Goal: Contribute content: Contribute content

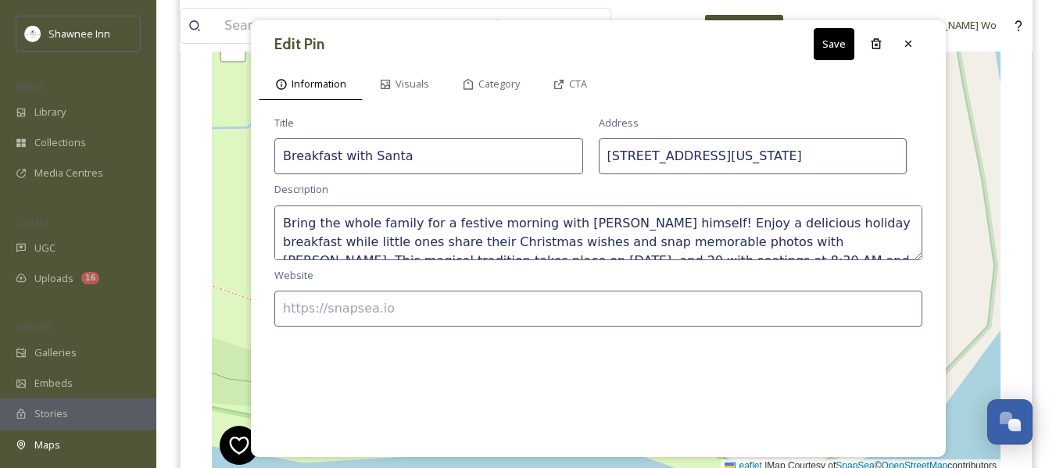
scroll to position [1657, 0]
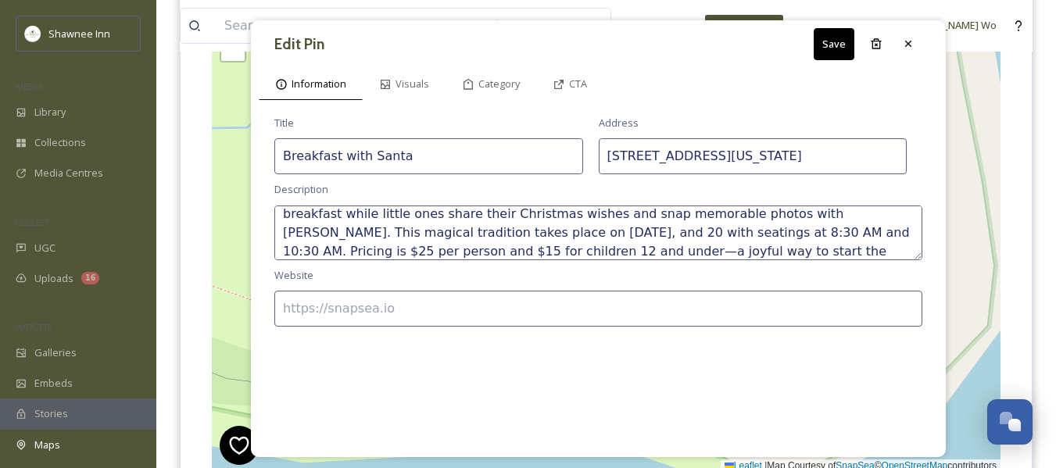
click at [441, 311] on input at bounding box center [598, 309] width 648 height 36
type input "https://www.ShawneeInn.com"
click at [563, 85] on icon at bounding box center [559, 84] width 13 height 13
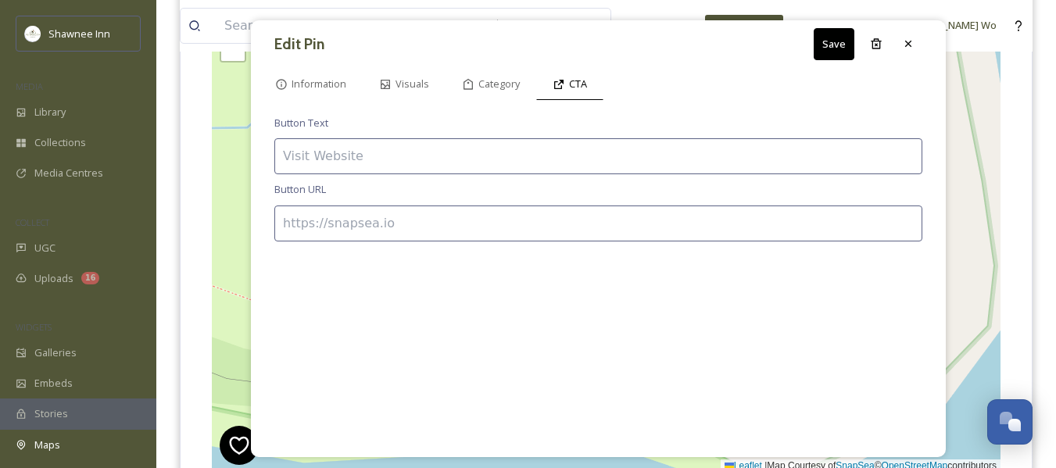
click at [443, 163] on input at bounding box center [598, 156] width 648 height 36
type input "R"
type input "BOOK NOW"
paste input "https://fareharbor.com/embeds/book/shawneeinn/items/586027/?full-items=yes&flow…"
type input "https://fareharbor.com/embeds/book/shawneeinn/items/586027/?full-items=yes&flow…"
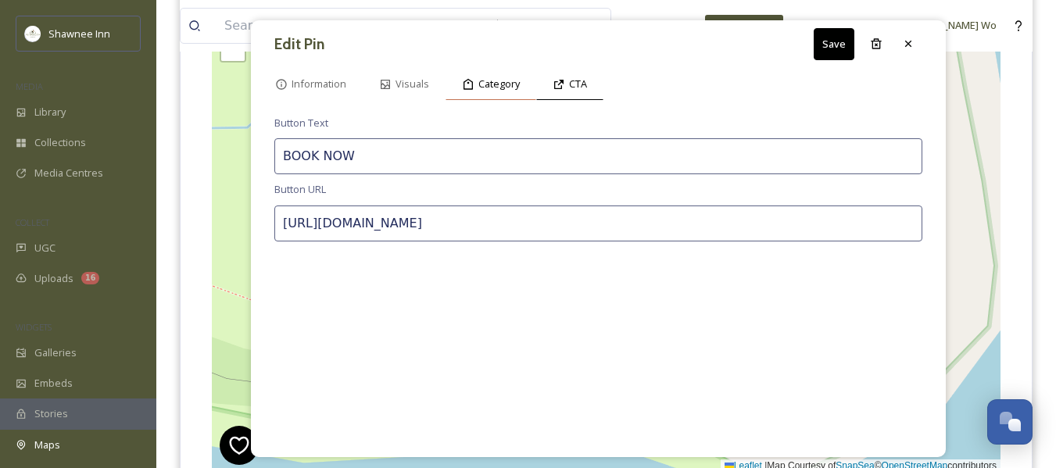
click at [486, 87] on span "Category" at bounding box center [499, 84] width 41 height 15
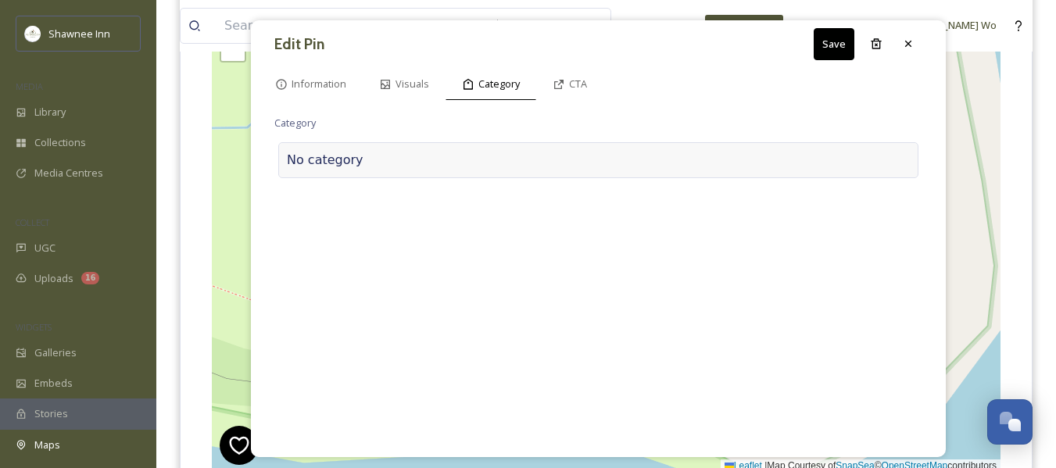
click at [364, 153] on div at bounding box center [637, 160] width 547 height 19
click at [364, 153] on input at bounding box center [430, 156] width 313 height 36
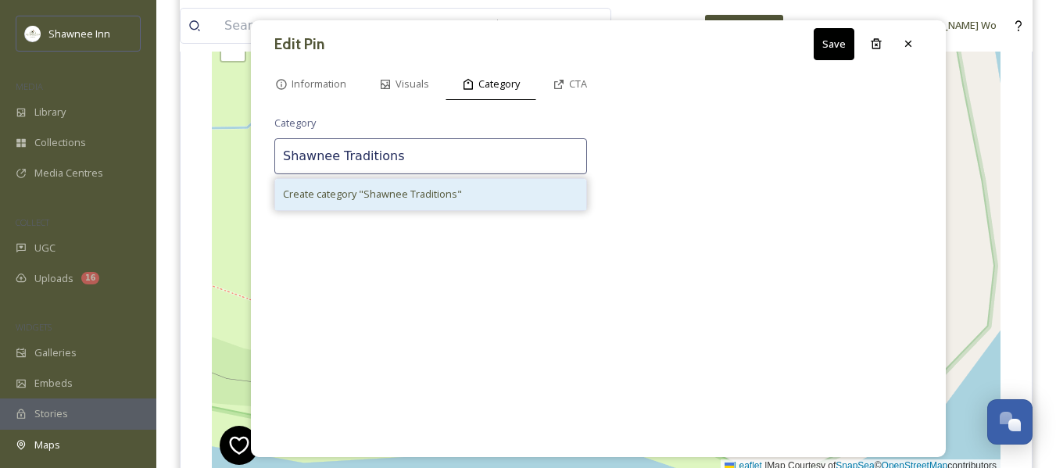
type input "Shawnee Traditions"
click at [409, 198] on span "Create category " Shawnee Traditions "" at bounding box center [372, 194] width 179 height 15
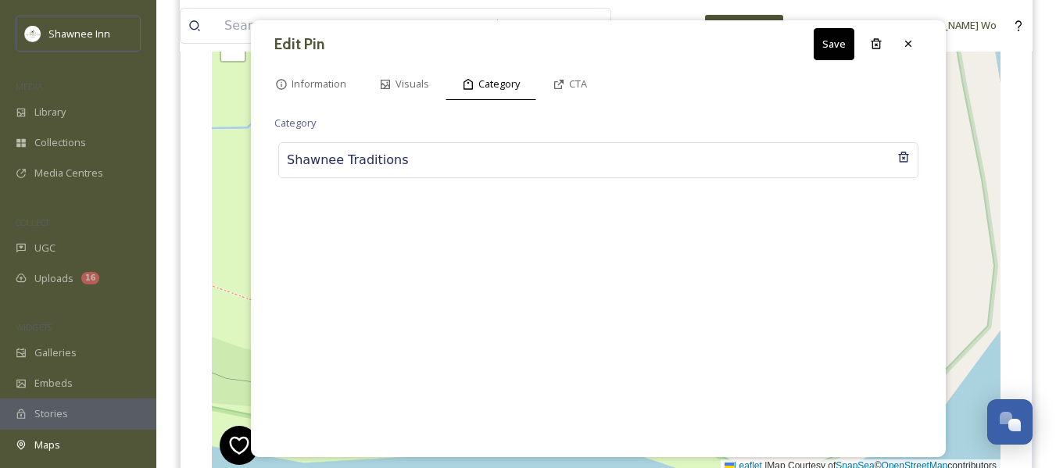
click at [836, 42] on button "Save" at bounding box center [834, 44] width 41 height 32
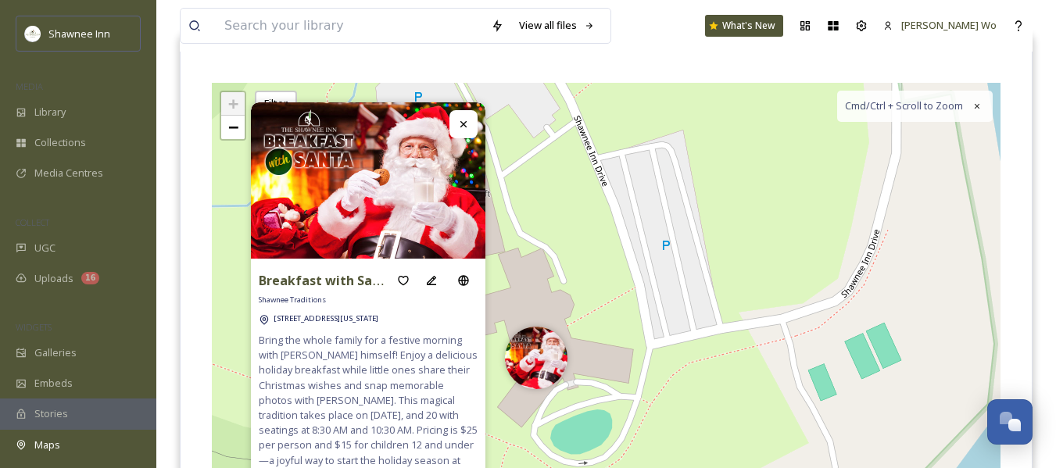
click at [565, 305] on div "+ − Leaflet | Map Courtesy of SnapSea © OpenStreetMap contributors Cmd/Ctrl + S…" at bounding box center [606, 317] width 789 height 468
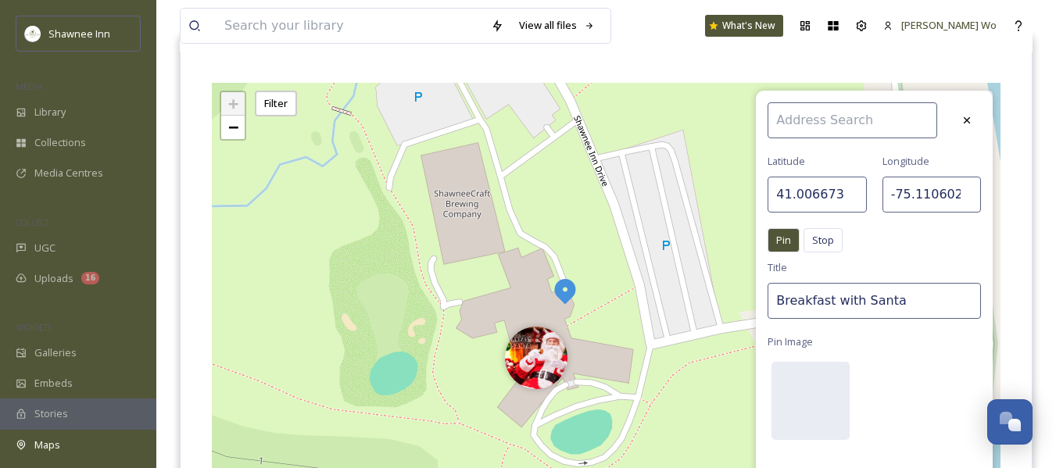
click at [839, 303] on input "Breakfast with Santa" at bounding box center [874, 301] width 213 height 36
type input "[DATE] Buffet"
click at [823, 408] on div at bounding box center [811, 401] width 78 height 78
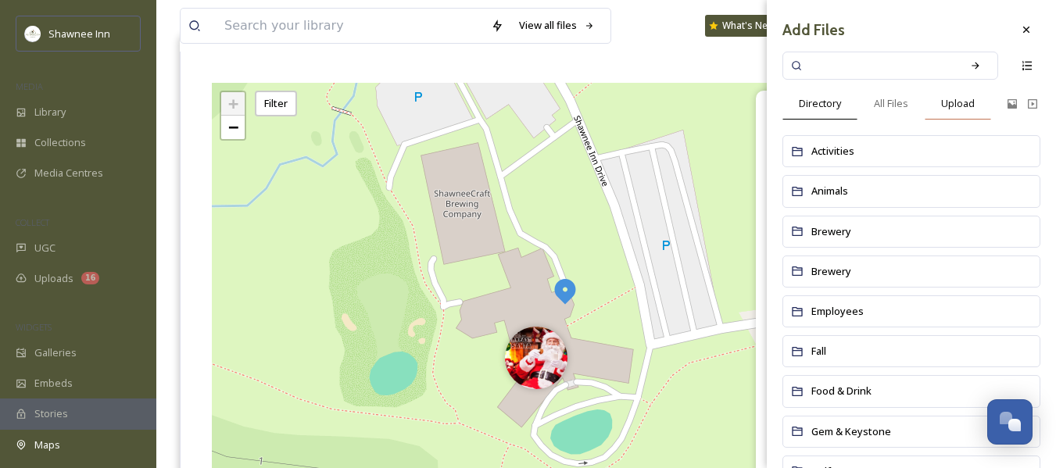
click at [941, 95] on div "Upload" at bounding box center [958, 104] width 66 height 32
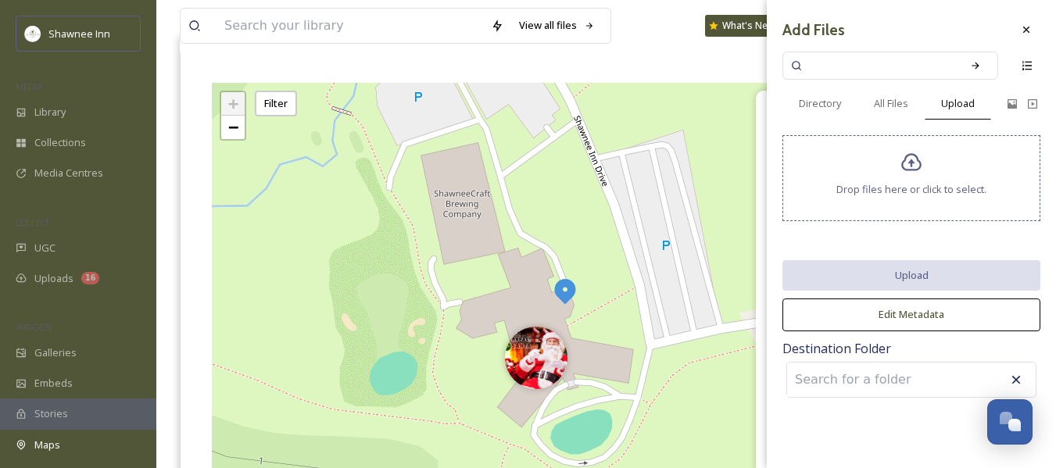
click at [894, 169] on div "Drop files here or click to select." at bounding box center [912, 178] width 258 height 86
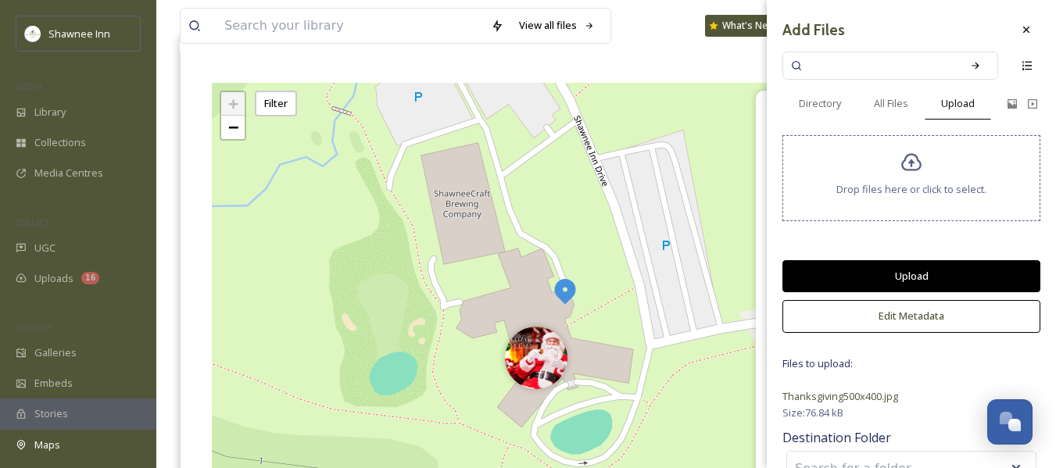
click at [909, 264] on button "Upload" at bounding box center [912, 276] width 258 height 32
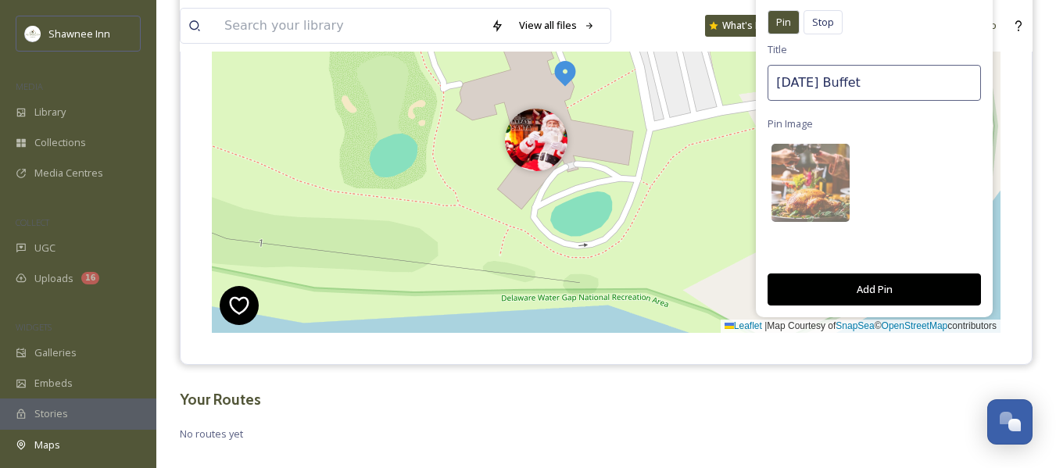
scroll to position [395, 0]
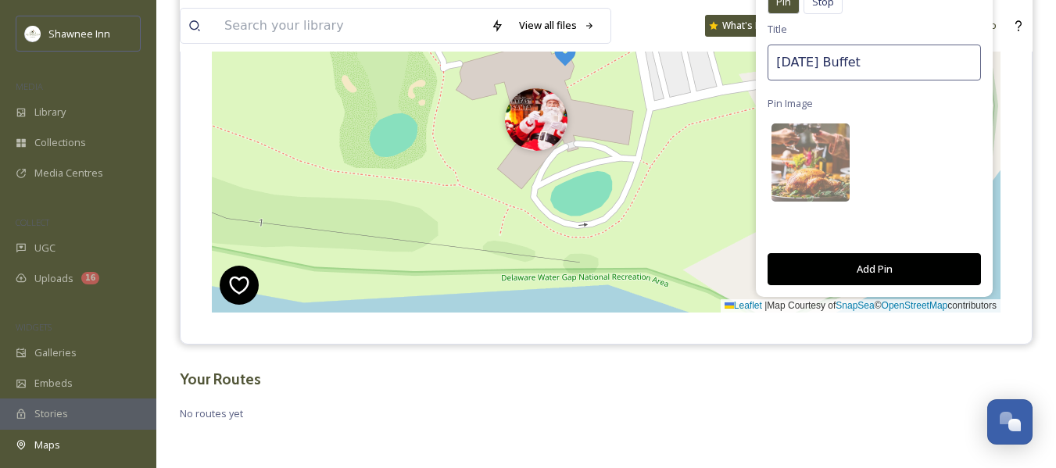
click at [887, 267] on button "Add Pin" at bounding box center [874, 269] width 213 height 32
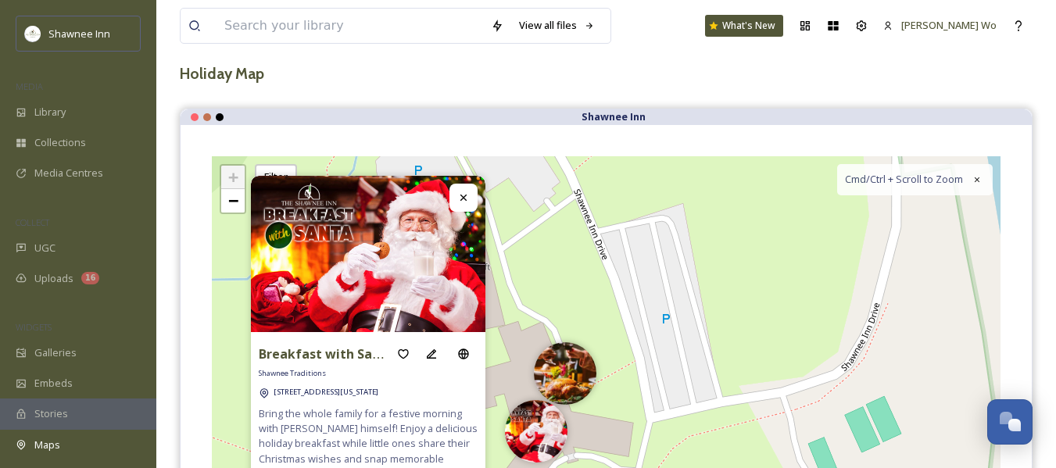
scroll to position [82, 0]
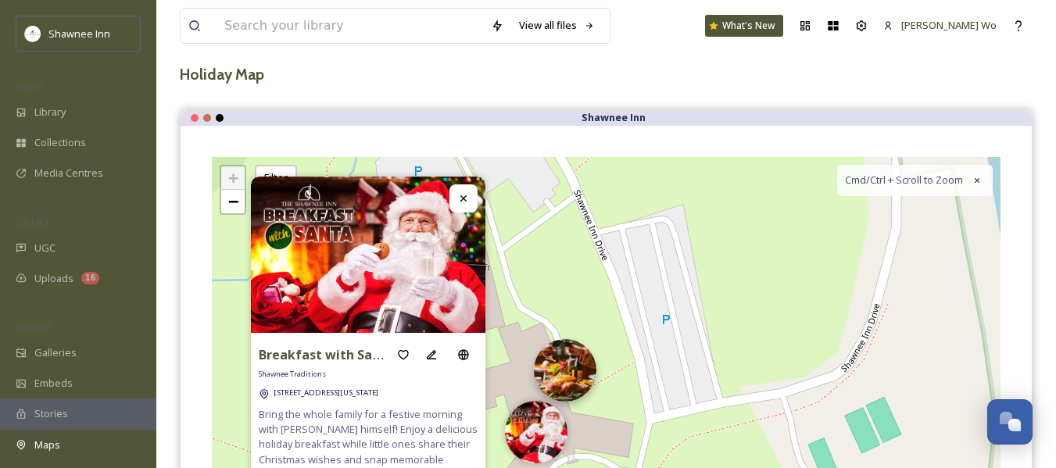
click at [569, 373] on img at bounding box center [565, 370] width 63 height 63
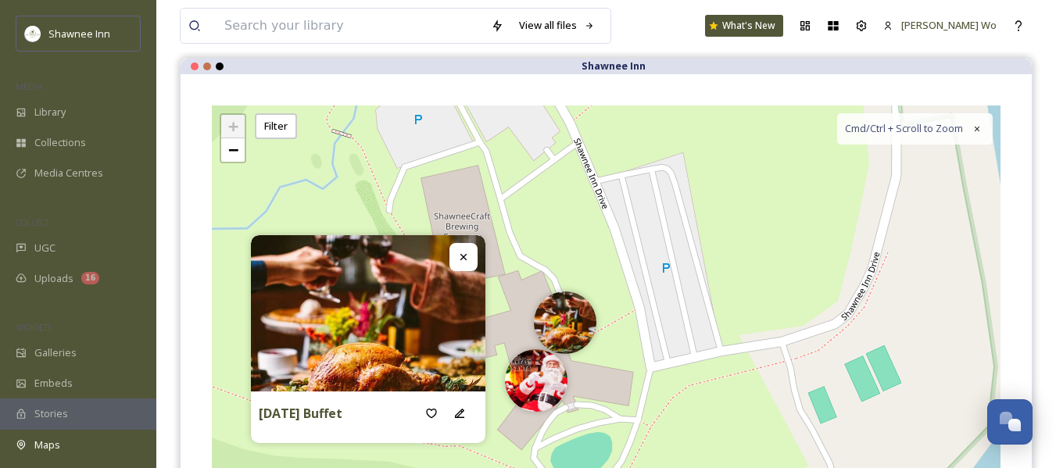
scroll to position [160, 0]
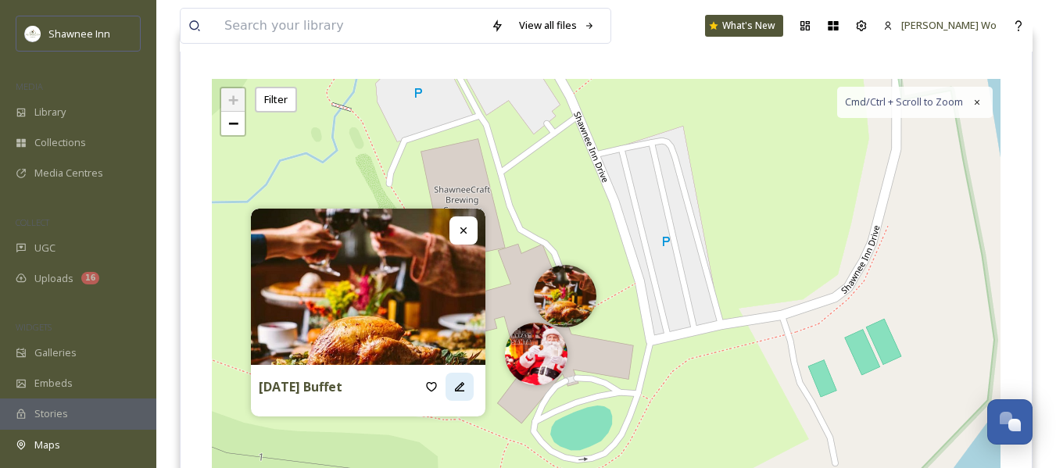
click at [461, 381] on icon at bounding box center [460, 387] width 13 height 13
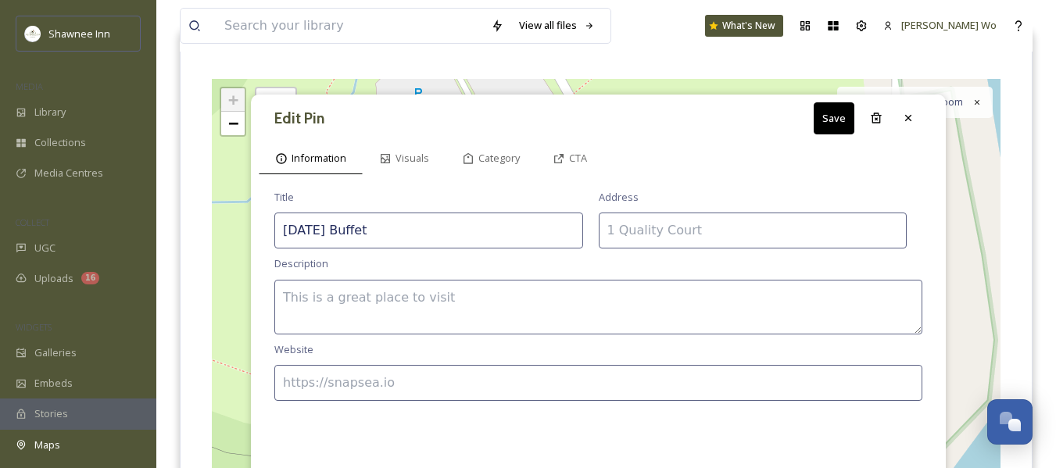
click at [451, 307] on textarea at bounding box center [598, 307] width 648 height 55
paste textarea "Celebrate Thanksgiving surrounded by family, friends, and the beautiful Pocono …"
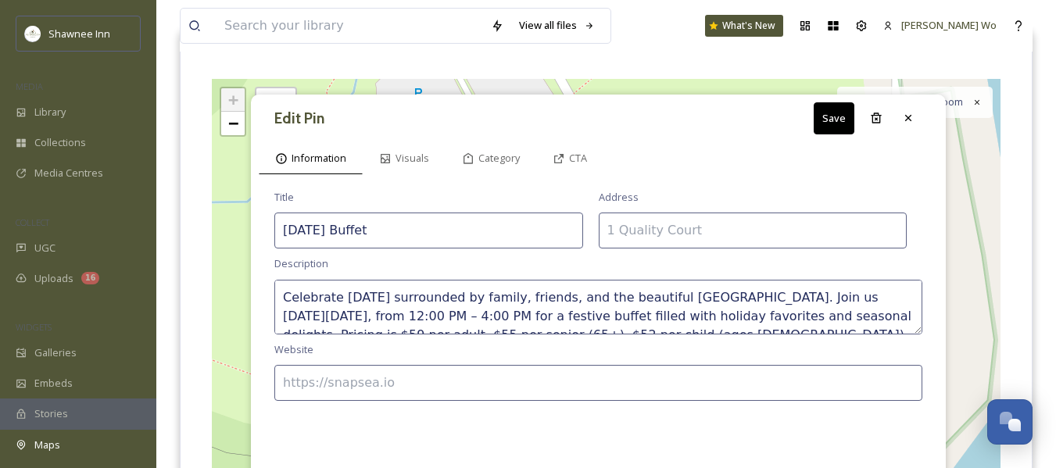
scroll to position [47, 0]
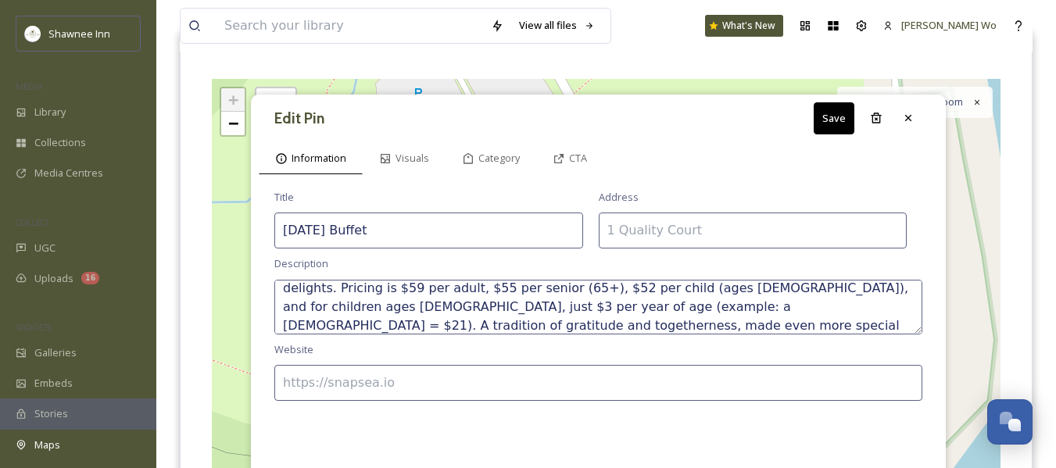
type textarea "Celebrate Thanksgiving surrounded by family, friends, and the beautiful Pocono …"
click at [433, 375] on input at bounding box center [598, 383] width 648 height 36
type input "https://www.ShawneeInn.com"
click at [662, 224] on input at bounding box center [753, 231] width 309 height 36
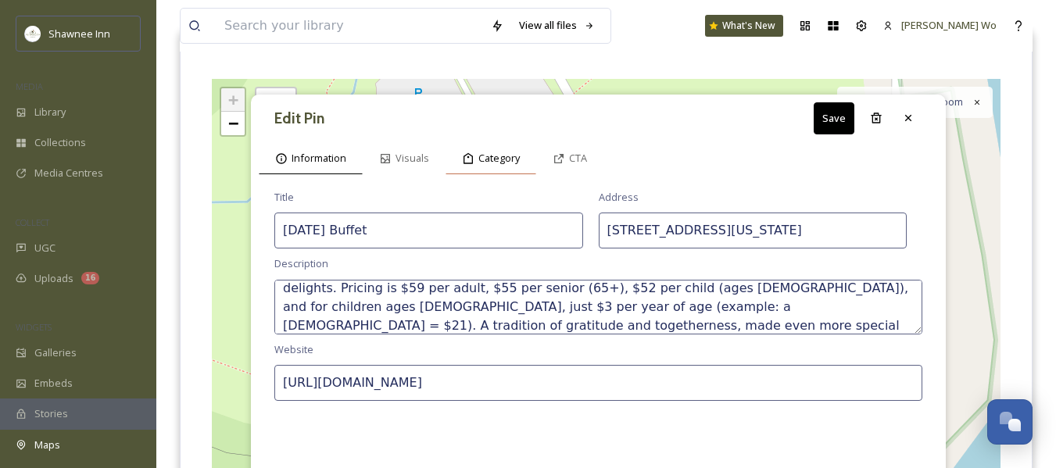
type input "[STREET_ADDRESS][US_STATE]"
click at [497, 161] on span "Category" at bounding box center [499, 158] width 41 height 15
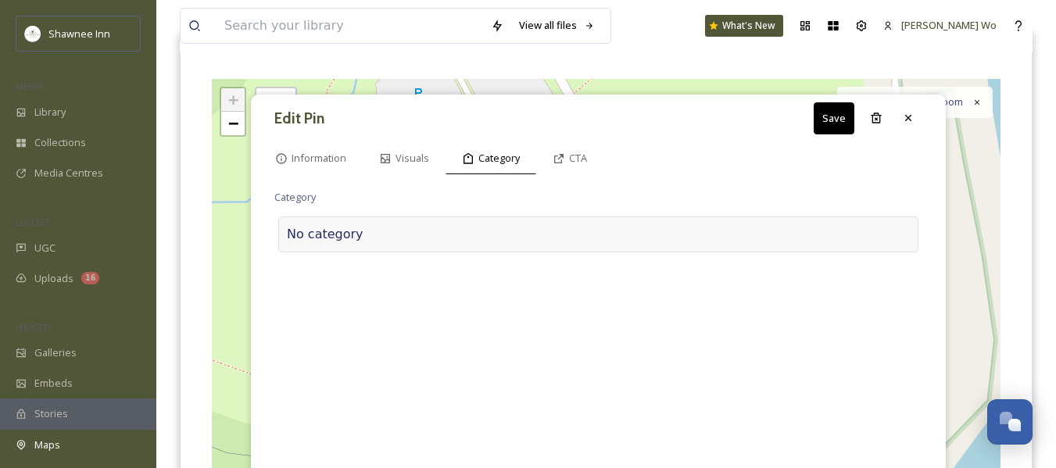
click at [399, 227] on div at bounding box center [637, 234] width 547 height 19
click at [399, 227] on input at bounding box center [430, 231] width 313 height 36
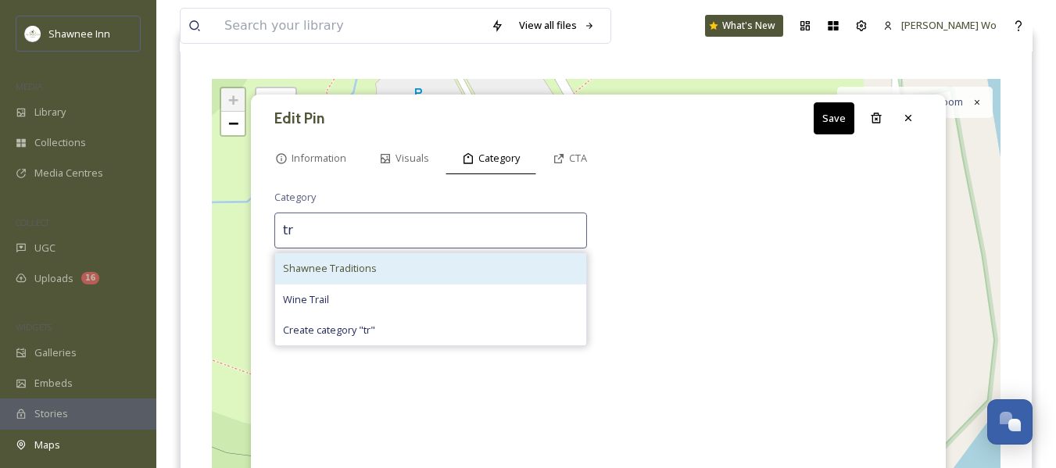
type input "tr"
click at [370, 267] on span "Shawnee Traditions" at bounding box center [330, 268] width 94 height 15
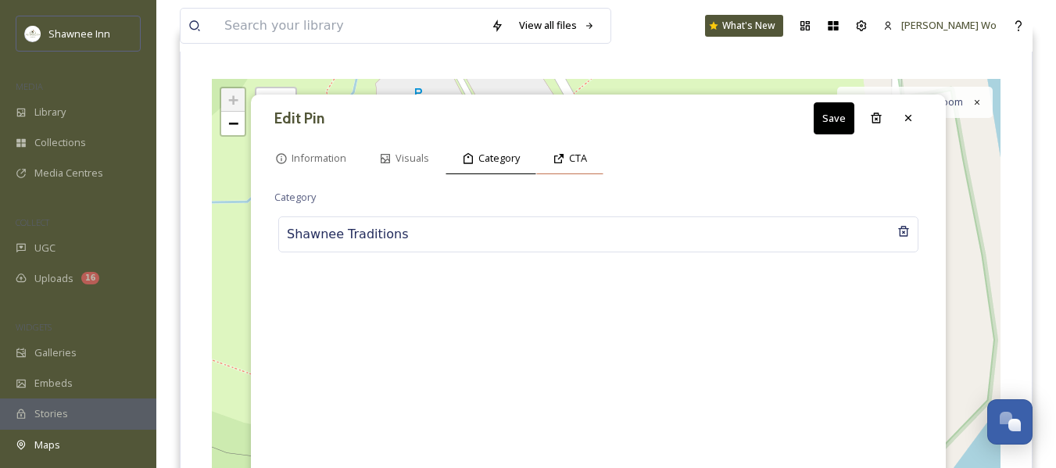
click at [563, 160] on icon at bounding box center [559, 158] width 13 height 13
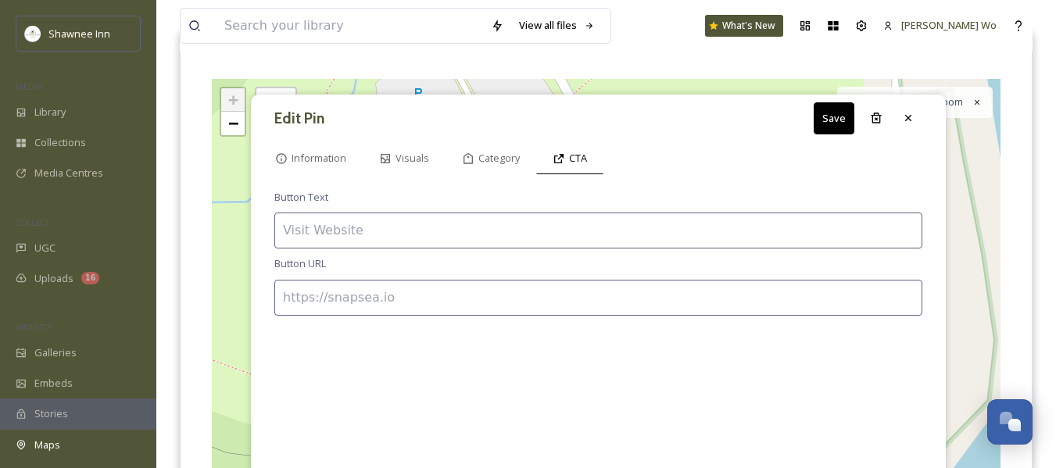
click at [481, 224] on input at bounding box center [598, 231] width 648 height 36
type input "BOOK NOW"
type input "https://"
click at [481, 224] on input "BOOK NOW" at bounding box center [598, 231] width 648 height 36
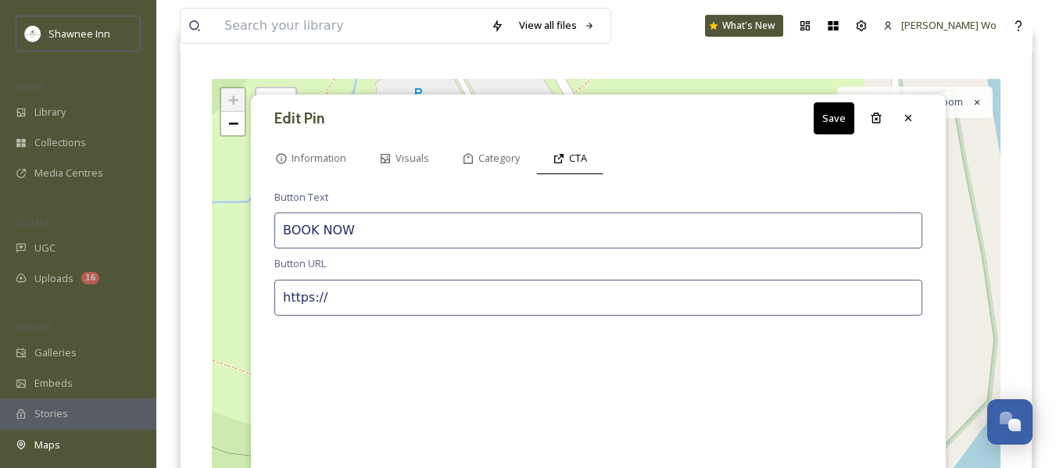
click at [481, 224] on input "BOOK NOW" at bounding box center [598, 231] width 648 height 36
click at [315, 165] on span "Information" at bounding box center [319, 158] width 55 height 15
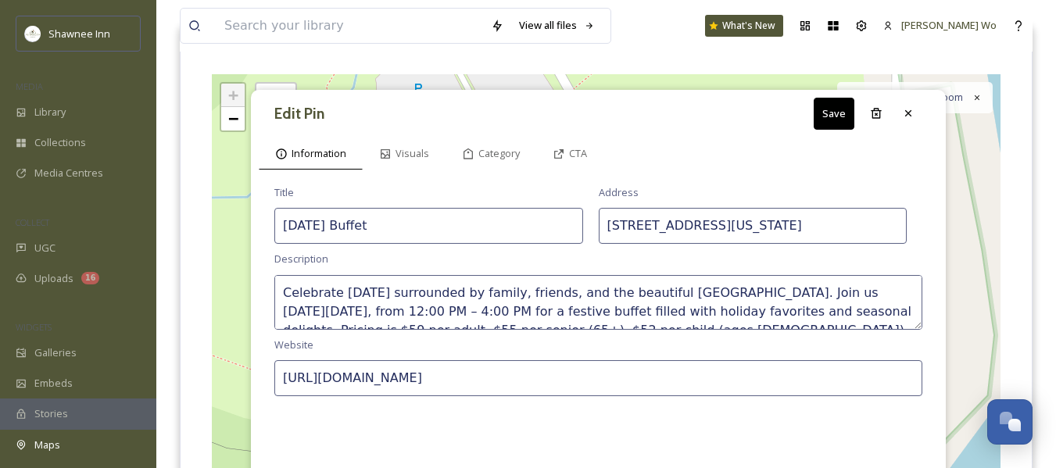
scroll to position [160, 0]
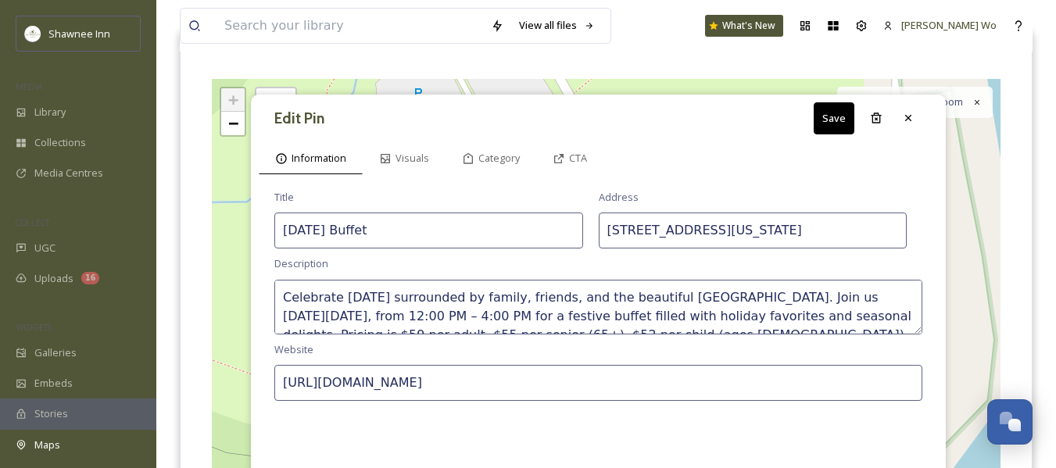
click at [647, 310] on textarea "Celebrate Thanksgiving surrounded by family, friends, and the beautiful Pocono …" at bounding box center [598, 307] width 648 height 55
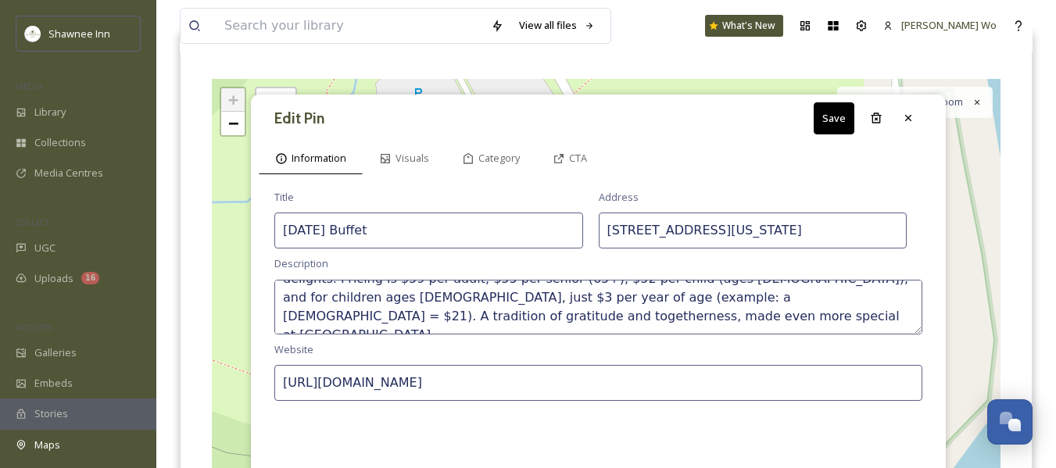
click at [565, 314] on textarea "Celebrate Thanksgiving surrounded by family, friends, and the beautiful Pocono …" at bounding box center [598, 307] width 648 height 55
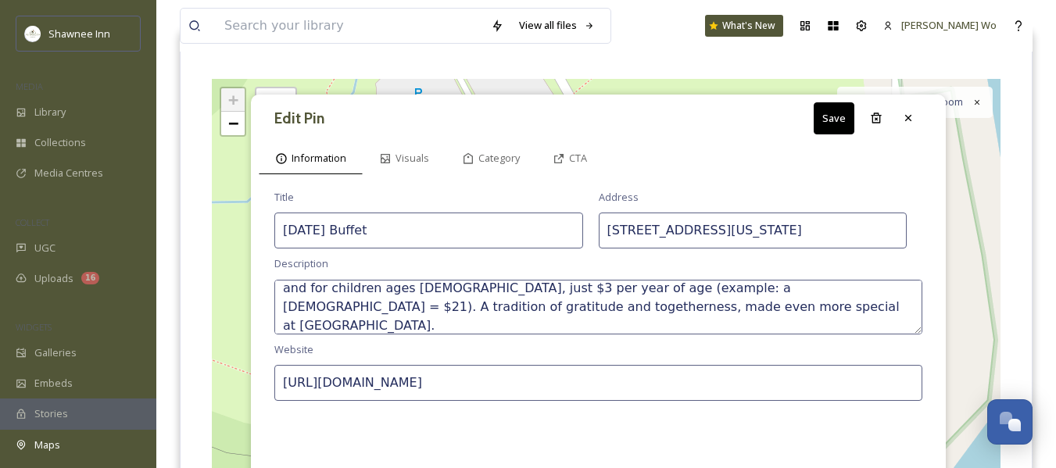
scroll to position [84, 0]
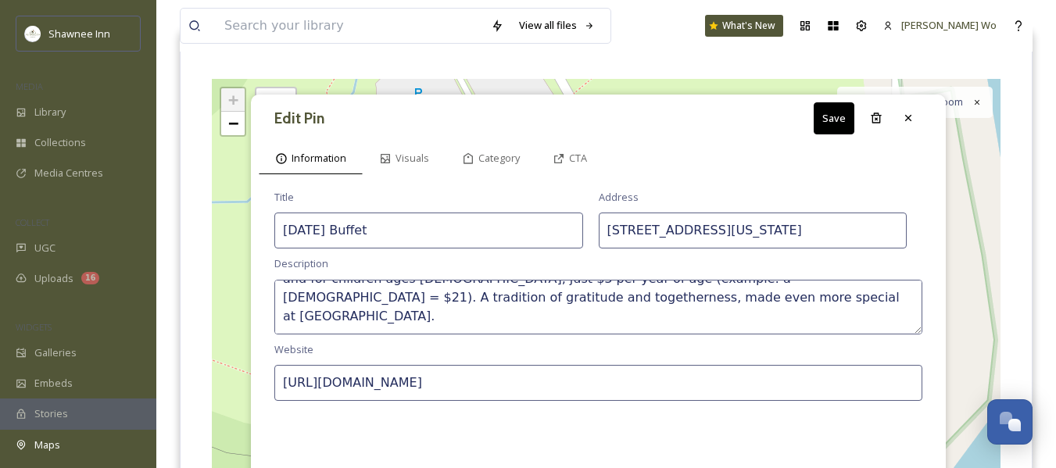
type textarea "Celebrate Thanksgiving surrounded by family, friends, and the beautiful Pocono …"
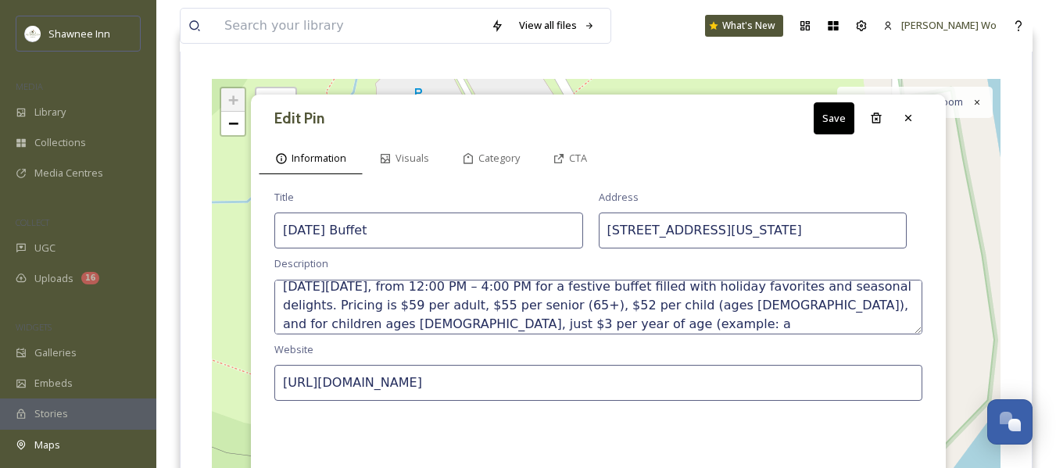
scroll to position [56, 0]
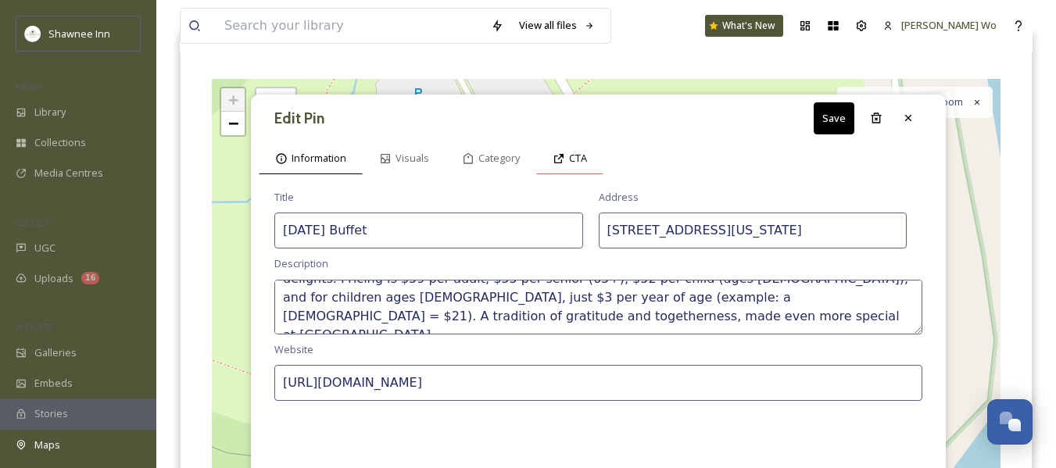
click at [579, 158] on span "CTA" at bounding box center [578, 158] width 18 height 15
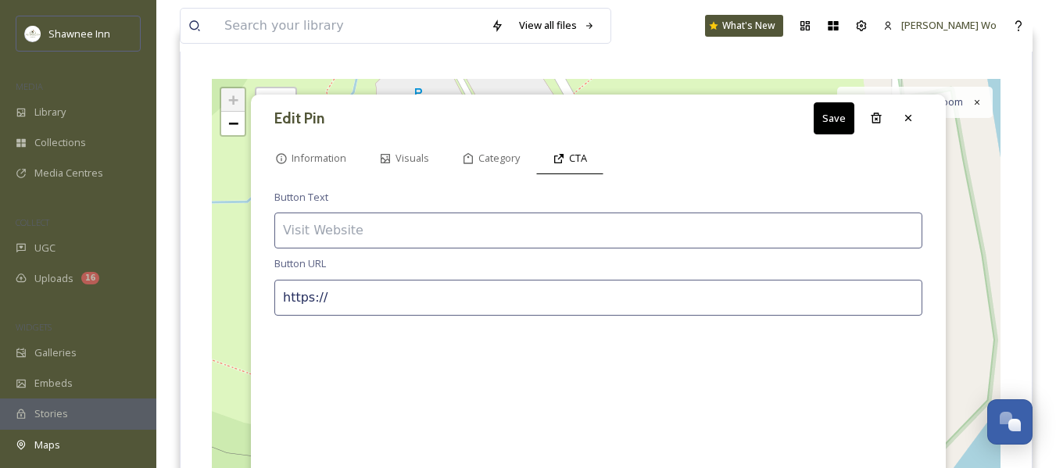
click at [479, 305] on input "https://" at bounding box center [598, 298] width 648 height 36
paste input "web.archive.org/web/20240912044459/https://booking.resdiary.com/widget/FixedSiz…"
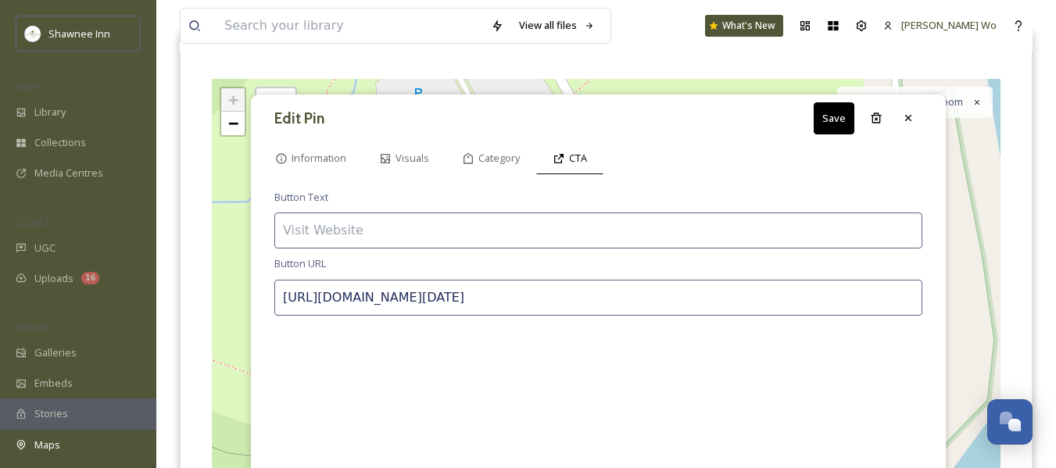
type input "https://booking.resdiary.com/widget/FixedSize/RiverRoomRestaurant/252?date=2025…"
click at [402, 224] on input at bounding box center [598, 231] width 648 height 36
type input "BOOK NOW"
click at [752, 294] on input "https://booking.resdiary.com/widget/FixedSize/RiverRoomRestaurant/252?date=2025…" at bounding box center [598, 298] width 648 height 36
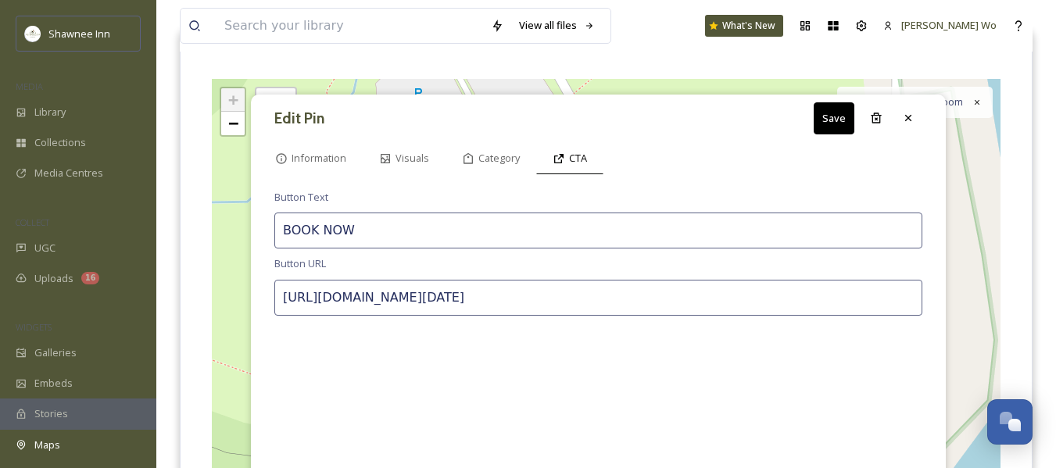
click at [752, 294] on input "https://booking.resdiary.com/widget/FixedSize/RiverRoomRestaurant/252?date=2025…" at bounding box center [598, 298] width 648 height 36
click at [490, 165] on span "Category" at bounding box center [499, 158] width 41 height 15
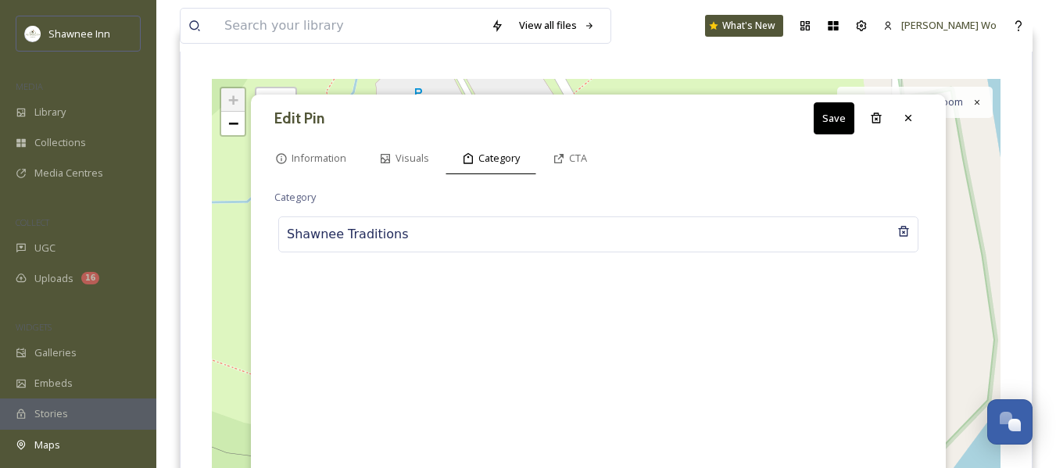
click at [837, 121] on button "Save" at bounding box center [834, 118] width 41 height 32
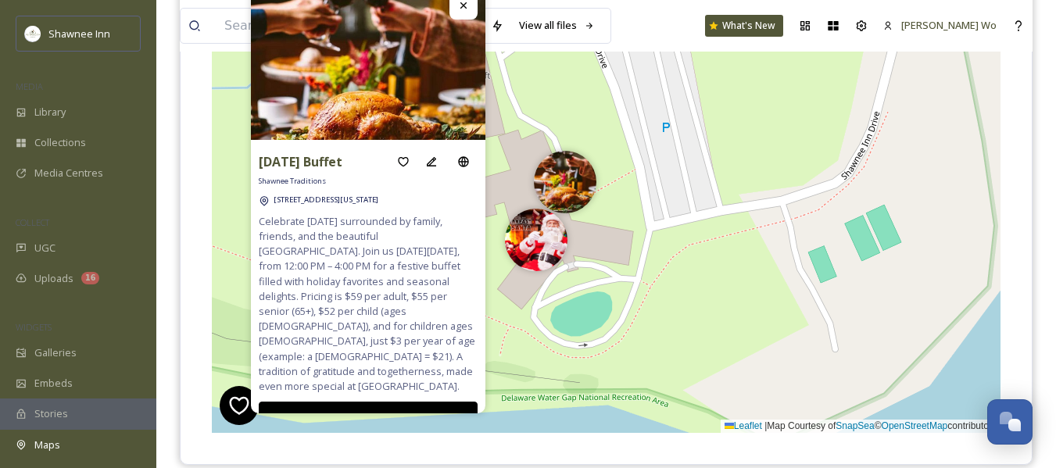
scroll to position [313, 0]
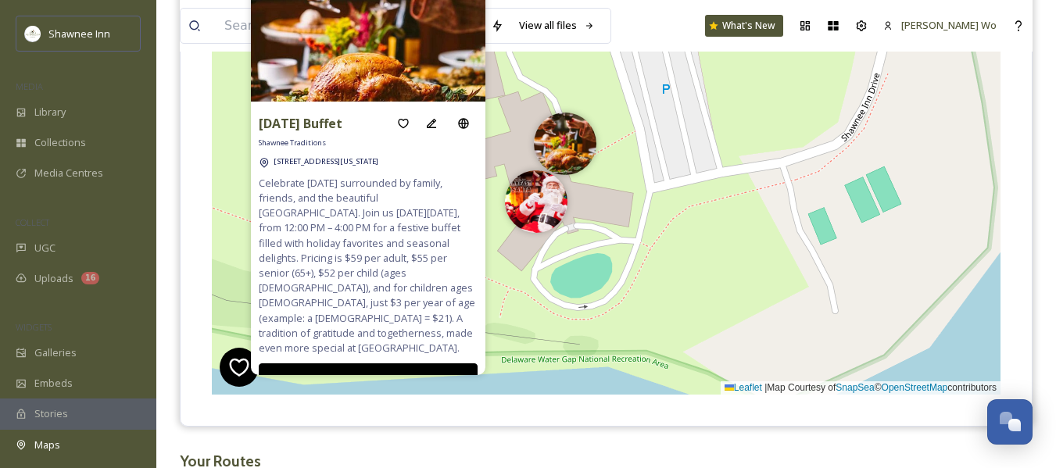
click at [541, 109] on div "+ − Leaflet | Map Courtesy of SnapSea © OpenStreetMap contributors Cmd/Ctrl + S…" at bounding box center [606, 160] width 789 height 468
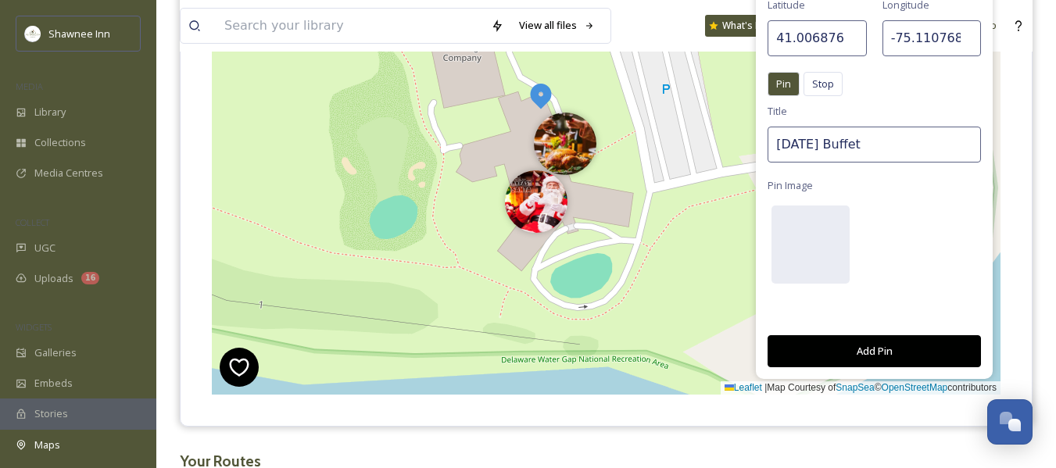
click at [829, 145] on input "[DATE] Buffet" at bounding box center [874, 145] width 213 height 36
type input "Christmas Buffet"
click at [825, 252] on div at bounding box center [811, 245] width 78 height 78
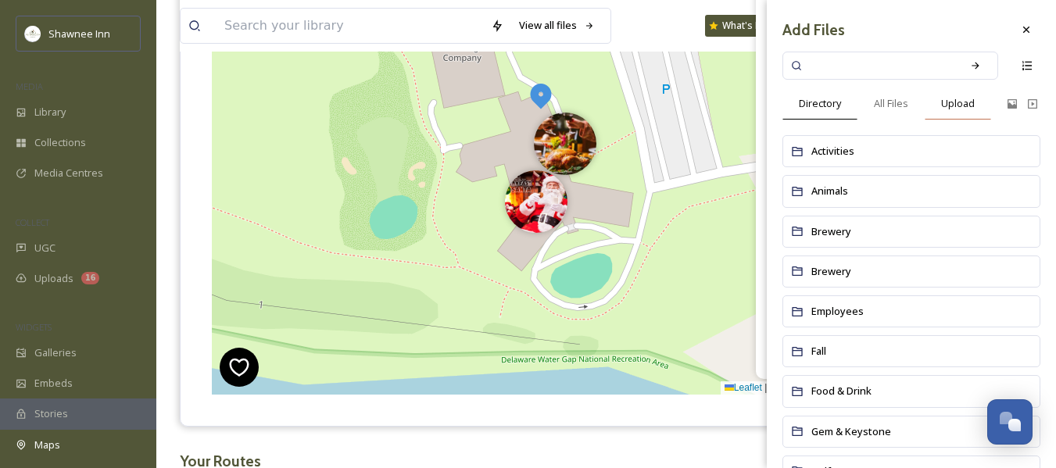
click at [962, 102] on span "Upload" at bounding box center [959, 103] width 34 height 15
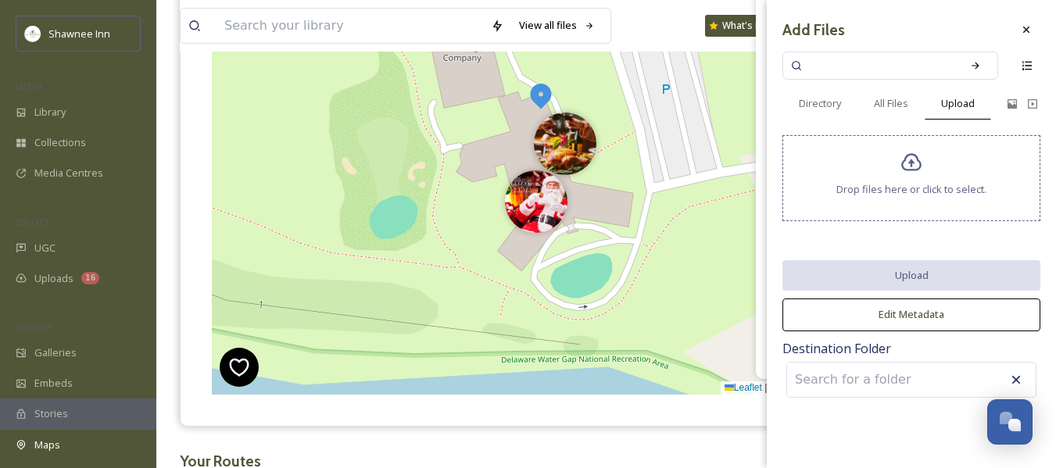
click at [923, 151] on div "Drop files here or click to select." at bounding box center [912, 178] width 258 height 86
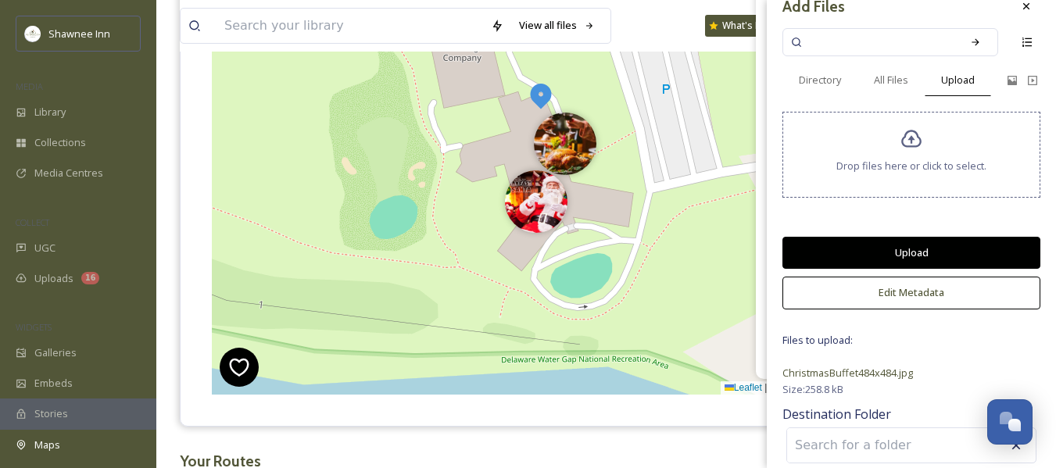
scroll to position [37, 0]
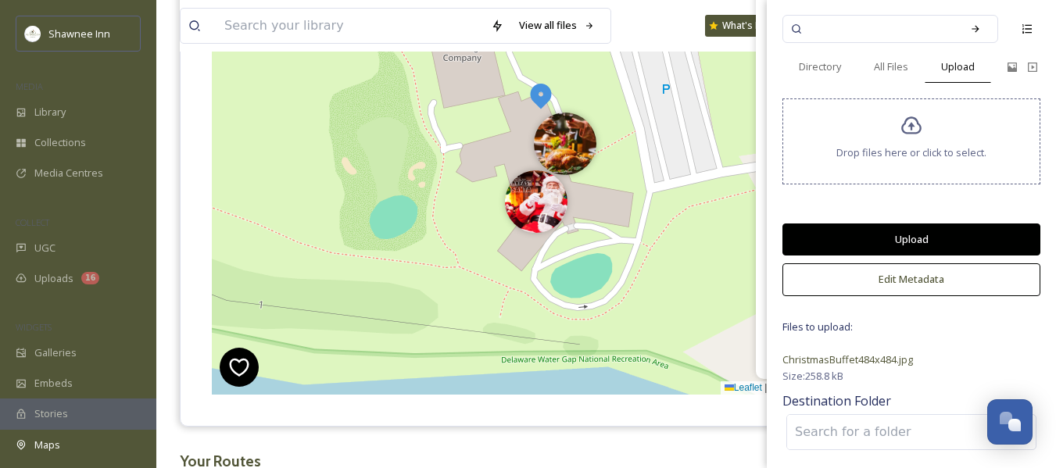
click at [895, 241] on button "Upload" at bounding box center [912, 240] width 258 height 32
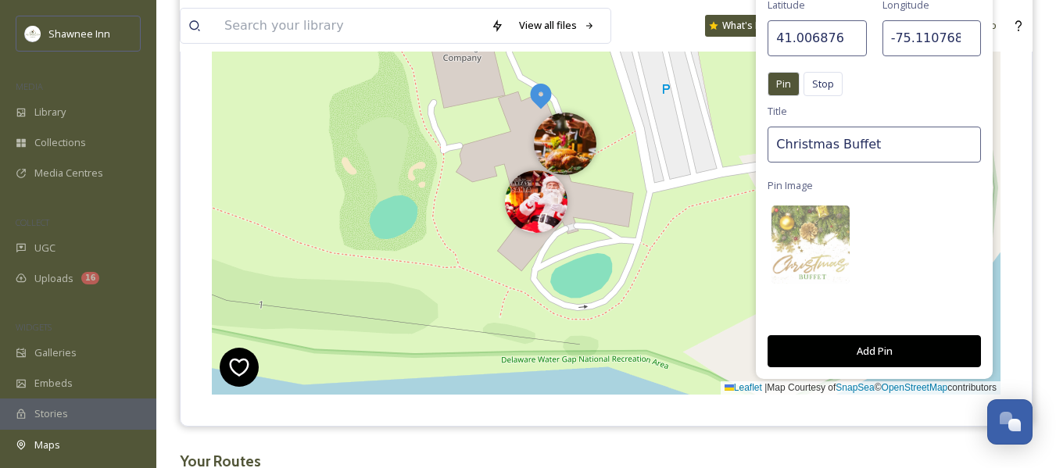
click at [891, 344] on button "Add Pin" at bounding box center [874, 351] width 213 height 32
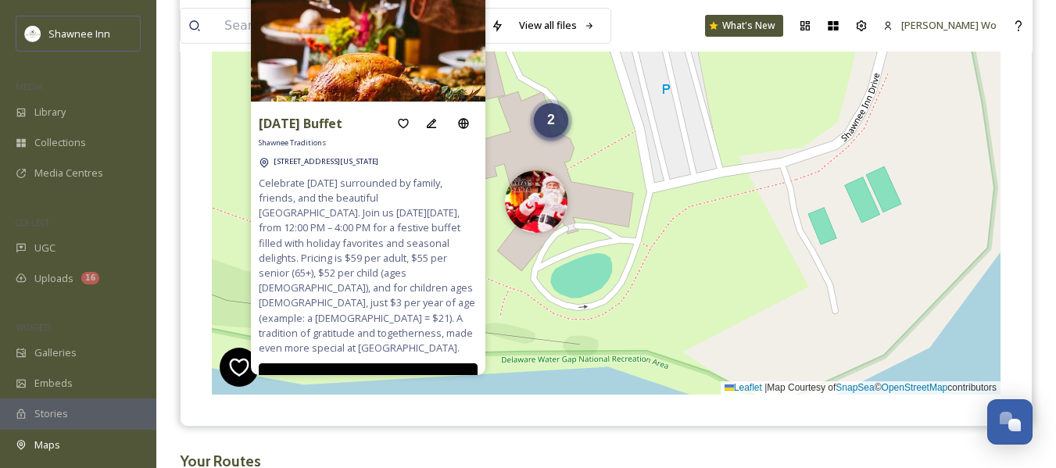
click at [556, 126] on div "2" at bounding box center [551, 120] width 34 height 34
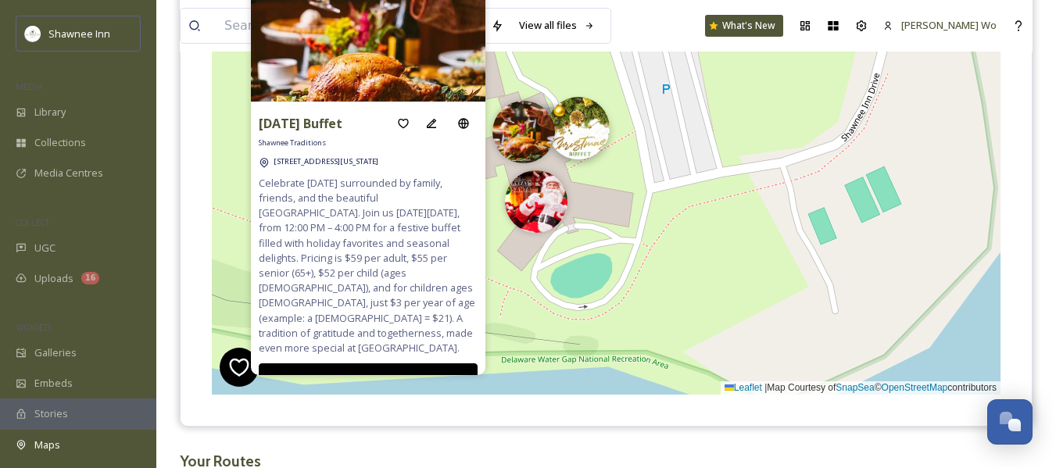
click at [591, 138] on img at bounding box center [578, 128] width 63 height 63
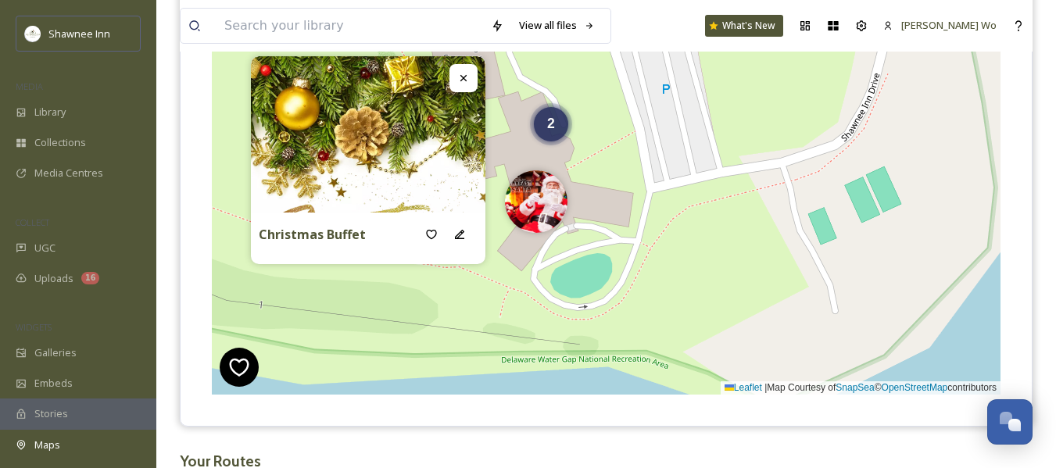
scroll to position [395, 0]
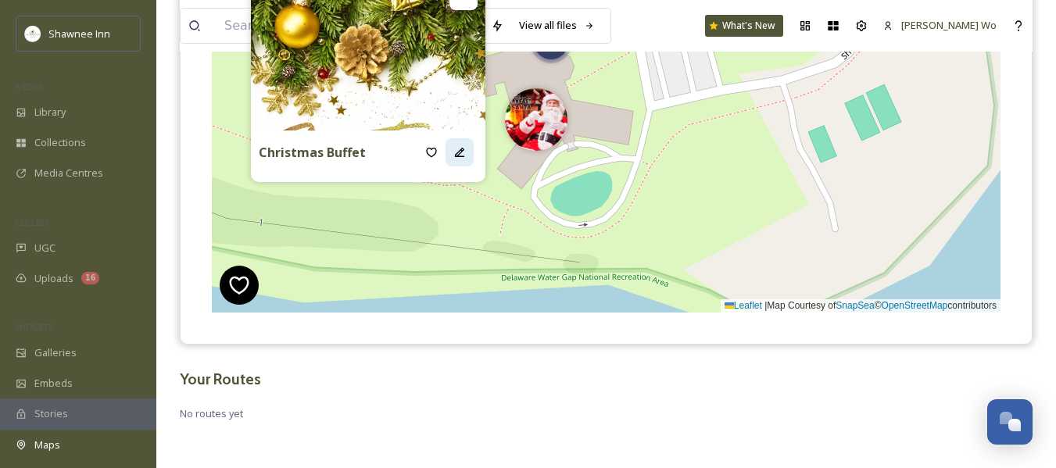
click at [456, 151] on icon at bounding box center [460, 152] width 13 height 13
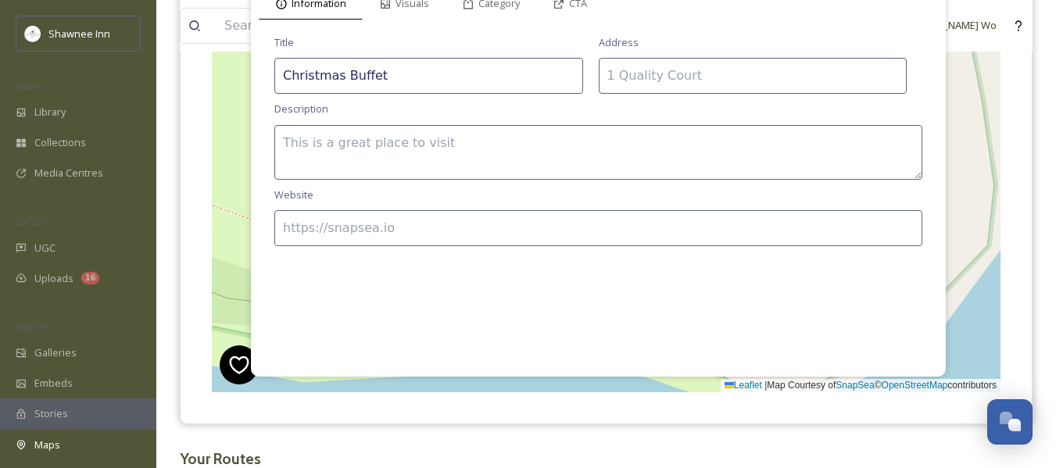
scroll to position [160, 0]
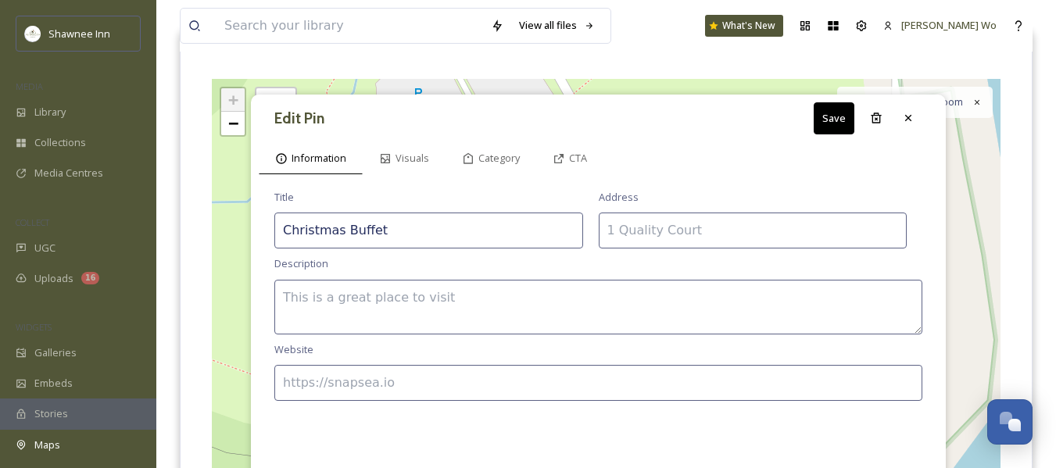
click at [378, 289] on textarea at bounding box center [598, 307] width 648 height 55
paste textarea "Make Christmas Day truly special with a festive buffet in the heart of the Poco…"
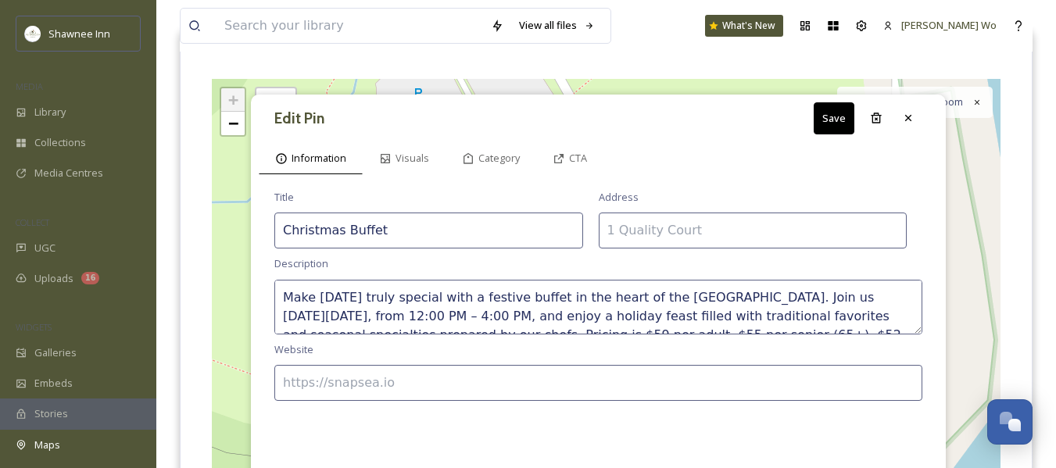
scroll to position [47, 0]
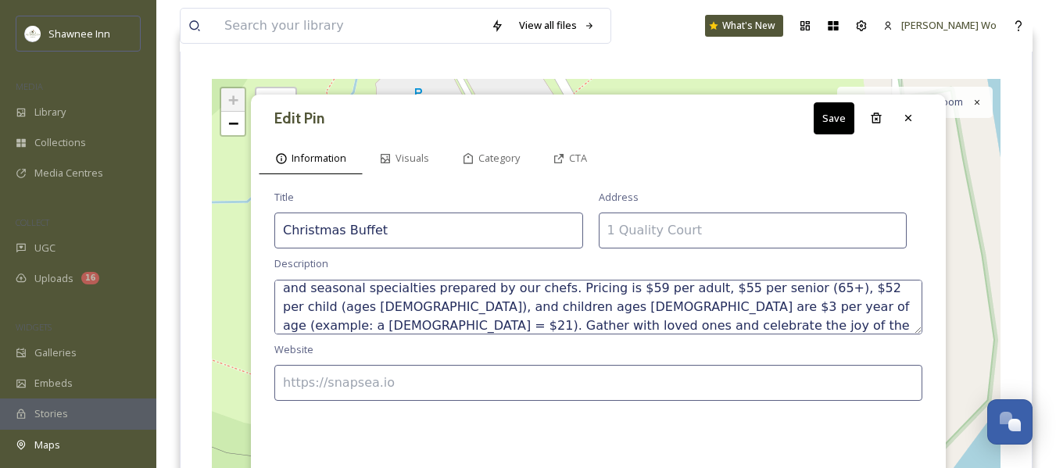
type textarea "Make Christmas Day truly special with a festive buffet in the heart of the Poco…"
click at [676, 232] on input at bounding box center [753, 231] width 309 height 36
type input "[STREET_ADDRESS][US_STATE]"
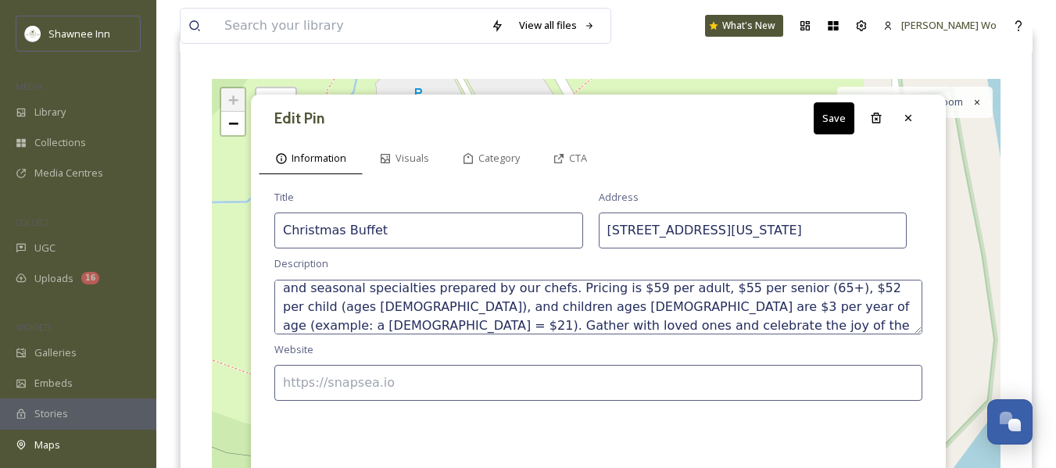
click at [389, 388] on input at bounding box center [598, 383] width 648 height 36
type input "https://www.ShawneeInn.com"
click at [568, 154] on div "CTA" at bounding box center [569, 158] width 67 height 32
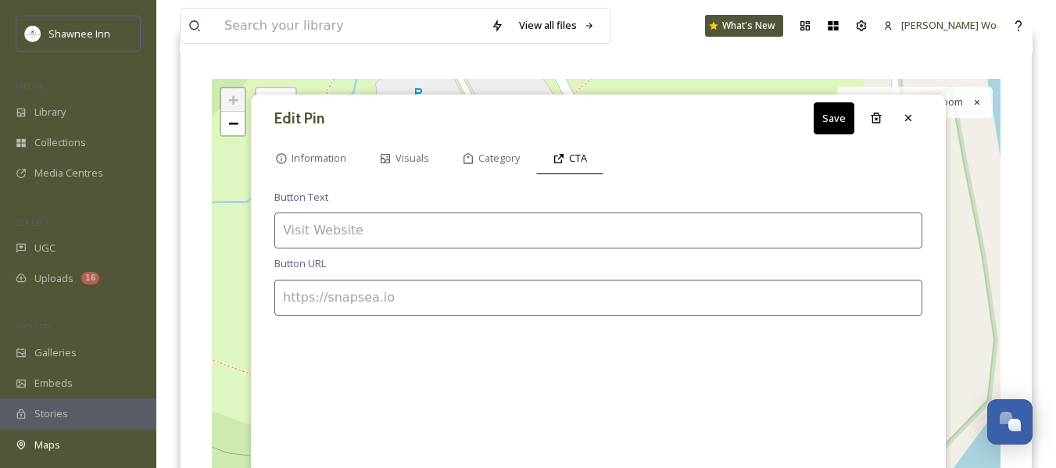
click at [440, 300] on input at bounding box center [598, 298] width 648 height 36
paste input "https://booking.resdiary.com/widget/FixedSize/RiverRoomRestaurant/252?date=2025…"
type input "https://booking.resdiary.com/widget/FixedSize/RiverRoomRestaurant/252?date=2025…"
click at [422, 231] on input at bounding box center [598, 231] width 648 height 36
type input "BOOK NOW"
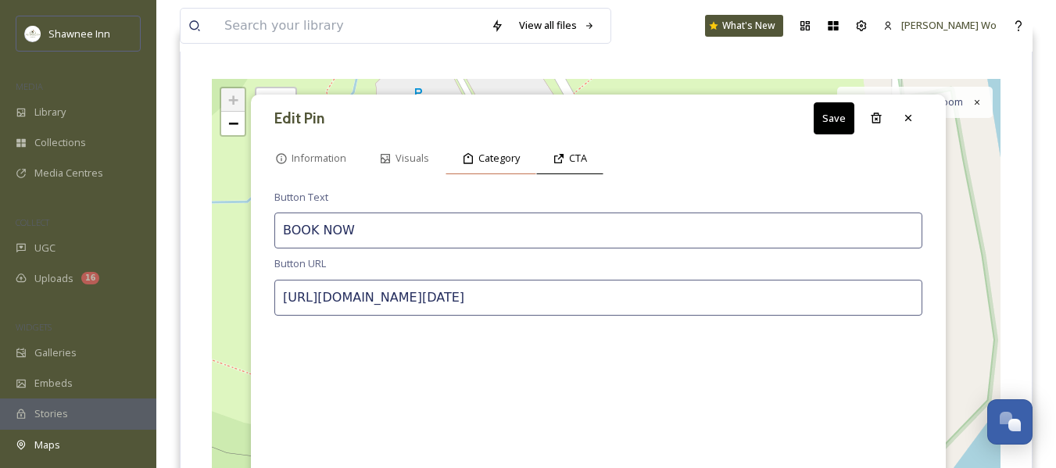
click at [493, 166] on span "Category" at bounding box center [499, 158] width 41 height 15
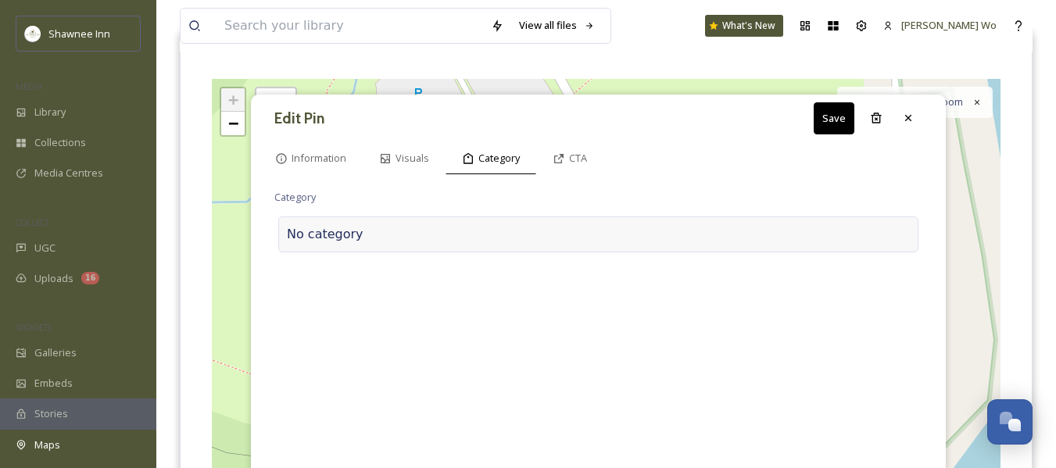
click at [442, 225] on div at bounding box center [637, 234] width 547 height 19
click at [442, 225] on input at bounding box center [430, 231] width 313 height 36
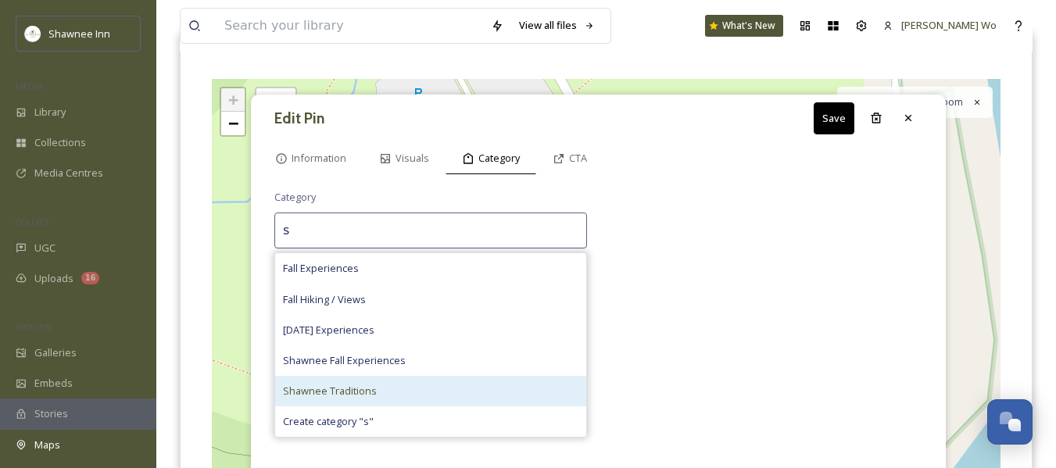
type input "s"
click at [395, 386] on div "Shawnee Traditions" at bounding box center [430, 391] width 311 height 30
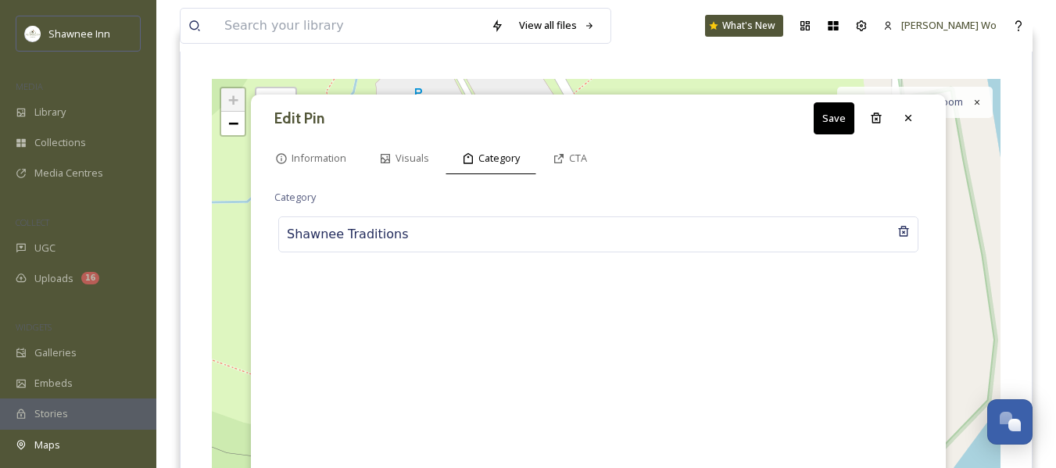
click at [834, 114] on button "Save" at bounding box center [834, 118] width 41 height 32
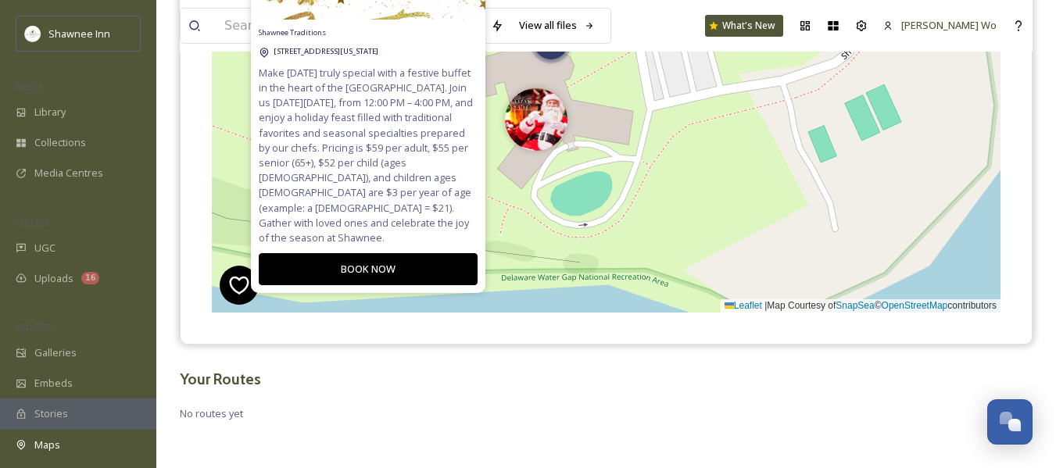
scroll to position [43, 0]
click at [647, 204] on div "2 + − Leaflet | Map Courtesy of SnapSea © OpenStreetMap contributors Cmd/Ctrl +…" at bounding box center [606, 78] width 789 height 468
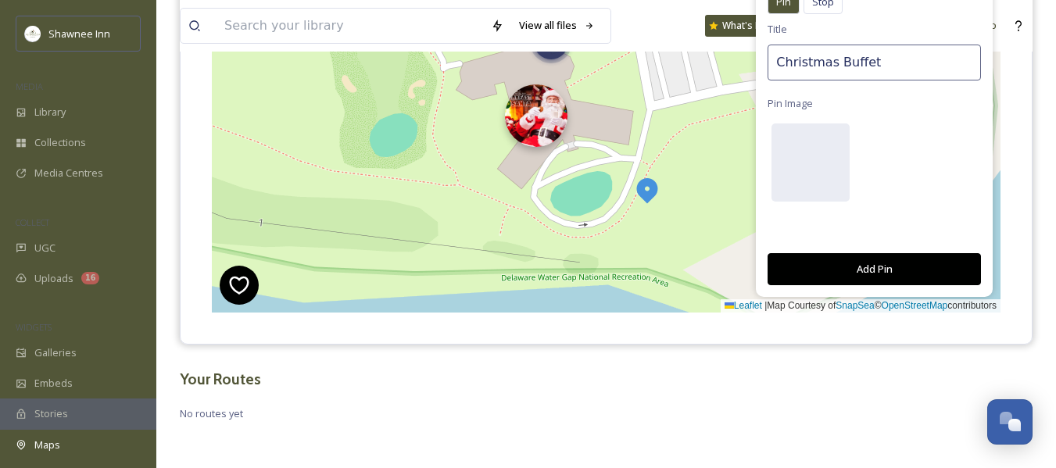
click at [540, 120] on img at bounding box center [536, 115] width 63 height 63
click at [540, 120] on img at bounding box center [536, 119] width 63 height 63
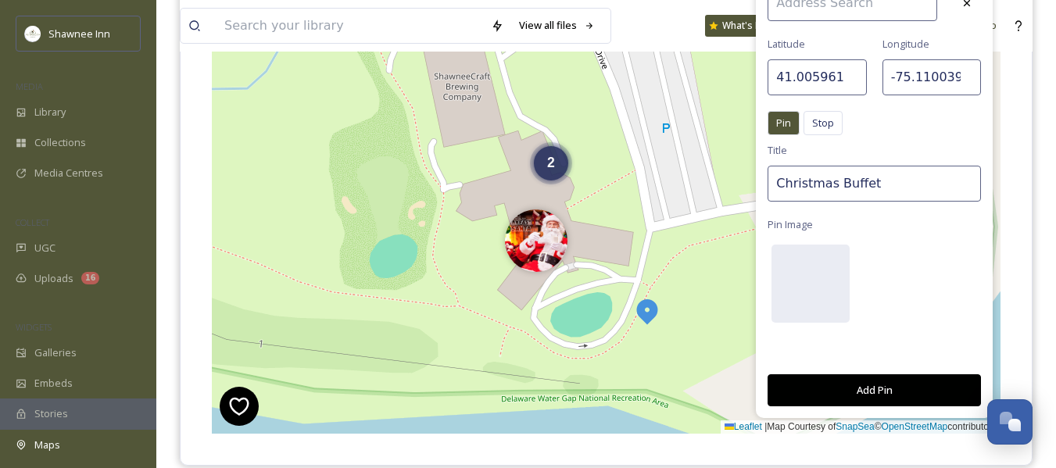
scroll to position [160, 0]
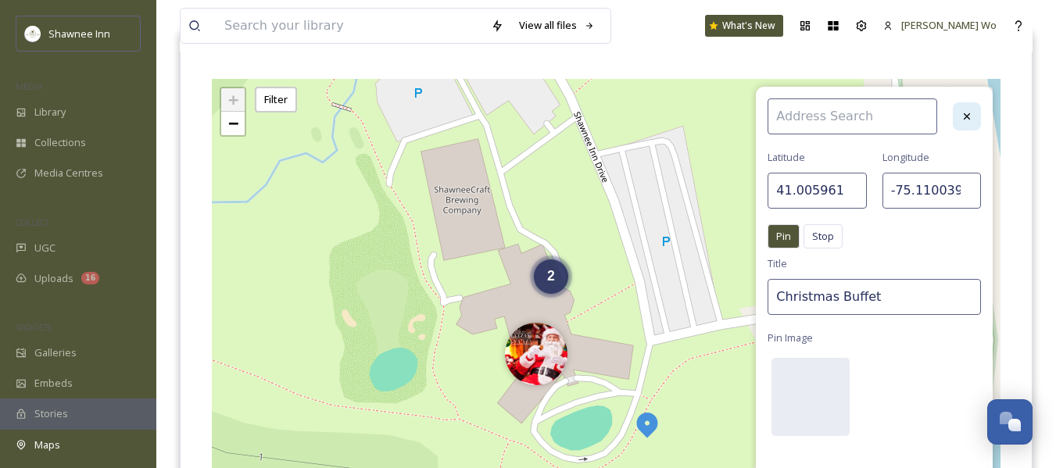
click at [964, 120] on icon at bounding box center [967, 116] width 13 height 13
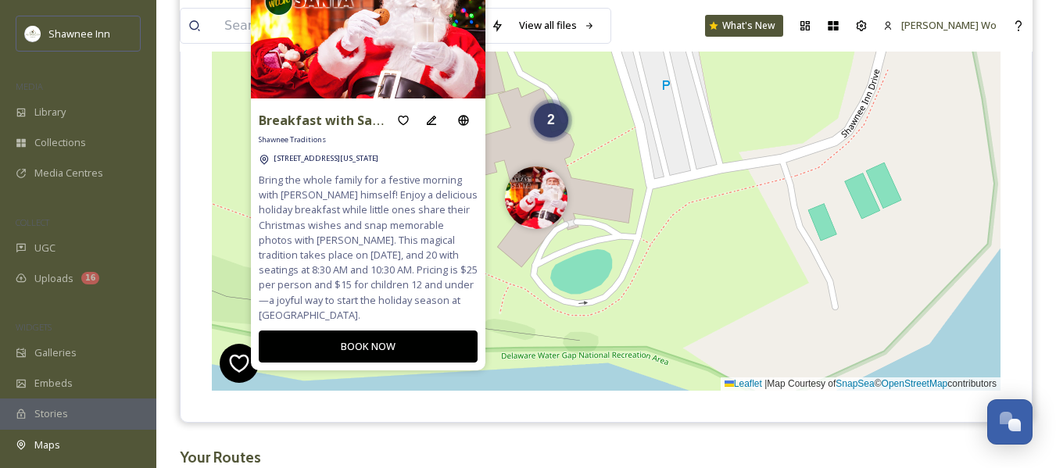
scroll to position [239, 0]
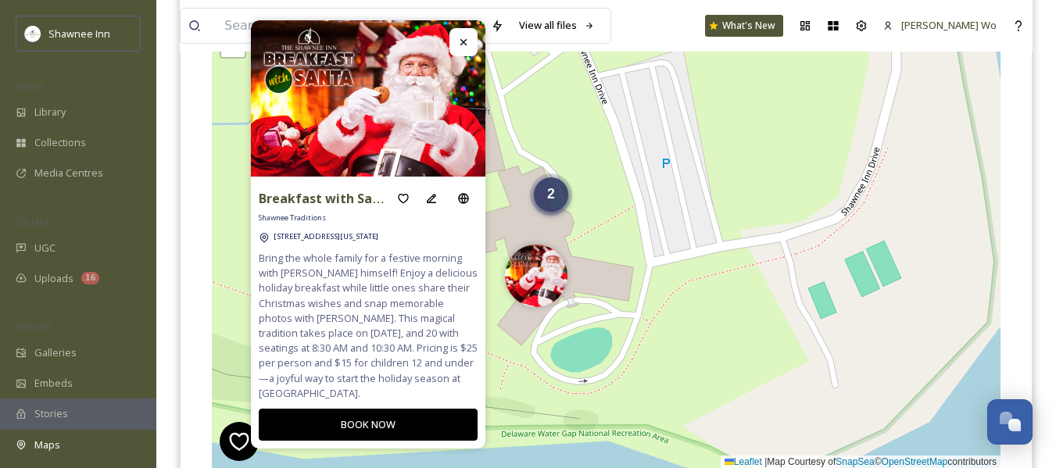
click at [558, 196] on div "2" at bounding box center [551, 195] width 34 height 34
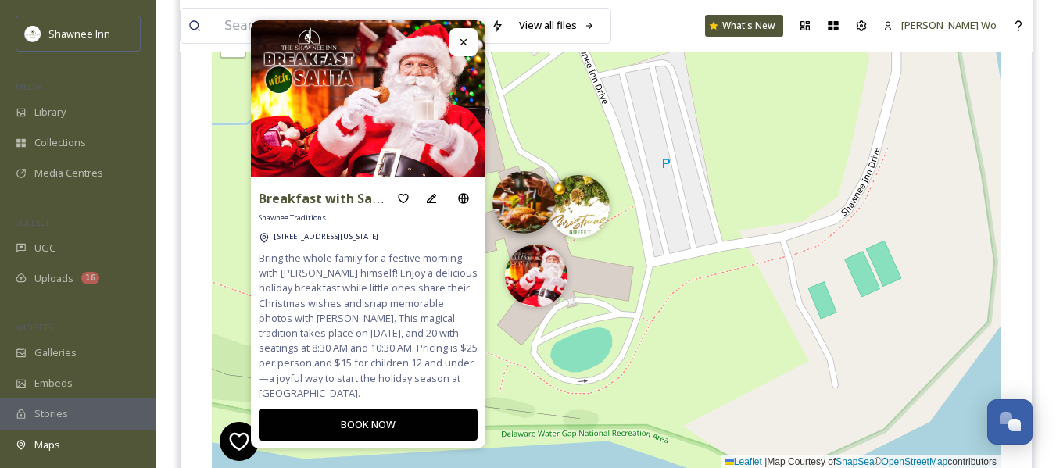
click at [516, 202] on img at bounding box center [524, 202] width 63 height 63
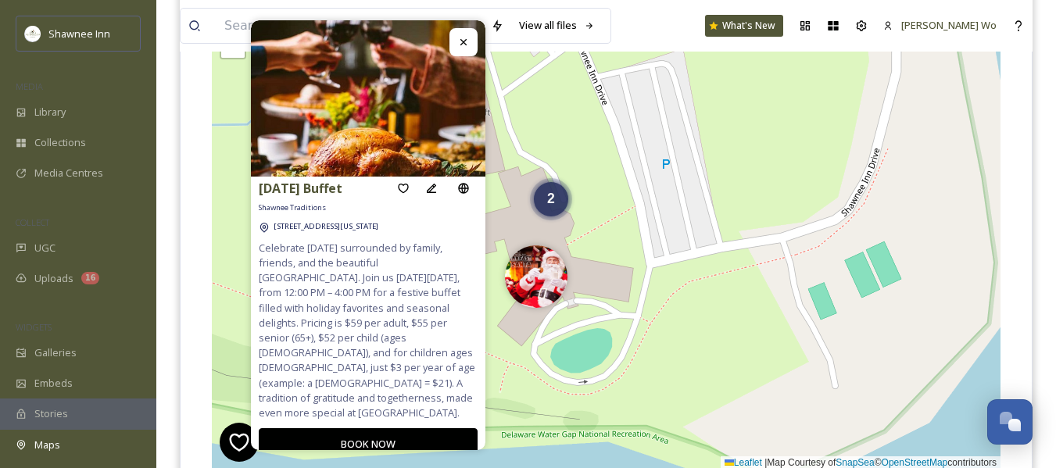
scroll to position [0, 0]
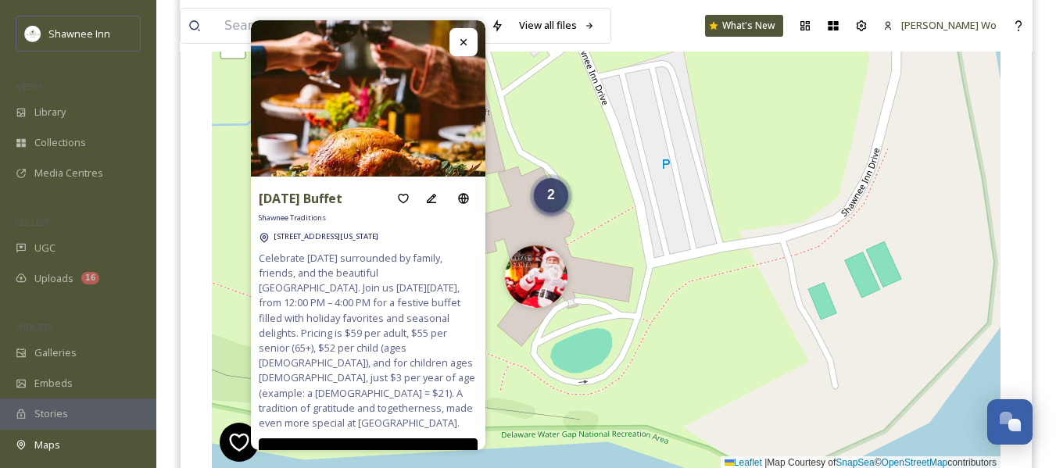
click at [550, 199] on span "2" at bounding box center [551, 195] width 8 height 16
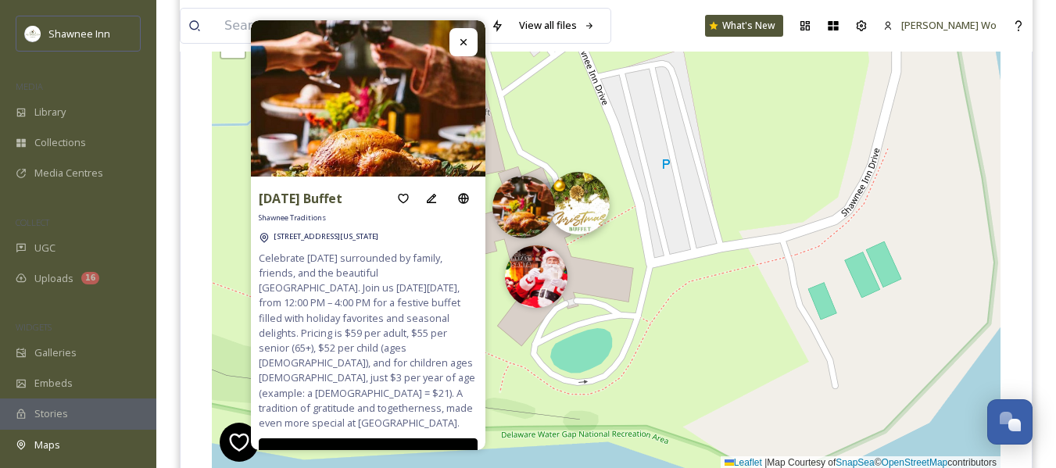
click at [595, 199] on img at bounding box center [578, 203] width 63 height 63
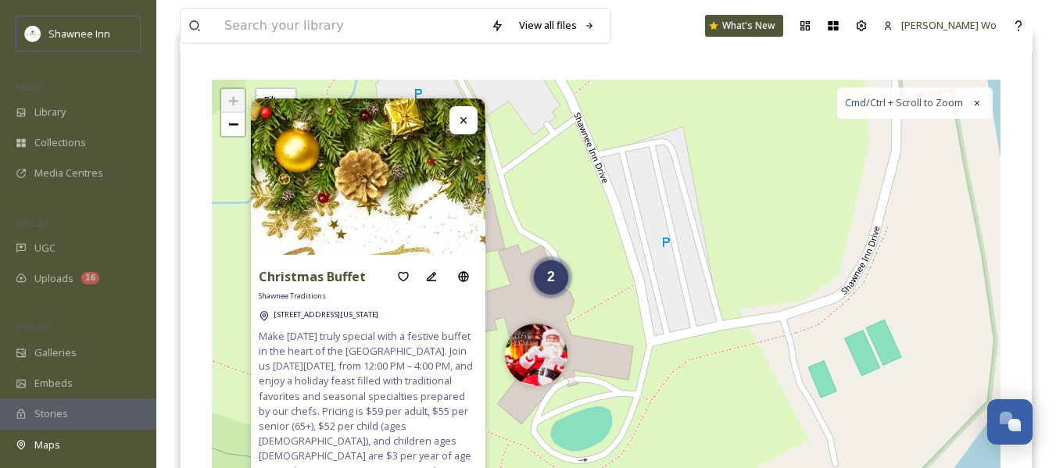
scroll to position [160, 0]
click at [553, 285] on div "2" at bounding box center [551, 273] width 34 height 34
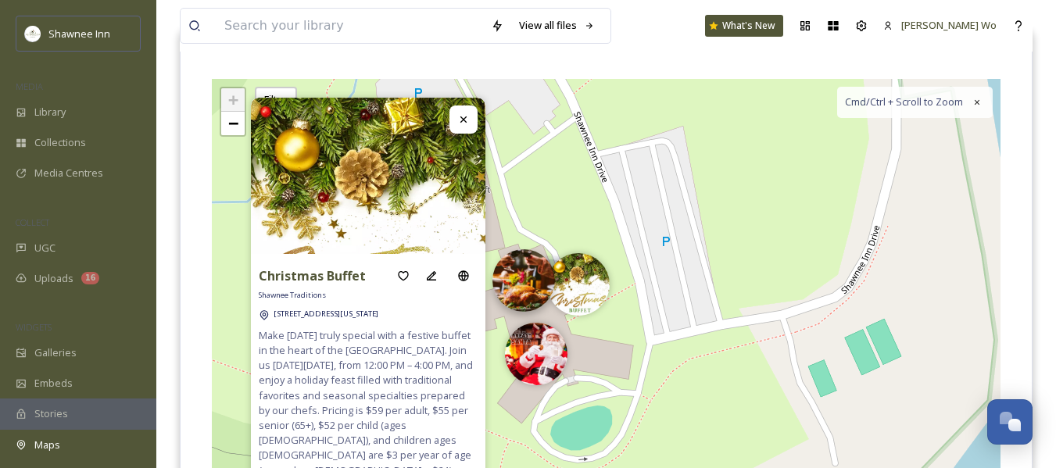
click at [518, 280] on img at bounding box center [524, 280] width 63 height 63
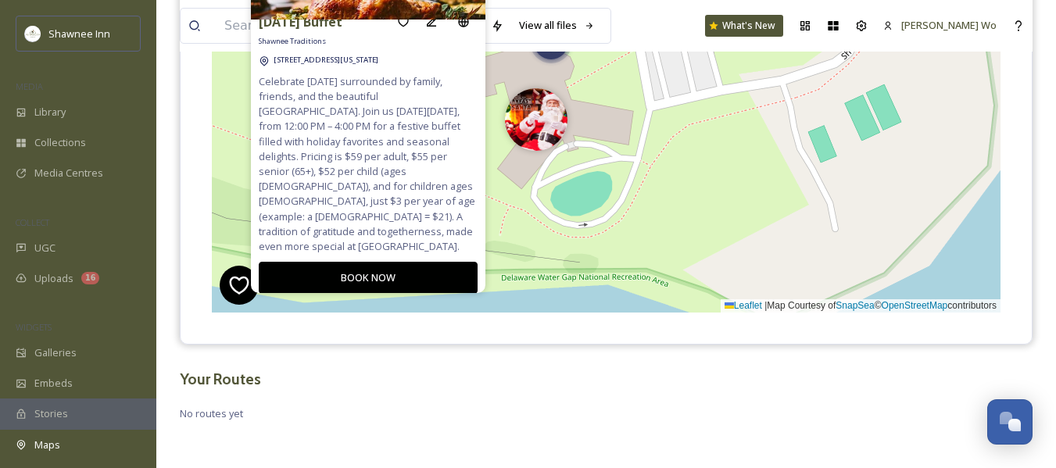
scroll to position [0, 0]
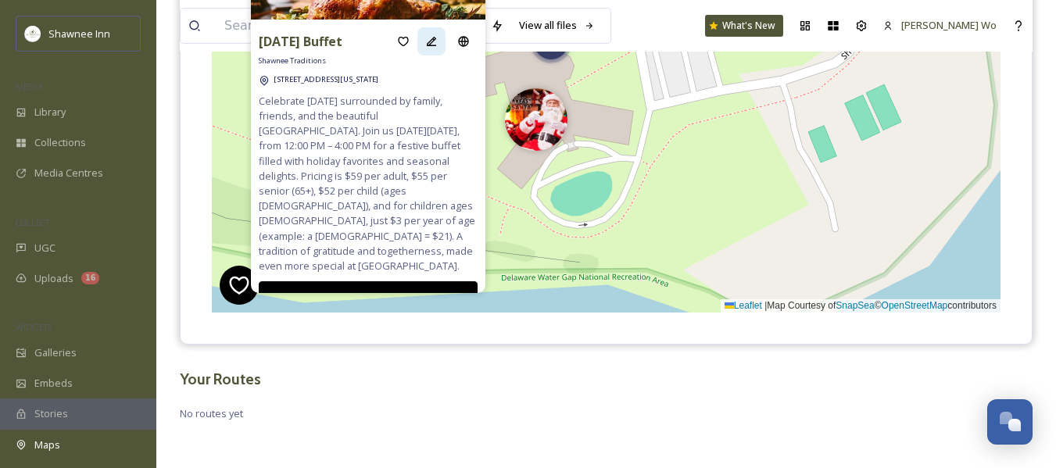
click at [425, 42] on icon at bounding box center [431, 41] width 13 height 13
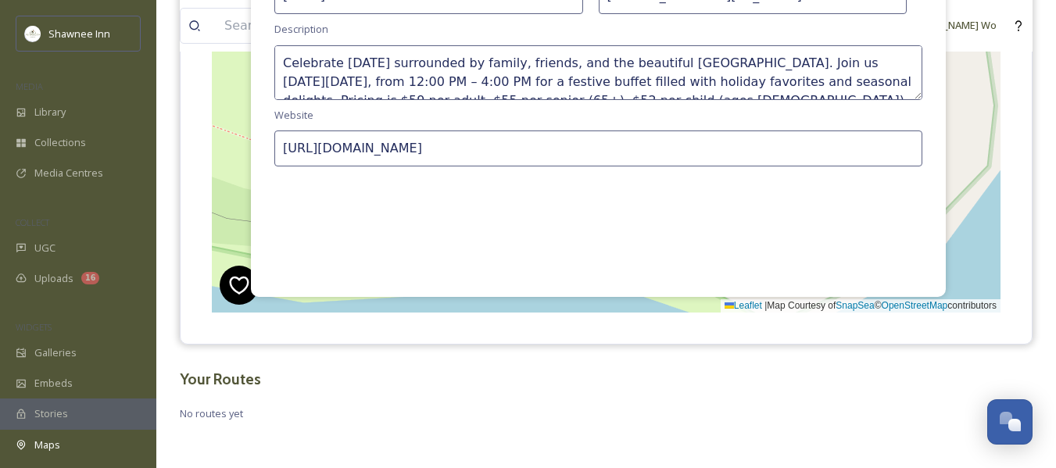
click at [404, 71] on textarea "Celebrate Thanksgiving surrounded by family, friends, and the beautiful Pocono …" at bounding box center [598, 72] width 648 height 55
click at [404, 72] on textarea "Celebrate Thanksgiving surrounded by family, friends, and the beautiful Pocono …" at bounding box center [598, 72] width 648 height 55
paste textarea "Make Christmas Day special with a festive buffet in the heart of the Pocono Mou…"
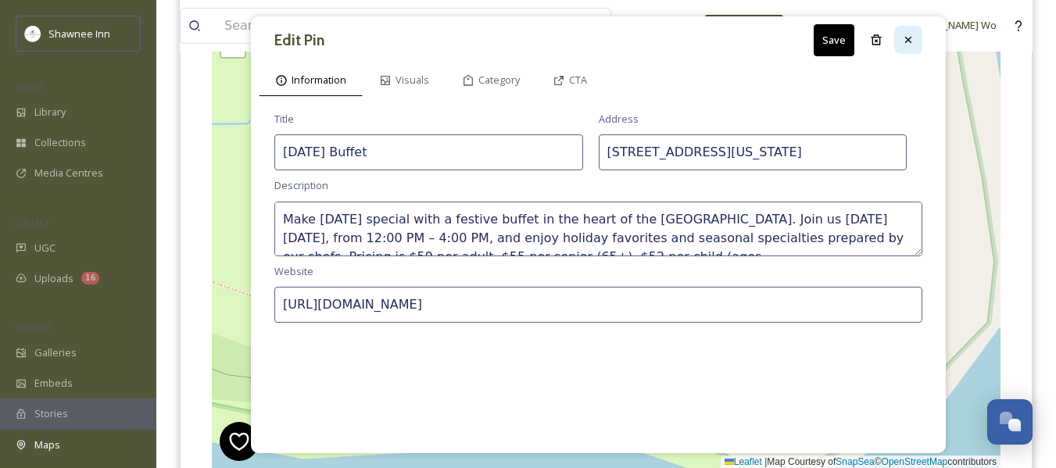
type textarea "Make [DATE] special with a festive buffet in the heart of the [GEOGRAPHIC_DATA]…"
click at [912, 41] on icon at bounding box center [908, 40] width 13 height 13
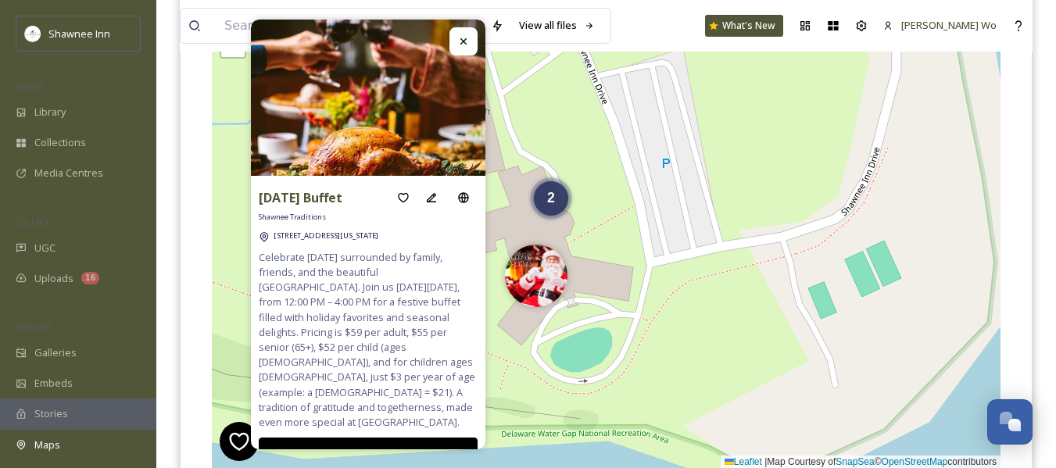
scroll to position [160, 0]
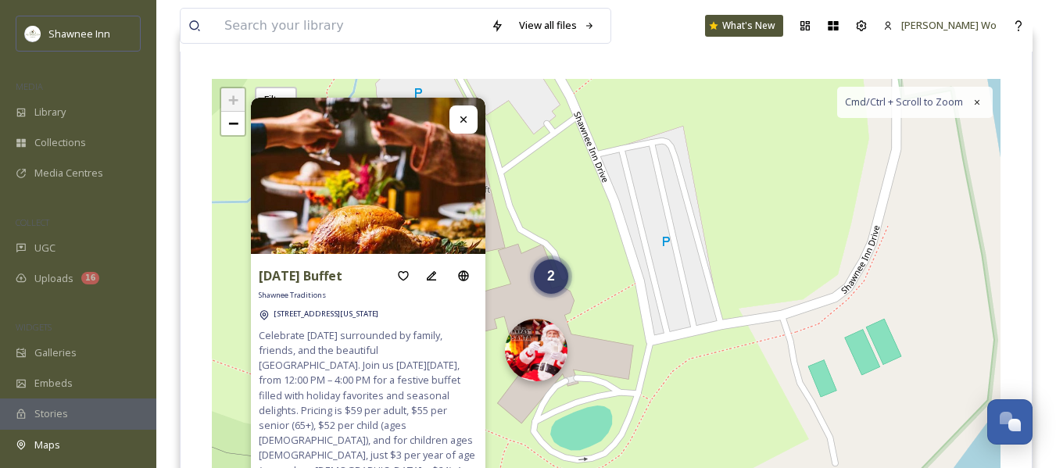
click at [537, 356] on img at bounding box center [536, 350] width 63 height 63
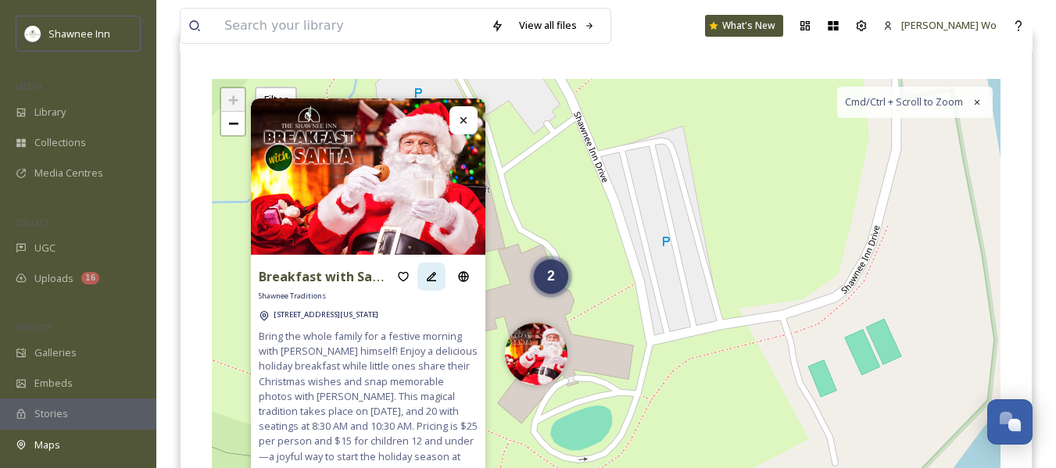
click at [425, 271] on icon at bounding box center [431, 277] width 13 height 13
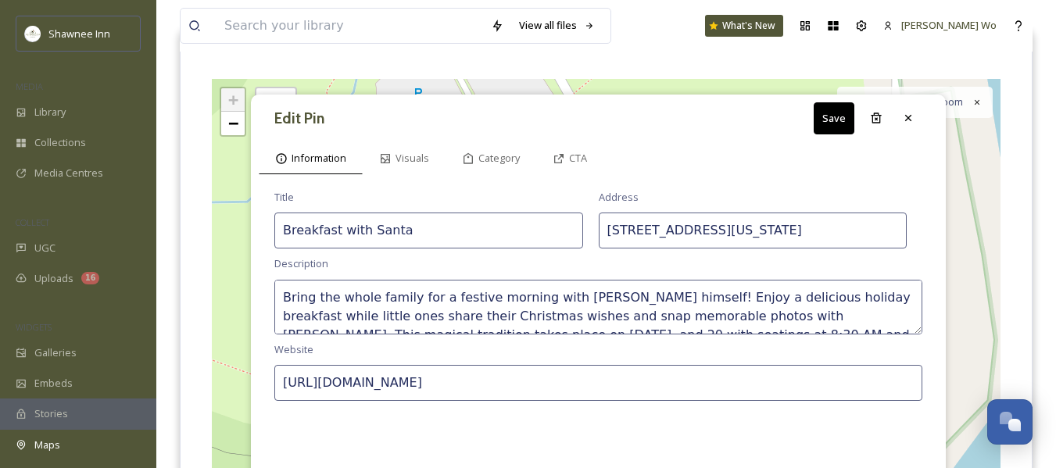
click at [438, 299] on textarea "Bring the whole family for a festive morning with [PERSON_NAME] himself! Enjoy …" at bounding box center [598, 307] width 648 height 55
click at [439, 299] on textarea "Bring the whole family for a festive morning with [PERSON_NAME] himself! Enjoy …" at bounding box center [598, 307] width 648 height 55
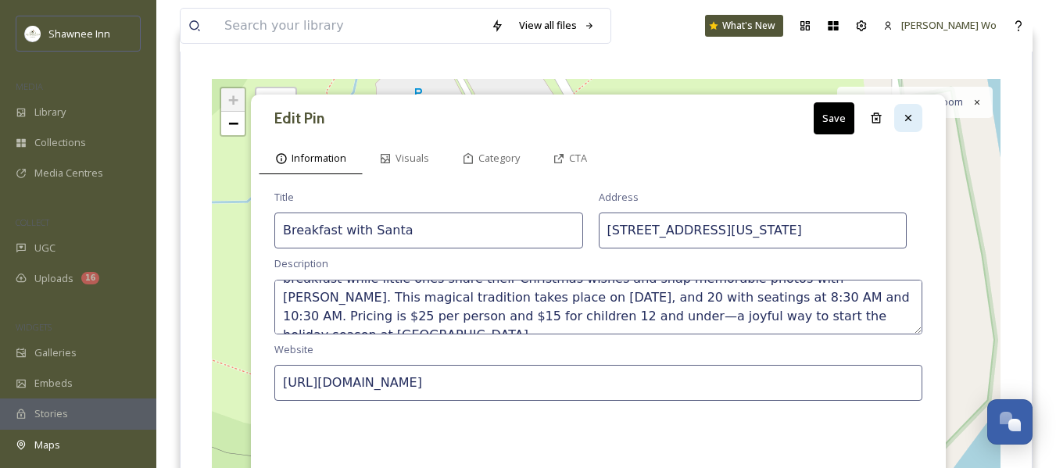
click at [913, 116] on icon at bounding box center [908, 118] width 13 height 13
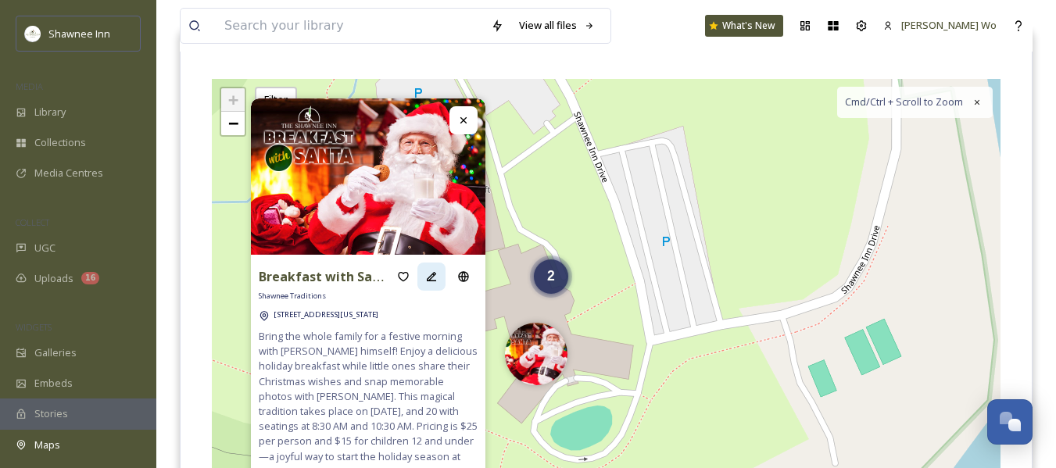
click at [439, 274] on div at bounding box center [432, 277] width 28 height 28
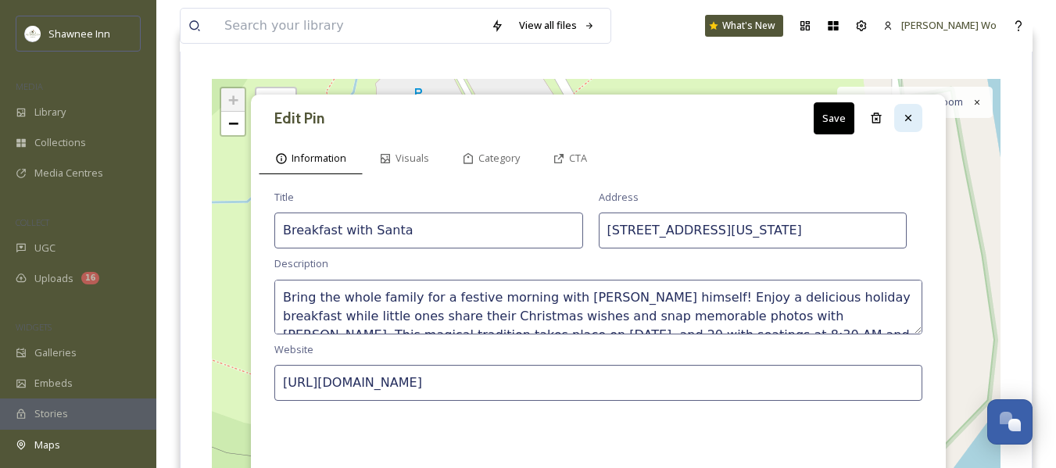
click at [913, 116] on icon at bounding box center [908, 118] width 13 height 13
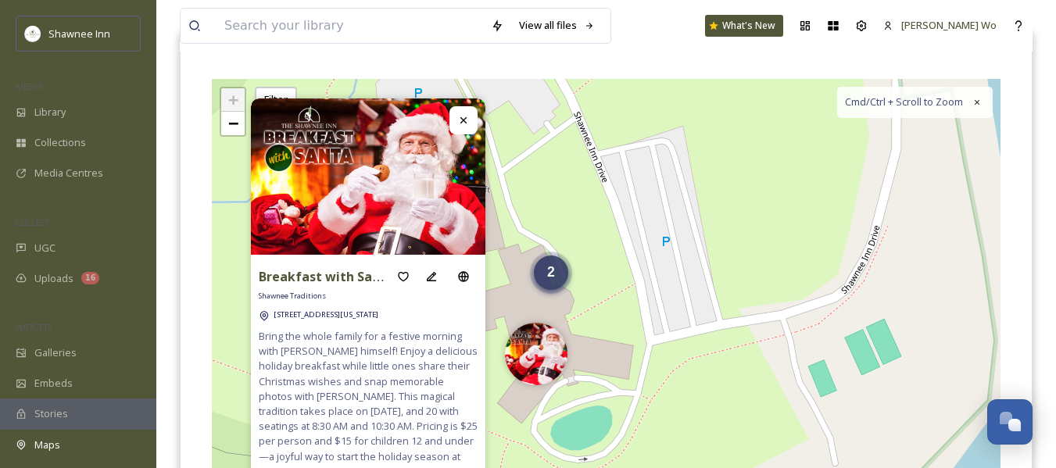
click at [561, 282] on div "2" at bounding box center [551, 273] width 34 height 34
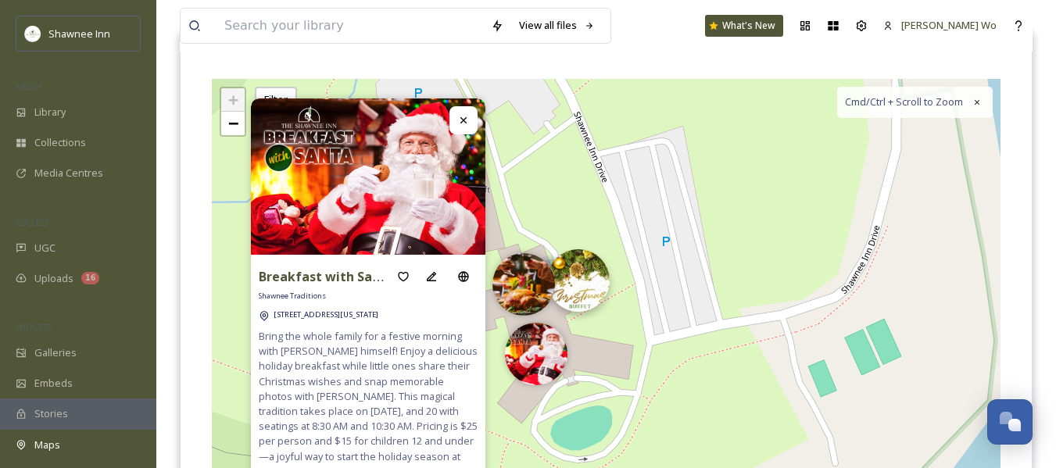
click at [583, 282] on img at bounding box center [578, 280] width 63 height 63
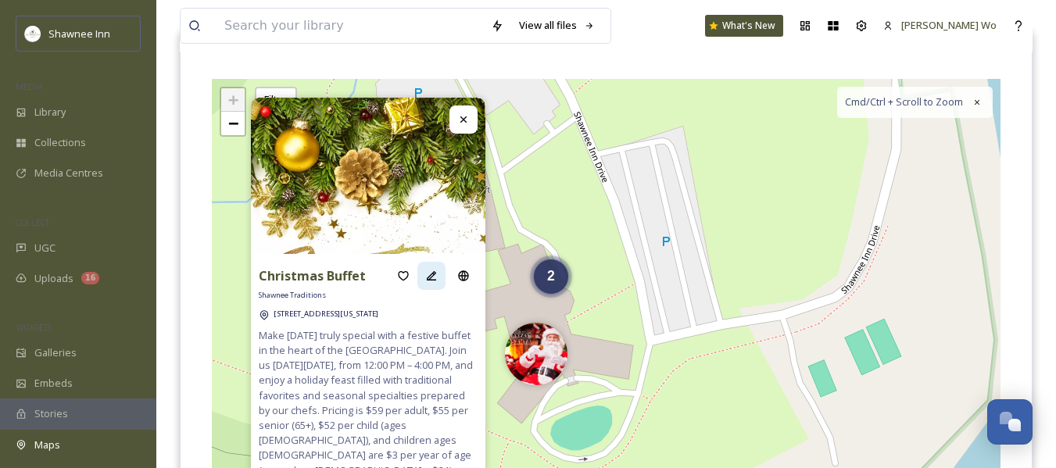
click at [425, 271] on icon at bounding box center [431, 276] width 13 height 13
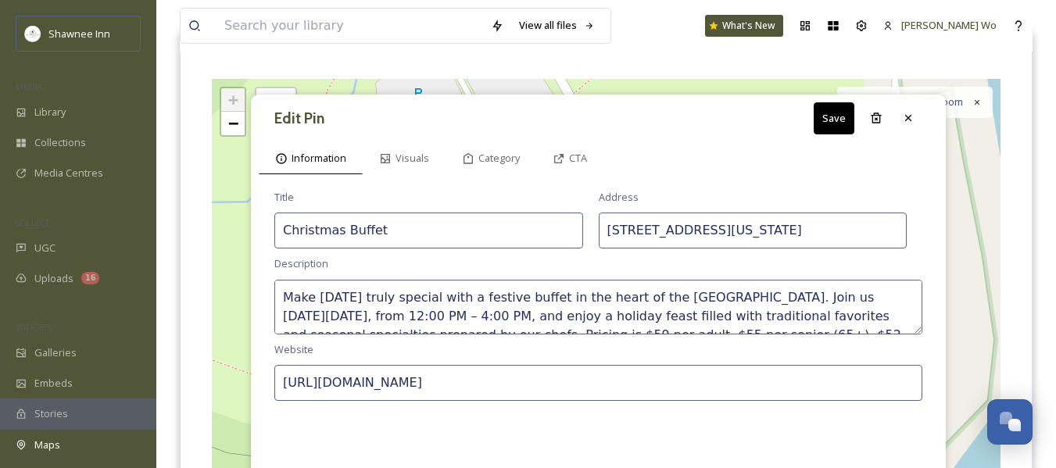
click at [400, 292] on textarea "Make Christmas Day truly special with a festive buffet in the heart of the Poco…" at bounding box center [598, 307] width 648 height 55
paste textarea "special with a festive buffet in the heart of the Pocono Mountains. Join us on …"
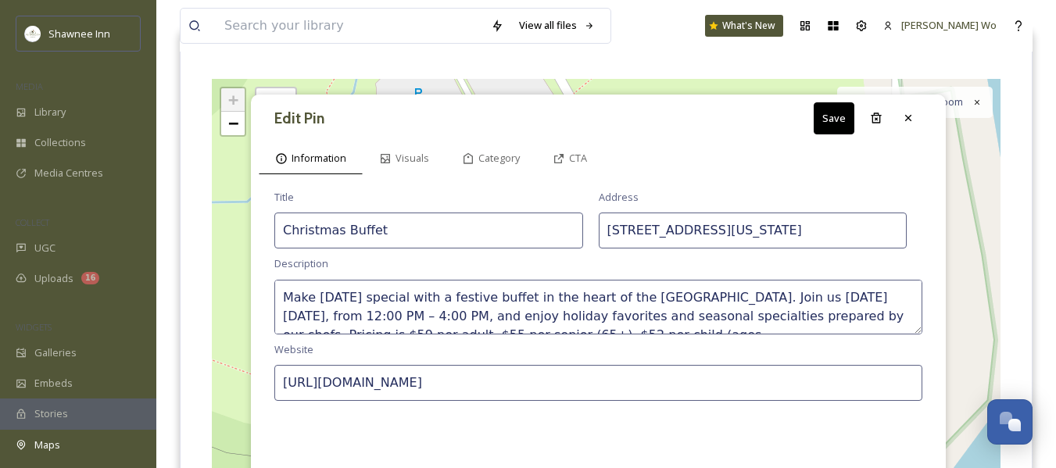
scroll to position [47, 0]
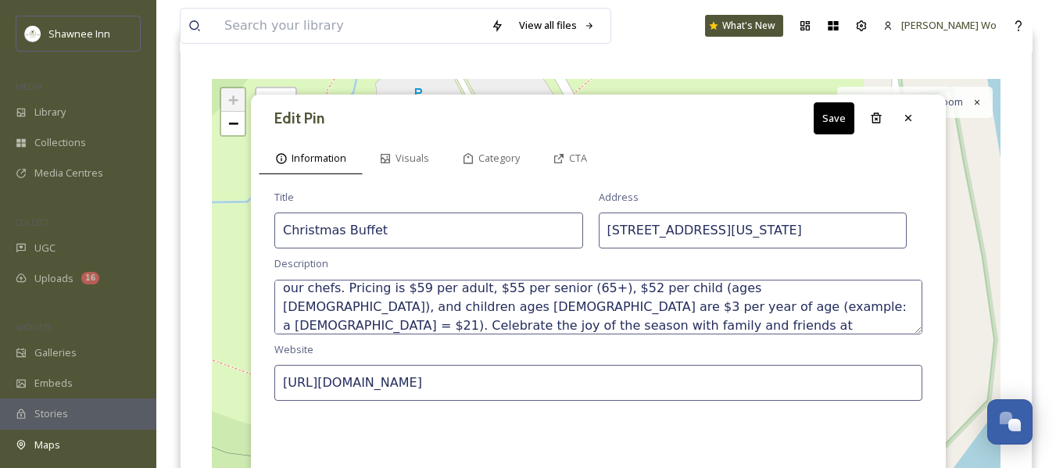
type textarea "Make [DATE] special with a festive buffet in the heart of the [GEOGRAPHIC_DATA]…"
click at [826, 117] on button "Save" at bounding box center [834, 118] width 41 height 32
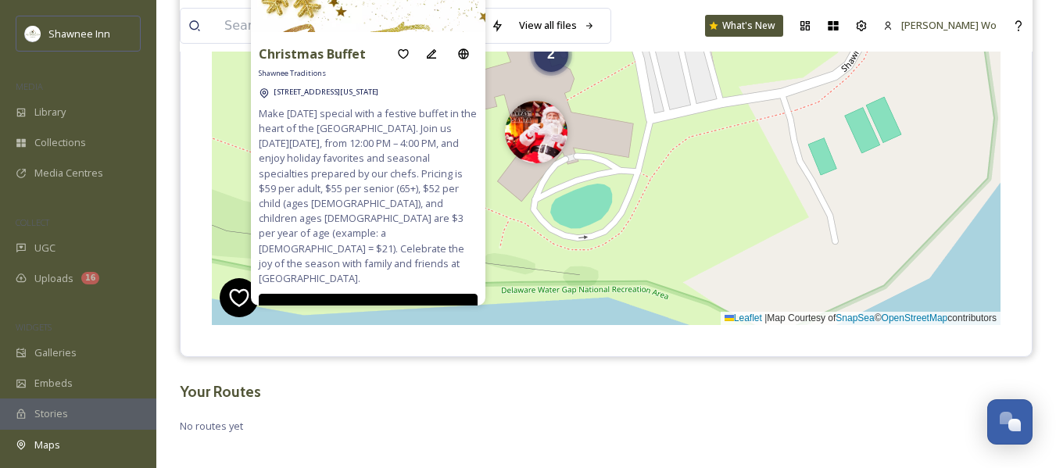
scroll to position [395, 0]
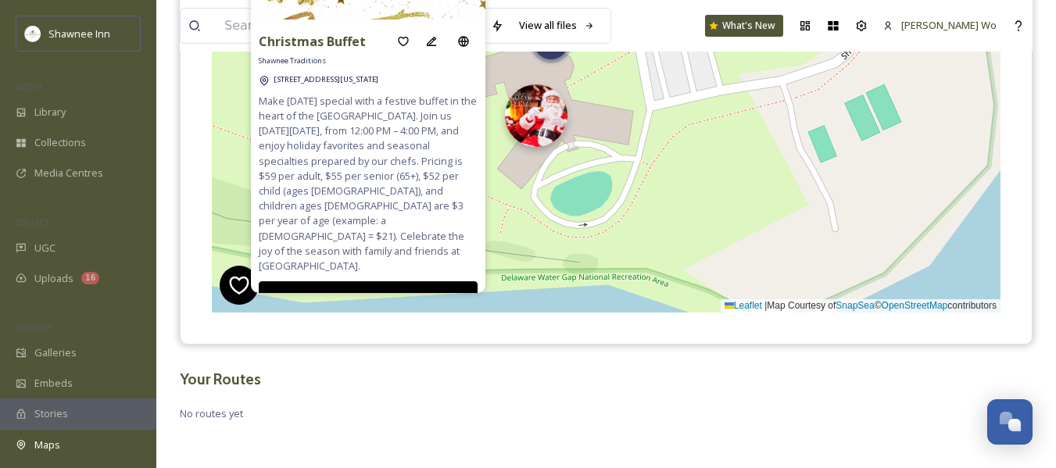
click at [530, 120] on img at bounding box center [536, 115] width 63 height 63
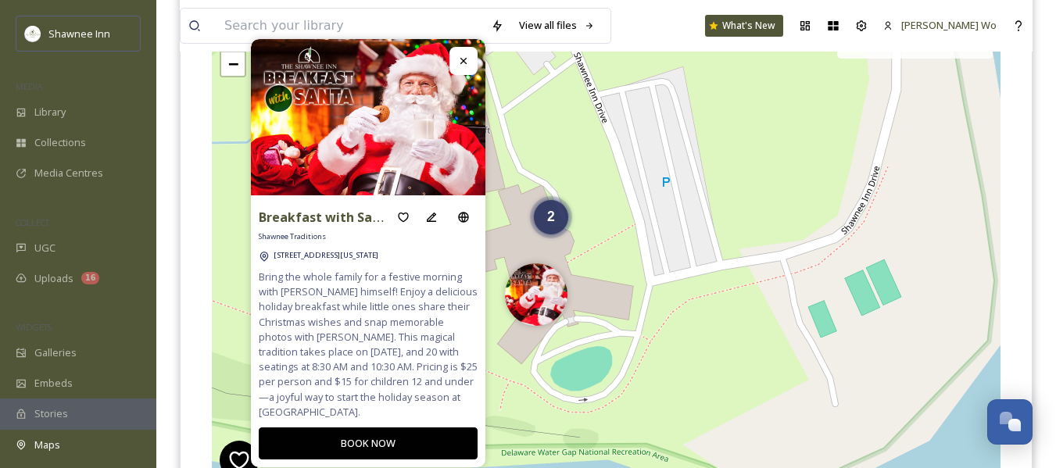
scroll to position [160, 0]
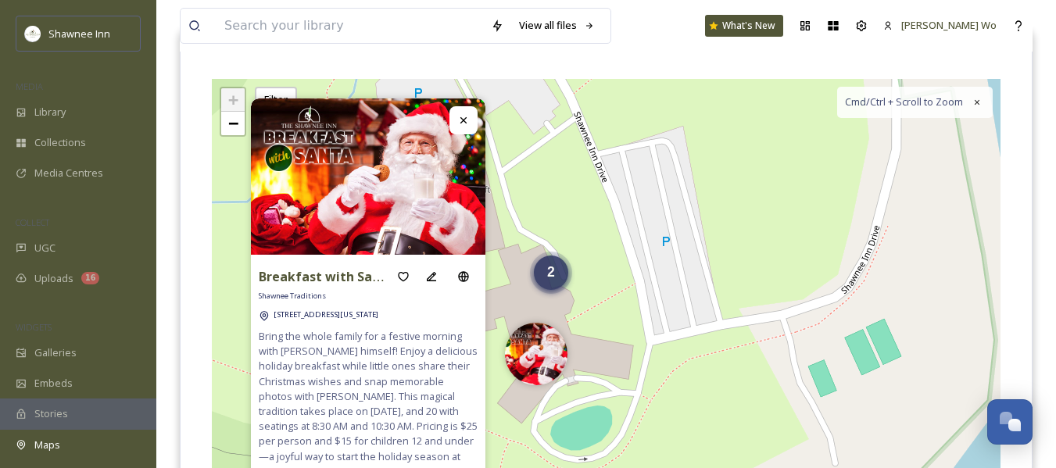
click at [551, 272] on span "2" at bounding box center [551, 272] width 8 height 16
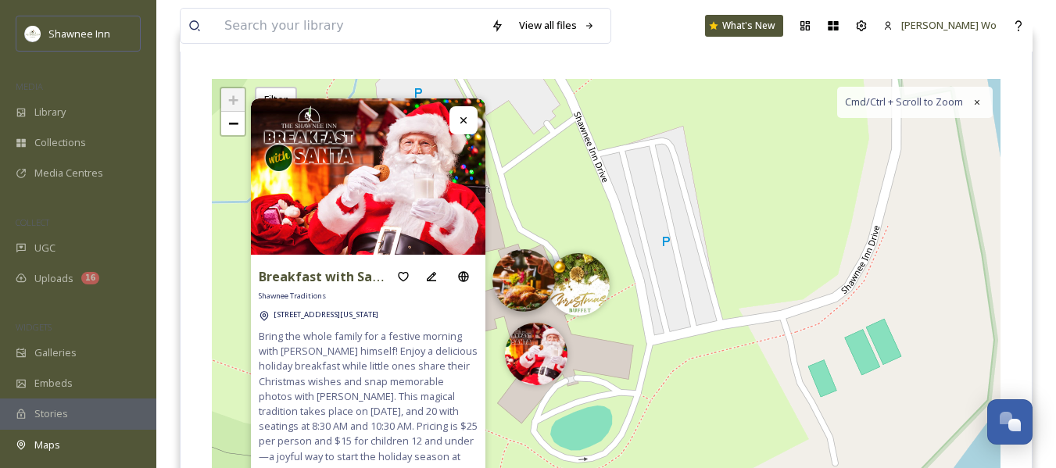
click at [514, 276] on img at bounding box center [524, 280] width 63 height 63
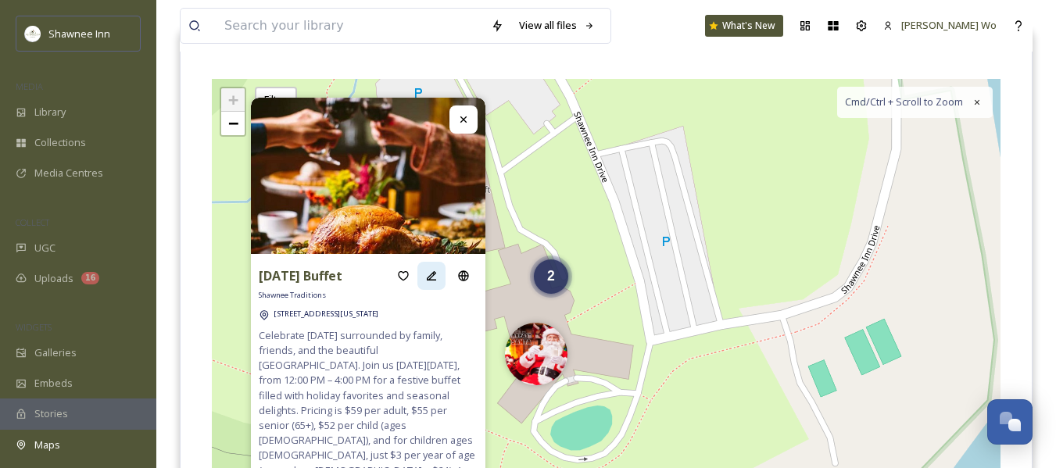
click at [425, 276] on icon at bounding box center [431, 276] width 13 height 13
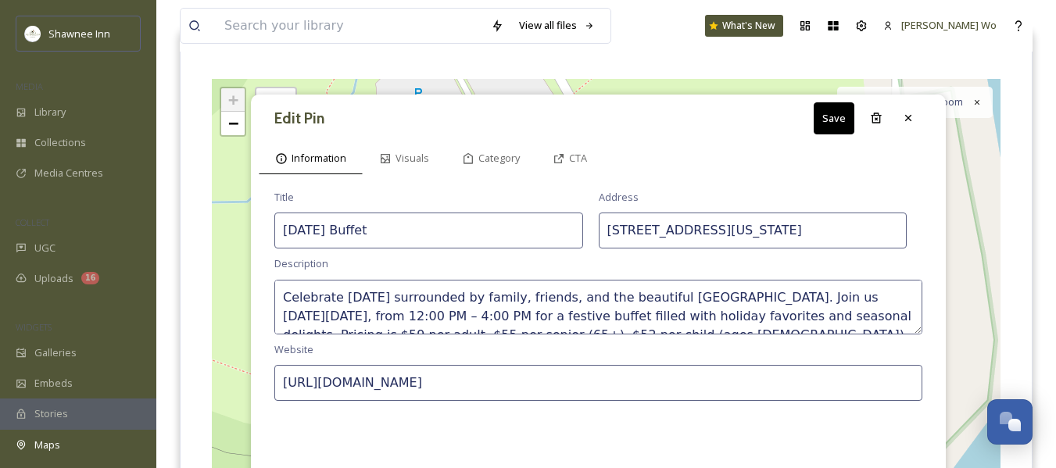
click at [425, 303] on textarea "Celebrate Thanksgiving surrounded by family, friends, and the beautiful Pocono …" at bounding box center [598, 307] width 648 height 55
paste textarea "y of the Pocono Mountains. Join us on Thursday, November 27, 2025, from 12:00 P…"
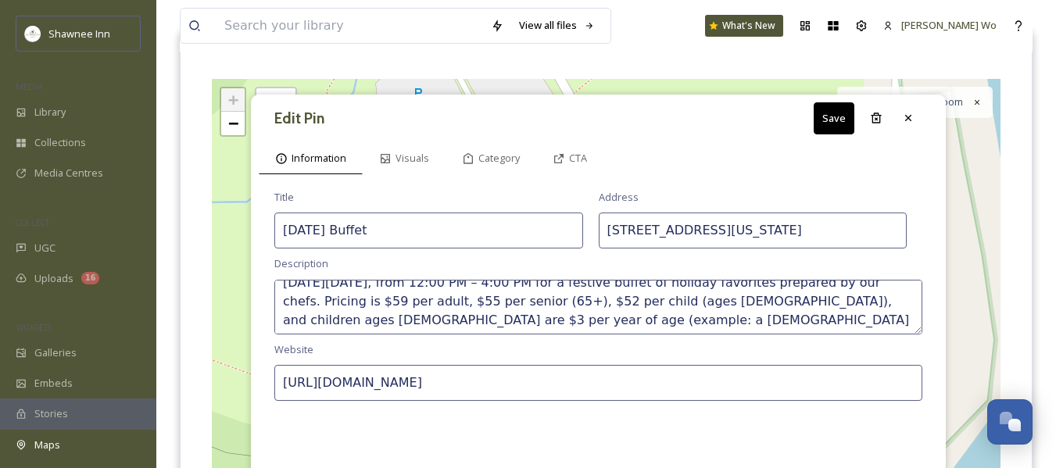
scroll to position [38, 0]
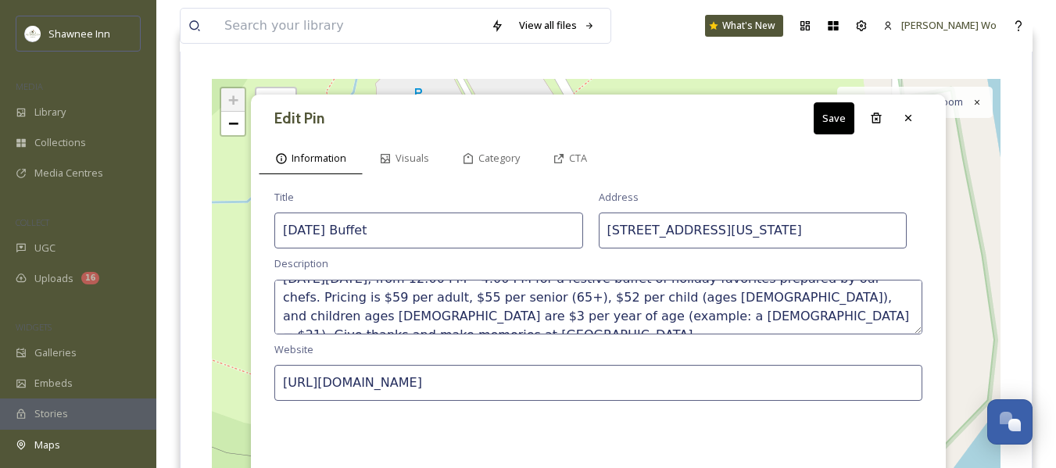
type textarea "Celebrate [DATE] surrounded by family, friends, and the beauty of the [GEOGRAPH…"
click at [838, 121] on button "Save" at bounding box center [834, 118] width 41 height 32
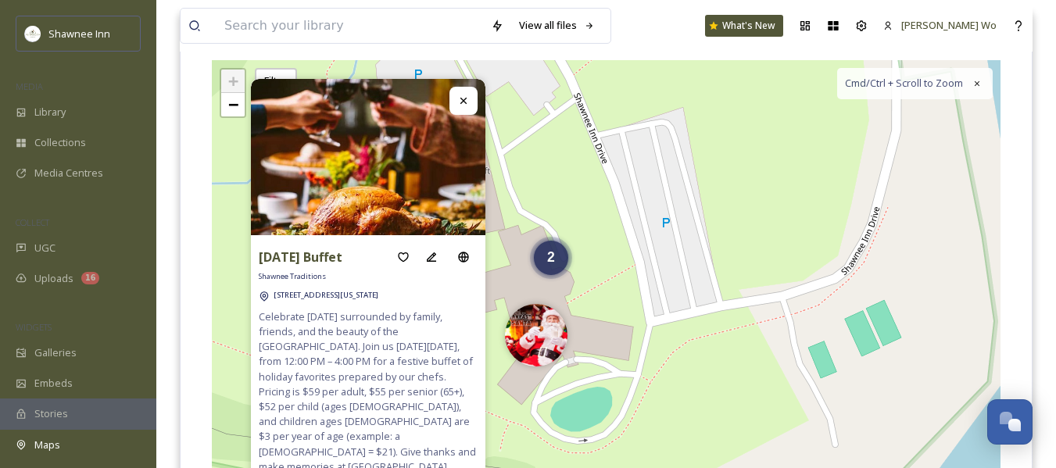
scroll to position [160, 0]
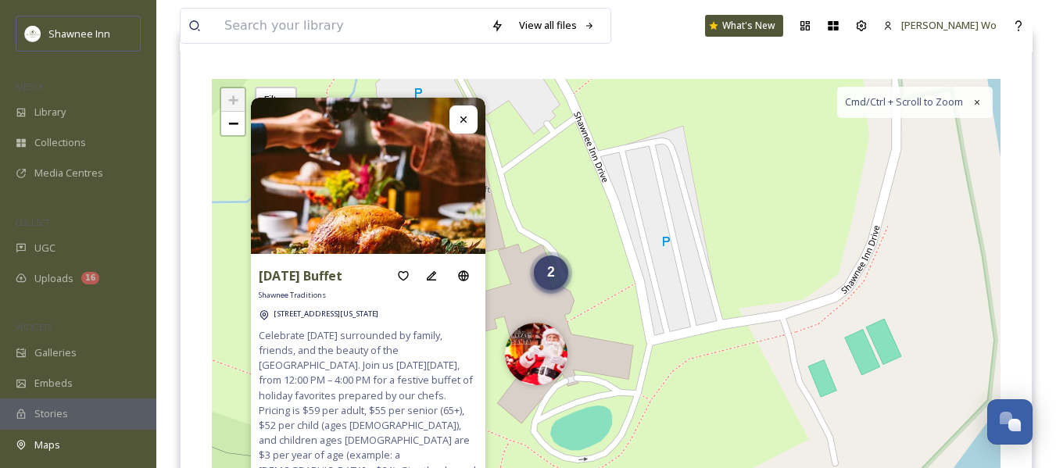
click at [552, 274] on span "2" at bounding box center [551, 272] width 8 height 16
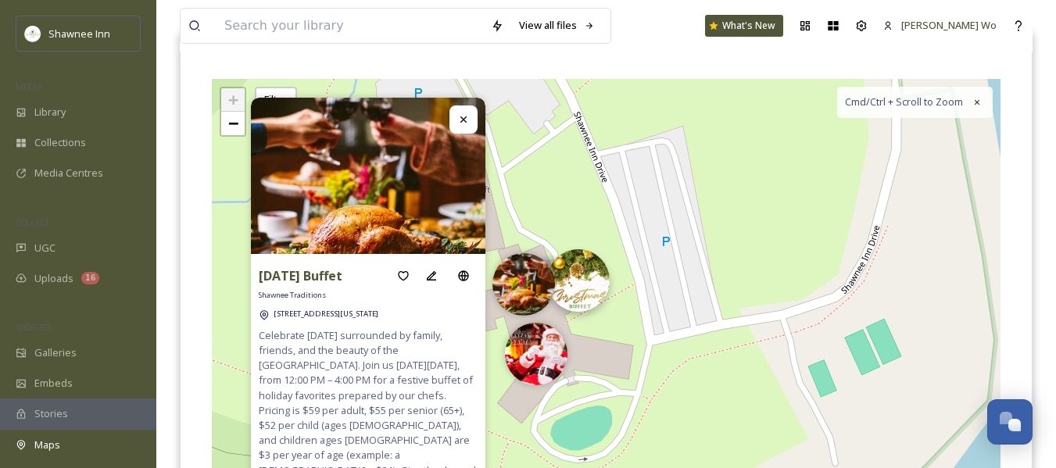
click at [586, 273] on img at bounding box center [578, 280] width 63 height 63
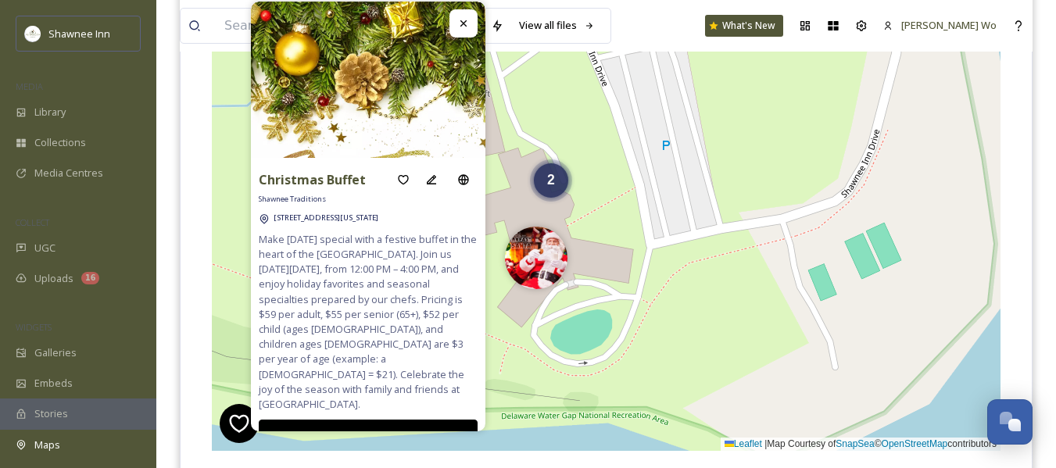
scroll to position [317, 0]
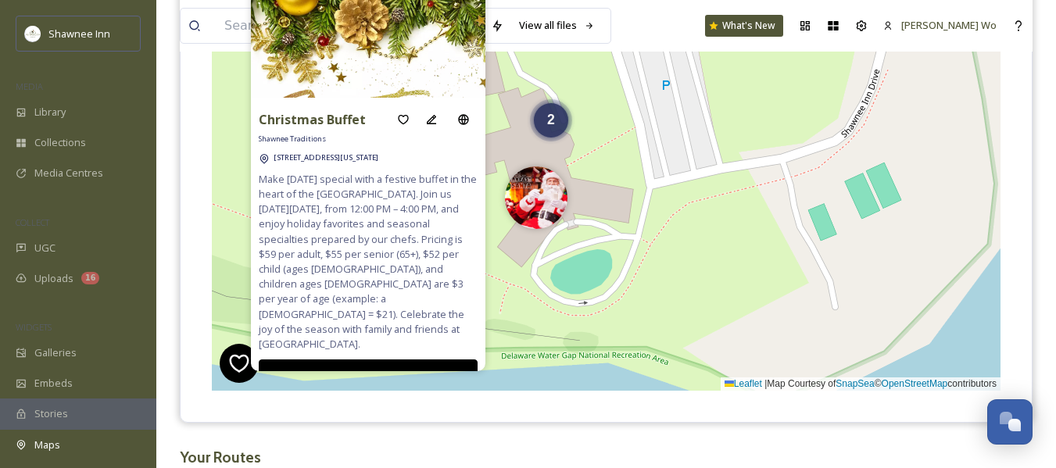
click at [484, 448] on h3 "Your Routes" at bounding box center [606, 458] width 853 height 23
click at [510, 149] on div "2 + − Leaflet | Map Courtesy of SnapSea © OpenStreetMap contributors Cmd/Ctrl +…" at bounding box center [606, 157] width 789 height 468
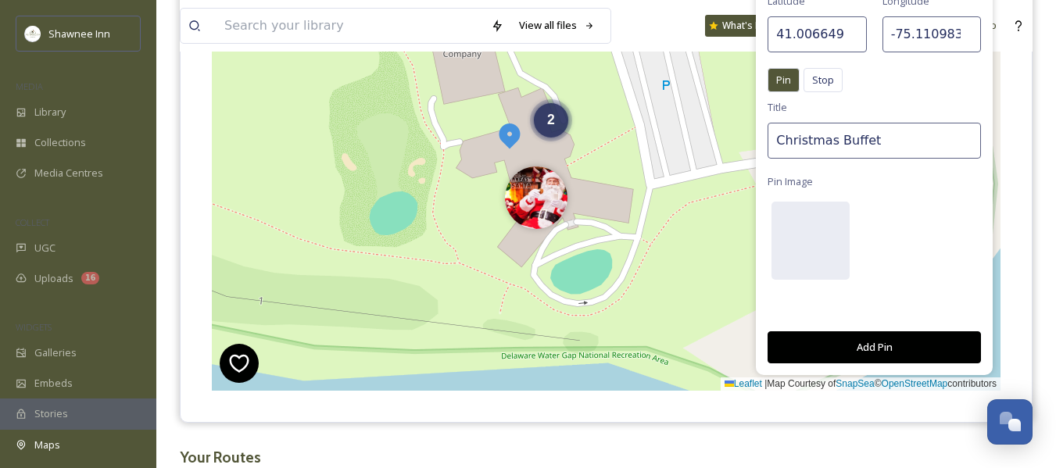
click at [856, 143] on input "Christmas Buffet" at bounding box center [874, 141] width 213 height 36
drag, startPoint x: 833, startPoint y: 137, endPoint x: 748, endPoint y: 139, distance: 85.3
click at [748, 139] on div "Latitude 41.006649 Longitude -75.110983 Pin Stop Pin Stop Title Christmas Buffe…" at bounding box center [606, 157] width 789 height 468
type input "[DATE] Buffet"
click at [830, 233] on div at bounding box center [811, 241] width 78 height 78
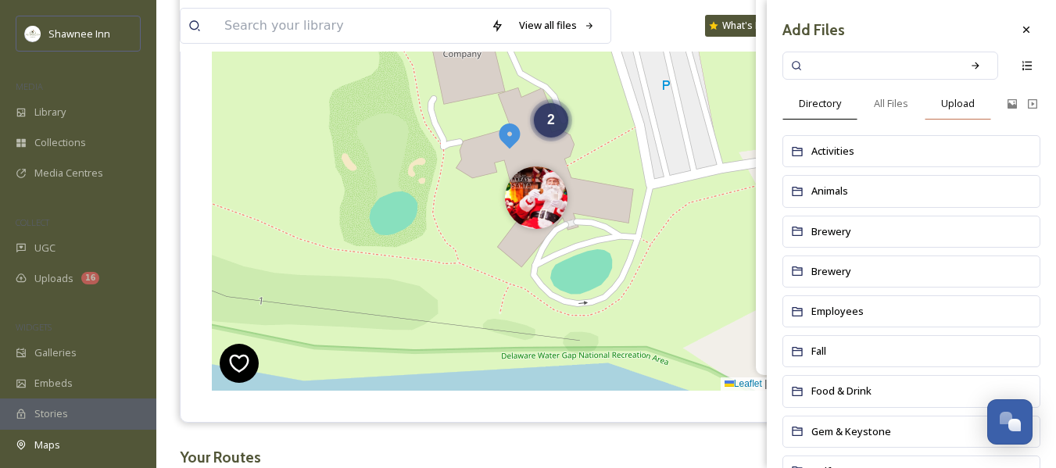
click at [961, 104] on span "Upload" at bounding box center [959, 103] width 34 height 15
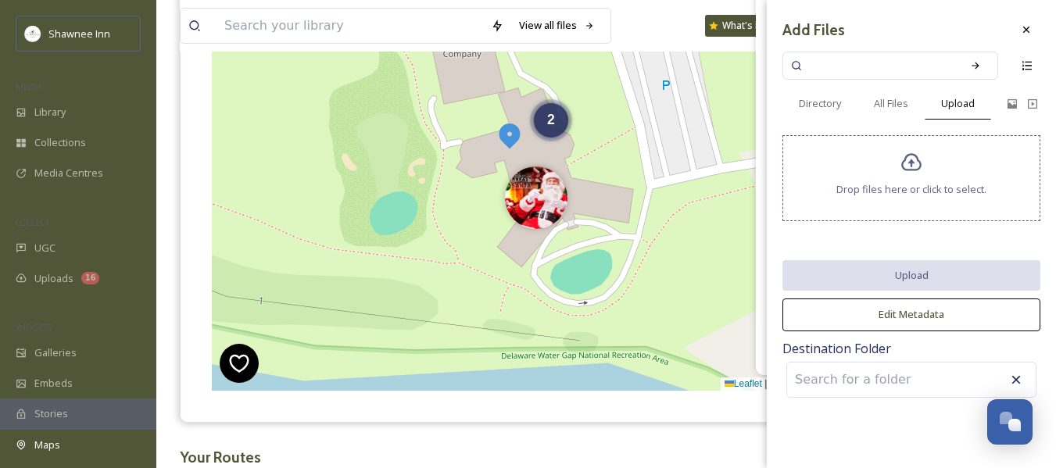
click at [922, 167] on icon at bounding box center [912, 163] width 20 height 18
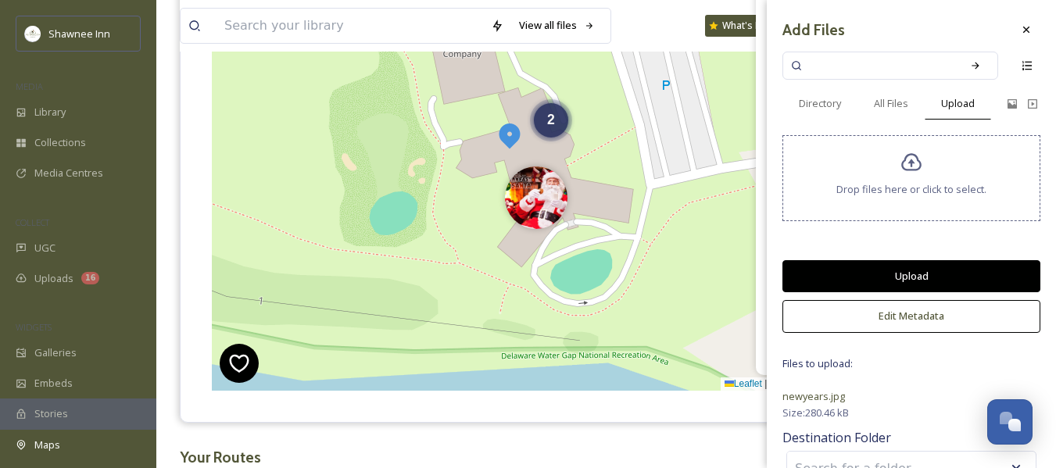
click at [885, 264] on button "Upload" at bounding box center [912, 276] width 258 height 32
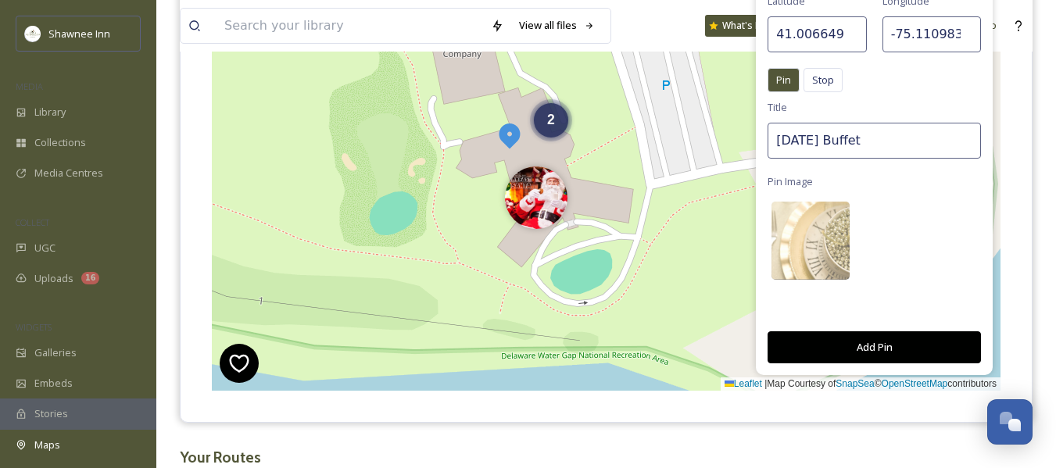
click at [875, 336] on button "Add Pin" at bounding box center [874, 348] width 213 height 32
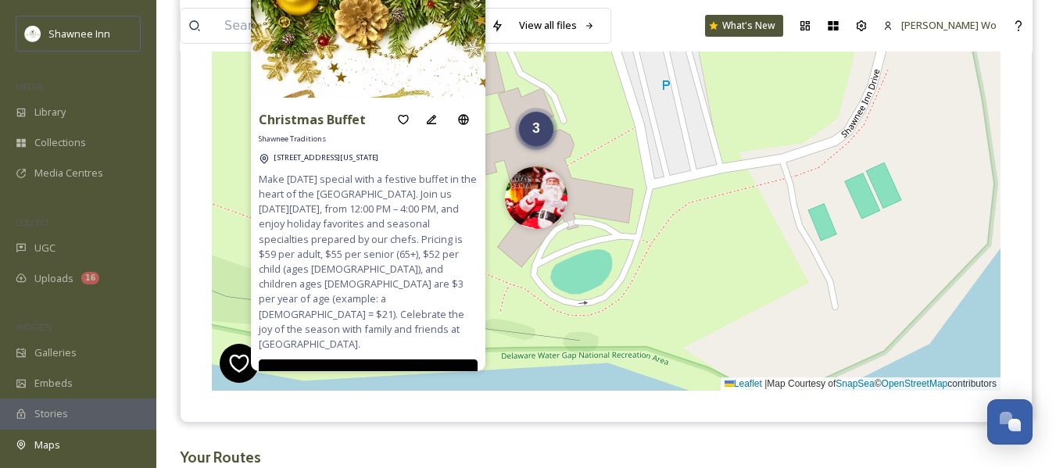
click at [536, 141] on div "3" at bounding box center [536, 129] width 34 height 34
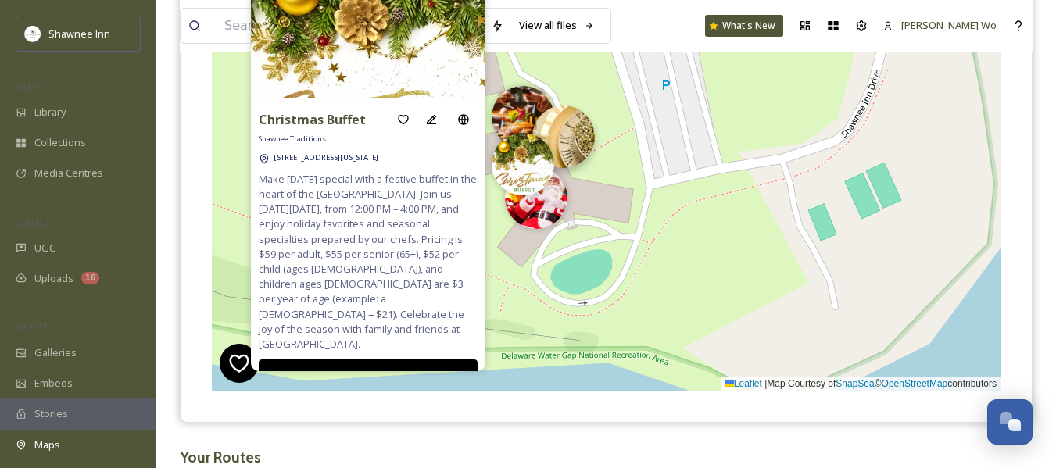
click at [583, 131] on img at bounding box center [564, 137] width 63 height 63
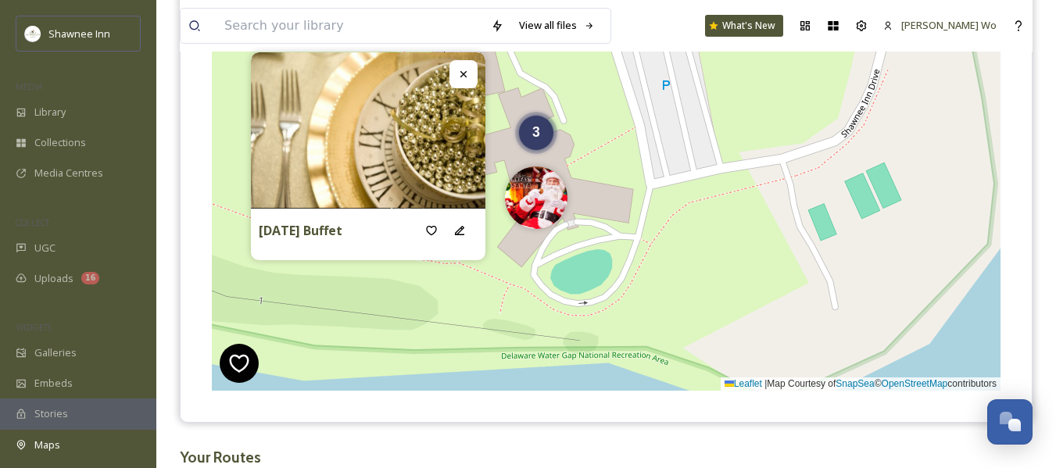
scroll to position [395, 0]
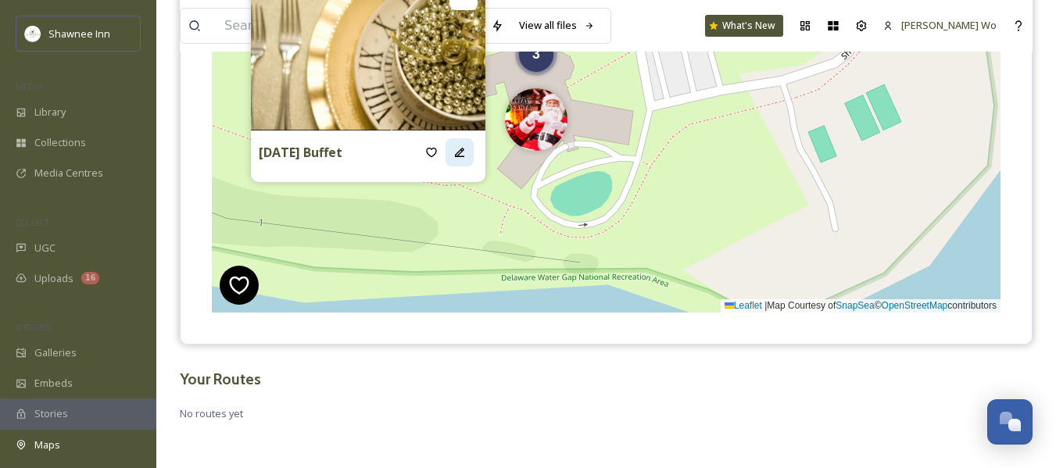
click at [461, 152] on icon at bounding box center [460, 152] width 13 height 13
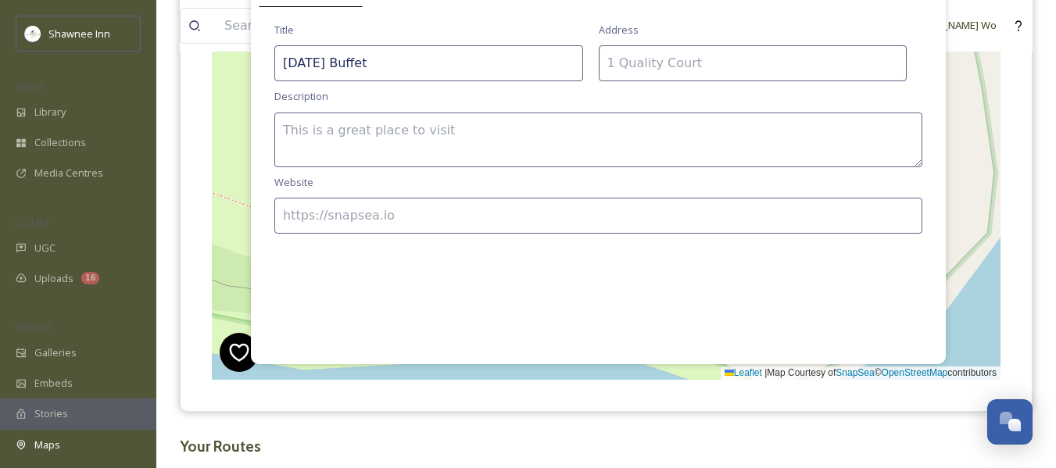
scroll to position [239, 0]
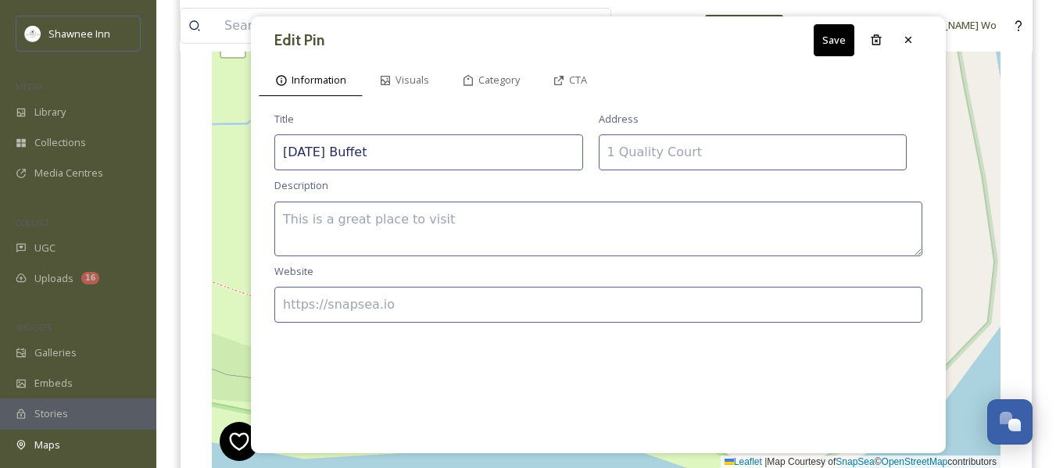
click at [438, 219] on textarea at bounding box center [598, 229] width 648 height 55
paste textarea "Ring in the New Year with a festive buffet dinner in the [GEOGRAPHIC_DATA]. Joi…"
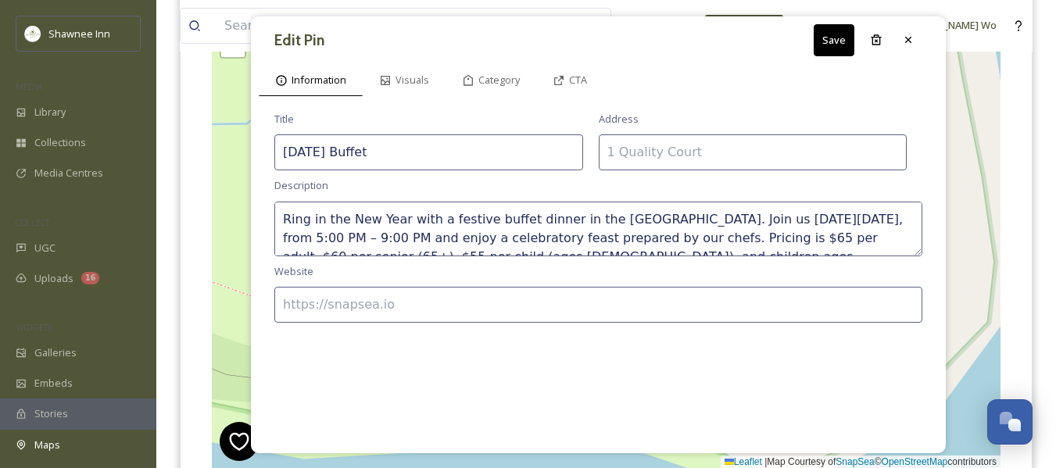
scroll to position [28, 0]
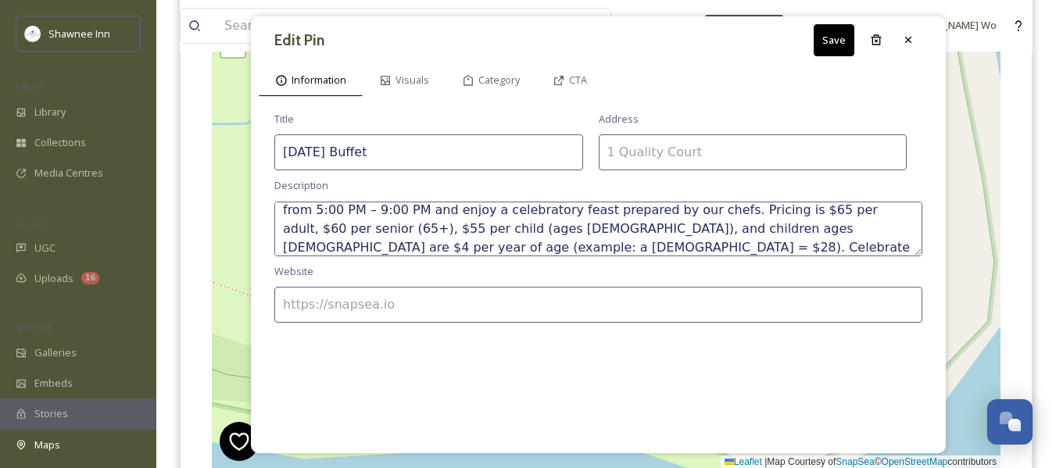
type textarea "Ring in the New Year with a festive buffet dinner in the [GEOGRAPHIC_DATA]. Joi…"
click at [440, 310] on input at bounding box center [598, 305] width 648 height 36
type input "https://www.ShawneeInn.com"
click at [484, 74] on span "Category" at bounding box center [499, 80] width 41 height 15
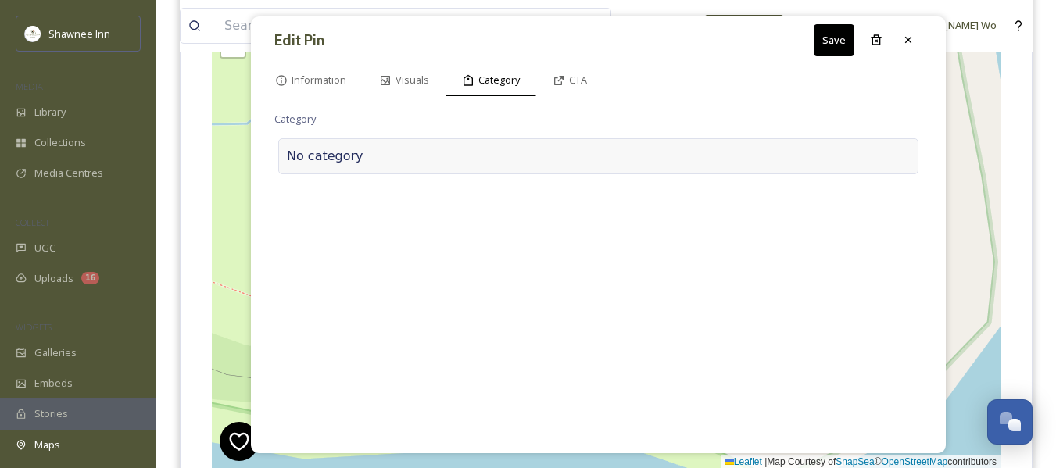
click at [375, 155] on div at bounding box center [637, 156] width 547 height 19
click at [375, 155] on input at bounding box center [430, 153] width 313 height 36
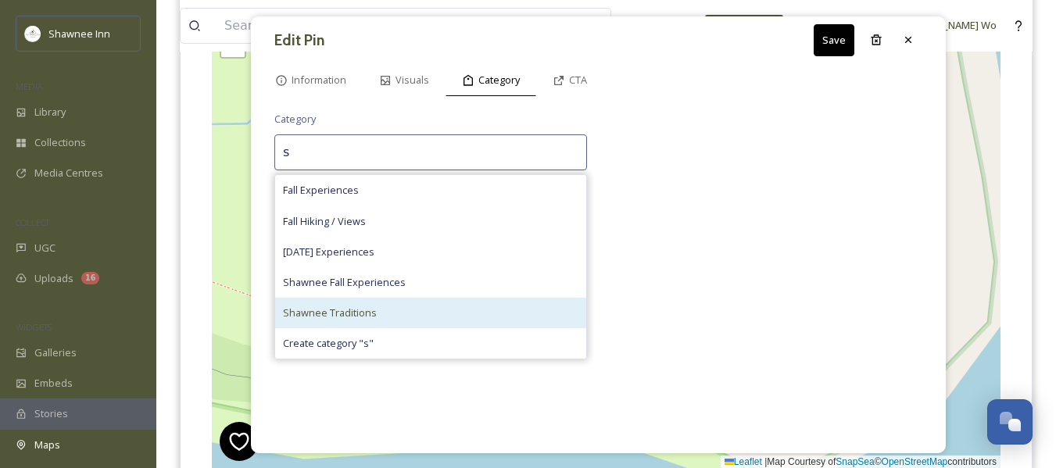
type input "s"
click at [362, 310] on span "Shawnee Traditions" at bounding box center [330, 313] width 94 height 15
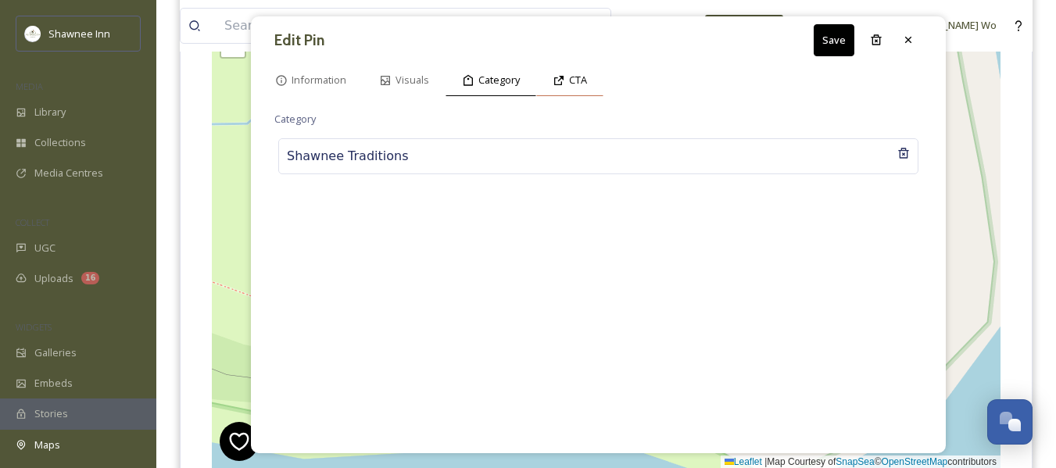
click at [576, 77] on span "CTA" at bounding box center [578, 80] width 18 height 15
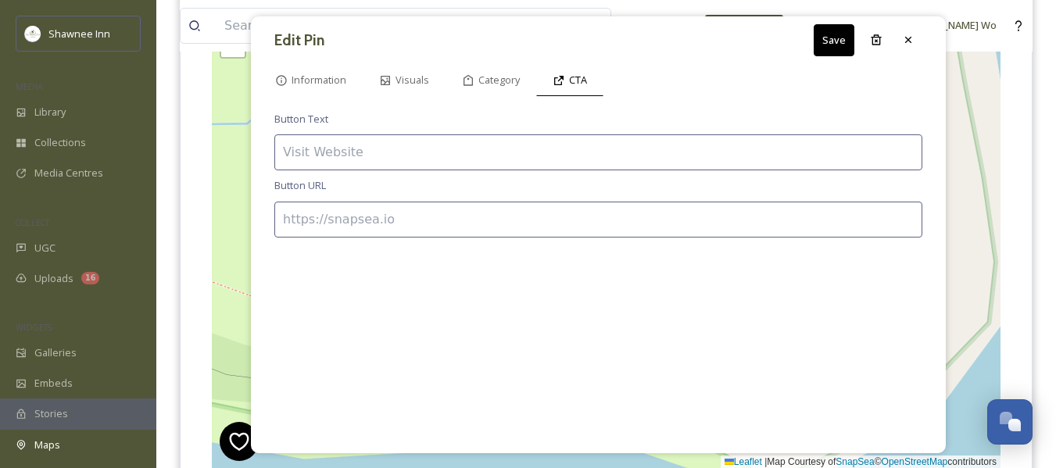
click at [533, 161] on input at bounding box center [598, 153] width 648 height 36
type input "BOOK NOW"
paste input "https://booking.resdiary.com/widget/FixedSize/RiverRoomRestaurant/252?date=2025…"
type input "https://booking.resdiary.com/widget/FixedSize/RiverRoomRestaurant/252?date=2025…"
click at [303, 74] on span "Information" at bounding box center [319, 80] width 55 height 15
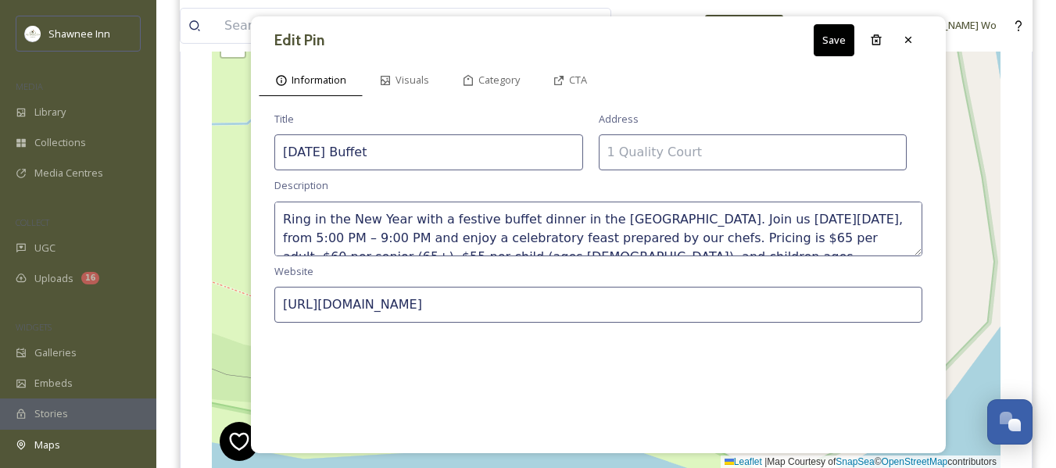
click at [658, 144] on input at bounding box center [753, 153] width 309 height 36
type input "[STREET_ADDRESS][US_STATE]"
click at [840, 39] on button "Save" at bounding box center [834, 40] width 41 height 32
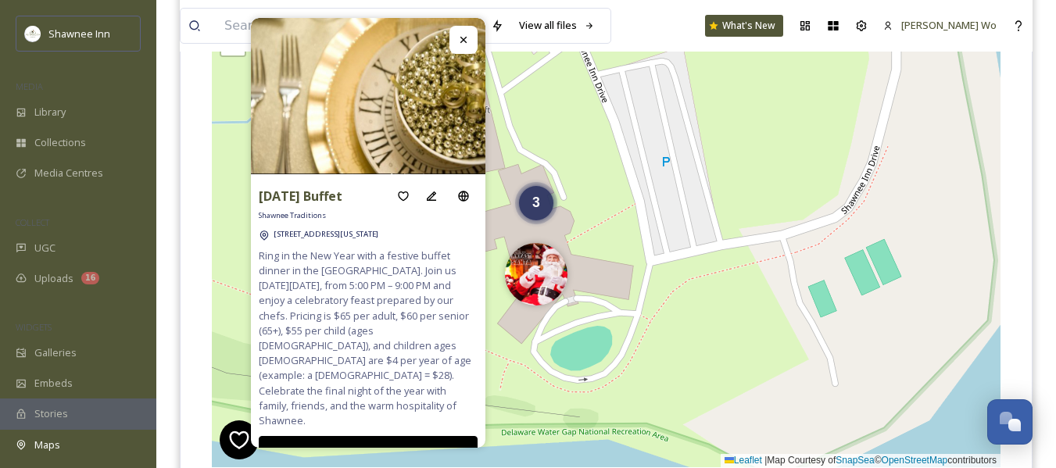
scroll to position [239, 0]
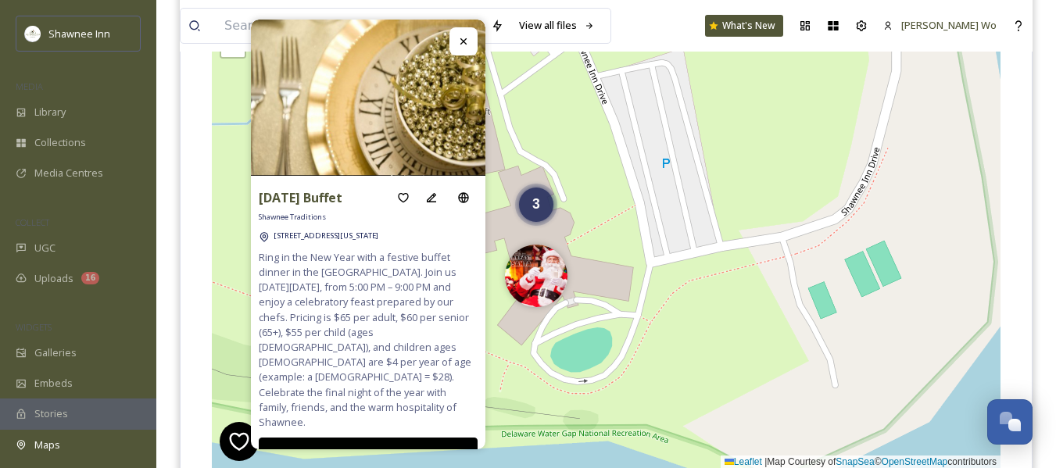
click at [464, 39] on icon at bounding box center [463, 41] width 13 height 13
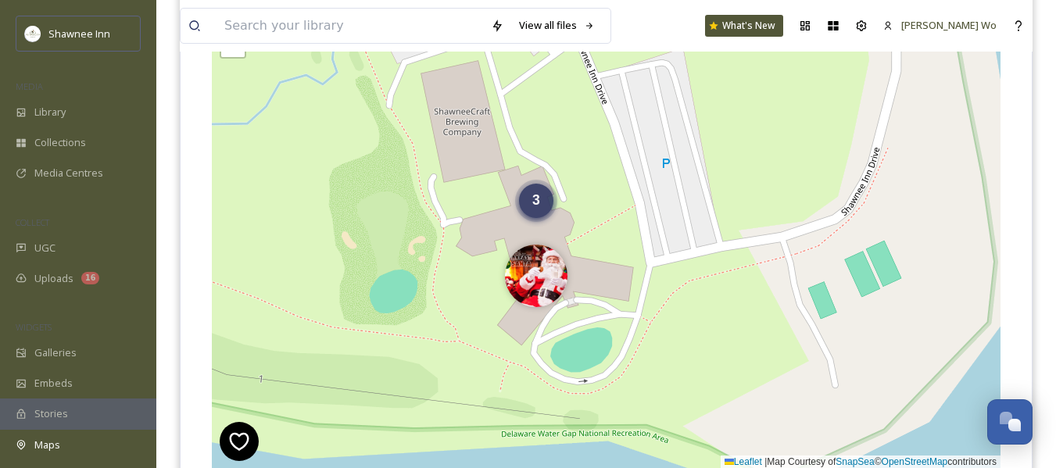
click at [537, 203] on span "3" at bounding box center [537, 200] width 8 height 16
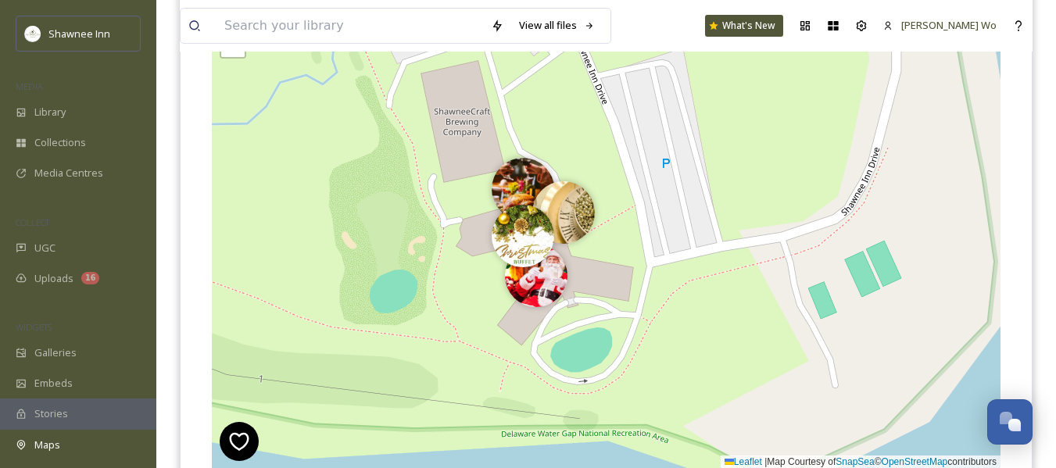
click at [576, 277] on div "3 + − Leaflet | Map Courtesy of SnapSea © OpenStreetMap contributors Cmd/Ctrl +…" at bounding box center [606, 235] width 789 height 468
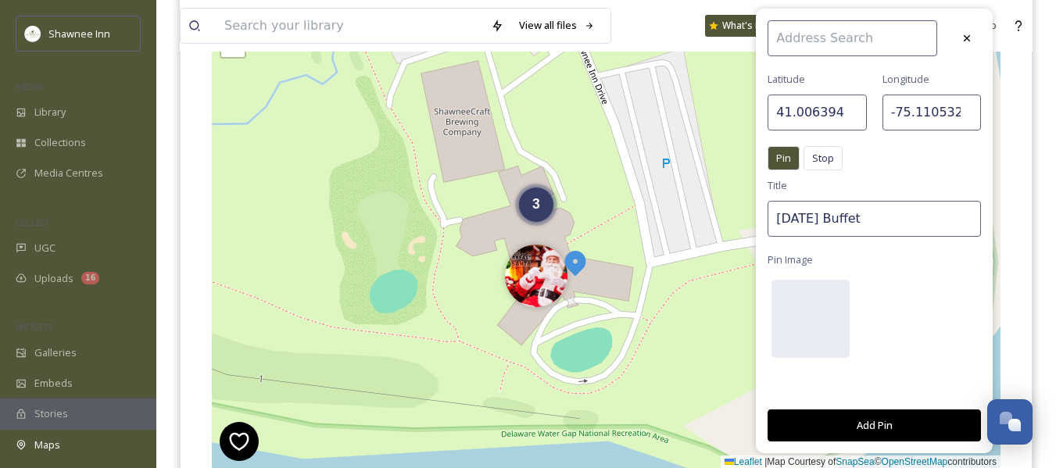
click at [812, 222] on input "[DATE] Buffet" at bounding box center [874, 219] width 213 height 36
type input "Holiday Tea"
click at [798, 321] on div at bounding box center [811, 319] width 78 height 78
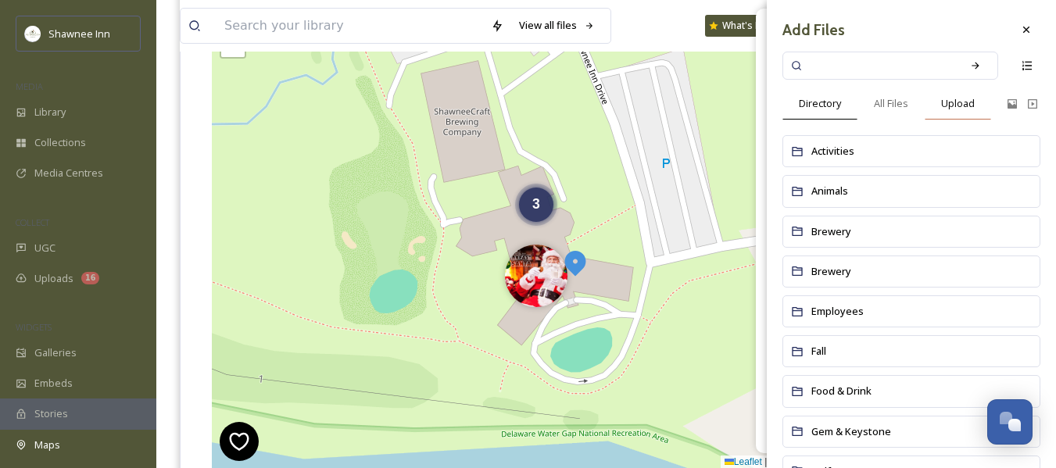
click at [955, 98] on span "Upload" at bounding box center [959, 103] width 34 height 15
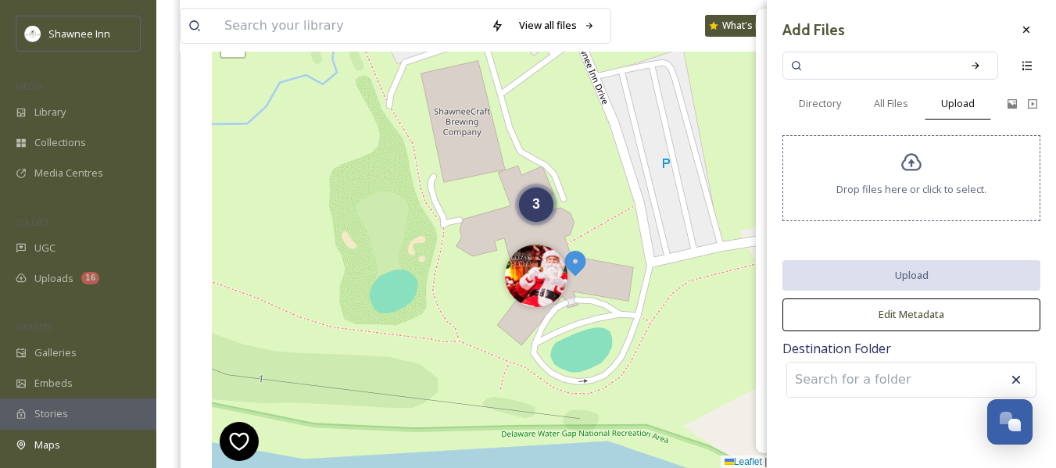
click at [904, 168] on icon at bounding box center [912, 163] width 20 height 18
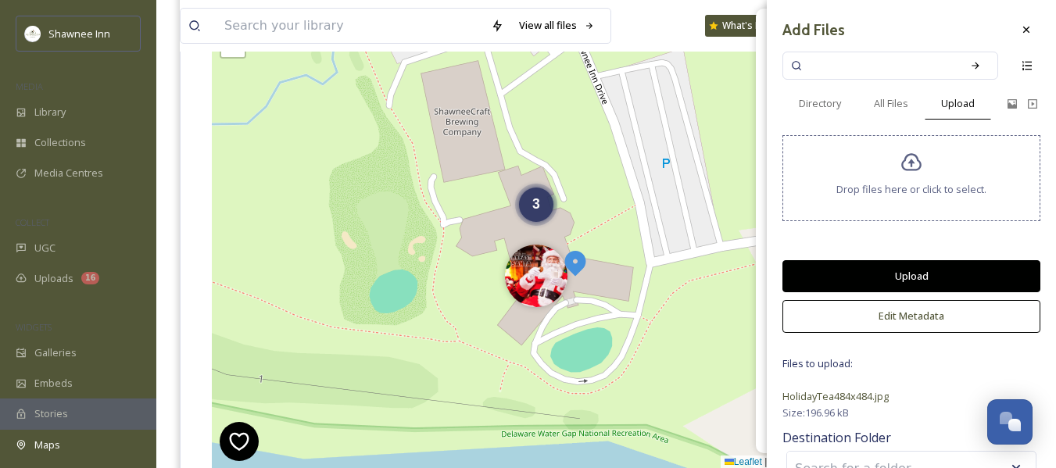
click at [913, 282] on button "Upload" at bounding box center [912, 276] width 258 height 32
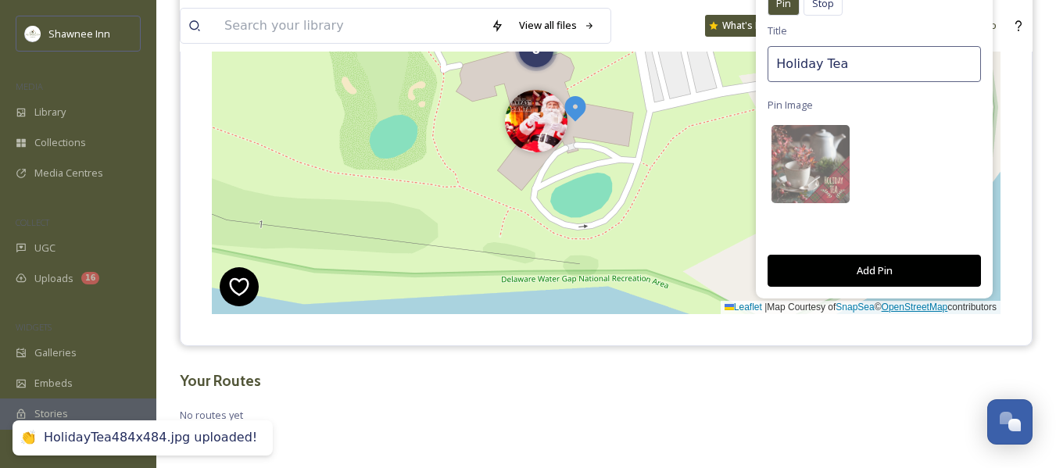
scroll to position [395, 0]
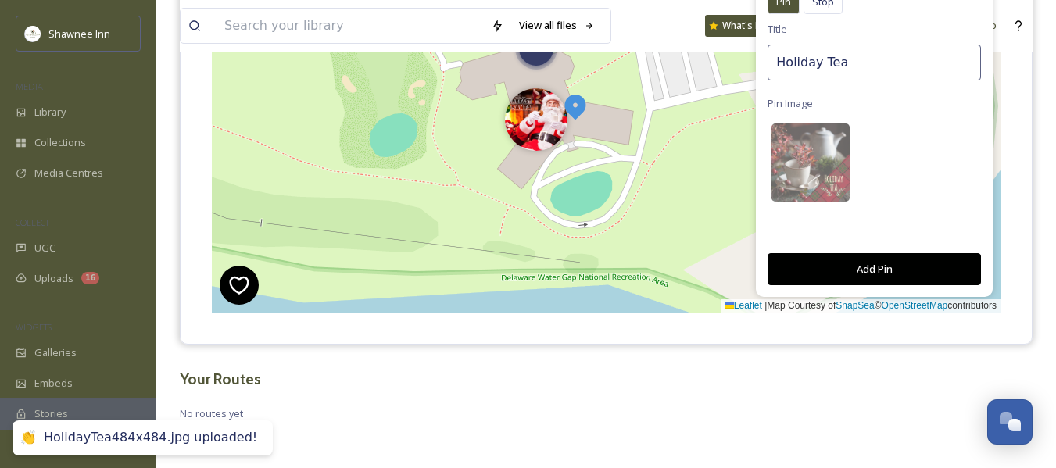
click at [873, 270] on button "Add Pin" at bounding box center [874, 269] width 213 height 32
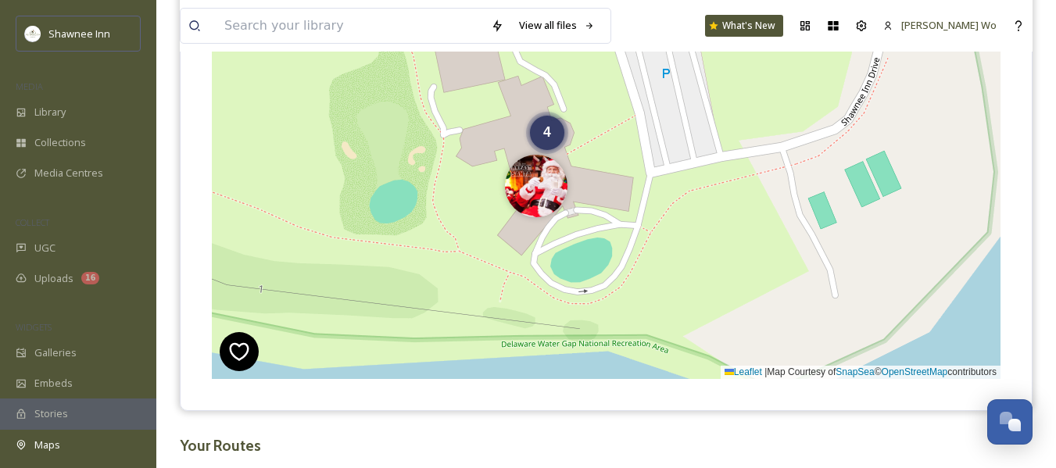
scroll to position [239, 0]
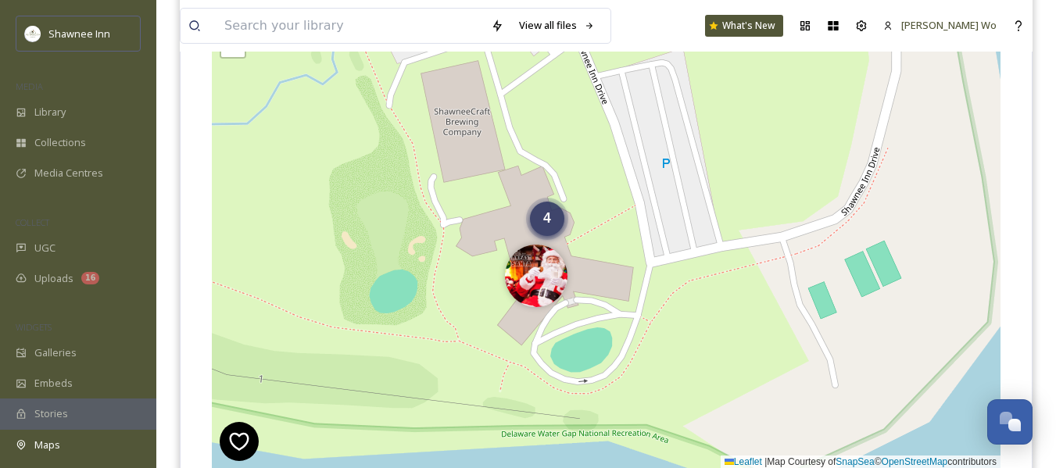
click at [550, 218] on span "4" at bounding box center [547, 218] width 8 height 16
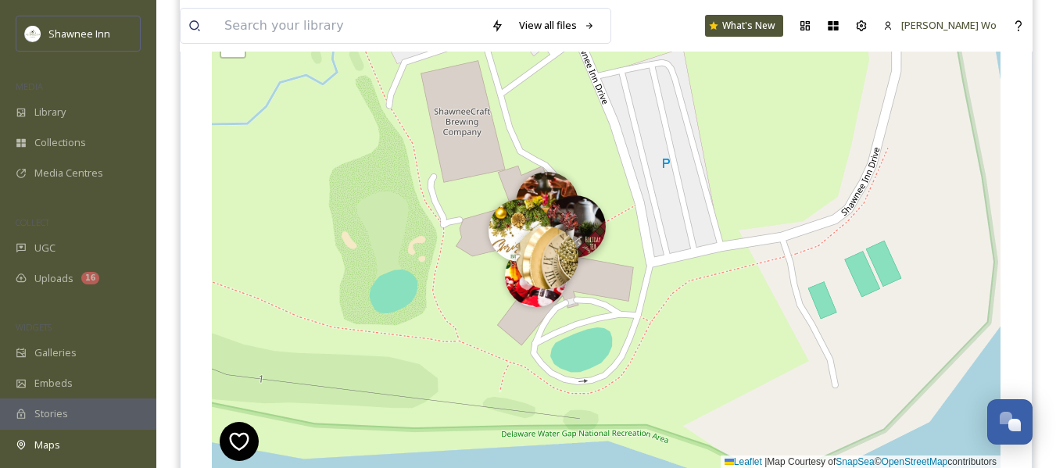
click at [586, 222] on img at bounding box center [574, 226] width 63 height 63
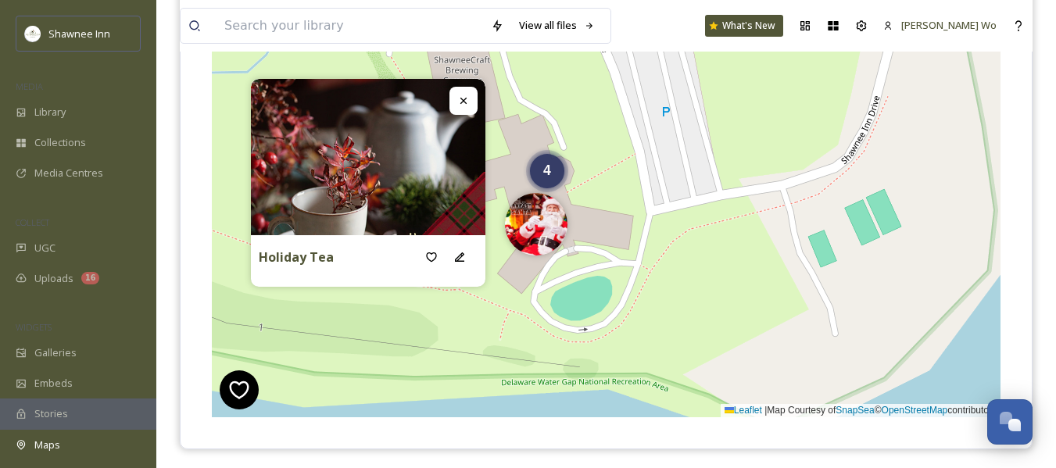
scroll to position [317, 0]
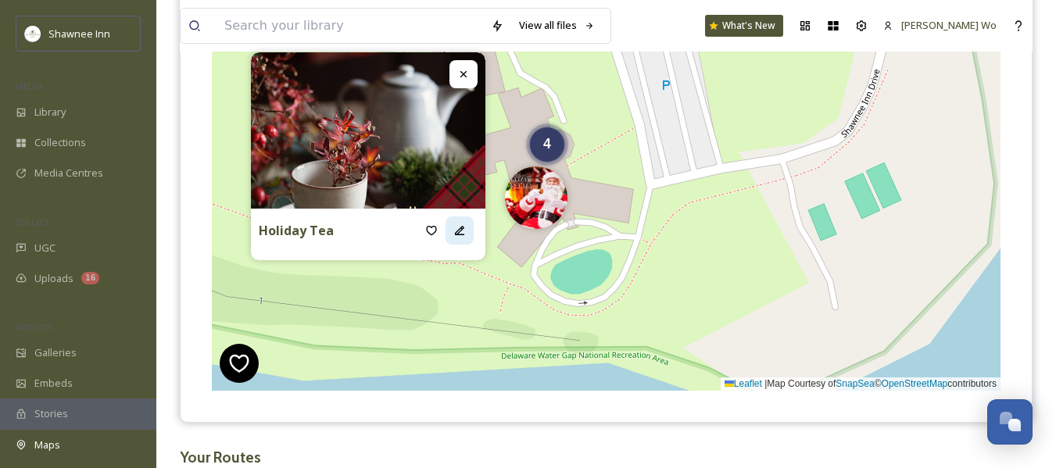
click at [460, 228] on icon at bounding box center [460, 230] width 13 height 13
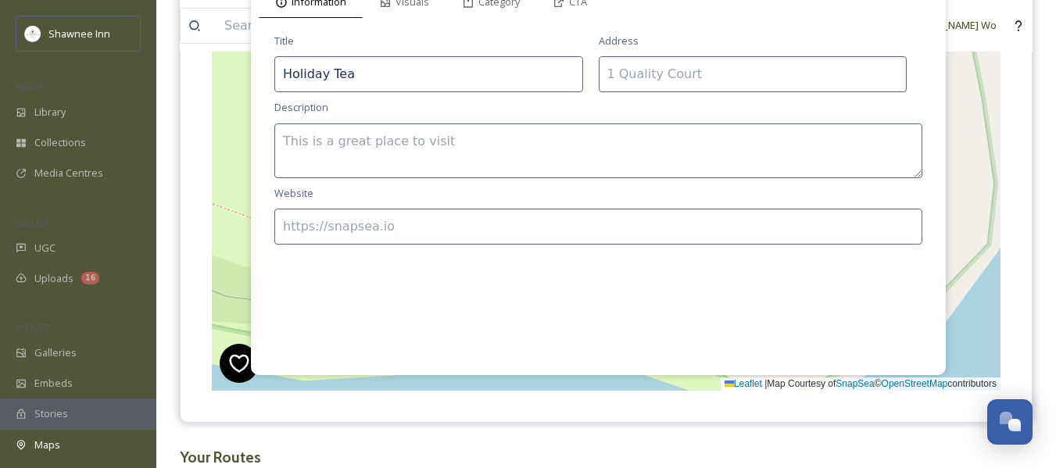
click at [484, 141] on textarea at bounding box center [598, 151] width 648 height 55
paste textarea "Celebrate the season with a charming afternoon tea in our cozy lobby. Join us […"
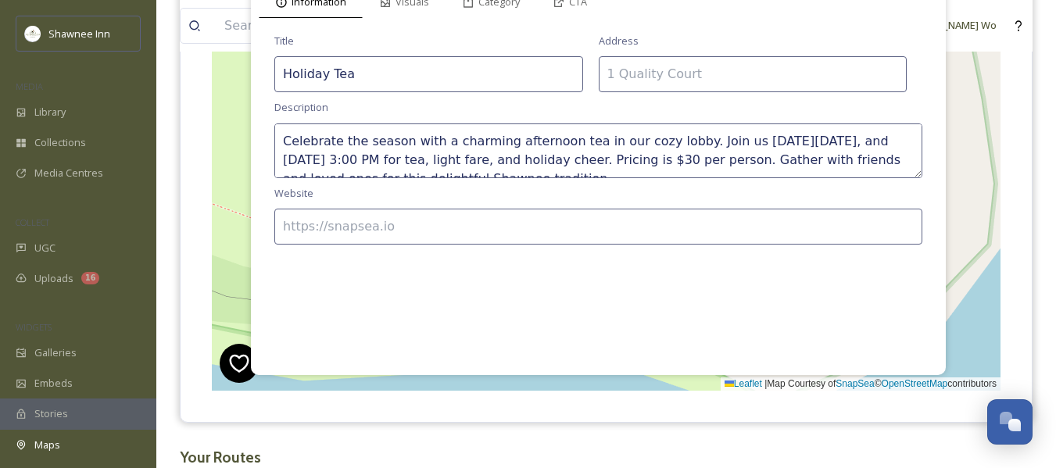
scroll to position [9, 0]
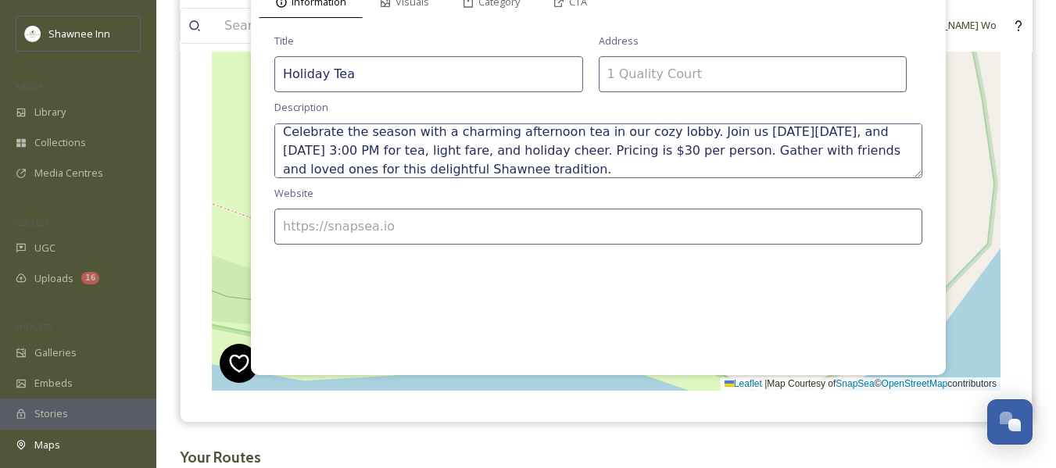
type textarea "Celebrate the season with a charming afternoon tea in our cozy lobby. Join us […"
click at [485, 220] on input at bounding box center [598, 227] width 648 height 36
type input "https://www.ShawneeInn.com"
click at [626, 70] on input at bounding box center [753, 74] width 309 height 36
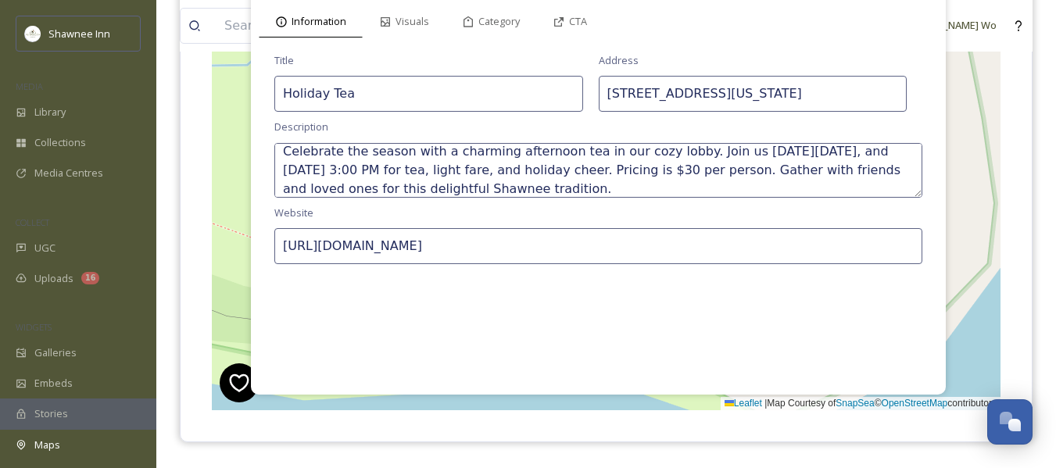
scroll to position [239, 0]
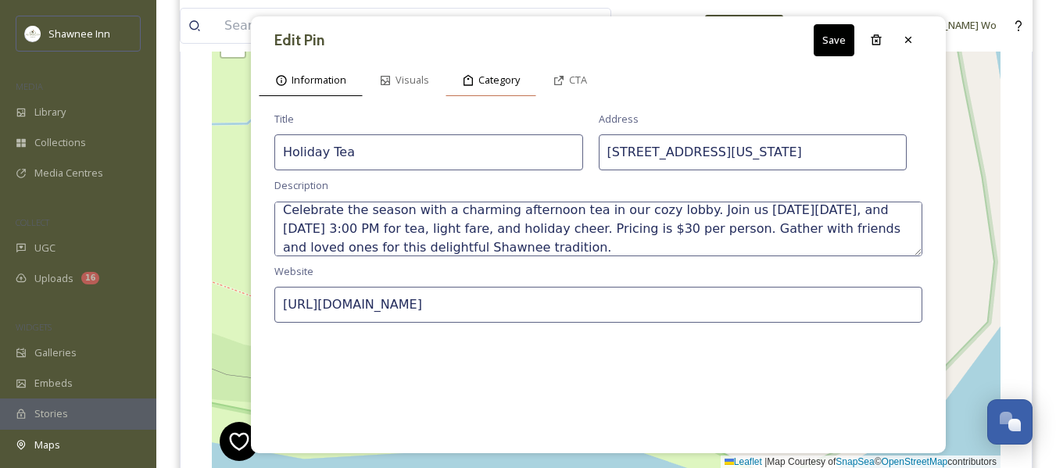
type input "[STREET_ADDRESS][US_STATE]"
click at [500, 71] on div "Category" at bounding box center [491, 80] width 91 height 32
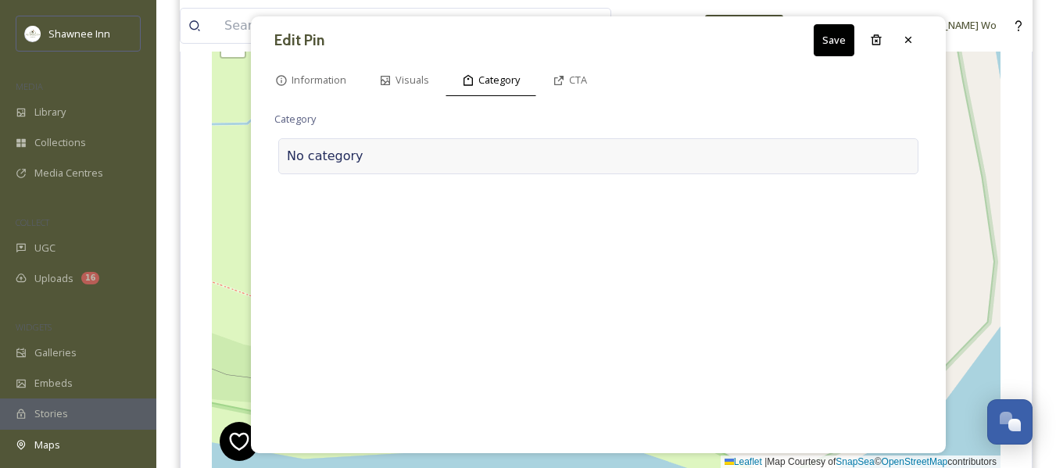
click at [364, 162] on div at bounding box center [637, 156] width 547 height 19
click at [357, 160] on input at bounding box center [430, 153] width 313 height 36
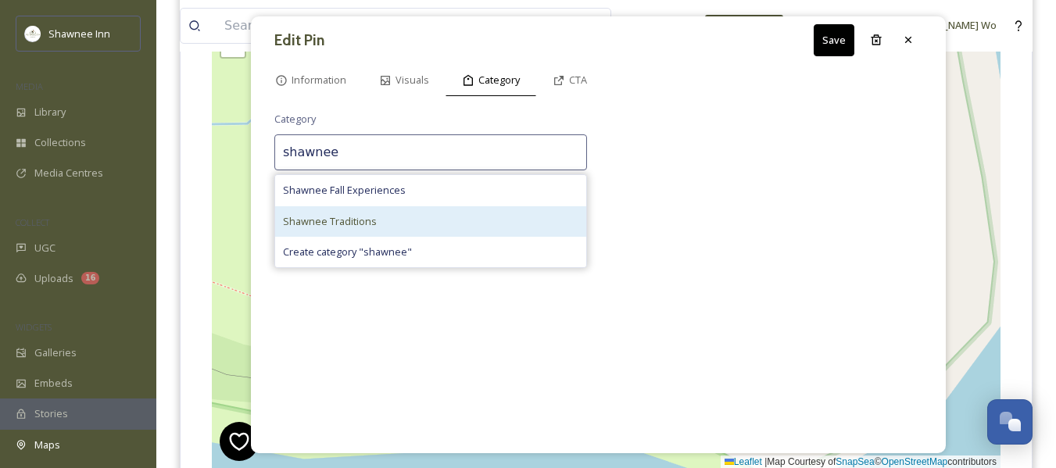
type input "shawnee"
click at [347, 221] on span "Shawnee Traditions" at bounding box center [330, 221] width 94 height 15
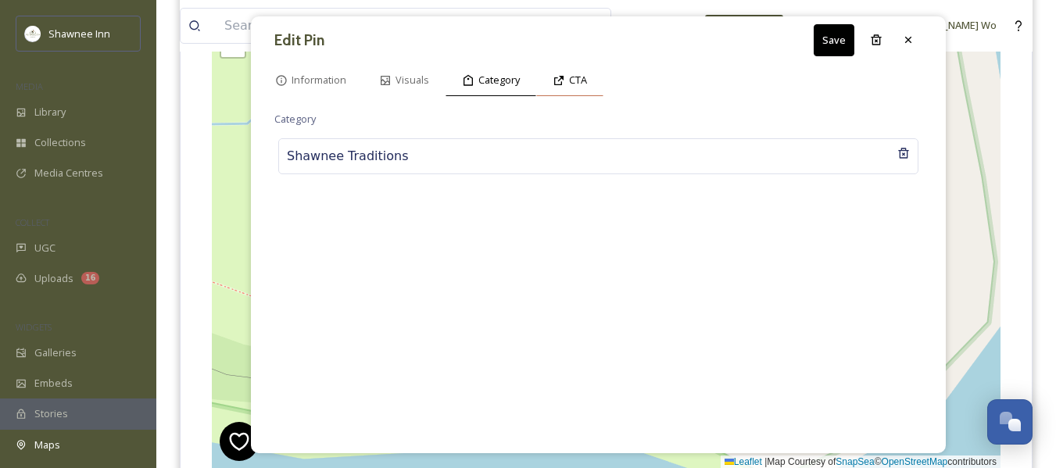
click at [576, 80] on span "CTA" at bounding box center [578, 80] width 18 height 15
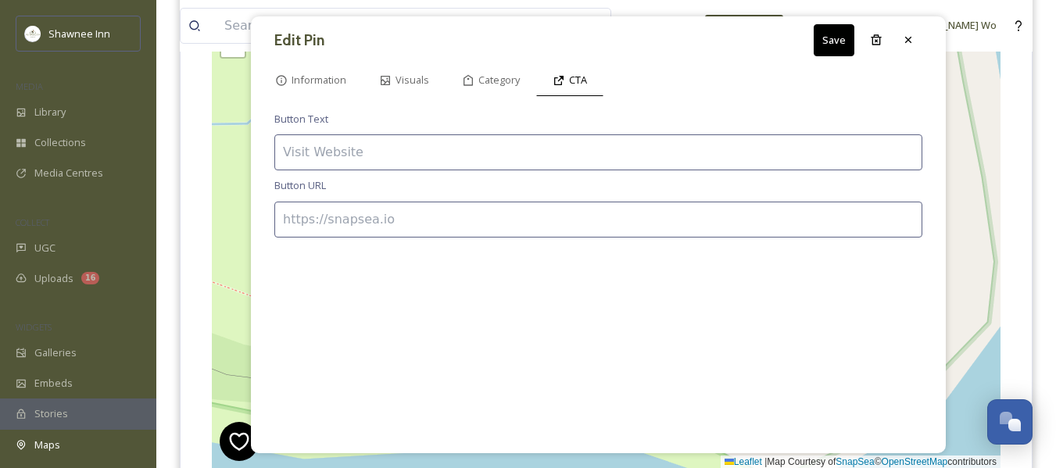
click at [514, 143] on input at bounding box center [598, 153] width 648 height 36
type input "BOOK NOW"
click at [400, 208] on input at bounding box center [598, 220] width 648 height 36
paste input "https://fareharbor.com/embeds/book/shawneeinn/items/68217/?full-items=yes&flow=…"
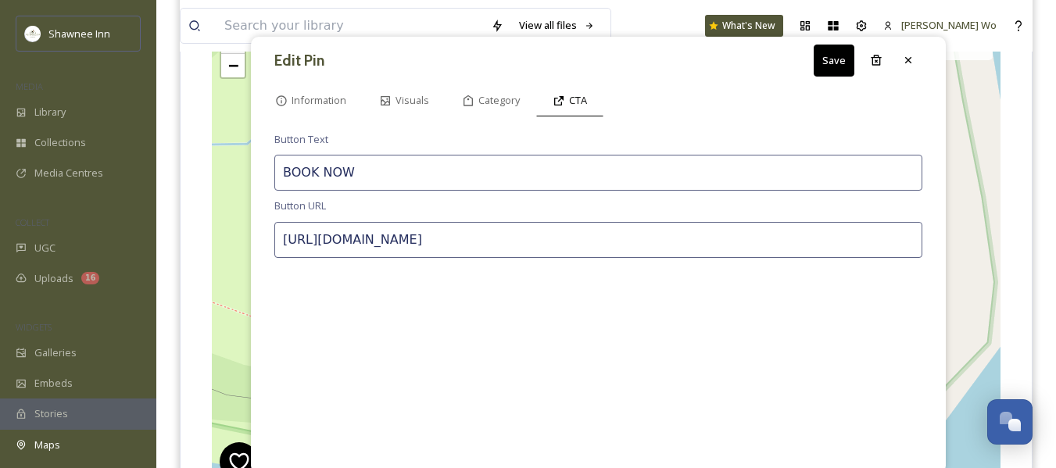
scroll to position [82, 0]
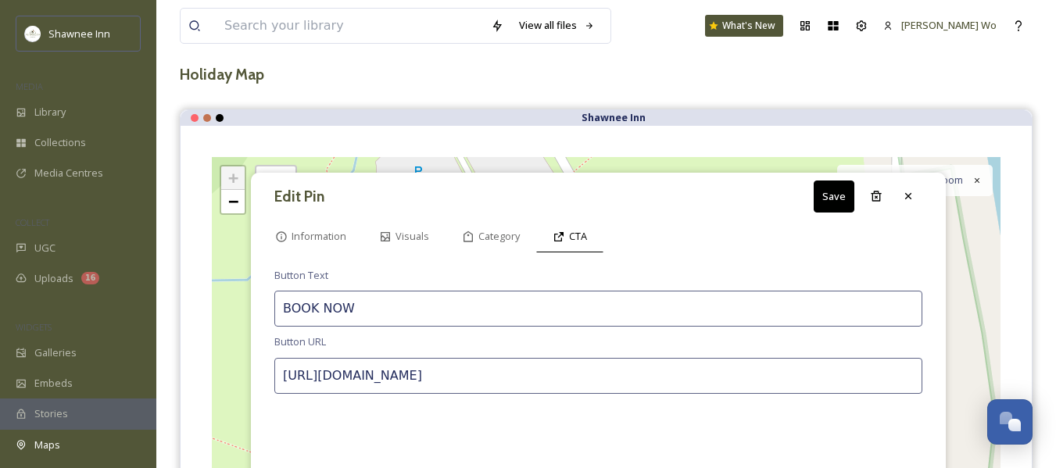
type input "https://fareharbor.com/embeds/book/shawneeinn/items/68217/?full-items=yes&flow=…"
click at [830, 198] on button "Save" at bounding box center [834, 197] width 41 height 32
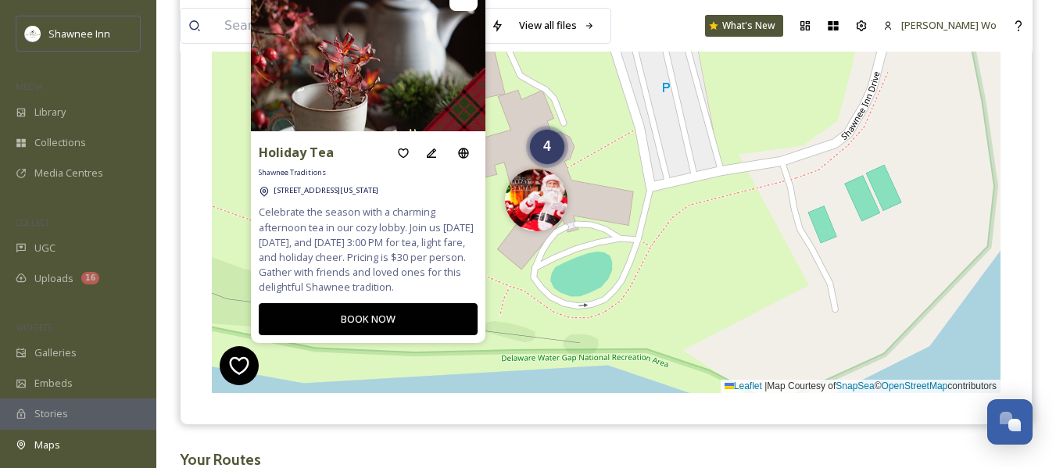
scroll to position [317, 0]
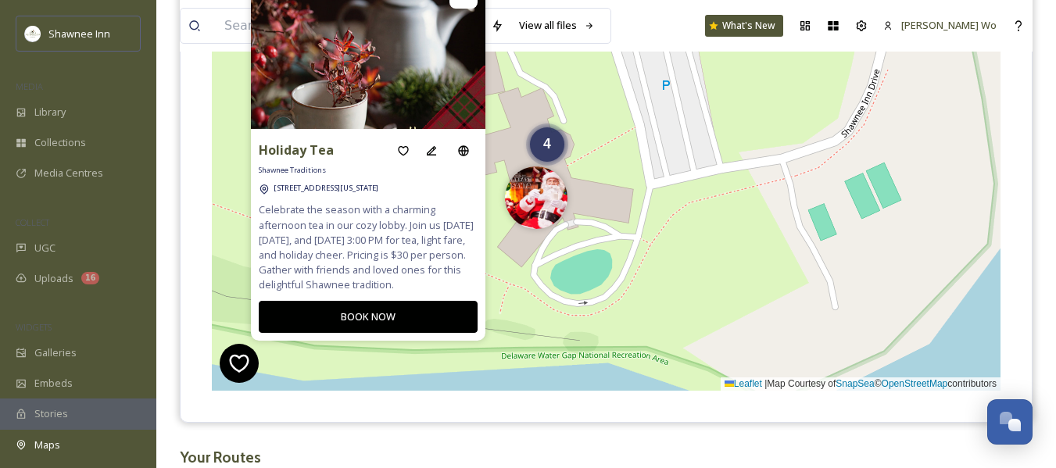
click at [658, 425] on div "View all files What's New Jeromy Wo Maps Share Customise Add Map Route Add Pin …" at bounding box center [606, 114] width 900 height 863
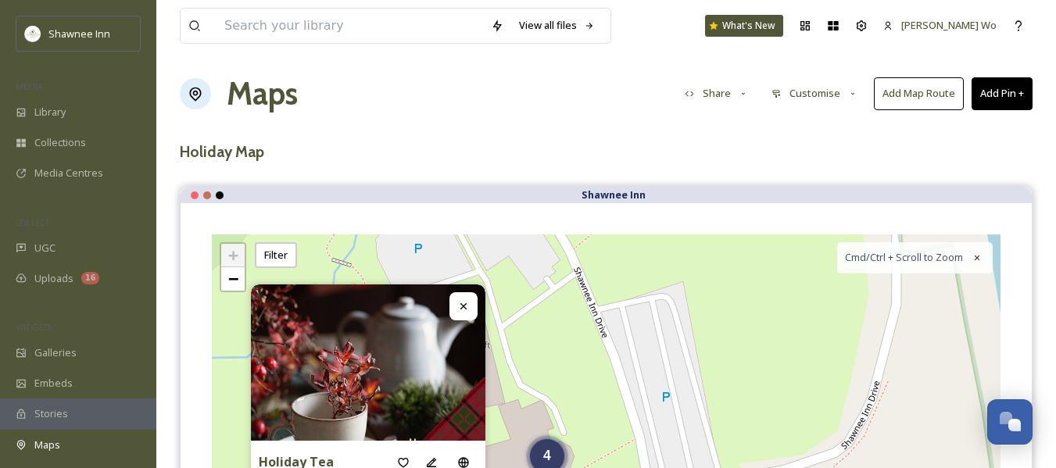
scroll to position [4, 0]
click at [470, 306] on div at bounding box center [464, 307] width 28 height 28
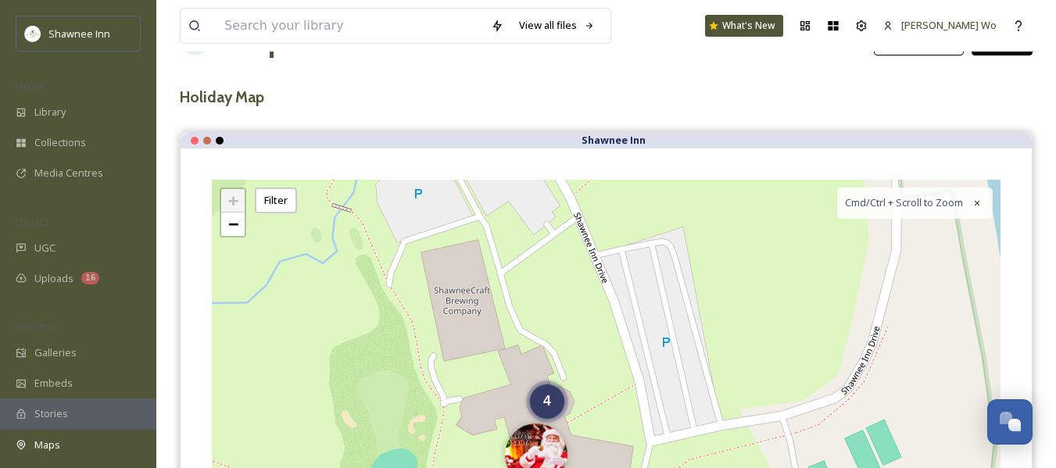
scroll to position [239, 0]
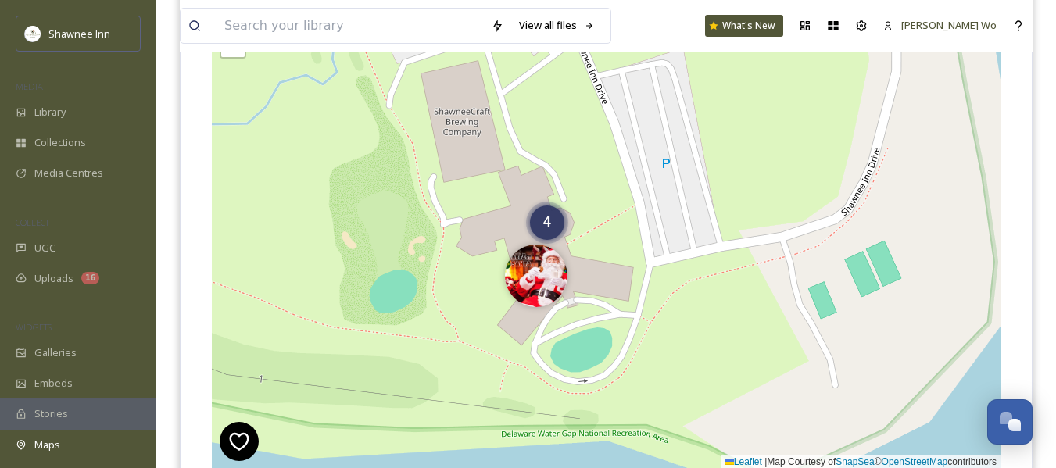
click at [501, 229] on div "4 + − Leaflet | Map Courtesy of SnapSea © OpenStreetMap contributors Cmd/Ctrl +…" at bounding box center [606, 235] width 789 height 468
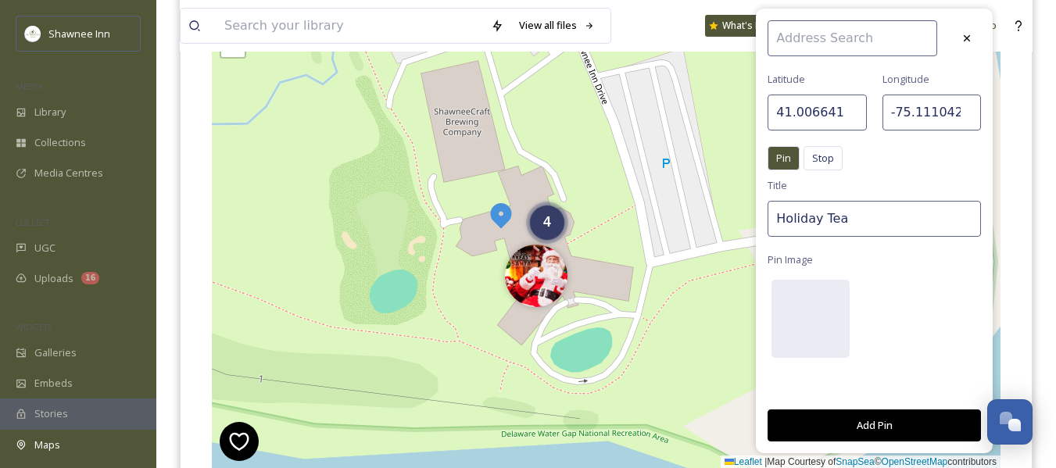
click at [822, 224] on input "Holiday Tea" at bounding box center [874, 219] width 213 height 36
type input "T"
type input "Holiday Concerts"
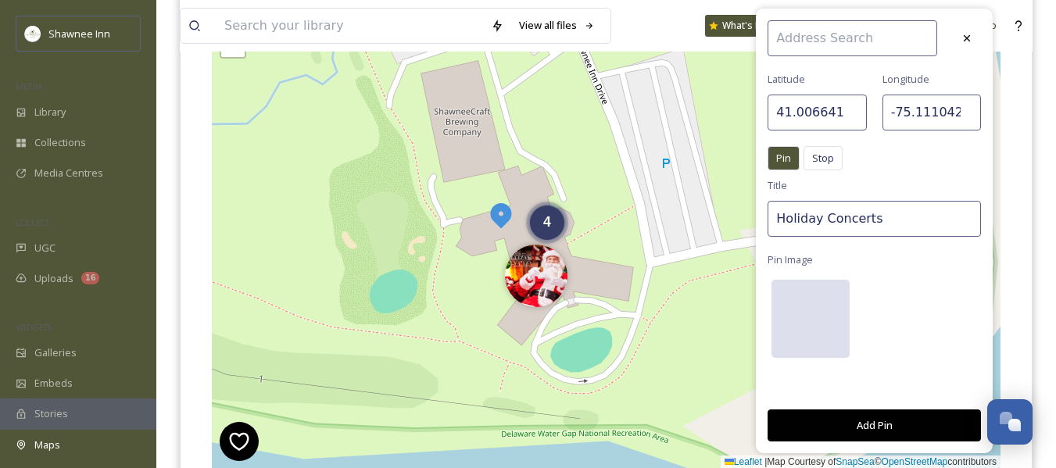
click at [791, 297] on div at bounding box center [811, 319] width 78 height 78
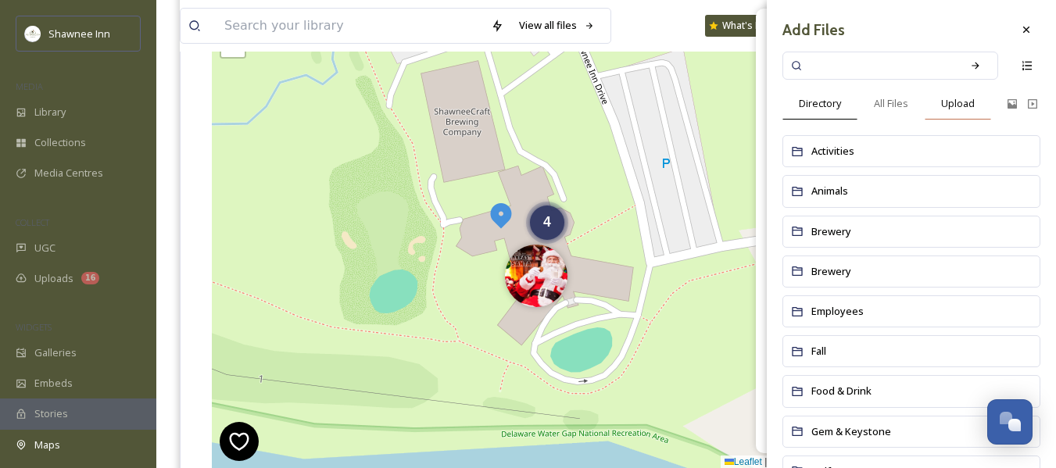
click at [953, 100] on span "Upload" at bounding box center [959, 103] width 34 height 15
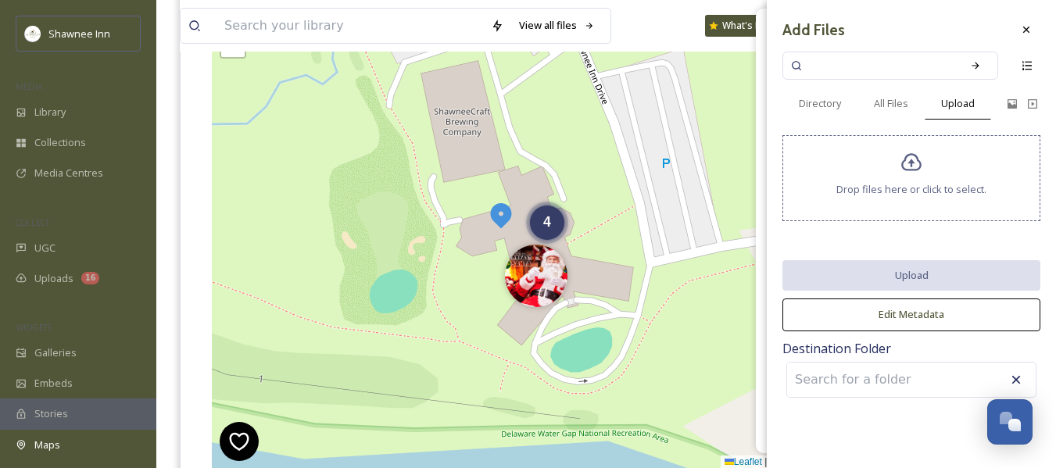
click at [923, 185] on span "Drop files here or click to select." at bounding box center [912, 189] width 150 height 15
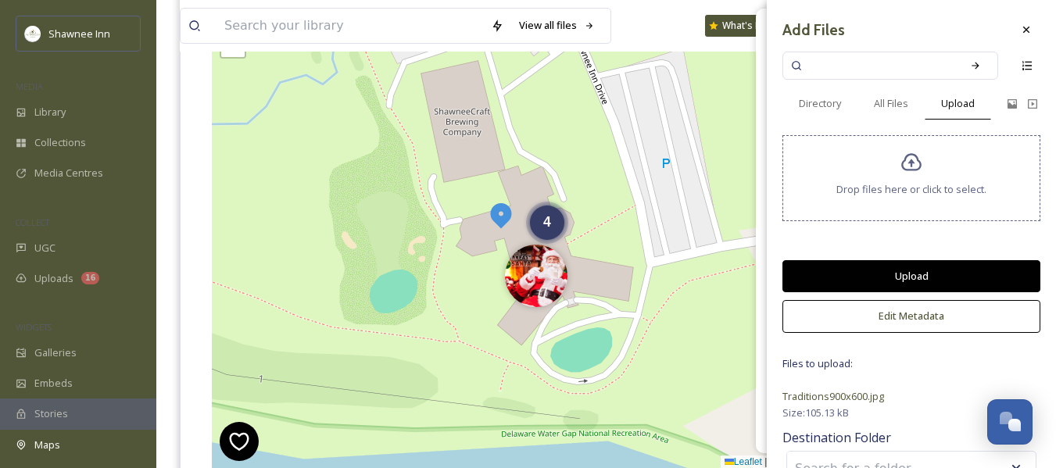
click at [903, 269] on button "Upload" at bounding box center [912, 276] width 258 height 32
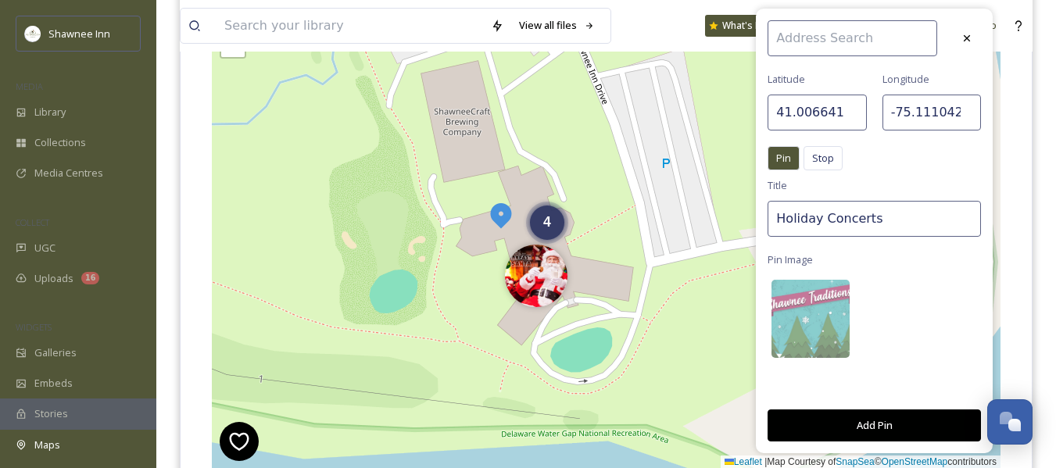
click at [886, 422] on button "Add Pin" at bounding box center [874, 426] width 213 height 32
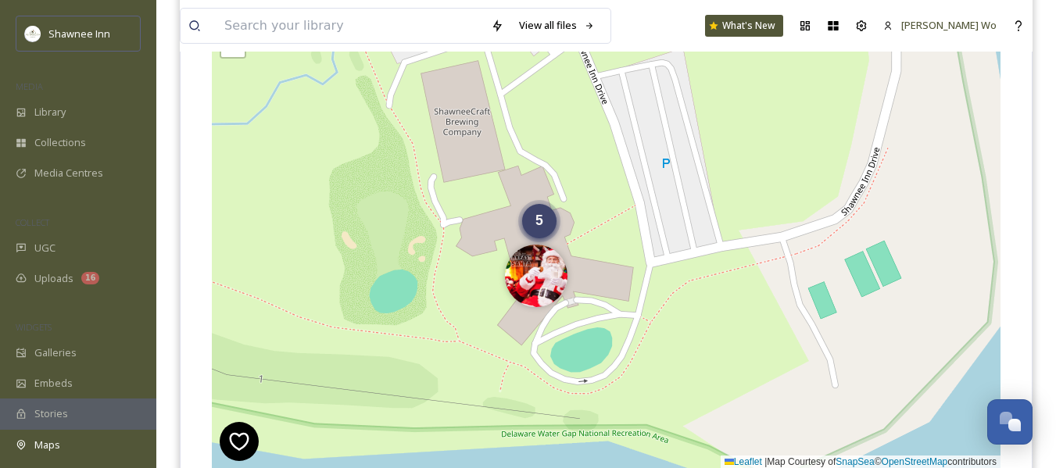
click at [531, 217] on div "5" at bounding box center [539, 221] width 34 height 34
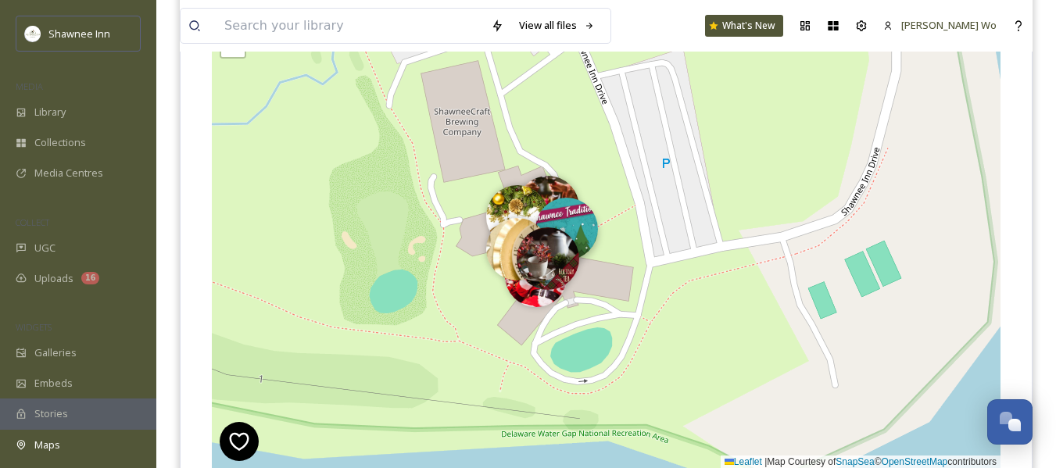
click at [571, 216] on img at bounding box center [567, 229] width 63 height 63
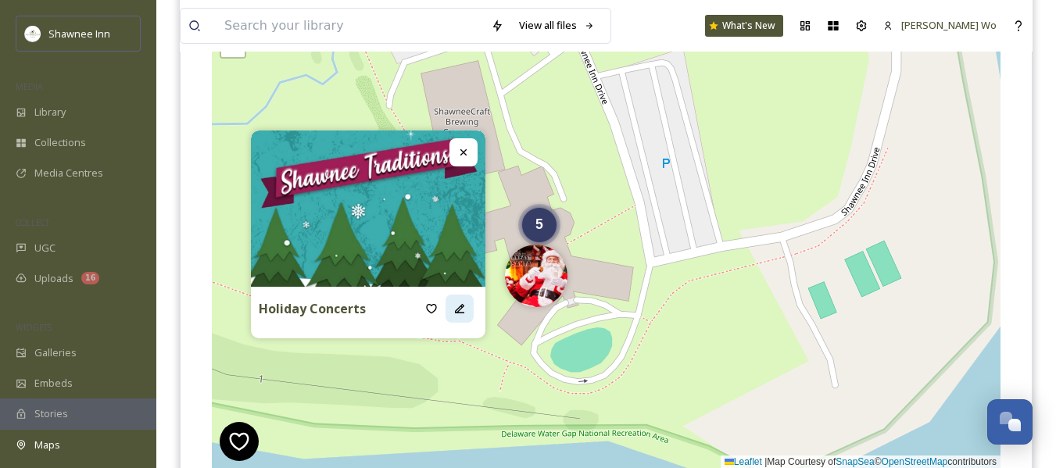
click at [461, 309] on icon at bounding box center [459, 308] width 9 height 9
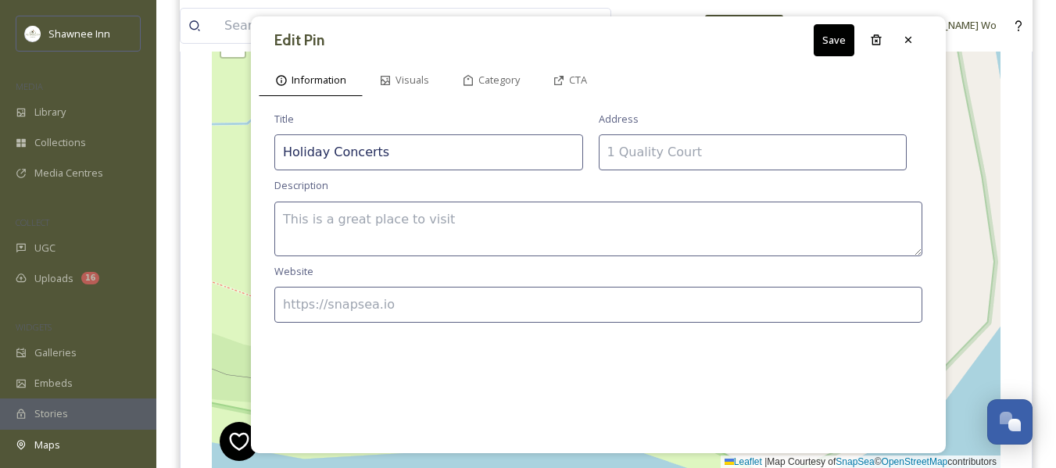
click at [679, 145] on input at bounding box center [753, 153] width 309 height 36
type input "100 Shawnee Inn Drive"
click at [471, 222] on textarea at bounding box center [598, 229] width 648 height 55
paste textarea "Enjoy festive music with our free, family-friendly holiday concert series, open…"
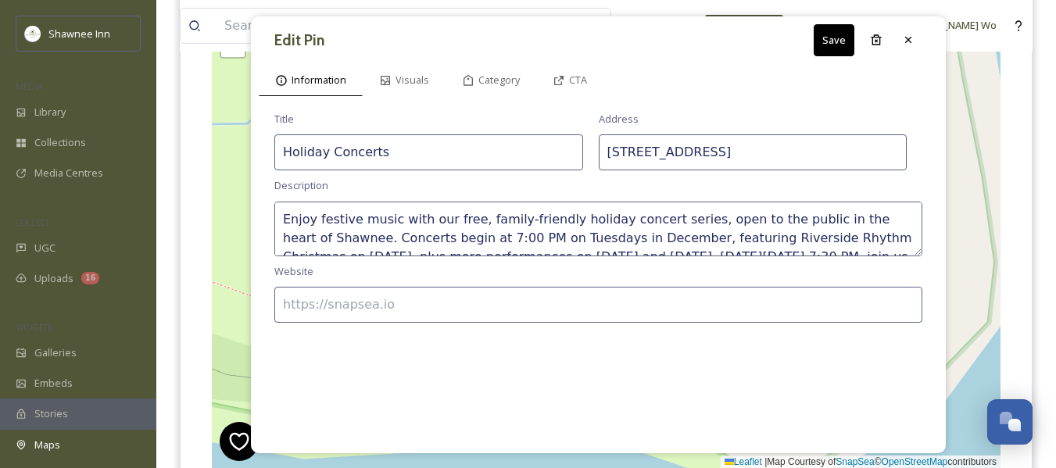
scroll to position [28, 0]
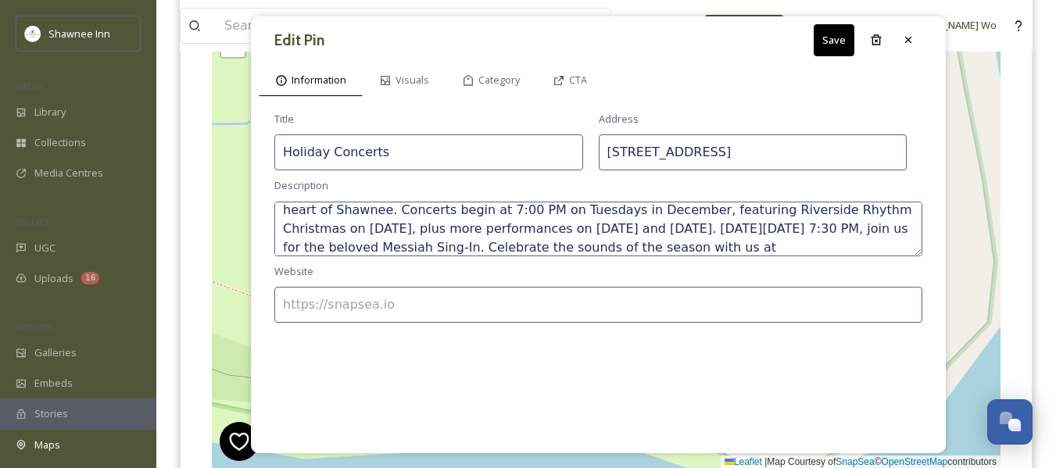
type textarea "Enjoy festive music with our free, family-friendly holiday concert series, open…"
click at [456, 150] on input "Holiday Concerts" at bounding box center [428, 153] width 309 height 36
paste input "Series at The Shawnee Inn & Golf Resort"
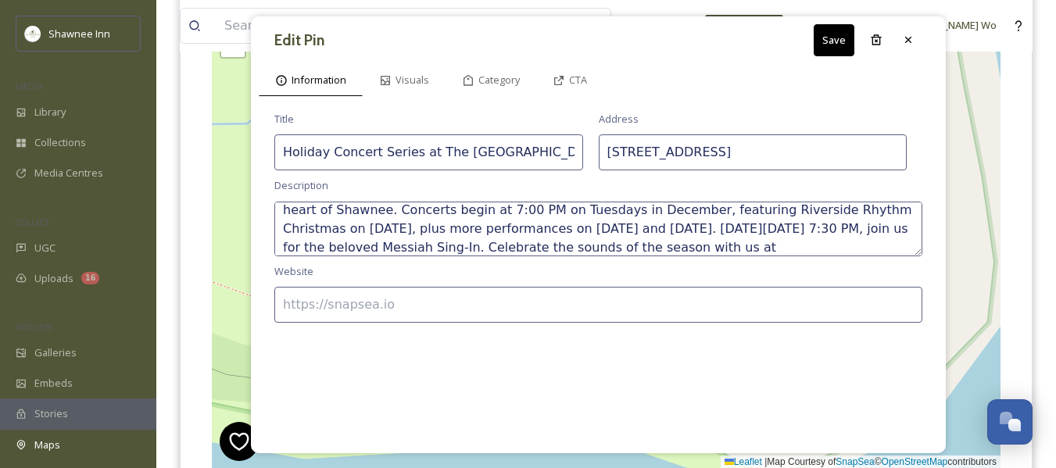
scroll to position [0, 22]
type input "Holiday Concert Series at The Shawnee Inn & Golf Resort"
click at [450, 303] on input at bounding box center [598, 305] width 648 height 36
type input "https://www.ShawneeInn.com"
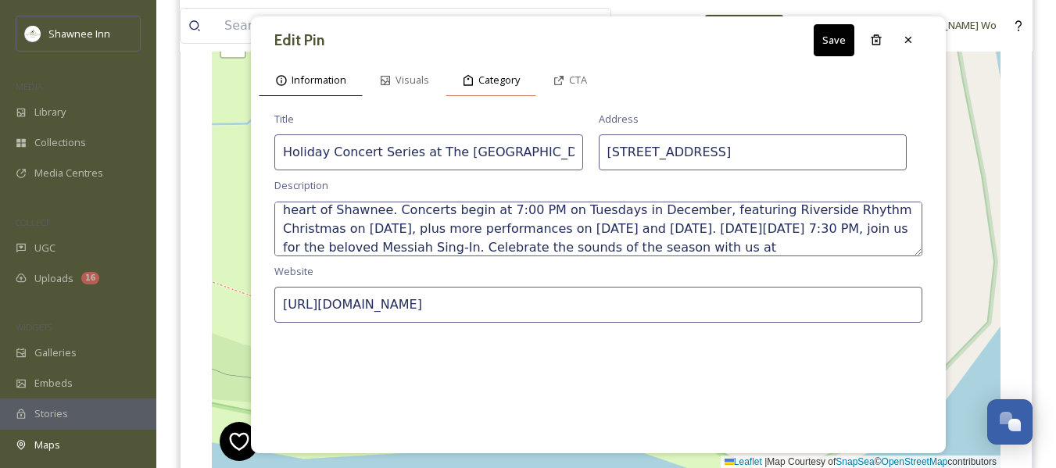
click at [492, 77] on span "Category" at bounding box center [499, 80] width 41 height 15
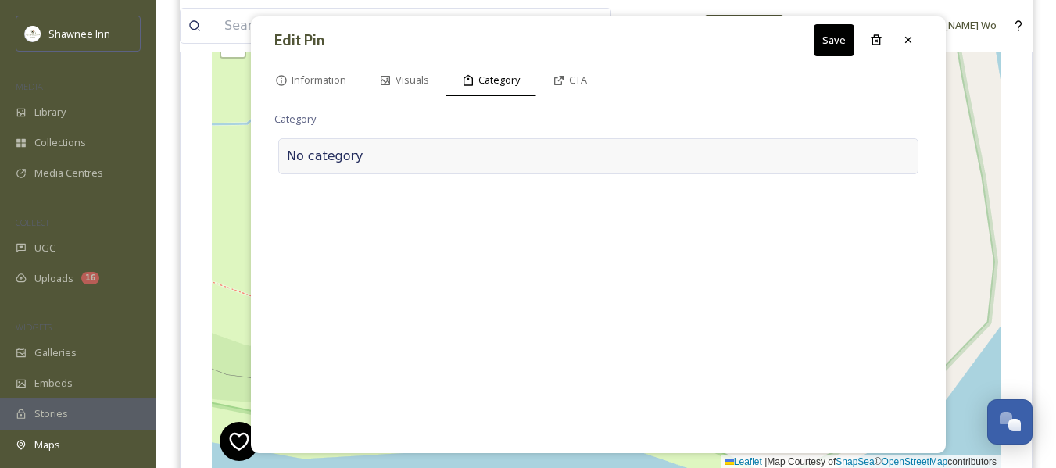
click at [399, 152] on div at bounding box center [637, 156] width 547 height 19
click at [398, 152] on input at bounding box center [430, 153] width 313 height 36
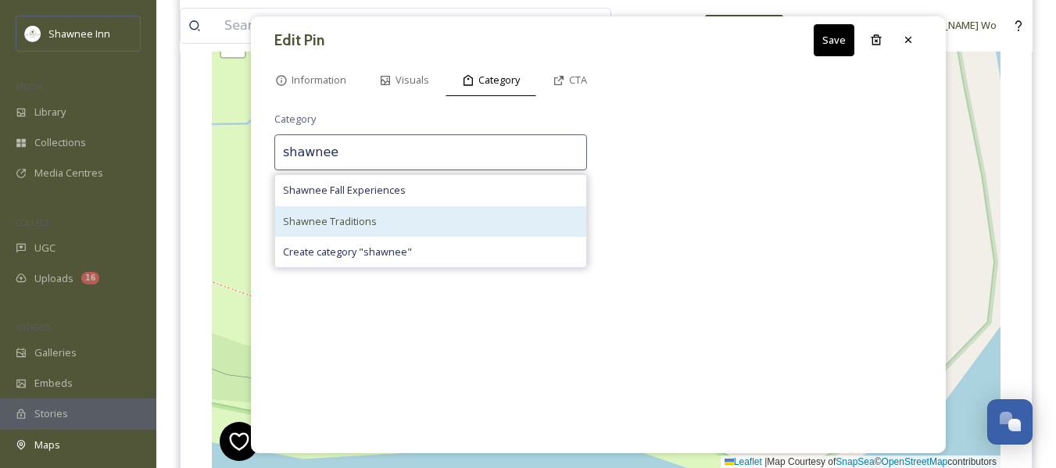
type input "shawnee"
click at [391, 227] on div "Shawnee Traditions" at bounding box center [430, 221] width 311 height 30
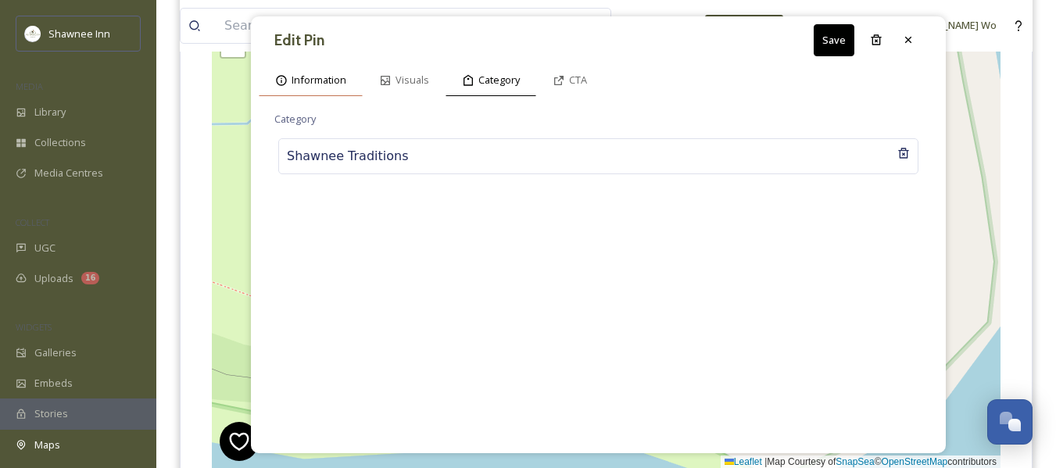
click at [313, 83] on span "Information" at bounding box center [319, 80] width 55 height 15
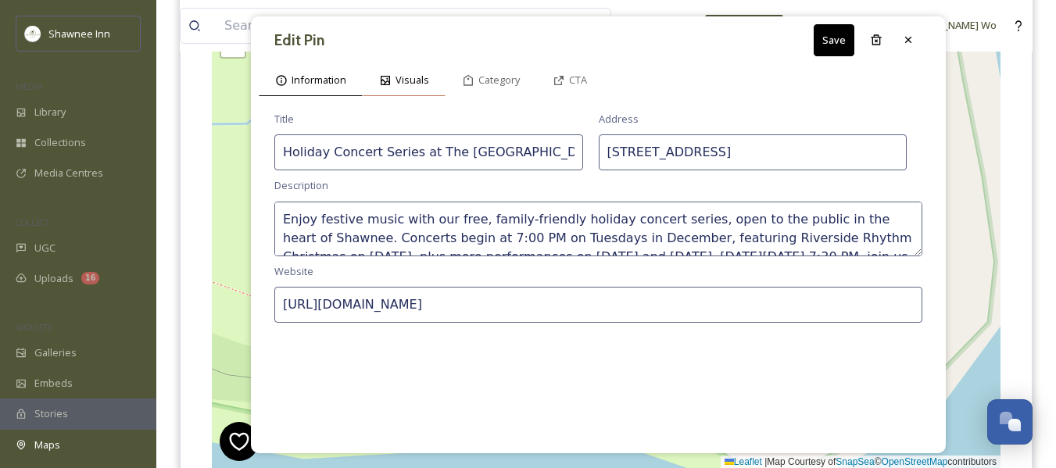
click at [405, 71] on div "Visuals" at bounding box center [404, 80] width 83 height 32
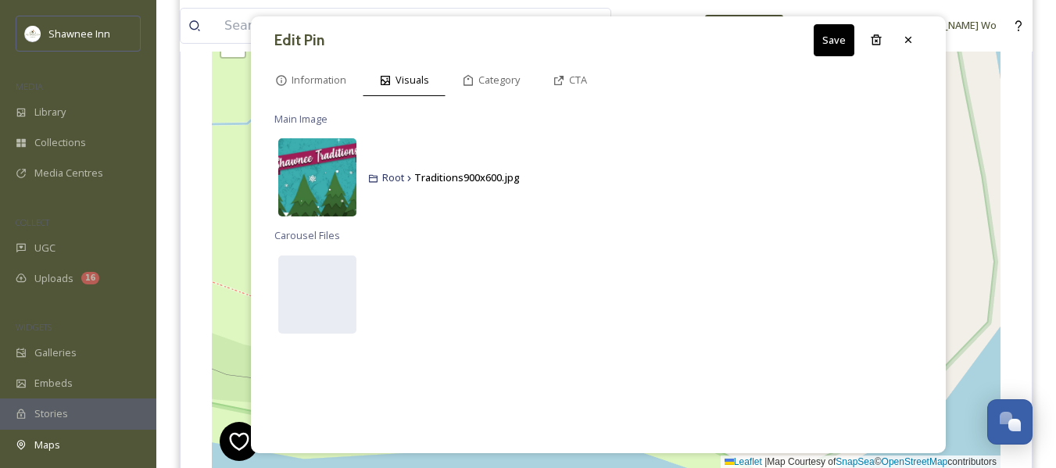
click at [325, 180] on img at bounding box center [317, 177] width 78 height 78
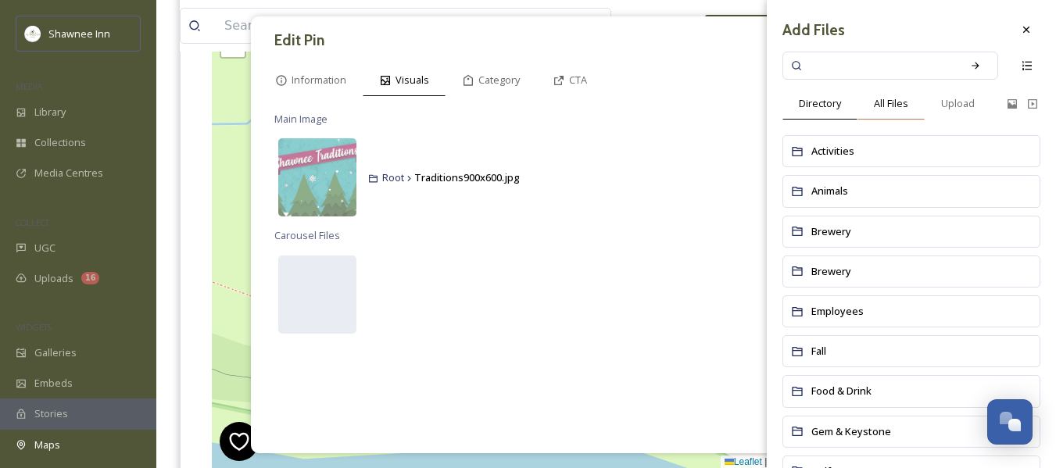
click at [905, 104] on span "All Files" at bounding box center [891, 103] width 34 height 15
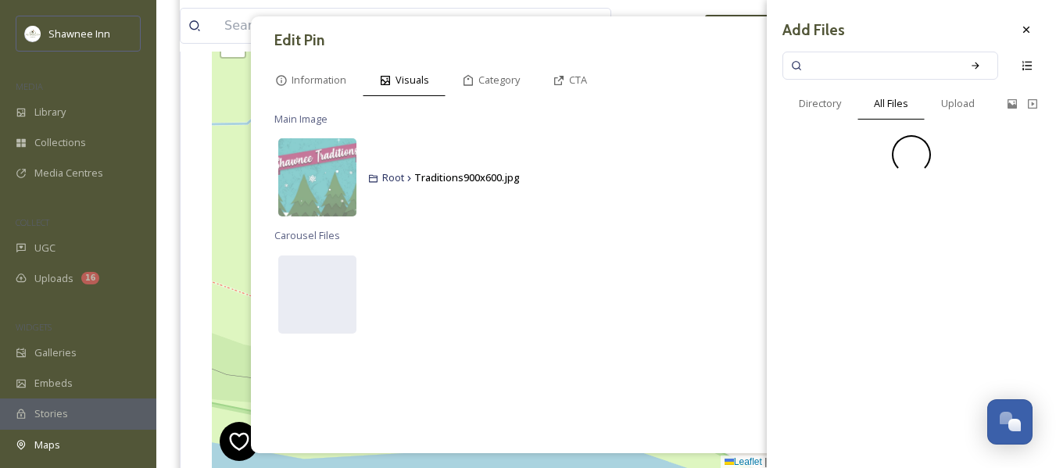
click at [884, 65] on input at bounding box center [880, 65] width 148 height 34
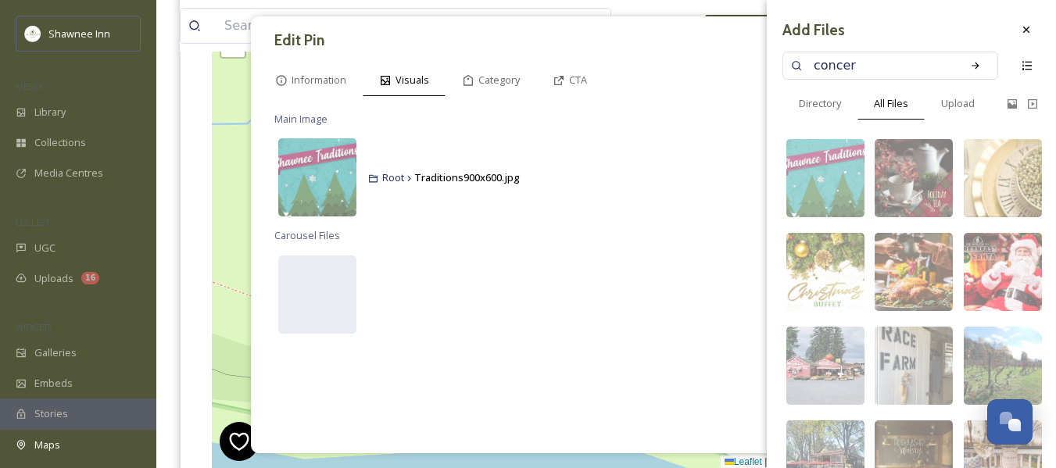
type input "concert"
click at [971, 64] on div "Search" at bounding box center [976, 66] width 28 height 28
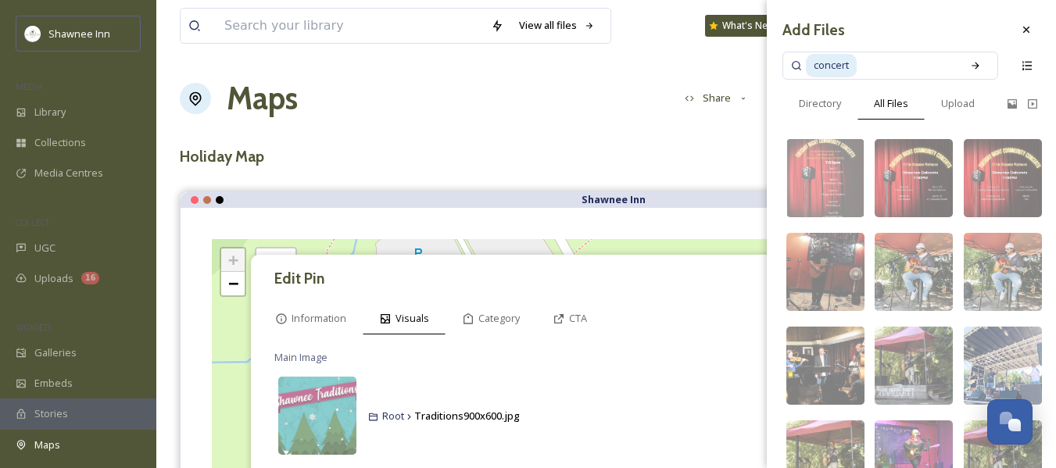
click at [898, 69] on input at bounding box center [906, 65] width 95 height 34
type input "c"
type input "musician"
click at [962, 67] on div "Search" at bounding box center [976, 66] width 28 height 28
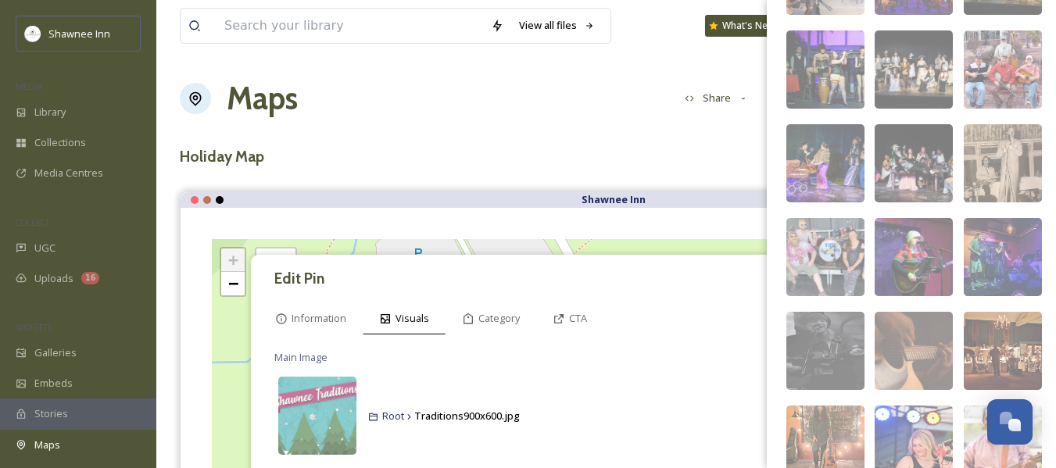
scroll to position [4171, 0]
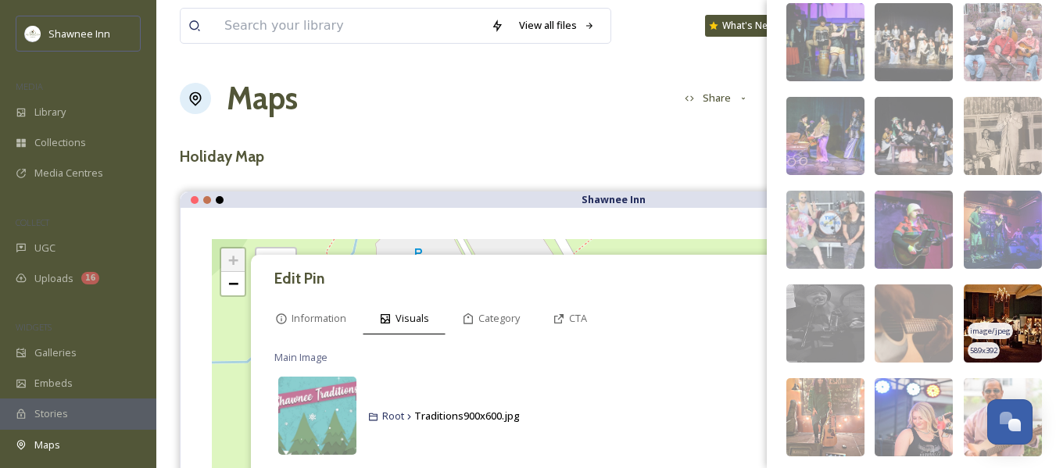
click at [1006, 304] on img at bounding box center [1003, 324] width 78 height 78
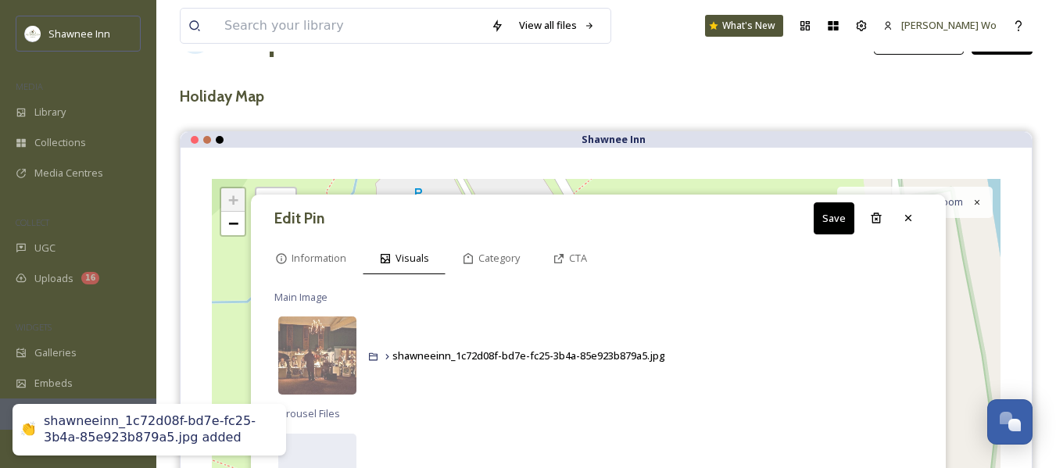
scroll to position [235, 0]
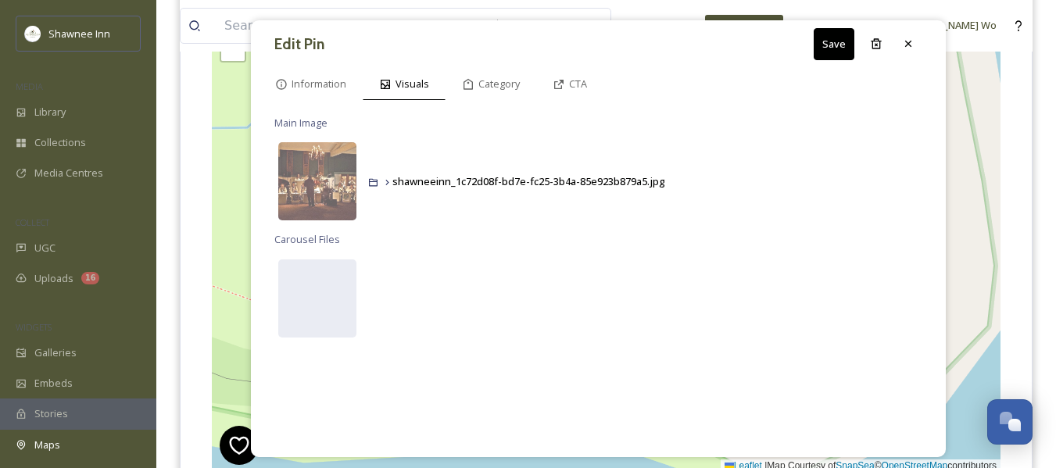
click at [835, 43] on button "Save" at bounding box center [834, 44] width 41 height 32
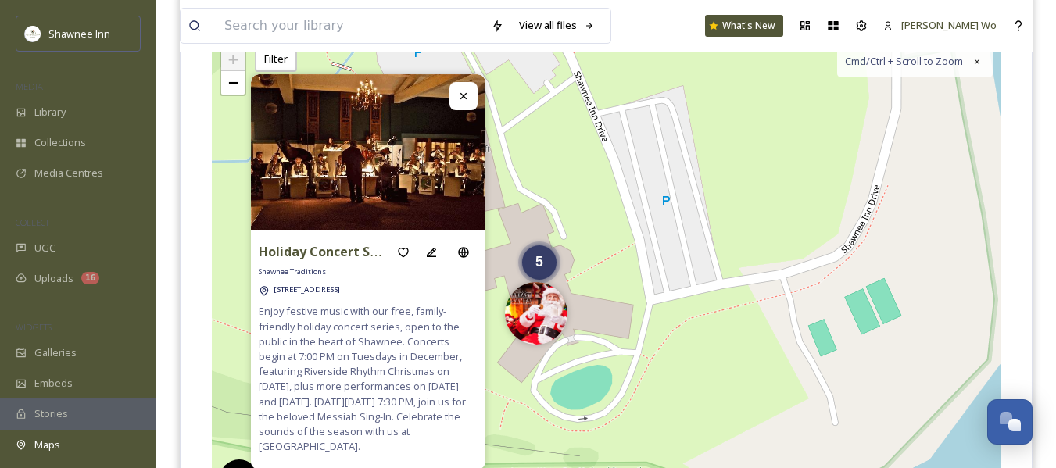
scroll to position [0, 0]
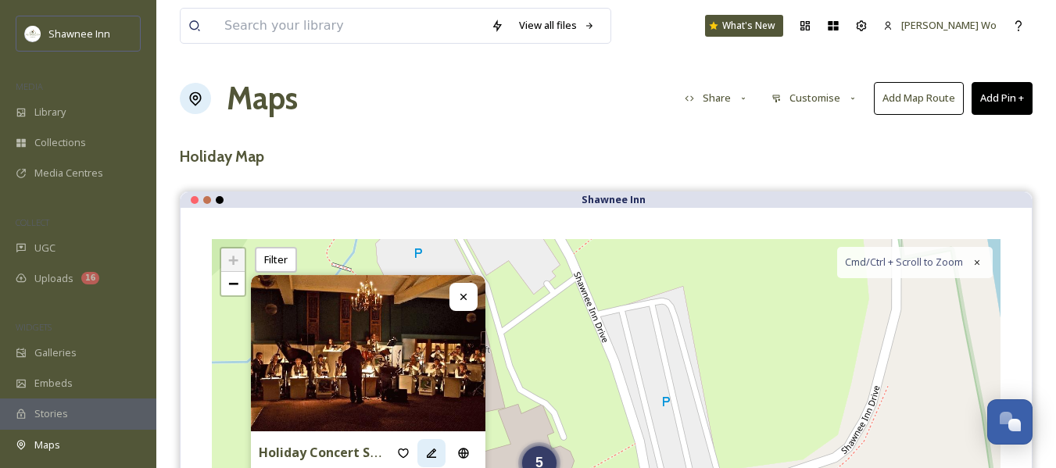
click at [429, 447] on icon at bounding box center [431, 453] width 13 height 13
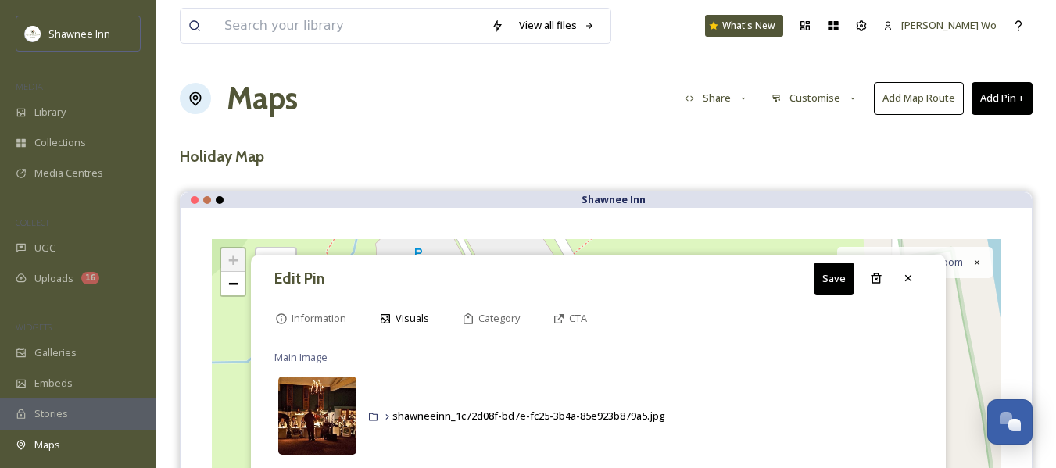
click at [308, 411] on img at bounding box center [317, 416] width 78 height 78
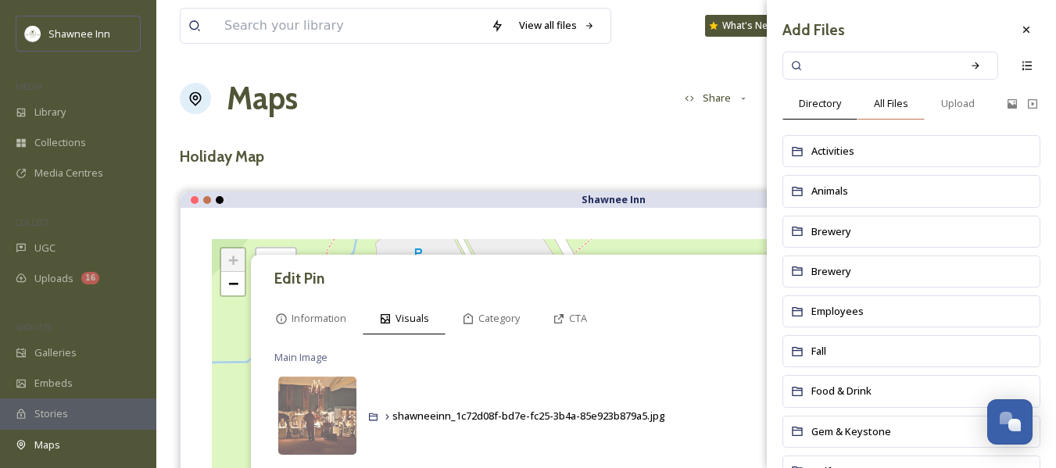
click at [900, 97] on span "All Files" at bounding box center [891, 103] width 34 height 15
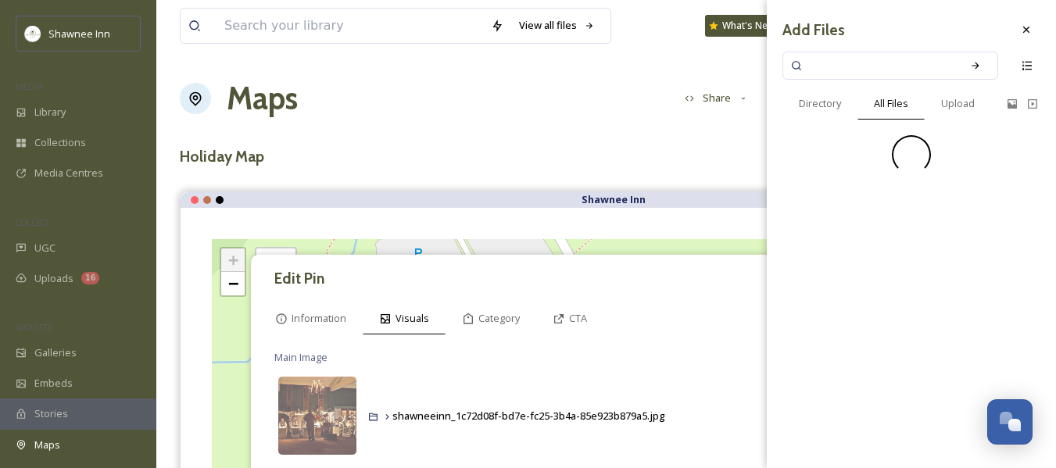
click at [898, 70] on input at bounding box center [880, 65] width 148 height 34
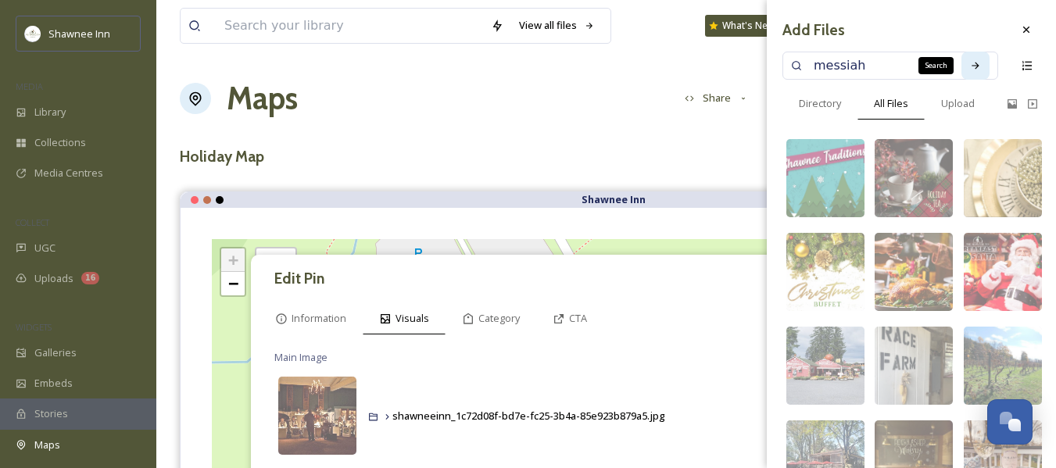
click at [970, 64] on icon at bounding box center [975, 65] width 11 height 11
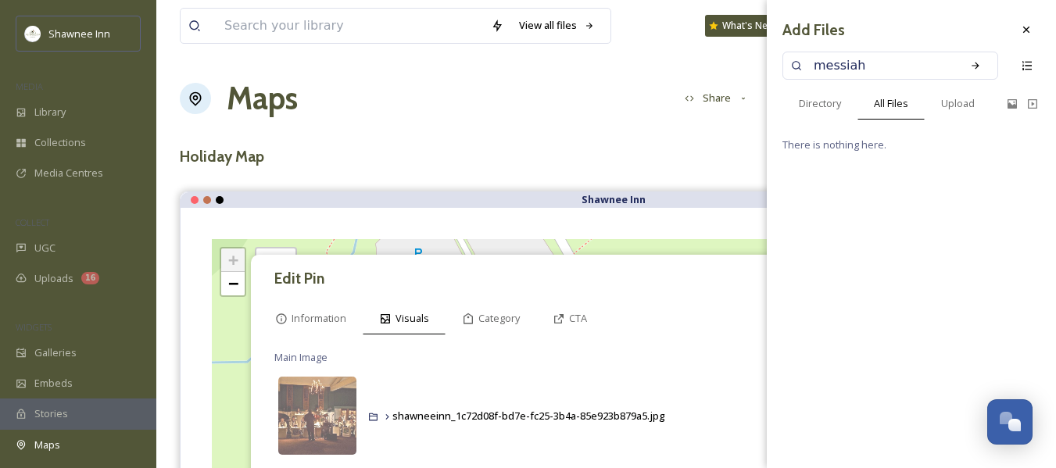
click at [883, 63] on input "messiah" at bounding box center [880, 65] width 148 height 34
type input "m"
type input "sing"
click at [974, 70] on icon at bounding box center [975, 65] width 11 height 11
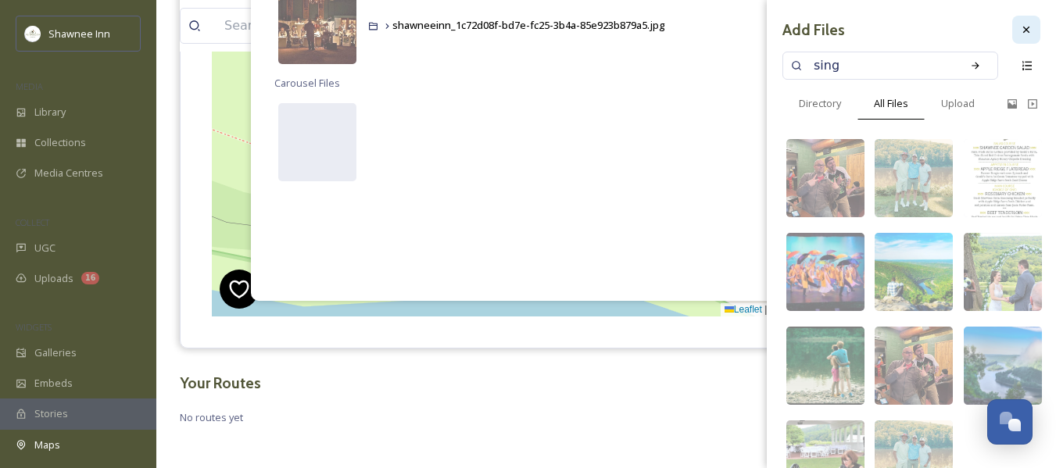
click at [1013, 40] on div at bounding box center [1027, 30] width 28 height 28
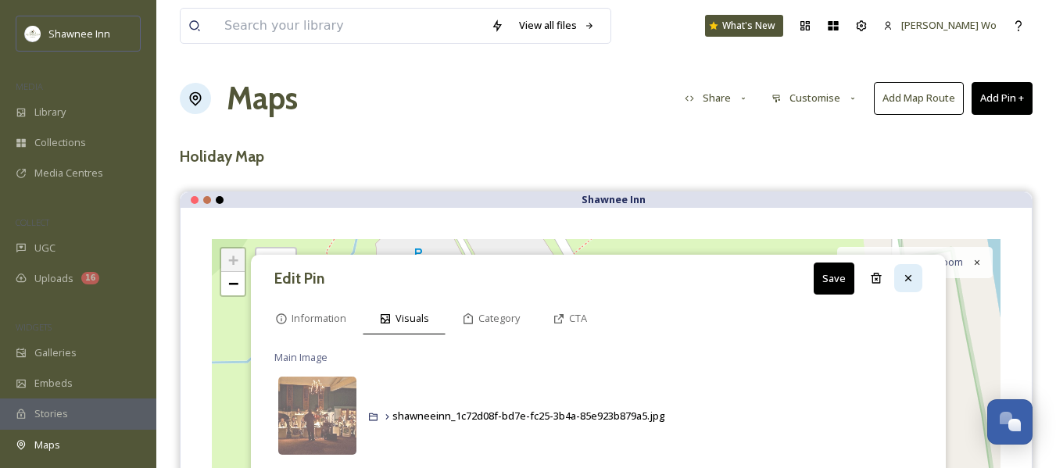
click at [902, 280] on icon at bounding box center [908, 278] width 13 height 13
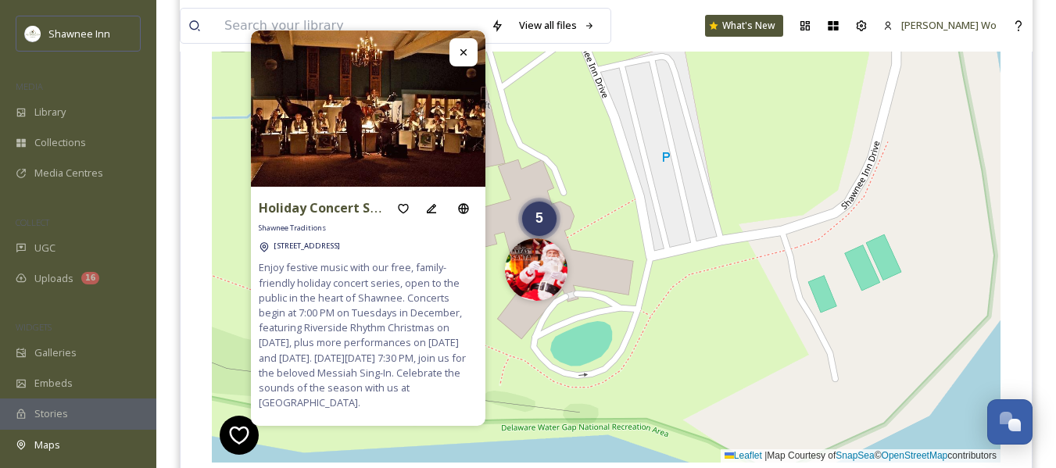
scroll to position [239, 0]
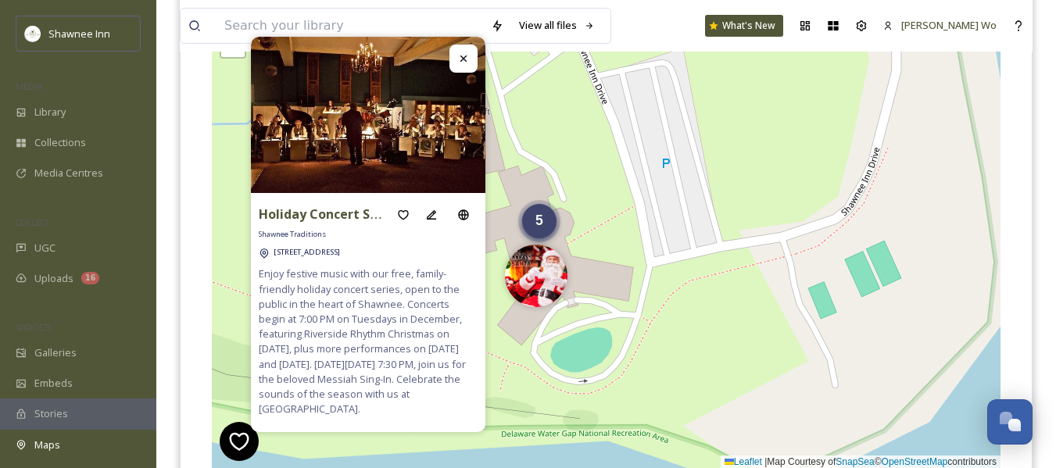
click at [537, 224] on span "5" at bounding box center [540, 221] width 8 height 16
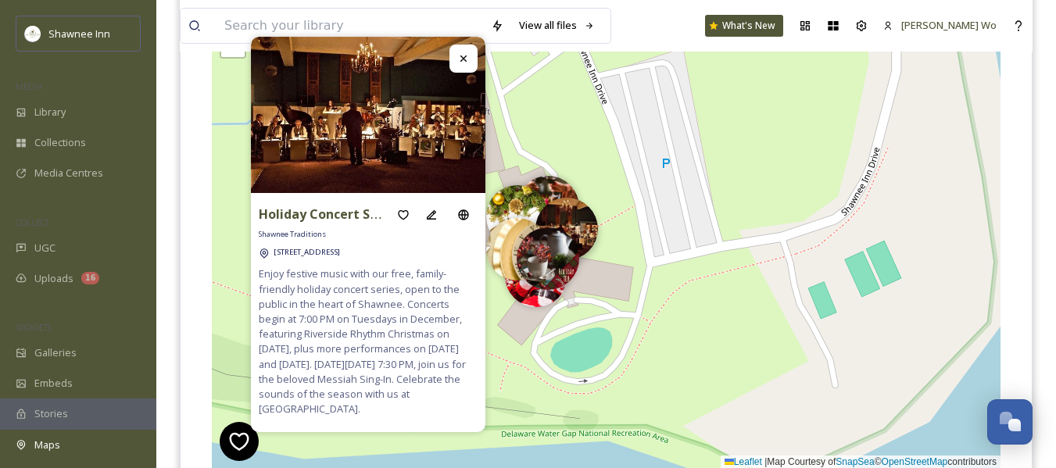
click at [581, 221] on img at bounding box center [567, 229] width 63 height 63
click at [539, 267] on img at bounding box center [548, 255] width 63 height 63
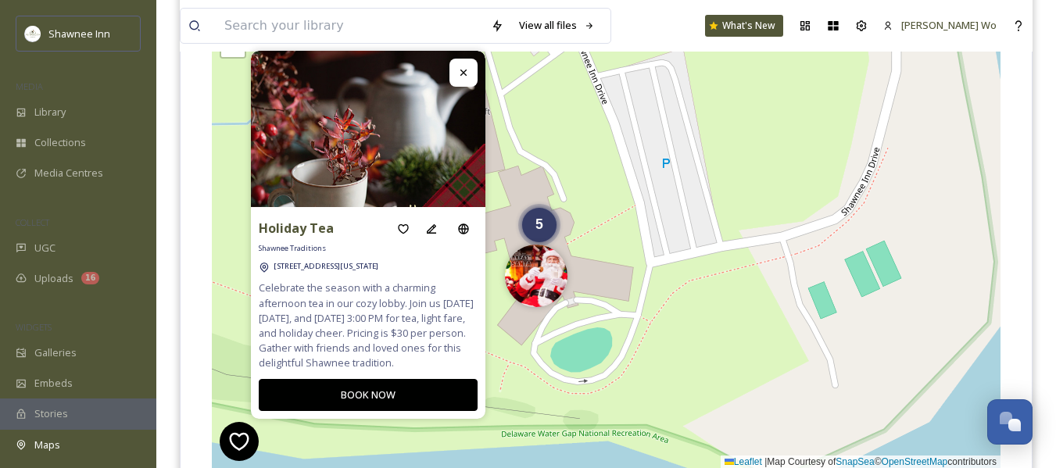
scroll to position [245, 0]
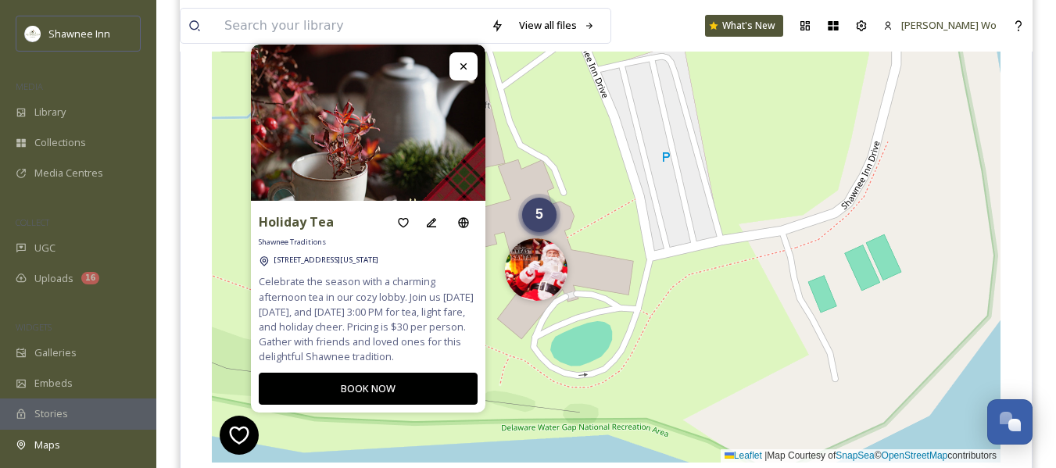
click at [538, 217] on span "5" at bounding box center [540, 214] width 8 height 16
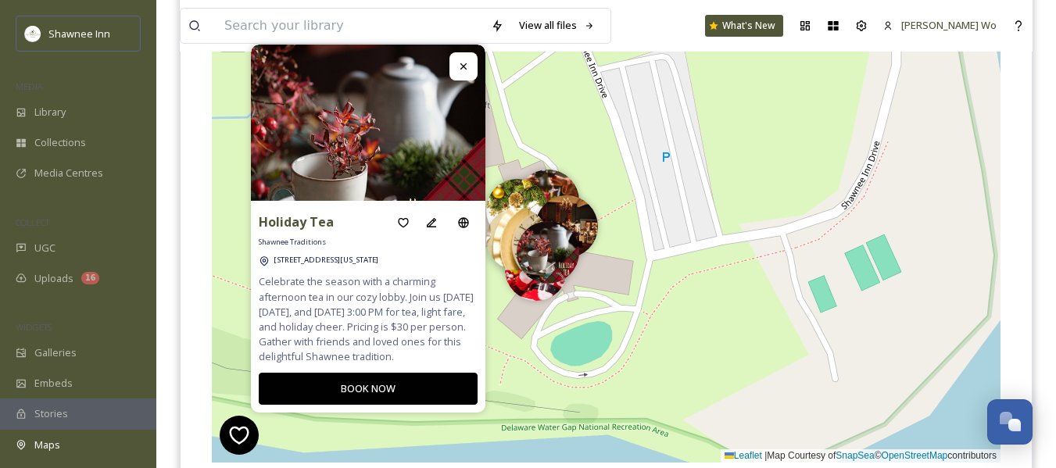
click at [505, 225] on img at bounding box center [517, 239] width 63 height 63
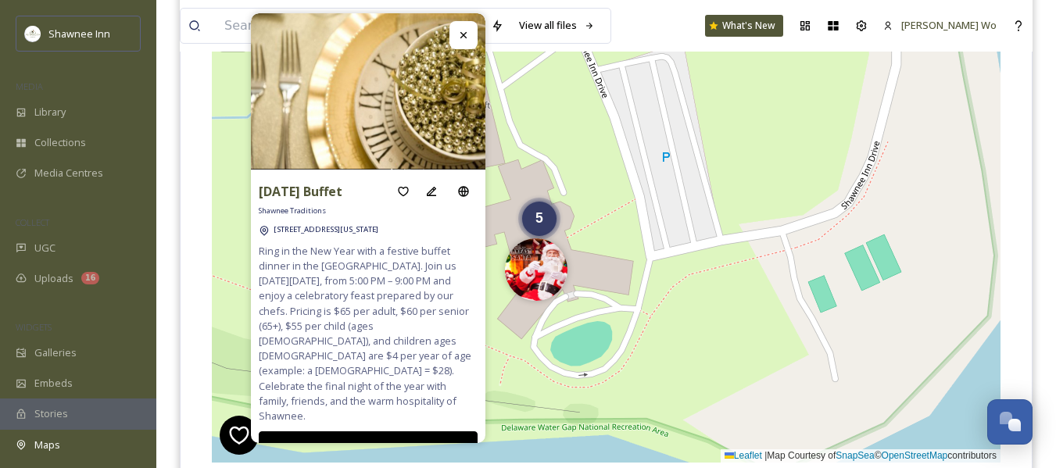
scroll to position [222, 0]
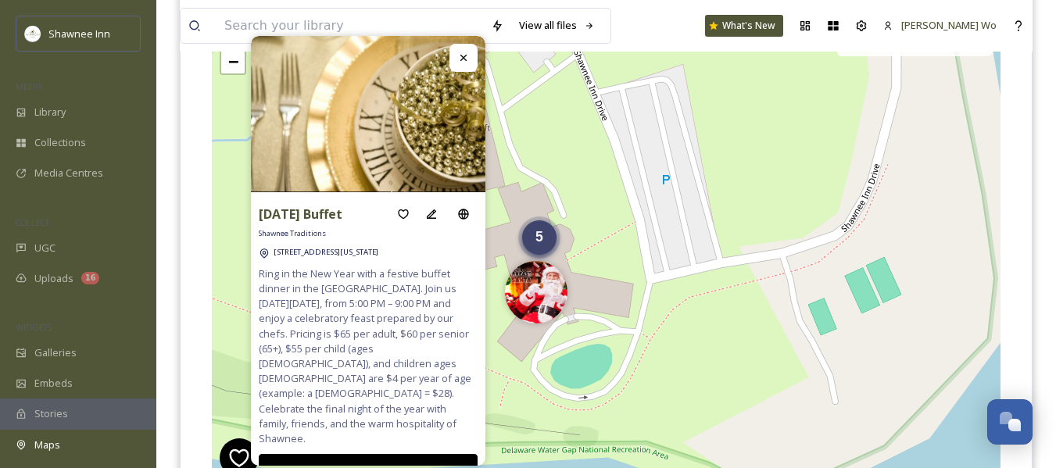
click at [542, 239] on span "5" at bounding box center [540, 237] width 8 height 16
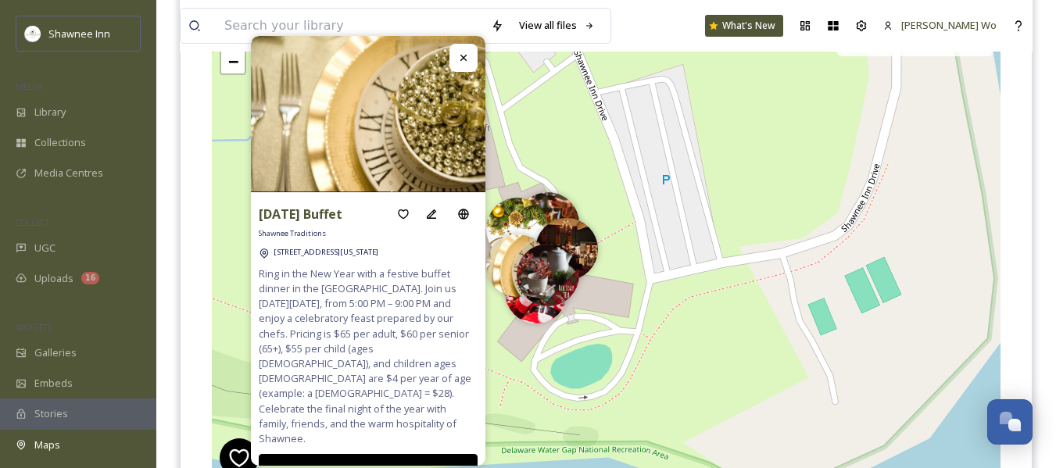
click at [518, 220] on img at bounding box center [517, 229] width 63 height 63
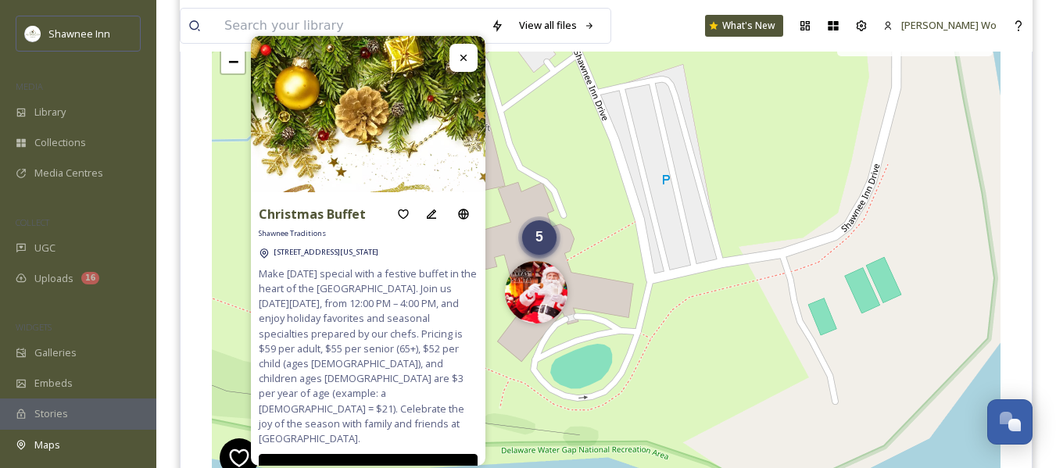
click at [544, 242] on div "5" at bounding box center [539, 238] width 34 height 34
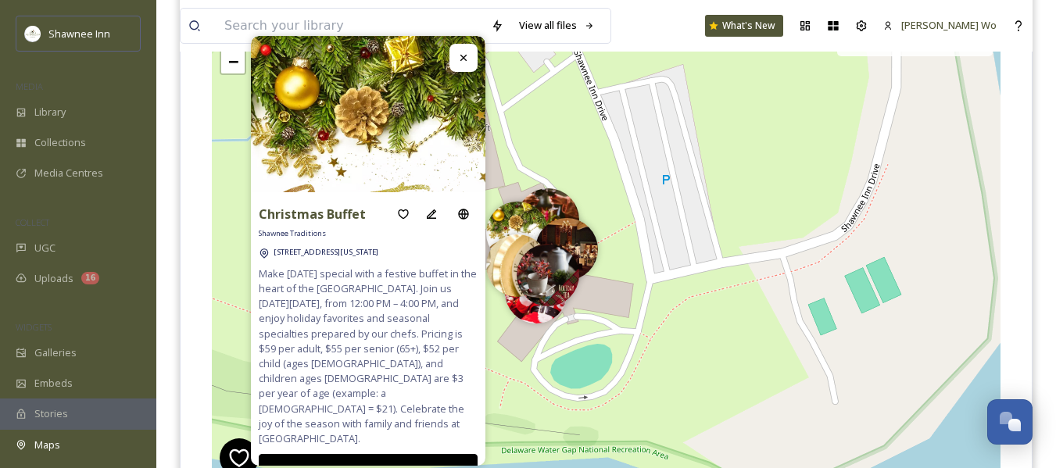
click at [552, 199] on img at bounding box center [548, 219] width 63 height 63
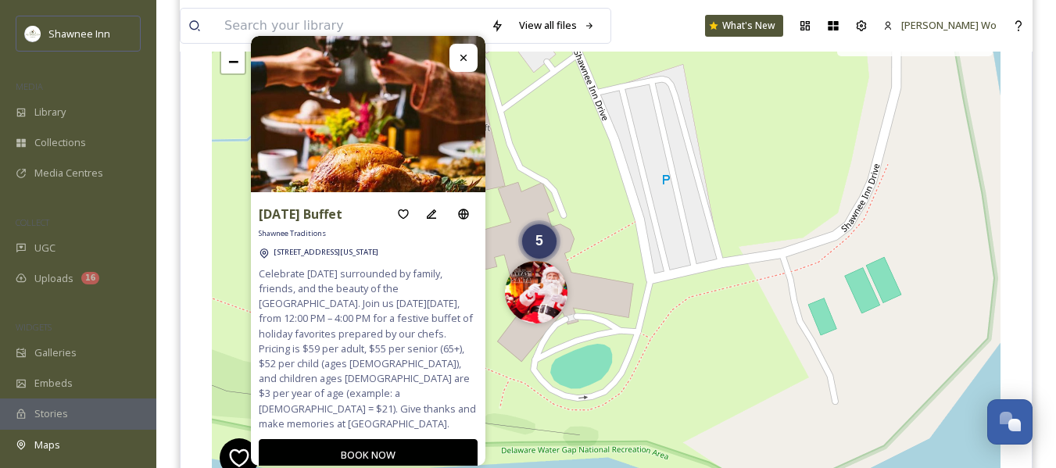
click at [468, 59] on icon at bounding box center [463, 58] width 13 height 13
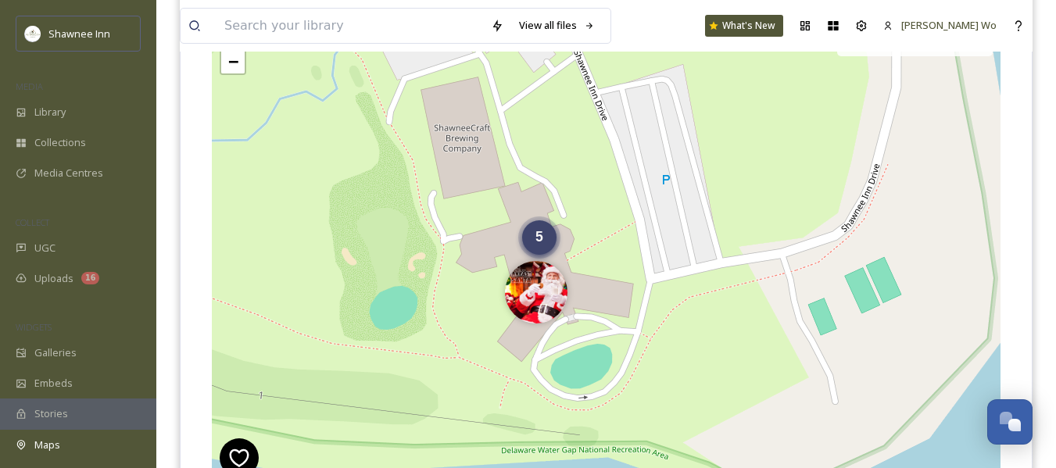
click at [542, 243] on span "5" at bounding box center [540, 237] width 8 height 16
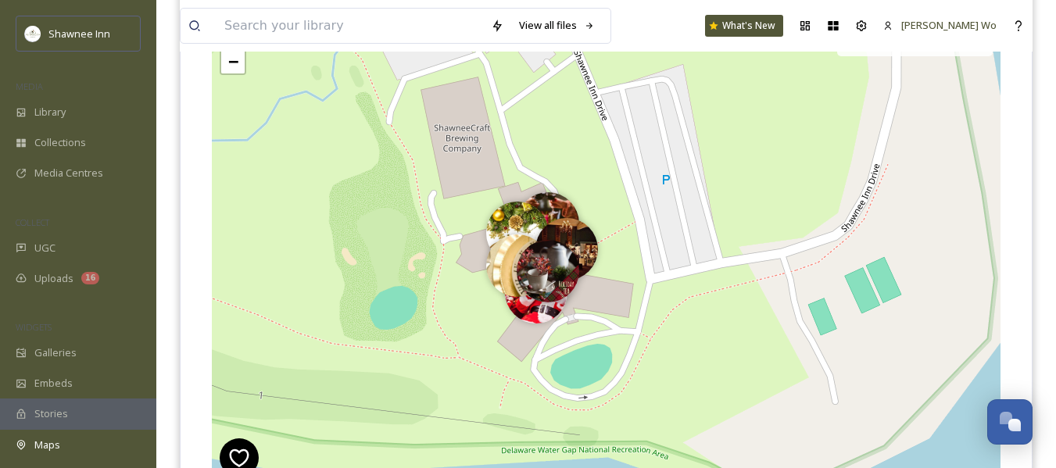
click at [553, 271] on img at bounding box center [548, 271] width 63 height 63
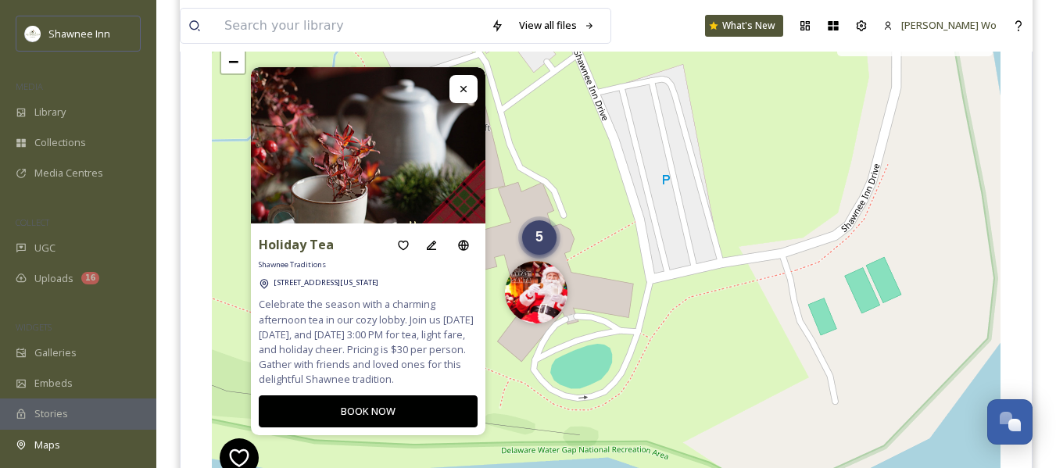
click at [544, 243] on div "5" at bounding box center [539, 238] width 34 height 34
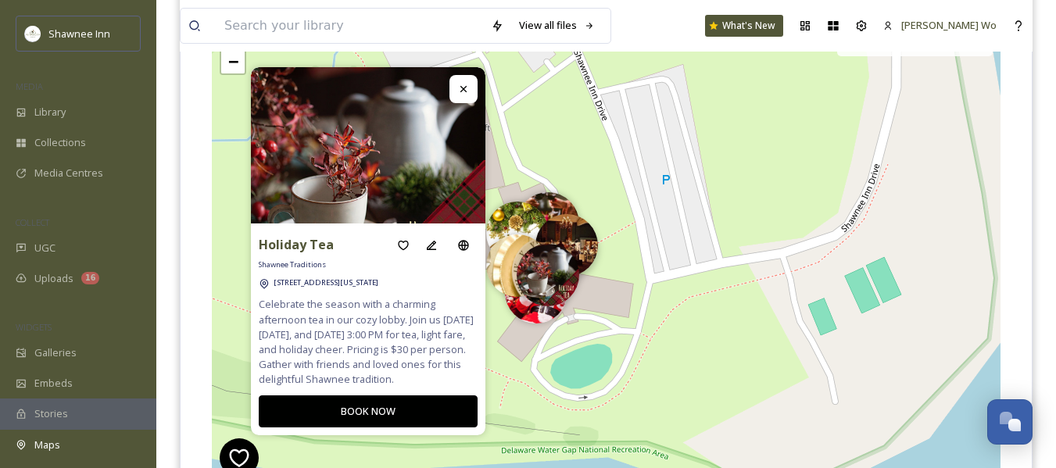
click at [589, 238] on img at bounding box center [567, 245] width 63 height 63
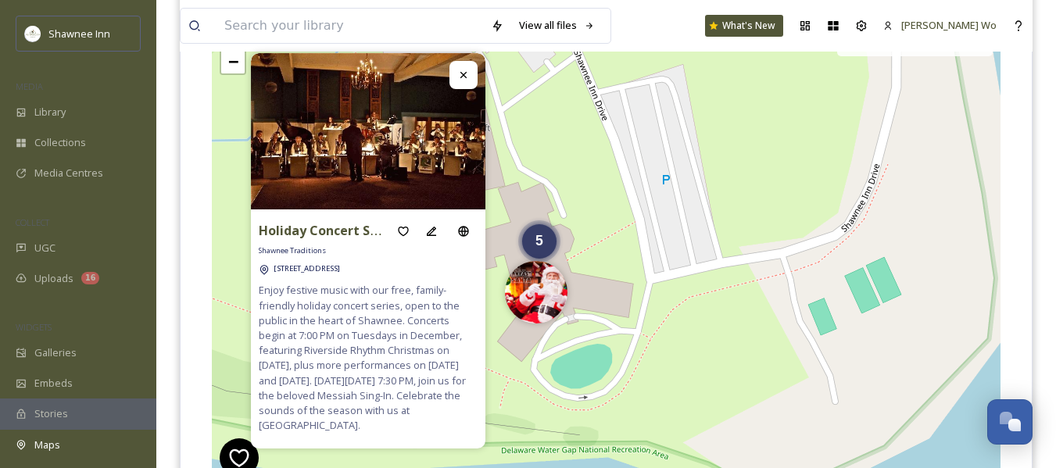
scroll to position [216, 0]
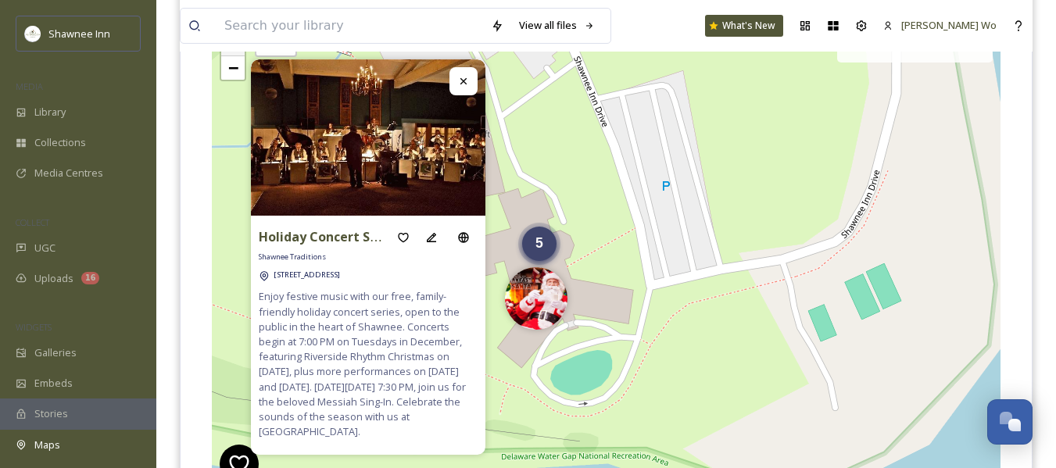
click at [547, 251] on div "5" at bounding box center [539, 244] width 34 height 34
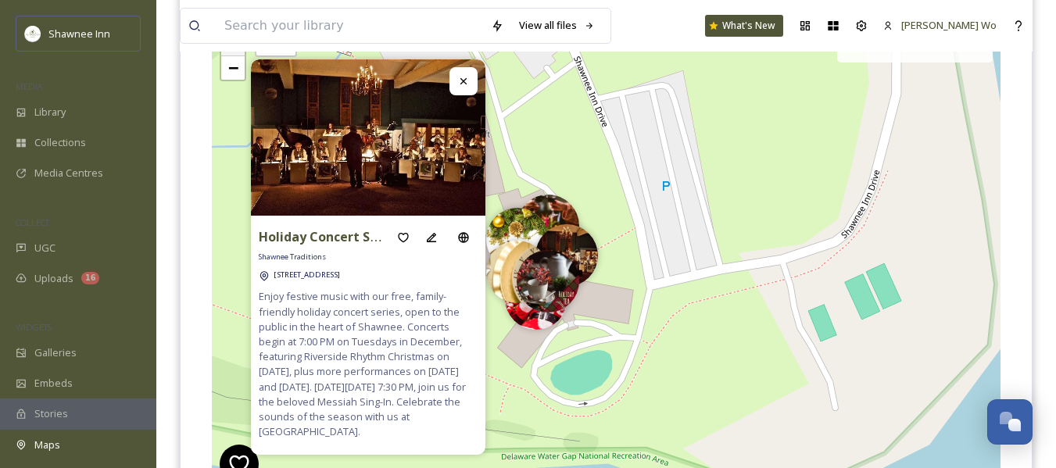
click at [543, 212] on img at bounding box center [548, 226] width 63 height 63
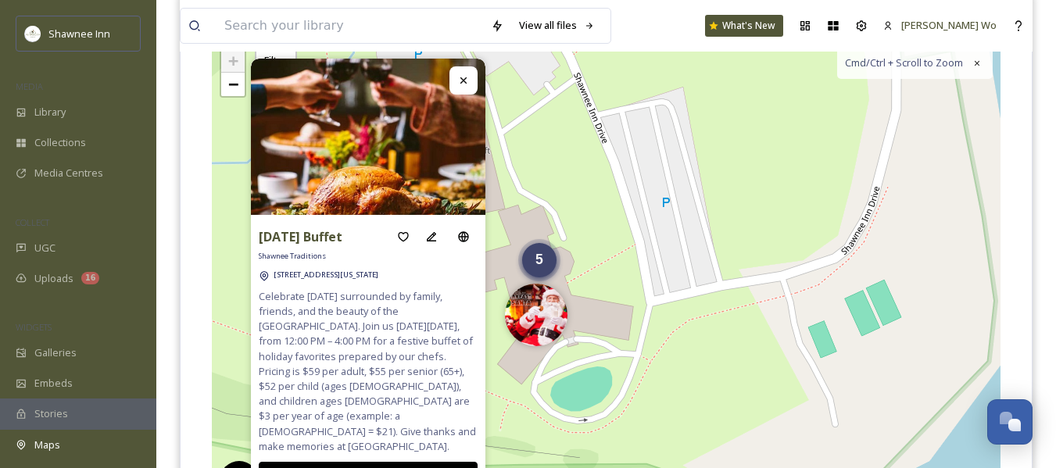
click at [543, 256] on span "5" at bounding box center [540, 260] width 8 height 16
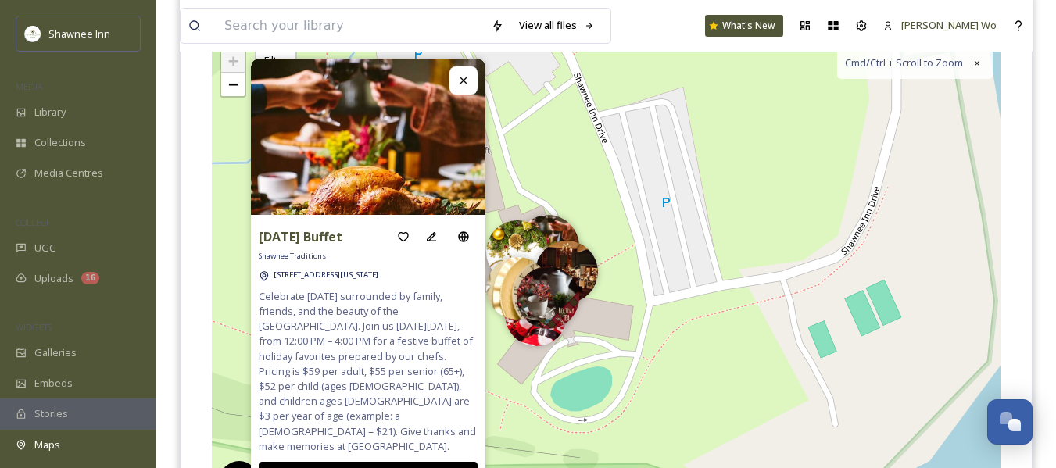
click at [506, 249] on img at bounding box center [517, 252] width 63 height 63
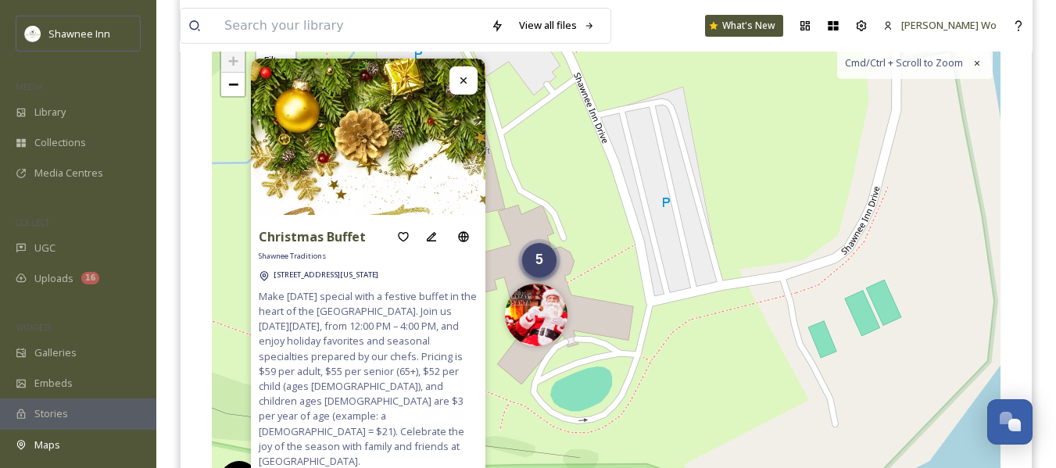
click at [536, 261] on span "5" at bounding box center [540, 260] width 8 height 16
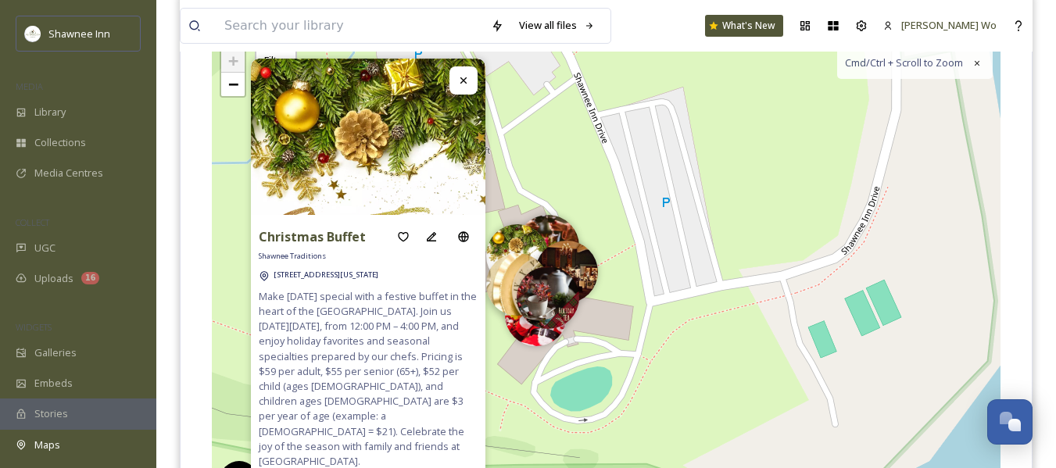
click at [504, 271] on img at bounding box center [517, 284] width 63 height 63
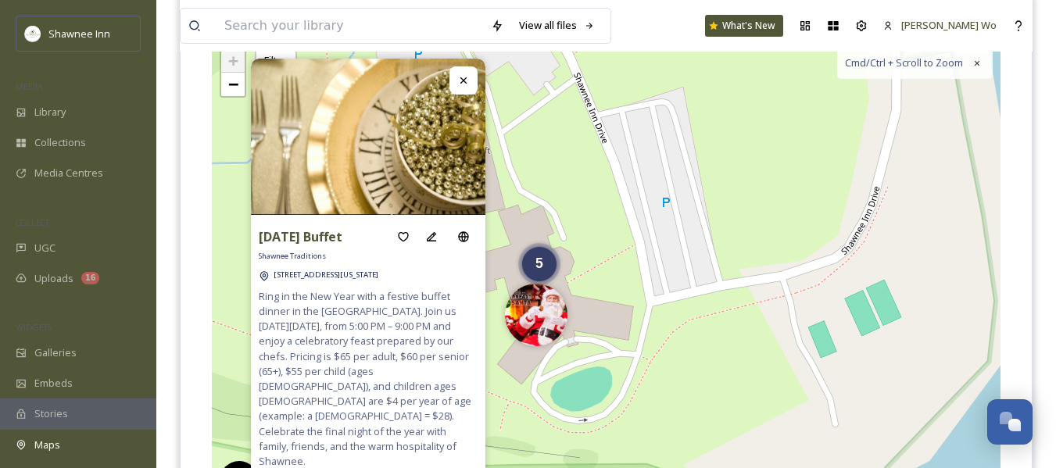
click at [468, 85] on icon at bounding box center [463, 80] width 13 height 13
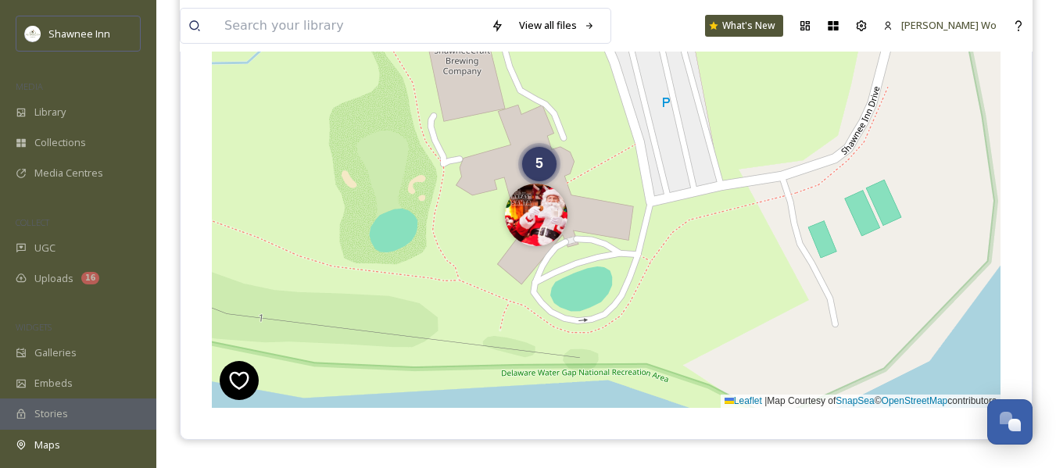
scroll to position [313, 0]
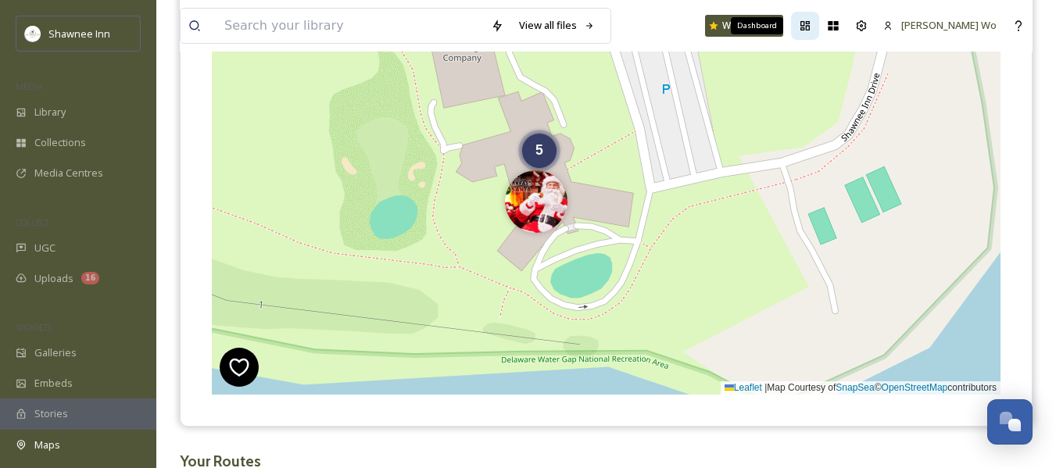
click at [812, 30] on icon at bounding box center [805, 26] width 13 height 13
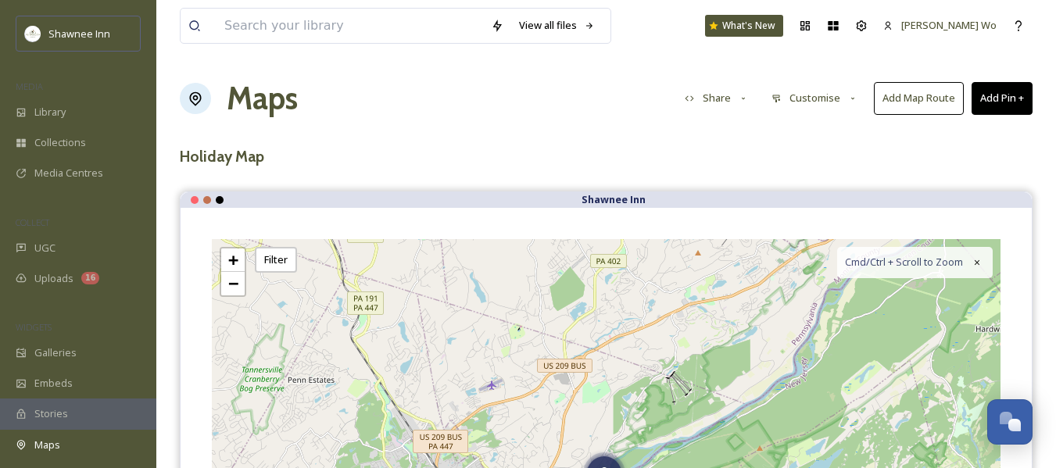
click at [848, 99] on icon at bounding box center [853, 99] width 10 height 10
click at [714, 104] on button "Share" at bounding box center [717, 98] width 80 height 30
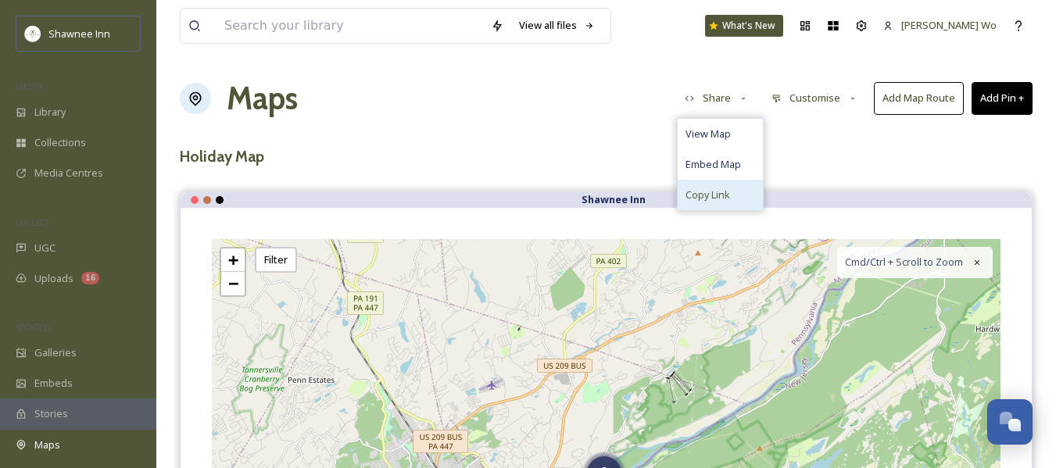
click at [712, 198] on span "Copy Link" at bounding box center [708, 195] width 45 height 15
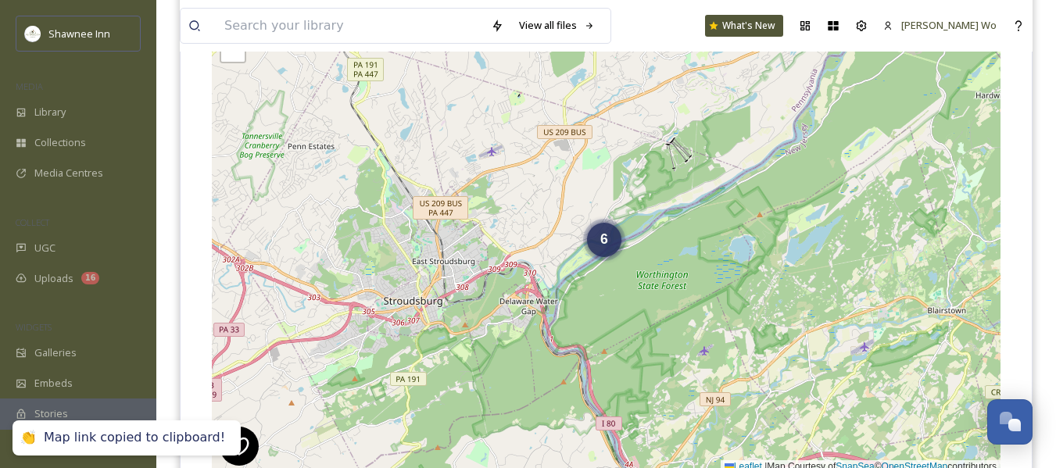
scroll to position [235, 0]
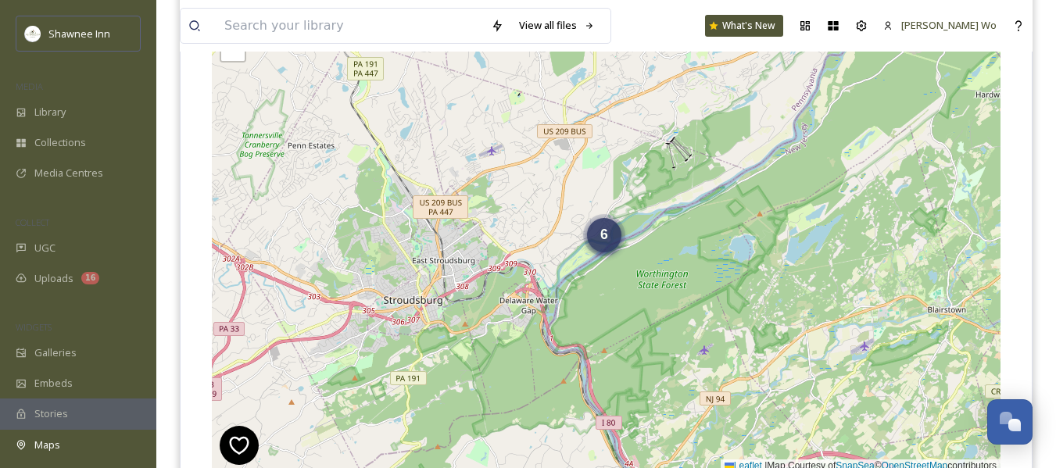
click at [613, 241] on div "6" at bounding box center [604, 235] width 34 height 34
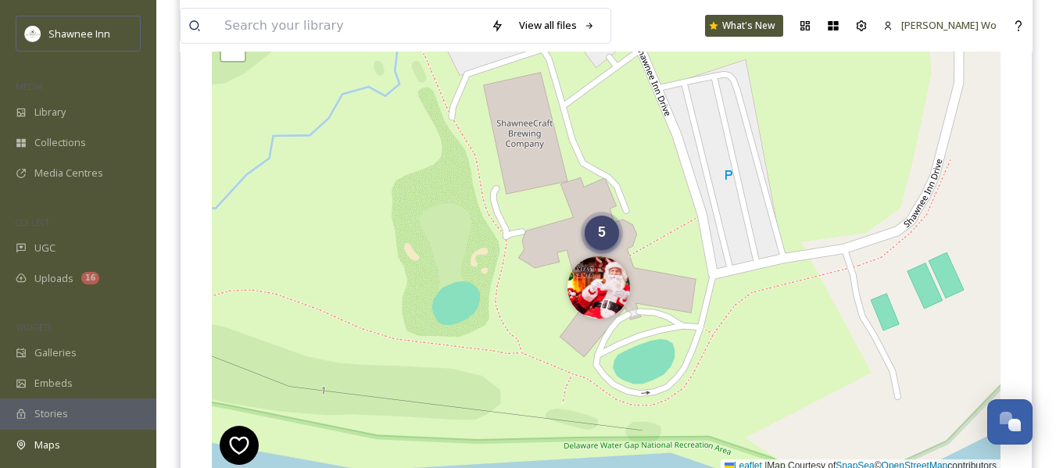
click at [602, 235] on span "5" at bounding box center [602, 232] width 8 height 16
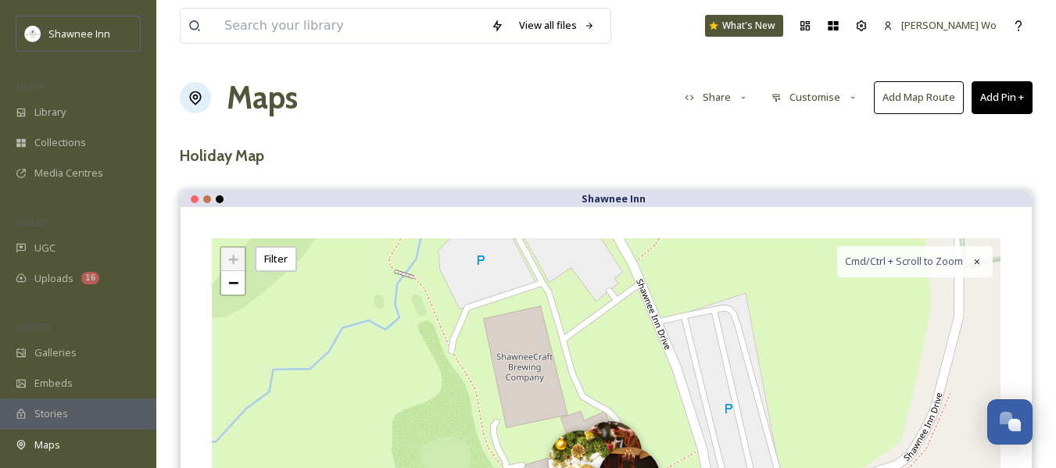
scroll to position [0, 0]
click at [711, 101] on button "Share" at bounding box center [717, 98] width 80 height 30
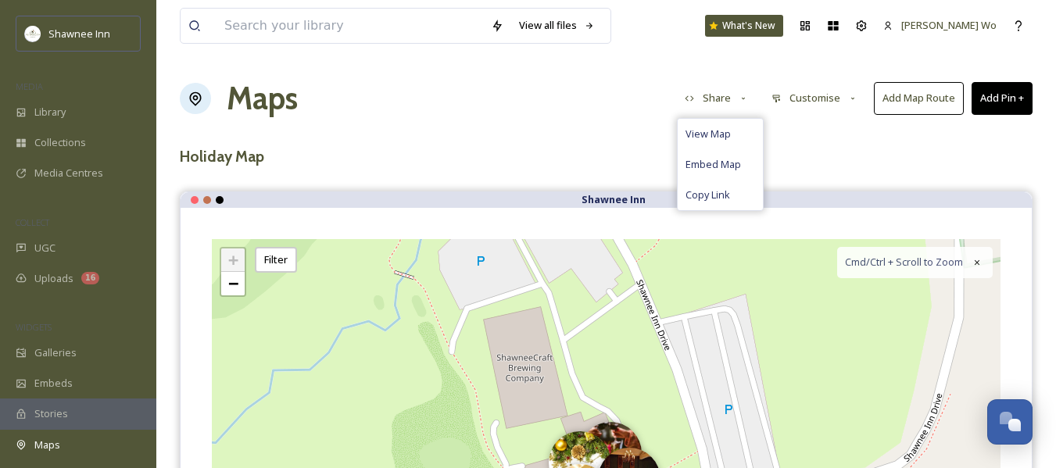
click at [711, 101] on button "Share" at bounding box center [717, 98] width 80 height 30
click at [559, 127] on div "View all files What's New Jeromy Wo Maps Share Customise Add Map Route Add Pin …" at bounding box center [606, 431] width 900 height 863
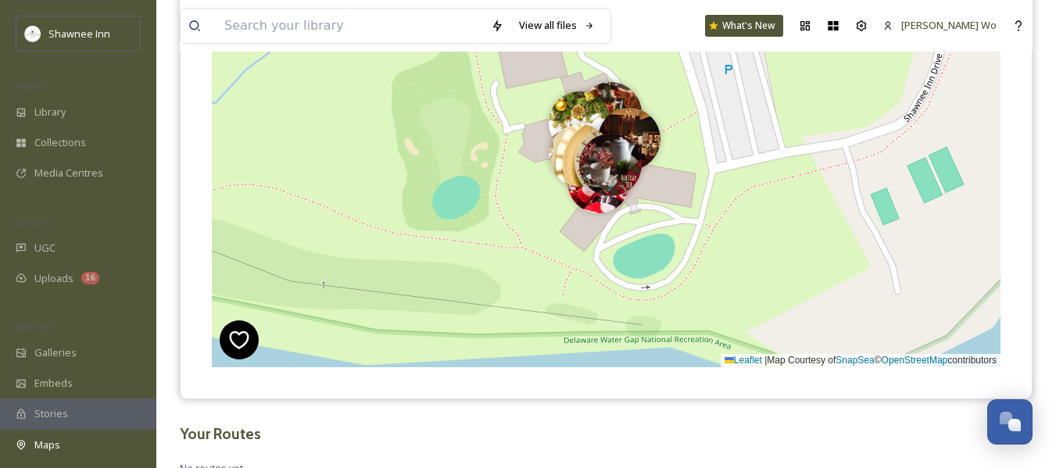
scroll to position [313, 0]
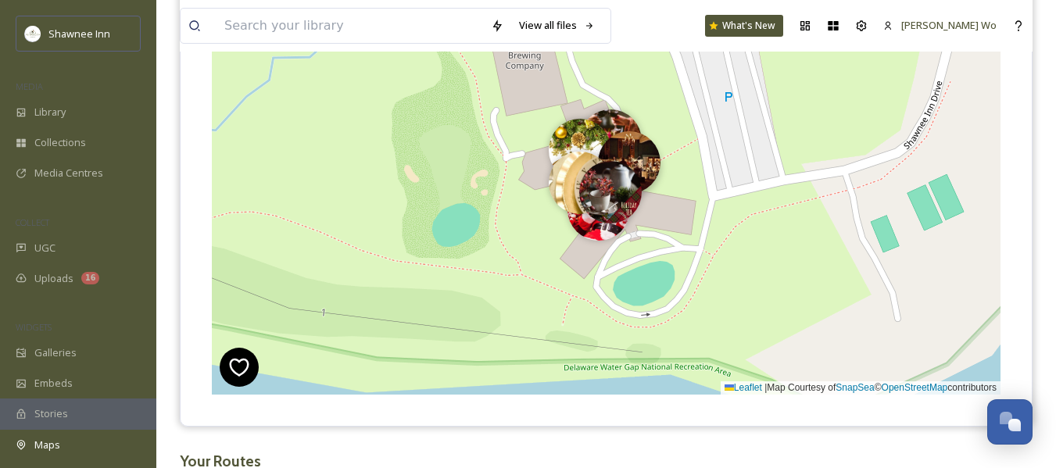
click at [636, 152] on img at bounding box center [629, 162] width 63 height 63
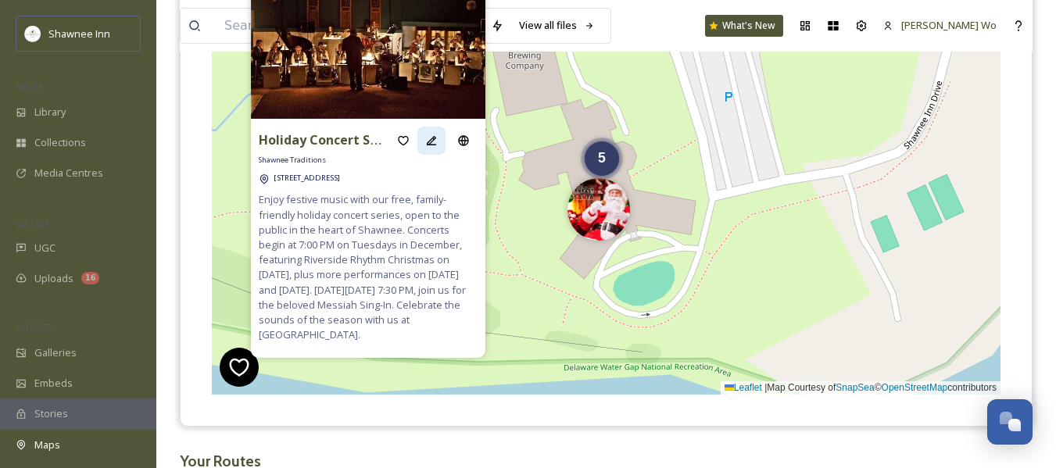
click at [428, 142] on icon at bounding box center [431, 141] width 13 height 13
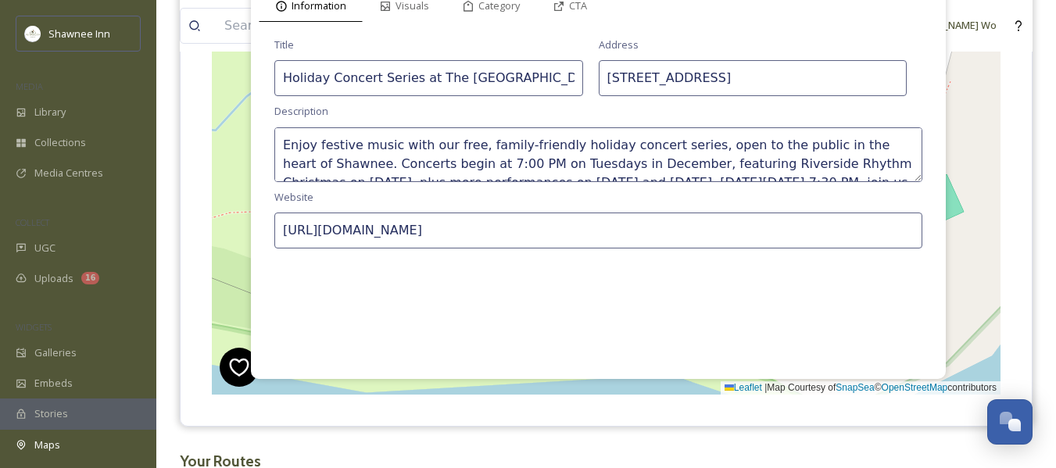
scroll to position [235, 0]
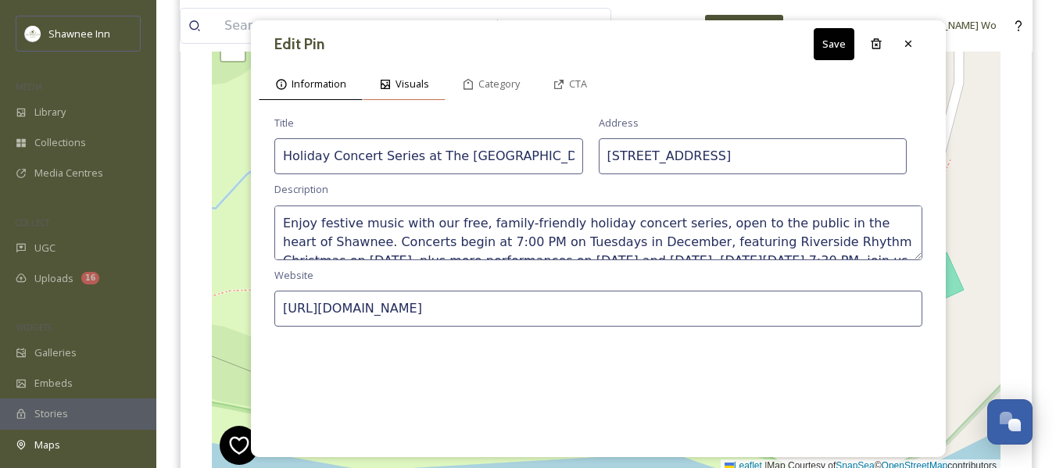
click at [414, 85] on span "Visuals" at bounding box center [413, 84] width 34 height 15
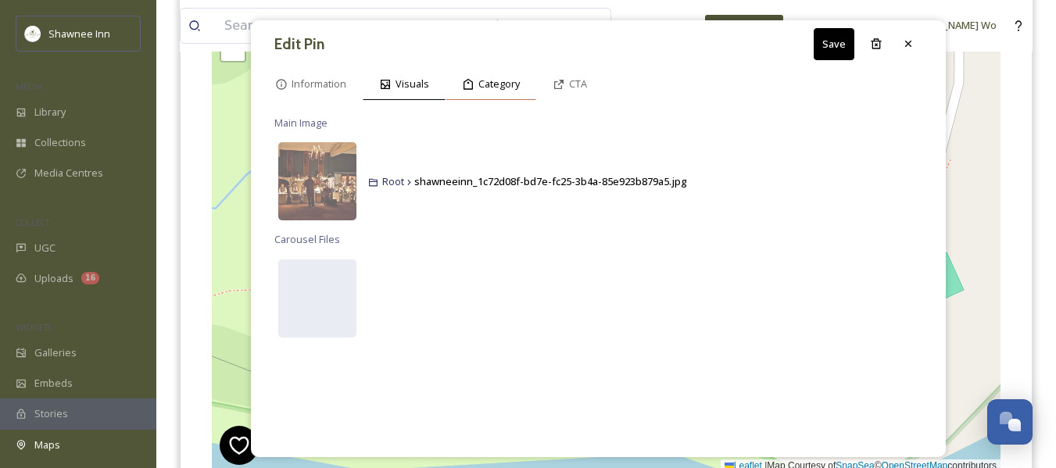
click at [480, 84] on span "Category" at bounding box center [499, 84] width 41 height 15
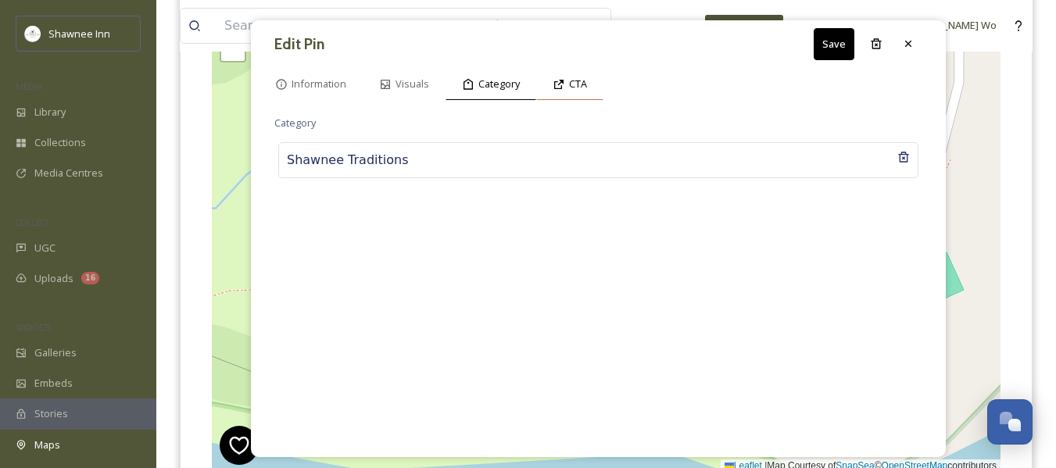
click at [559, 81] on icon at bounding box center [559, 84] width 13 height 13
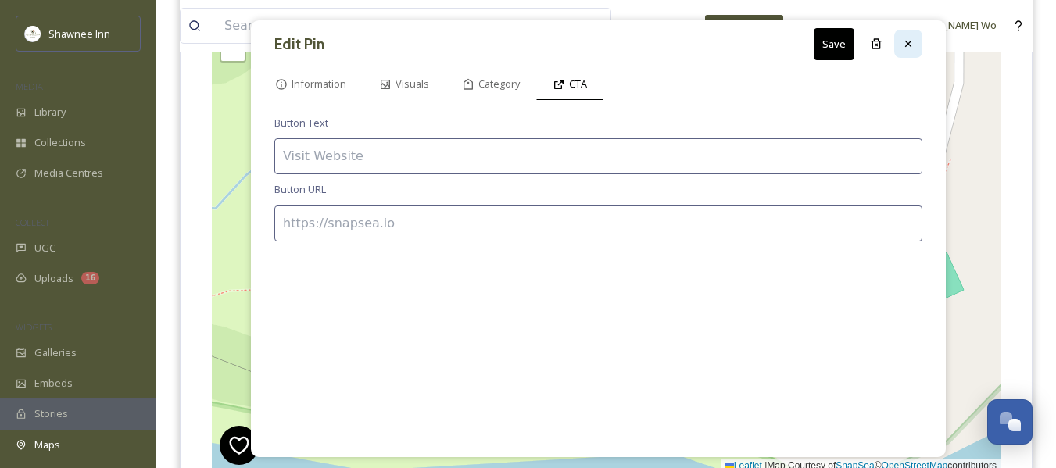
click at [911, 41] on icon at bounding box center [908, 44] width 13 height 13
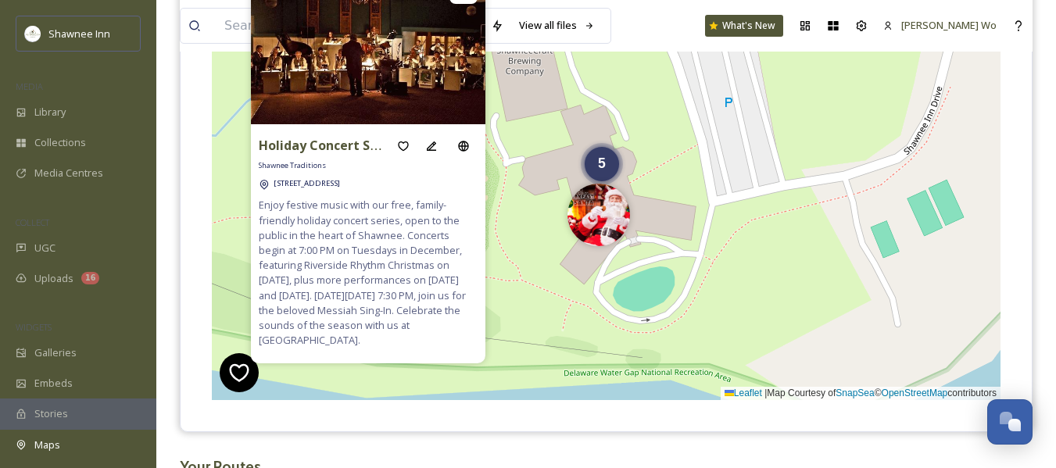
scroll to position [313, 0]
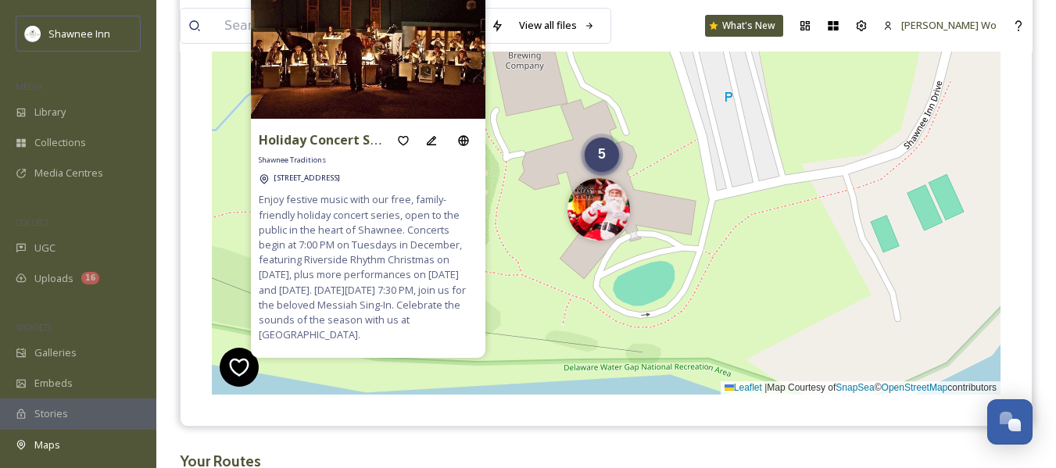
click at [603, 162] on div "5" at bounding box center [602, 155] width 34 height 34
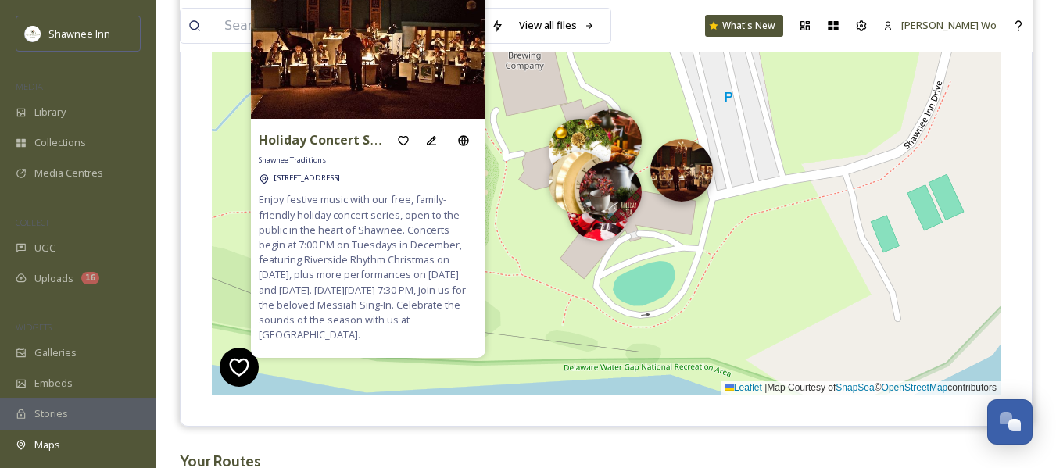
drag, startPoint x: 640, startPoint y: 158, endPoint x: 692, endPoint y: 166, distance: 53.0
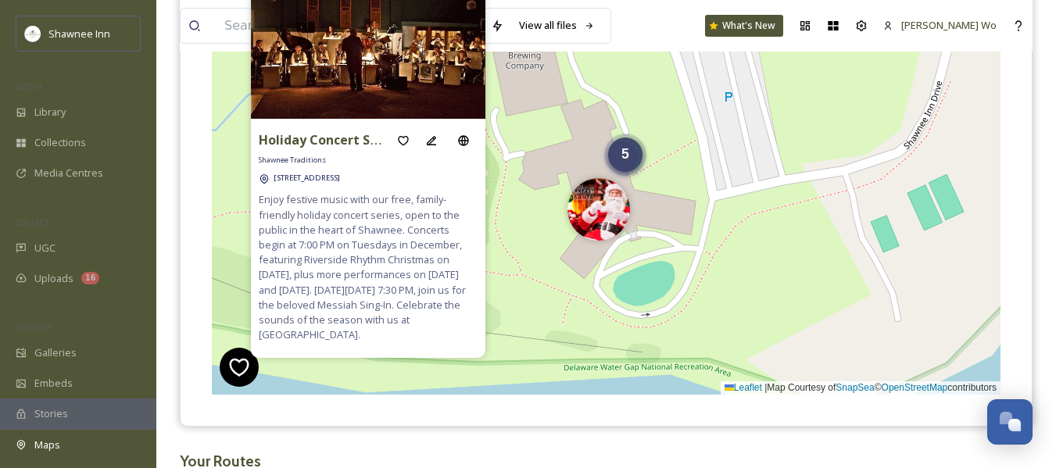
click at [617, 164] on div "5" at bounding box center [625, 155] width 34 height 34
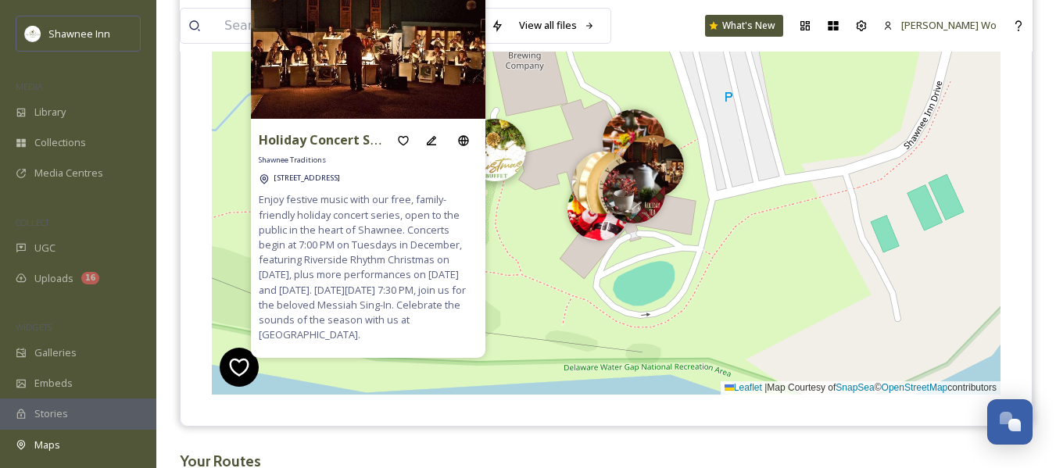
drag, startPoint x: 601, startPoint y: 134, endPoint x: 493, endPoint y: 138, distance: 108.8
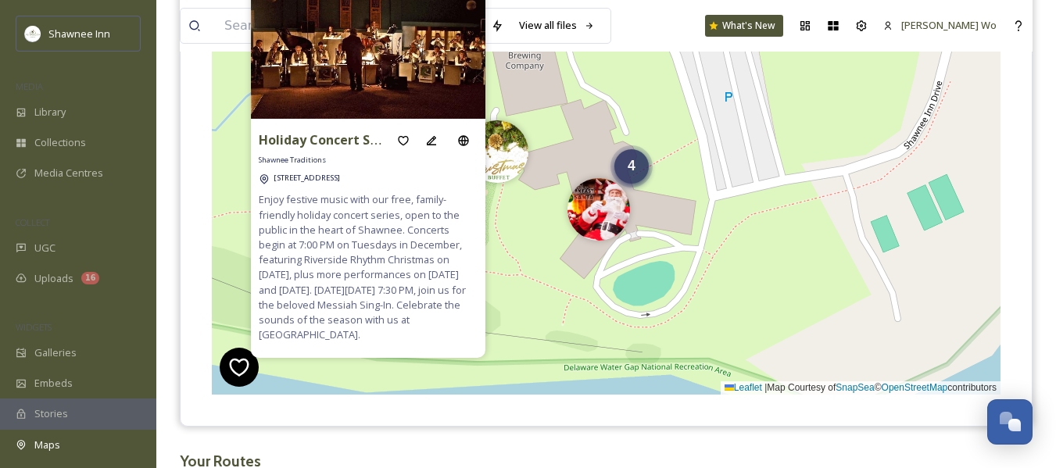
click at [629, 156] on div "4" at bounding box center [632, 166] width 34 height 34
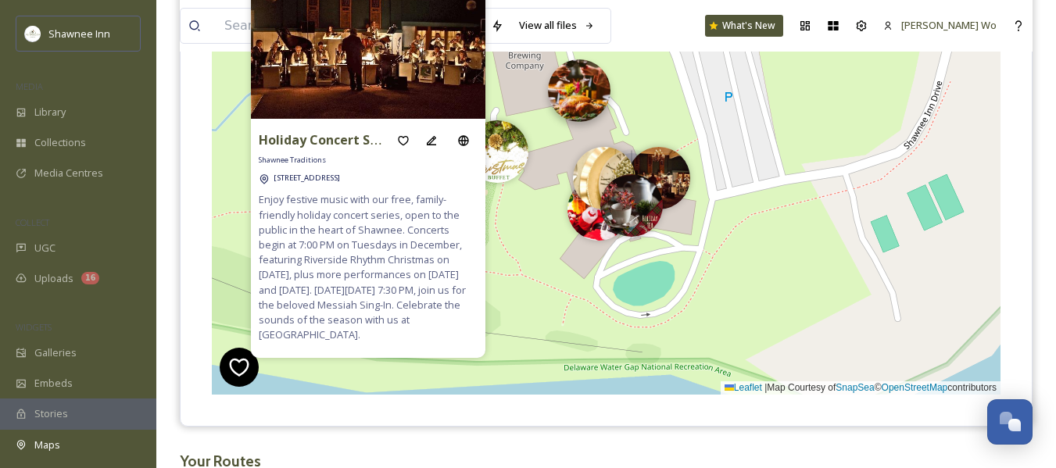
drag, startPoint x: 626, startPoint y: 136, endPoint x: 574, endPoint y: 80, distance: 76.9
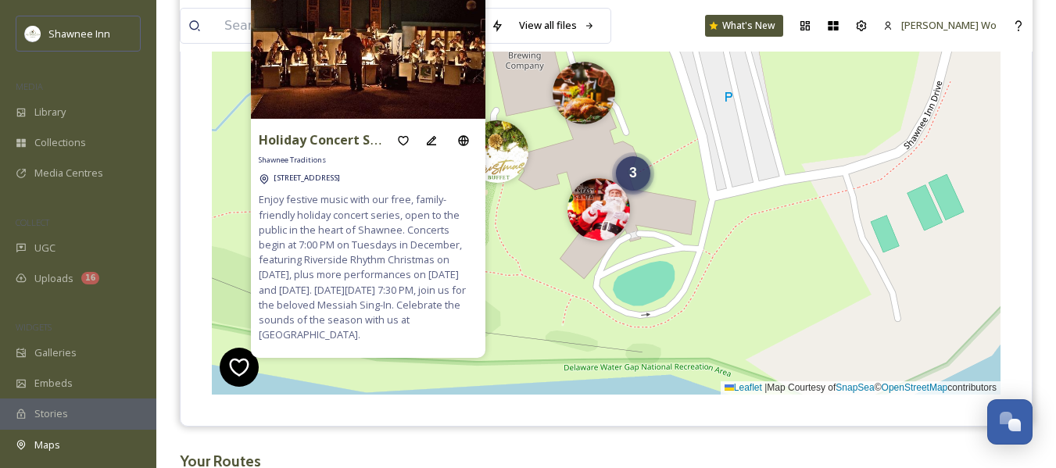
click at [637, 178] on span "3" at bounding box center [633, 173] width 8 height 16
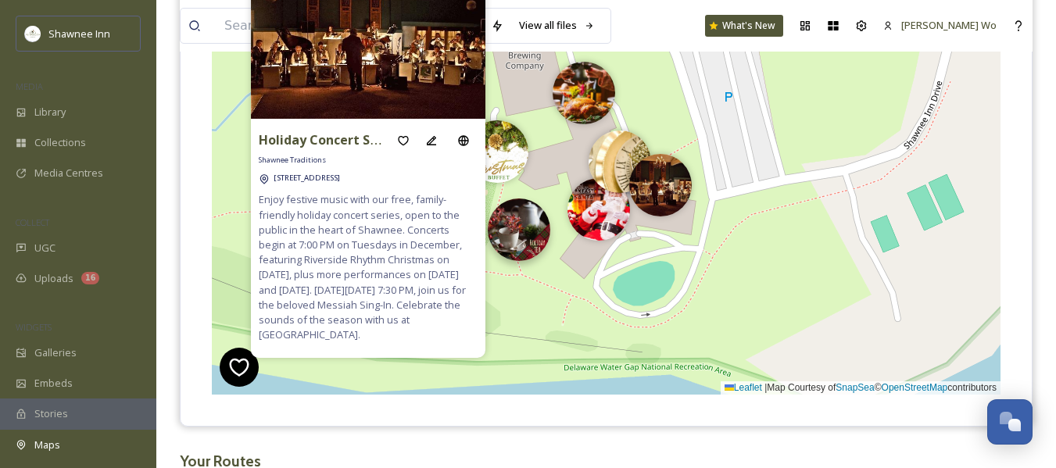
drag, startPoint x: 616, startPoint y: 206, endPoint x: 515, endPoint y: 231, distance: 103.9
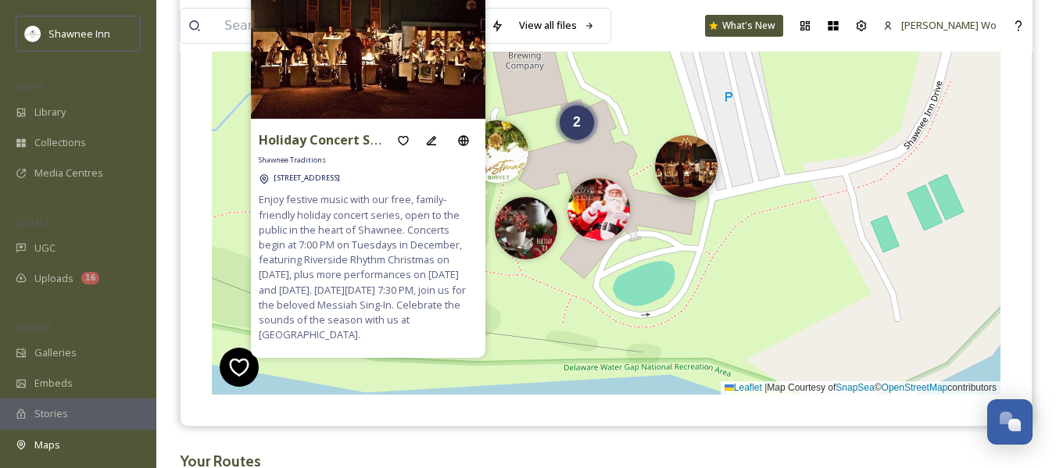
click at [687, 172] on img at bounding box center [686, 166] width 63 height 63
click at [576, 135] on div "2" at bounding box center [577, 119] width 34 height 34
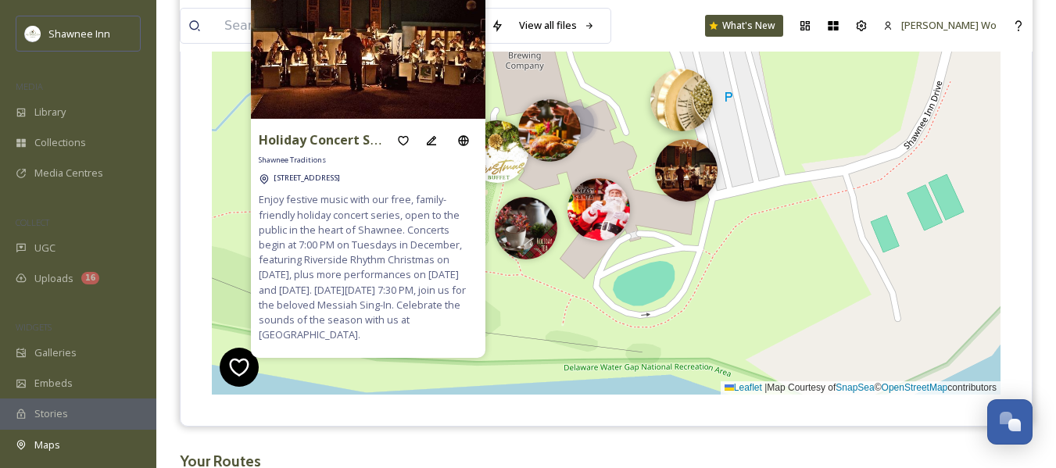
drag, startPoint x: 607, startPoint y: 135, endPoint x: 683, endPoint y: 108, distance: 81.1
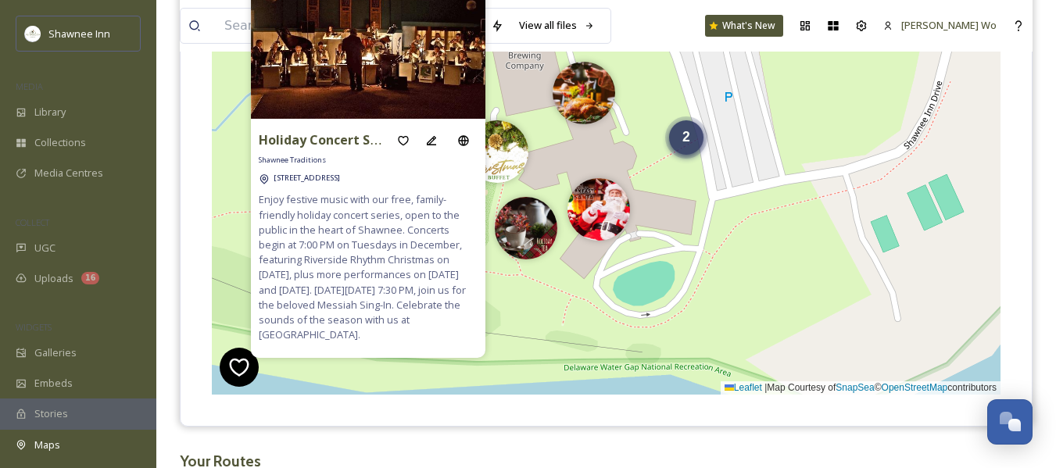
click at [693, 149] on div "2" at bounding box center [686, 137] width 34 height 34
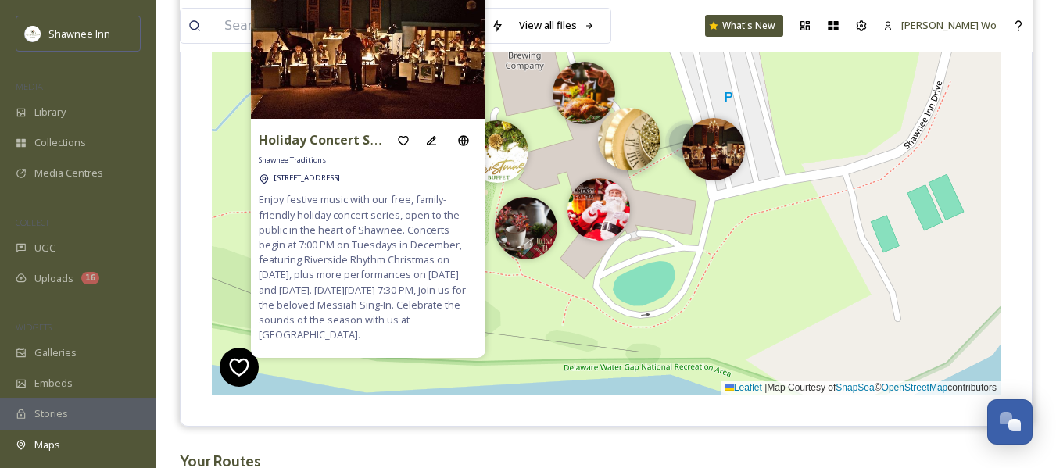
drag, startPoint x: 656, startPoint y: 151, endPoint x: 626, endPoint y: 145, distance: 30.4
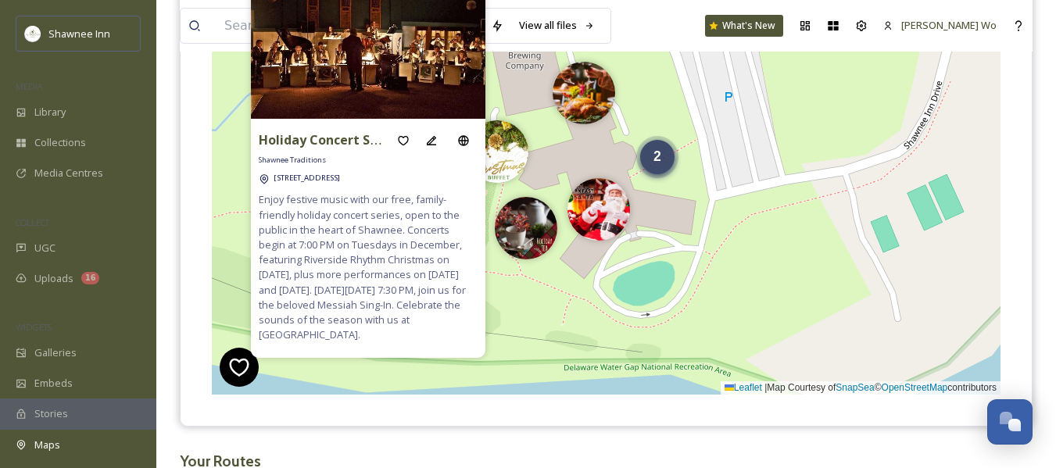
click at [655, 162] on span "2" at bounding box center [658, 157] width 8 height 16
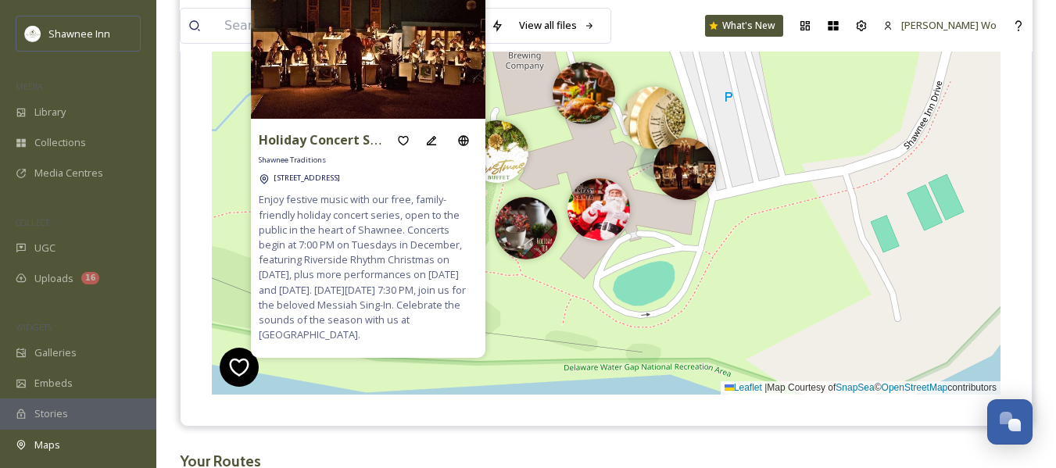
drag, startPoint x: 608, startPoint y: 160, endPoint x: 632, endPoint y: 109, distance: 56.3
click at [770, 292] on div "+ − Leaflet | Map Courtesy of SnapSea © OpenStreetMap contributors Cmd/Ctrl + S…" at bounding box center [606, 160] width 789 height 468
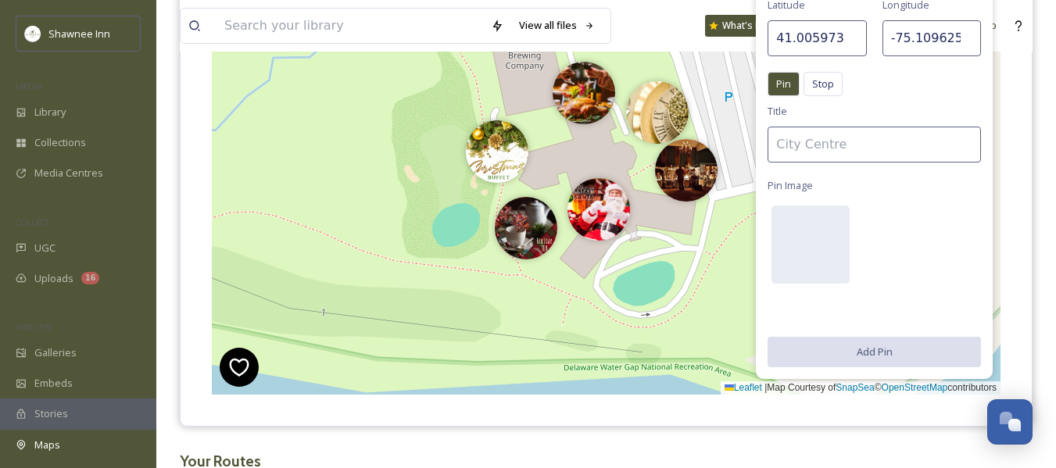
click at [677, 321] on div "+ − Leaflet | Map Courtesy of SnapSea © OpenStreetMap contributors Cmd/Ctrl + S…" at bounding box center [606, 160] width 789 height 468
type input "41.005823"
type input "-75.110264"
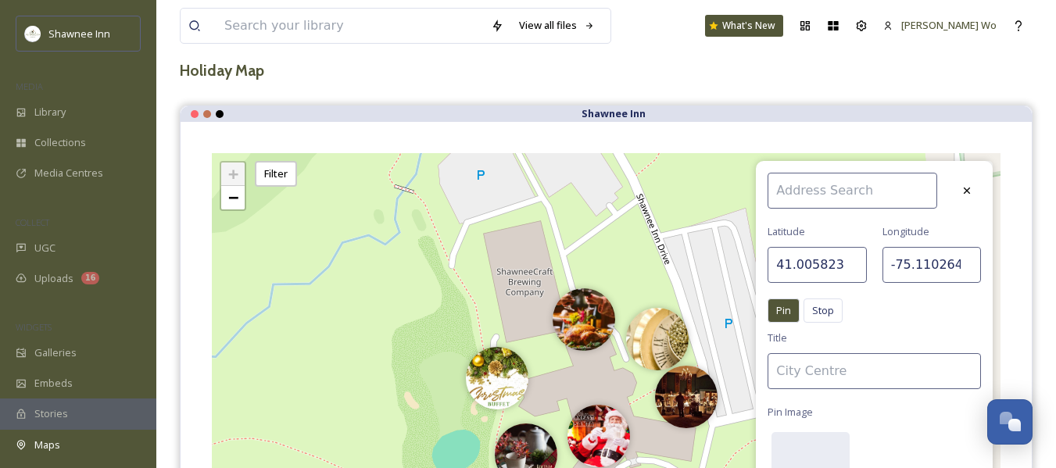
scroll to position [78, 0]
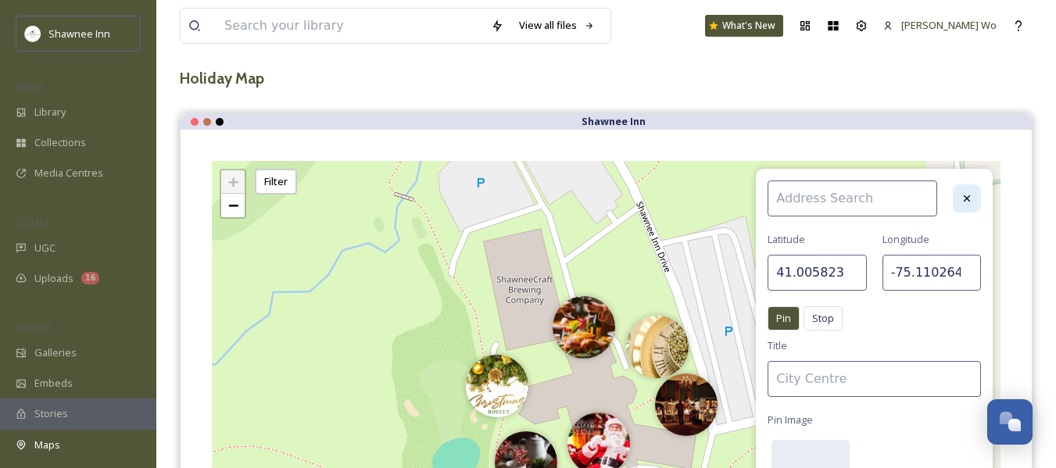
click at [964, 190] on div at bounding box center [967, 199] width 28 height 28
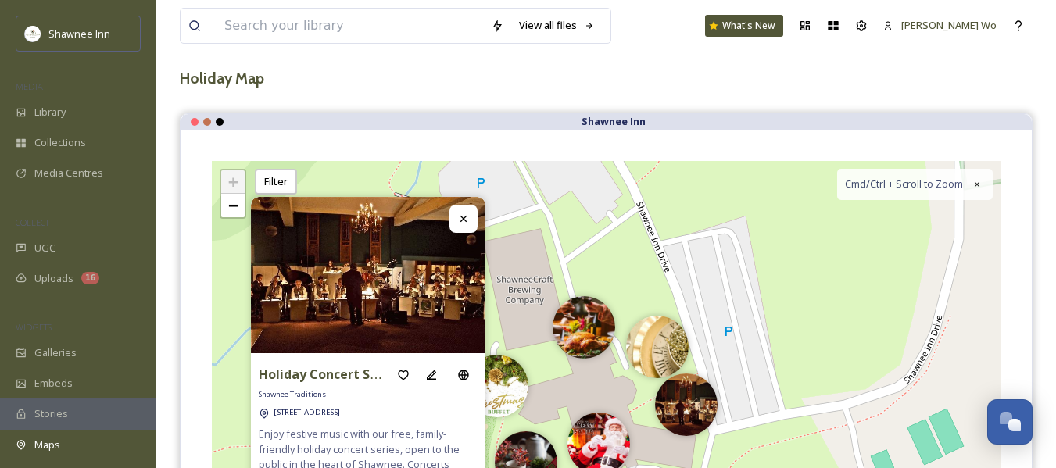
scroll to position [156, 0]
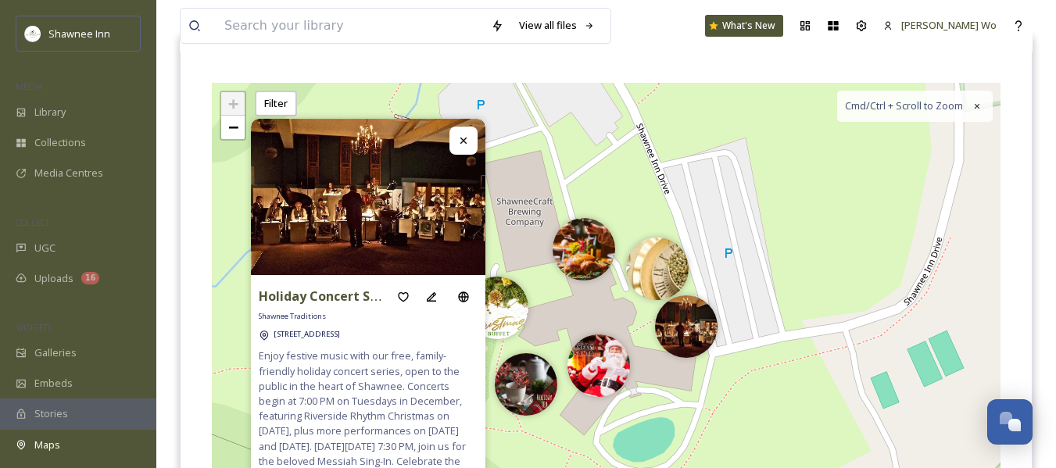
click at [462, 143] on icon at bounding box center [464, 141] width 6 height 6
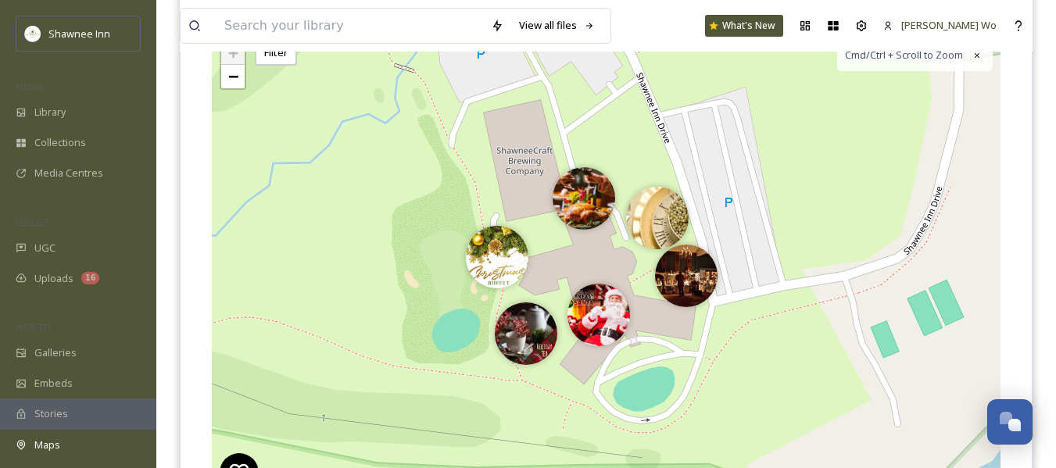
scroll to position [235, 0]
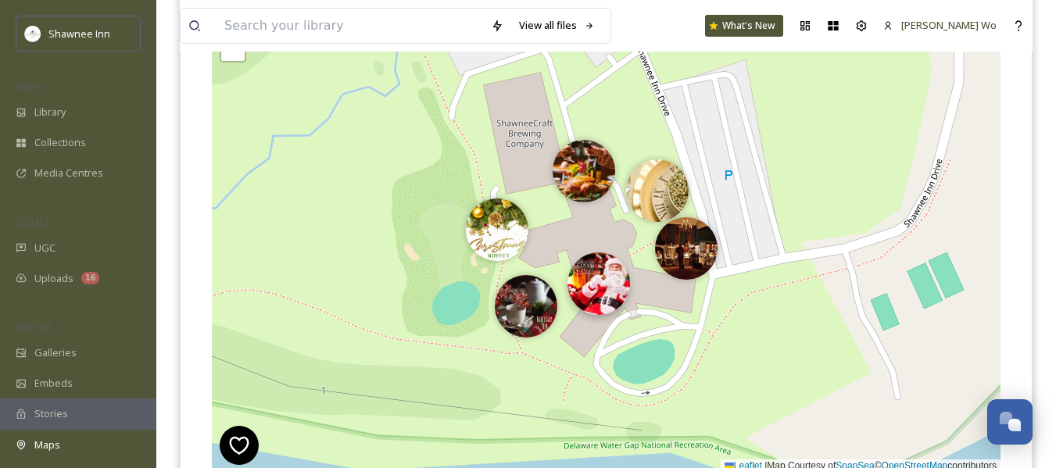
click at [605, 293] on img at bounding box center [599, 284] width 63 height 63
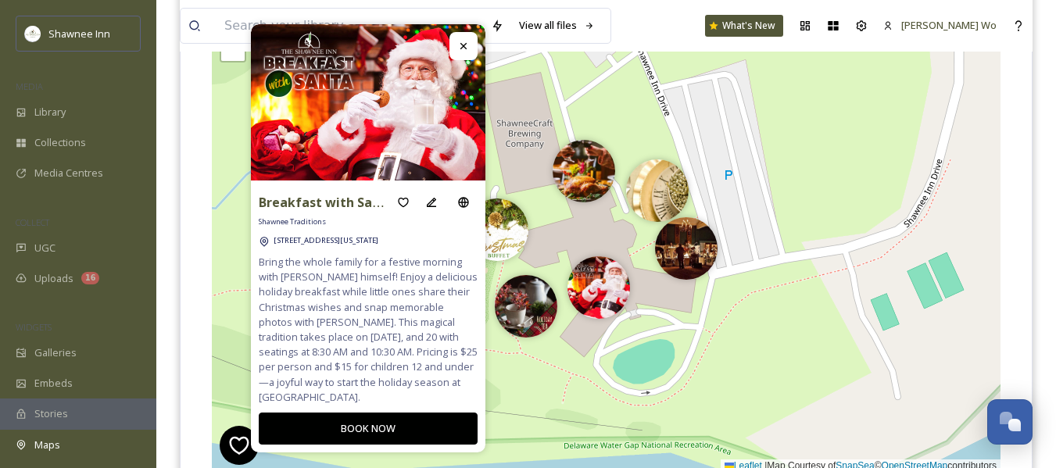
click at [468, 51] on icon at bounding box center [463, 46] width 13 height 13
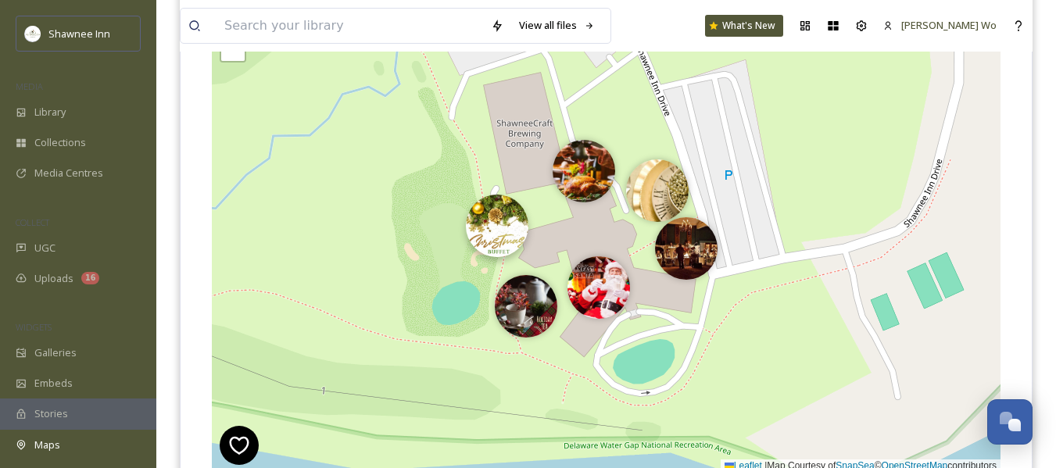
click at [497, 230] on img at bounding box center [497, 226] width 63 height 63
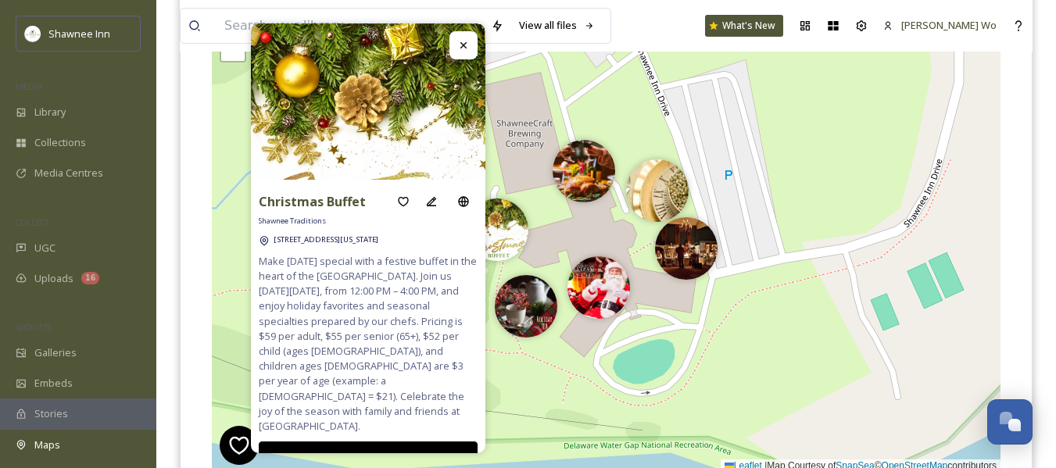
click at [461, 41] on icon at bounding box center [463, 45] width 13 height 13
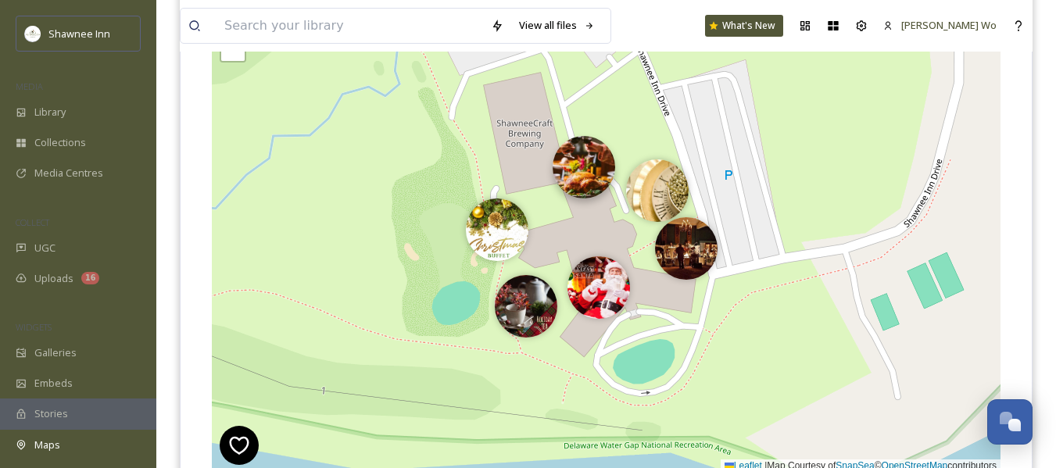
click at [581, 167] on img at bounding box center [584, 167] width 63 height 63
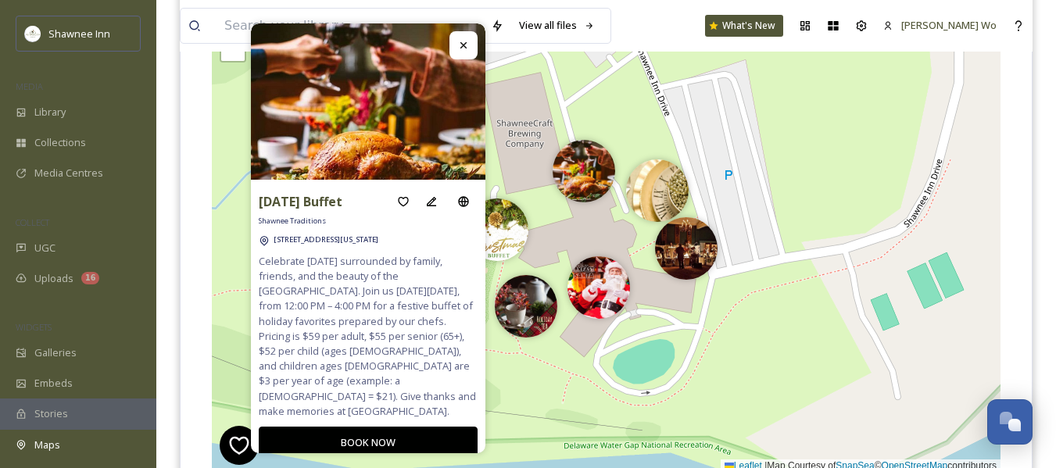
click at [464, 38] on div at bounding box center [464, 45] width 28 height 28
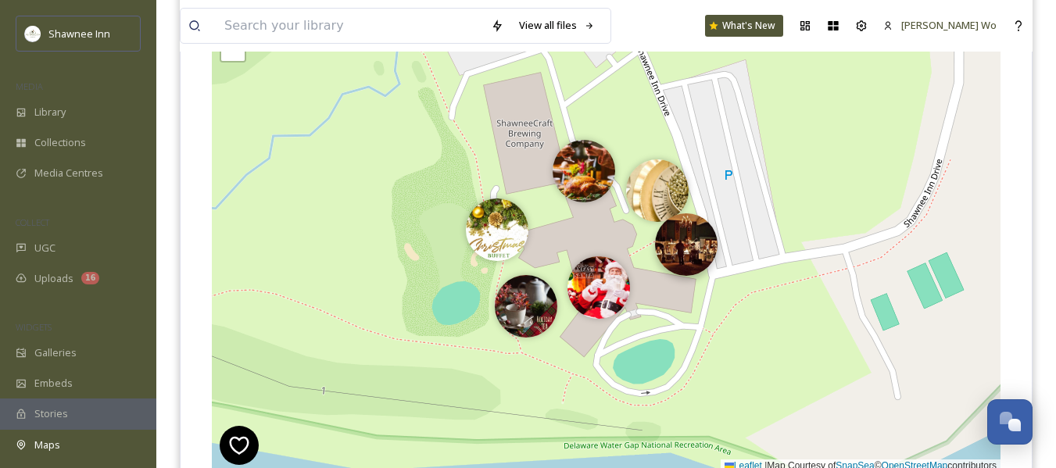
click at [691, 245] on img at bounding box center [686, 244] width 63 height 63
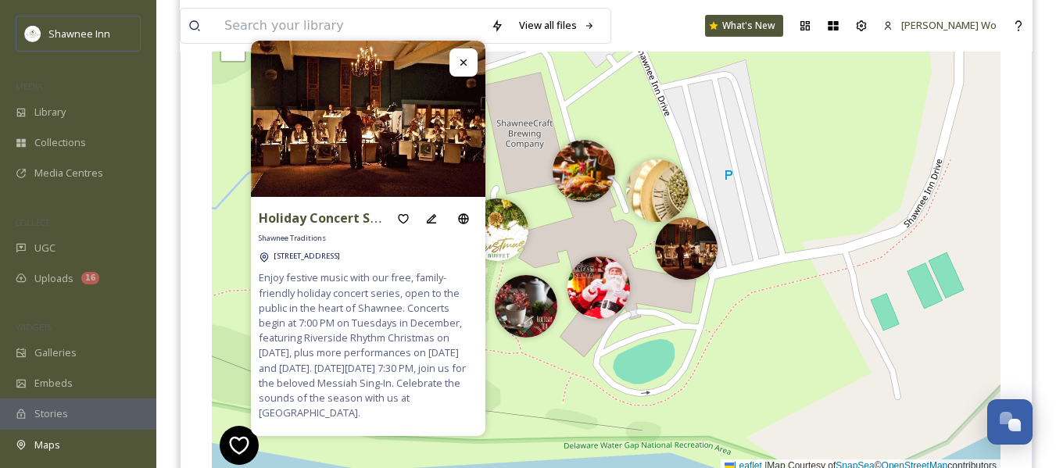
click at [457, 69] on icon at bounding box center [463, 62] width 13 height 13
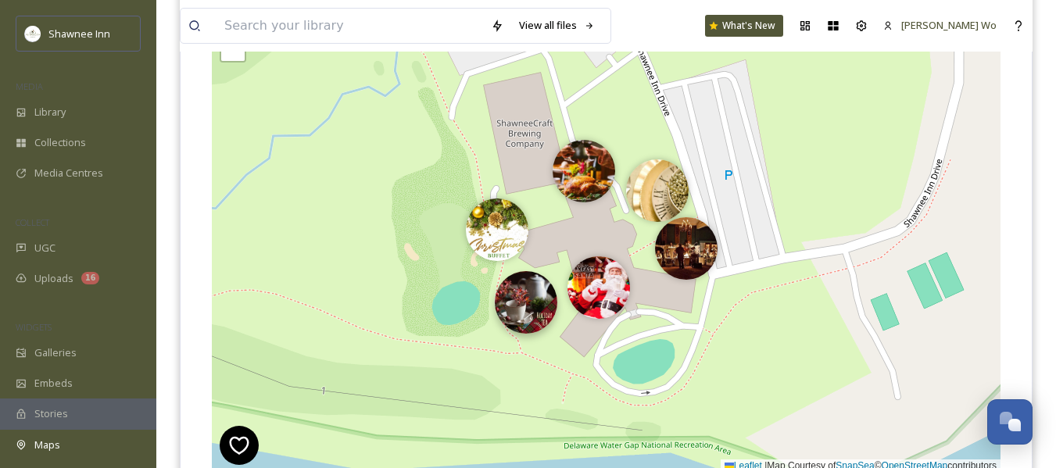
click at [530, 323] on img at bounding box center [526, 302] width 63 height 63
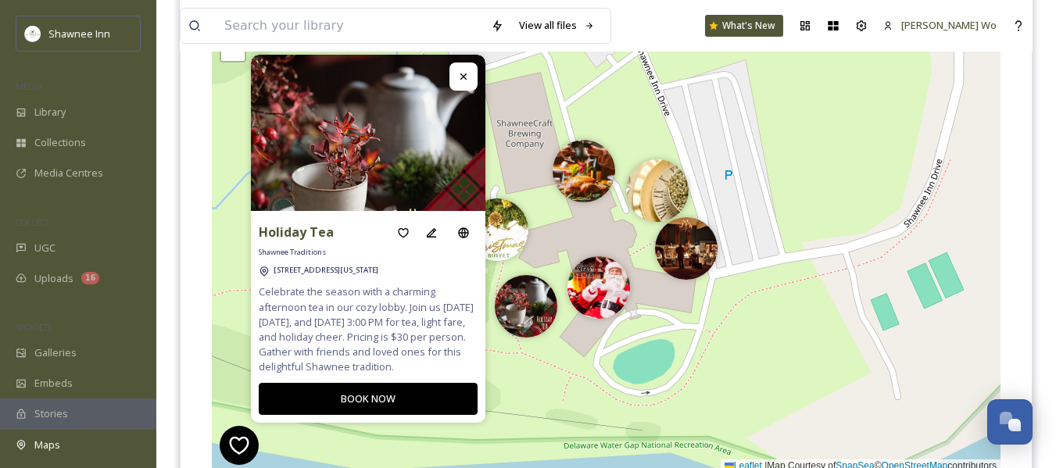
click at [469, 63] on div at bounding box center [464, 77] width 28 height 28
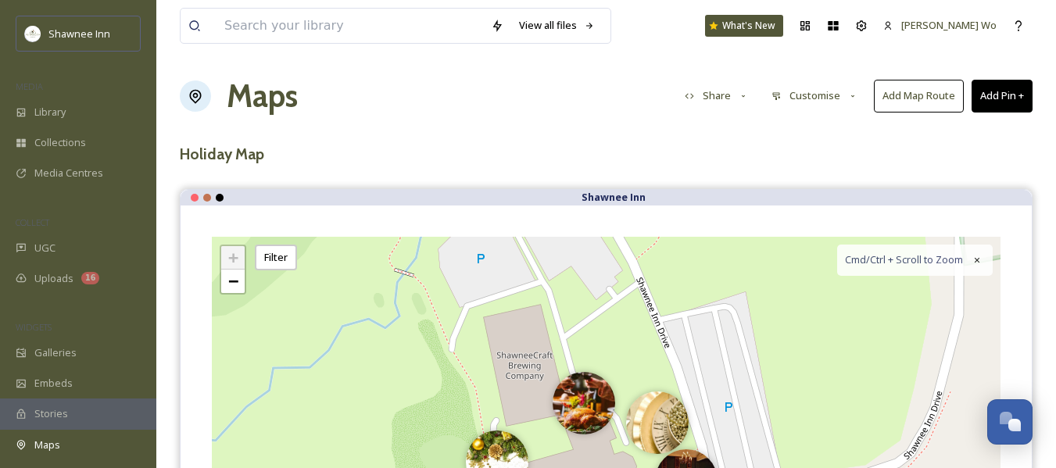
scroll to position [0, 0]
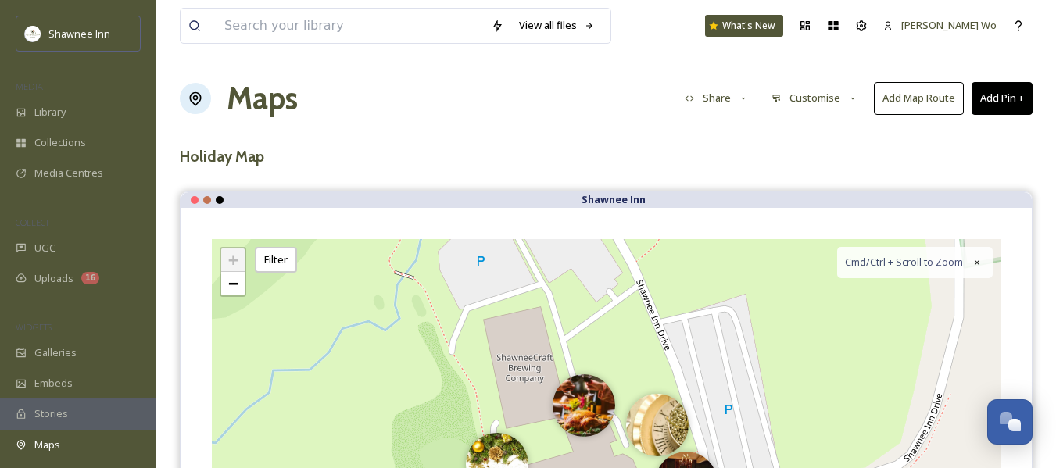
click at [740, 96] on icon at bounding box center [744, 99] width 10 height 10
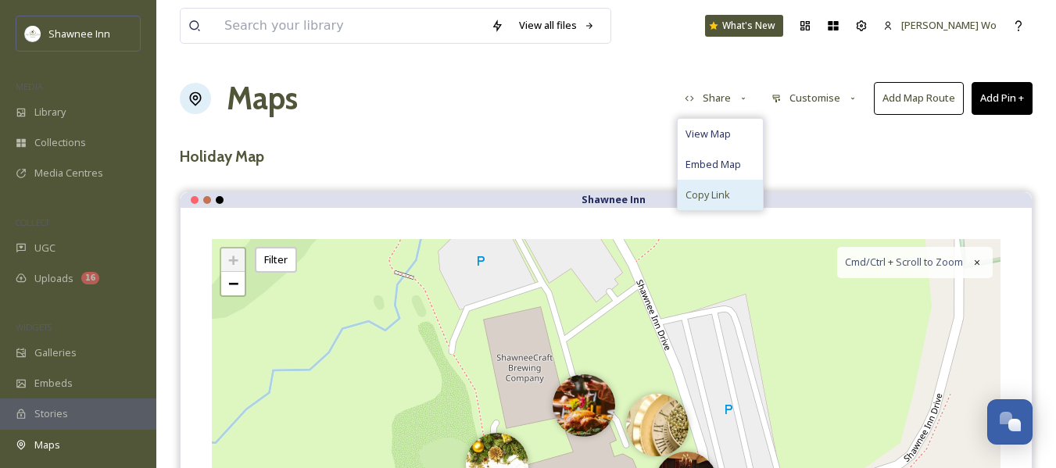
click at [722, 182] on div "Copy Link" at bounding box center [721, 195] width 86 height 30
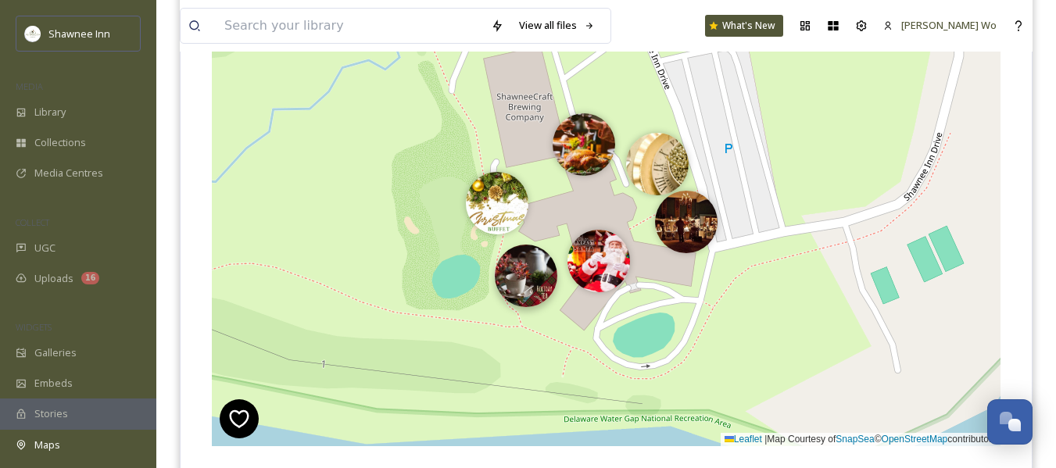
scroll to position [313, 0]
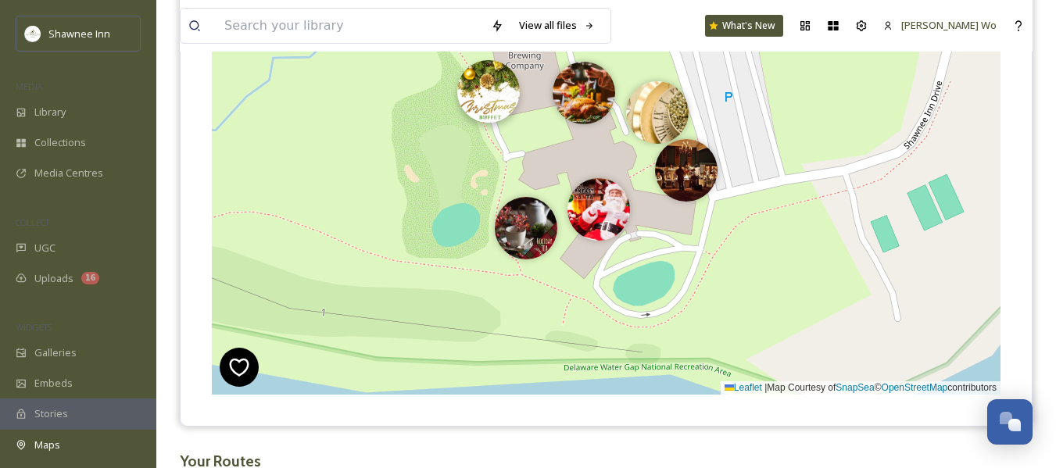
drag, startPoint x: 508, startPoint y: 151, endPoint x: 500, endPoint y: 95, distance: 57.0
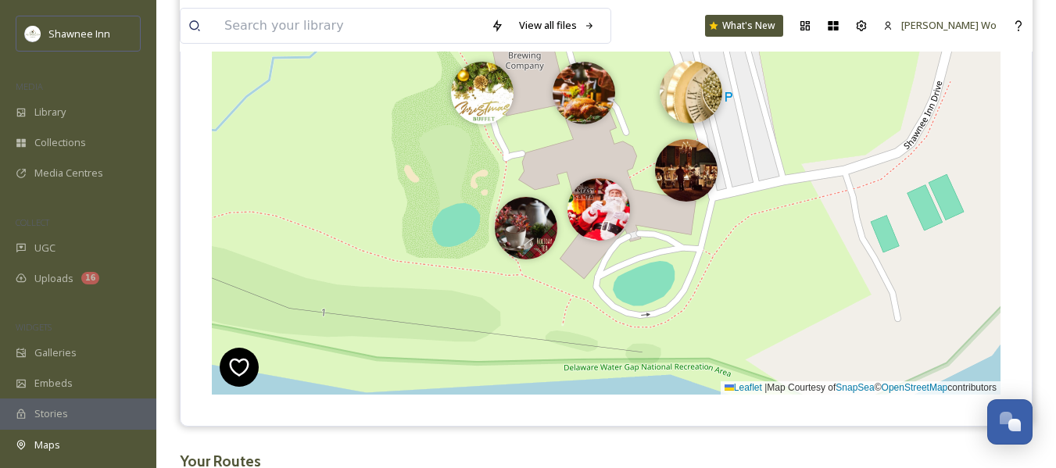
drag, startPoint x: 659, startPoint y: 102, endPoint x: 693, endPoint y: 85, distance: 37.4
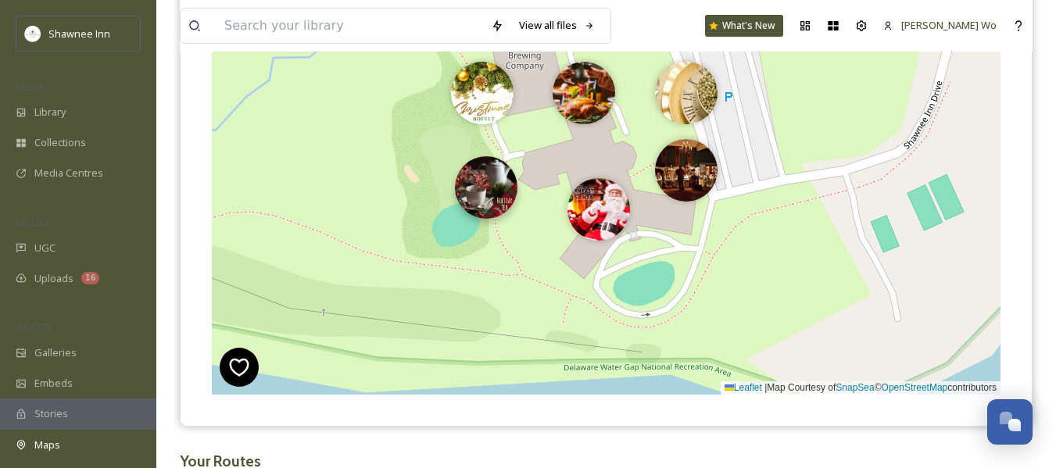
drag, startPoint x: 528, startPoint y: 222, endPoint x: 488, endPoint y: 185, distance: 54.2
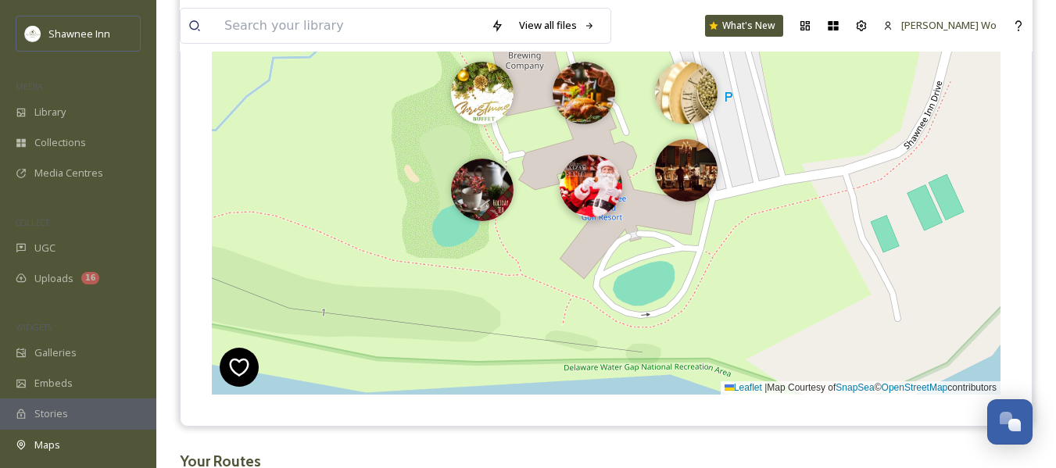
drag, startPoint x: 589, startPoint y: 207, endPoint x: 581, endPoint y: 188, distance: 21.1
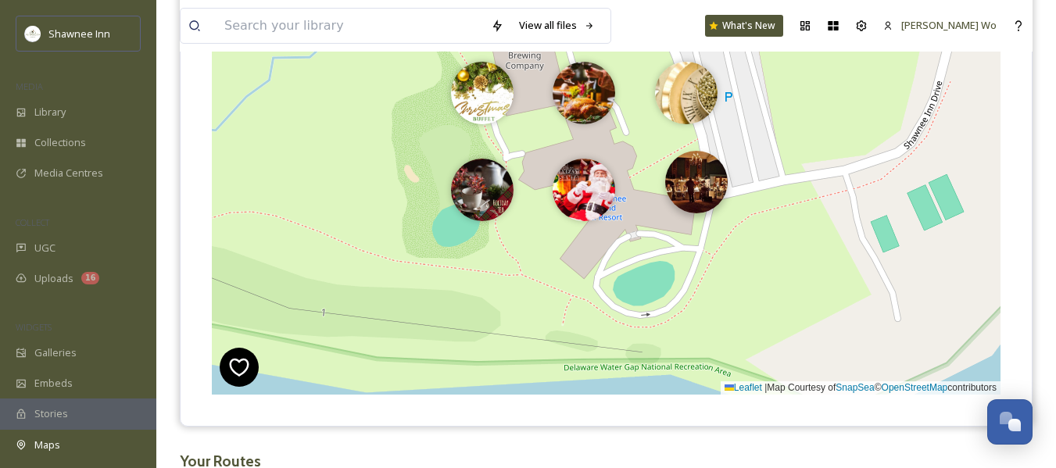
drag, startPoint x: 689, startPoint y: 169, endPoint x: 699, endPoint y: 185, distance: 18.7
click at [491, 269] on div "+ − Leaflet | Map Courtesy of SnapSea © OpenStreetMap contributors Cmd/Ctrl + S…" at bounding box center [606, 160] width 789 height 468
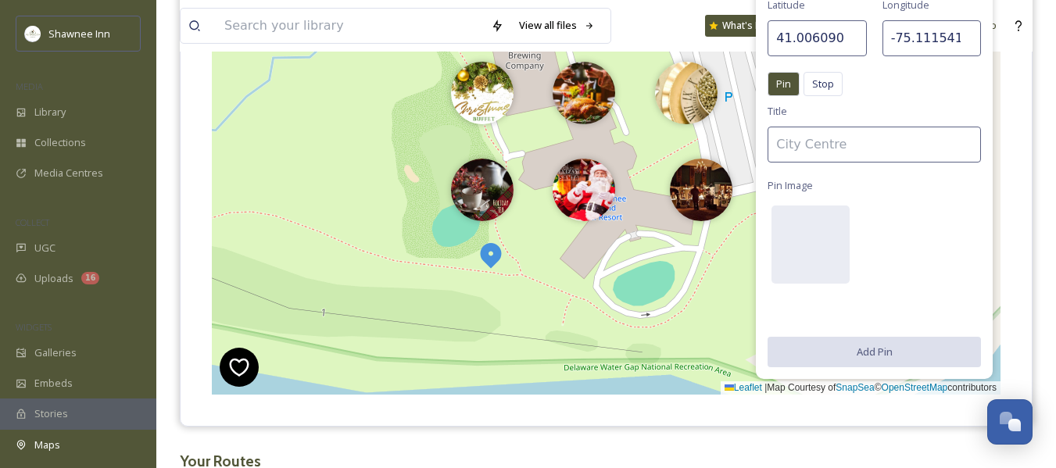
click at [817, 139] on input at bounding box center [874, 145] width 213 height 36
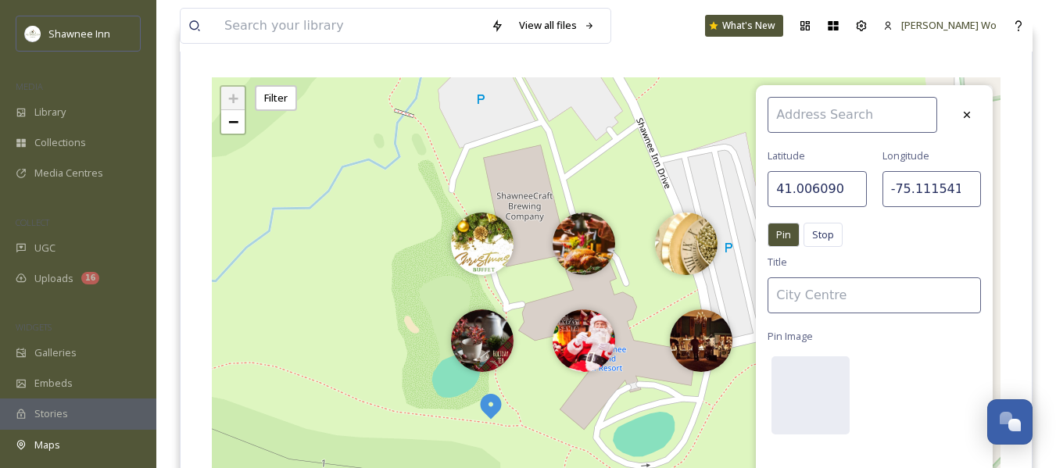
scroll to position [156, 0]
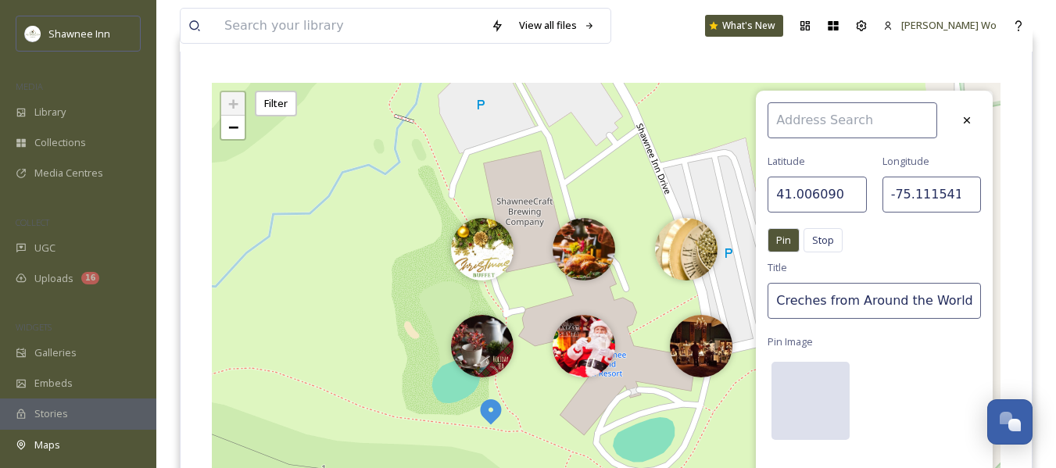
type input "Creches from Around the World"
click at [821, 386] on div at bounding box center [811, 401] width 78 height 78
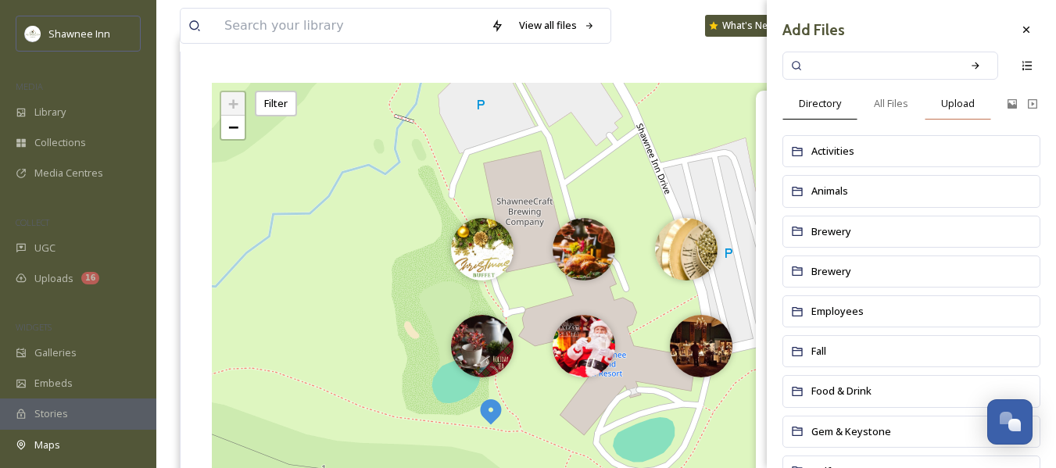
click at [960, 99] on span "Upload" at bounding box center [959, 103] width 34 height 15
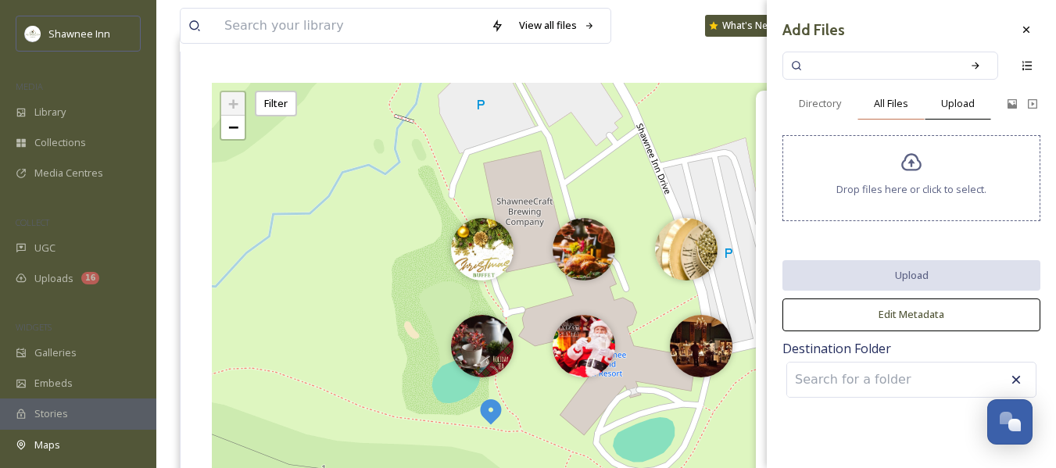
click at [884, 117] on div "All Files" at bounding box center [891, 104] width 67 height 32
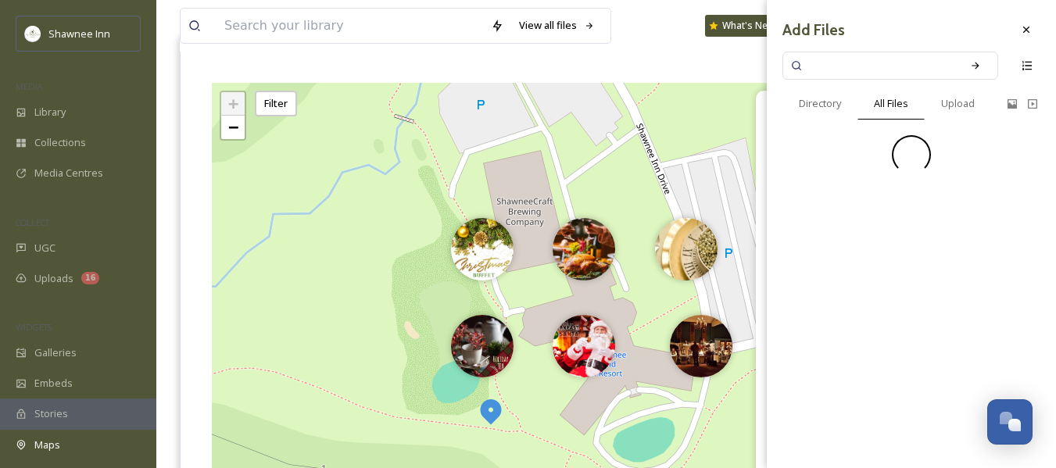
click at [884, 73] on input at bounding box center [880, 65] width 148 height 34
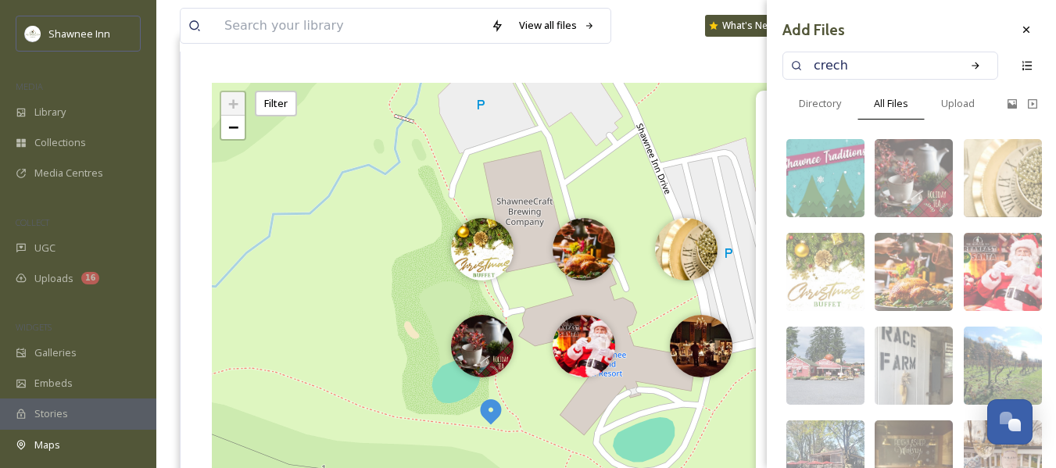
type input "creche"
click at [967, 71] on div "Search" at bounding box center [976, 66] width 28 height 28
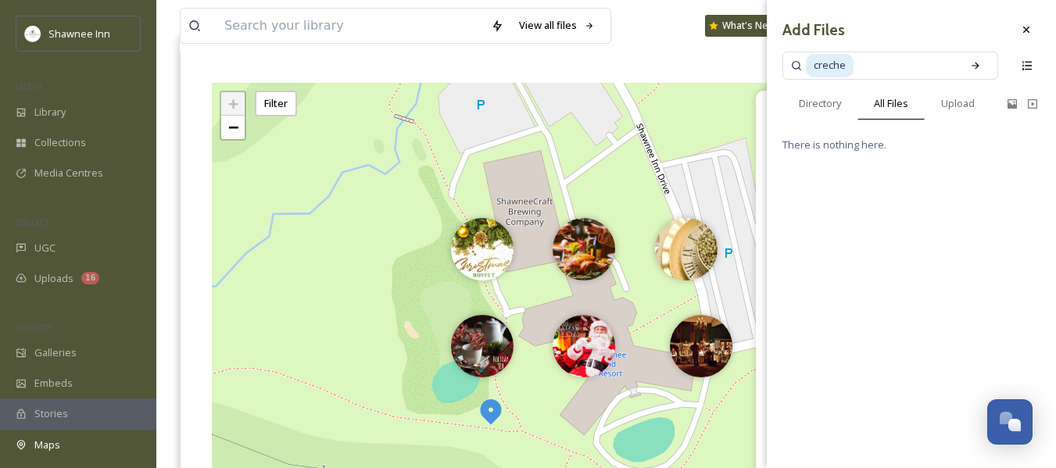
click at [866, 67] on input at bounding box center [904, 65] width 99 height 34
type input "c"
type input "manger"
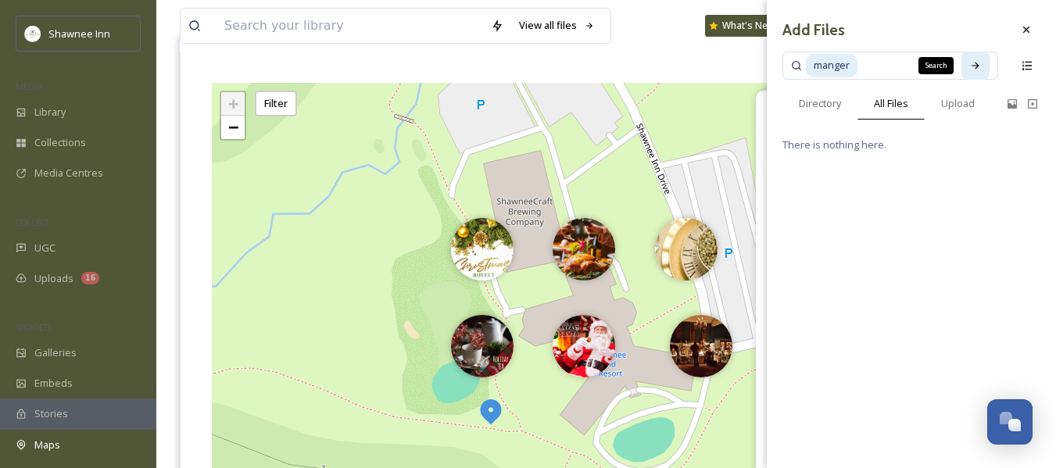
click at [968, 66] on div "Search" at bounding box center [976, 66] width 28 height 28
click at [890, 61] on input at bounding box center [906, 65] width 95 height 34
type input "m"
click at [950, 99] on span "Upload" at bounding box center [959, 103] width 34 height 15
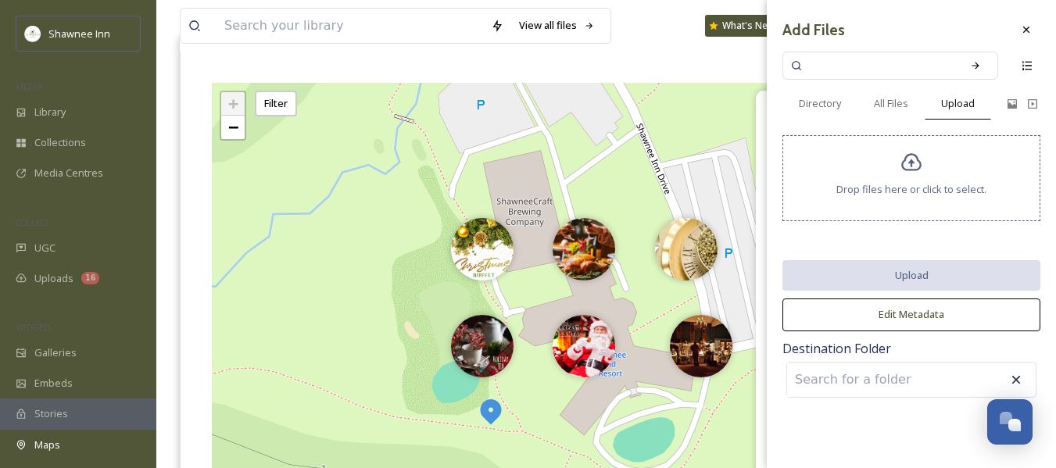
click at [920, 171] on icon at bounding box center [912, 163] width 23 height 23
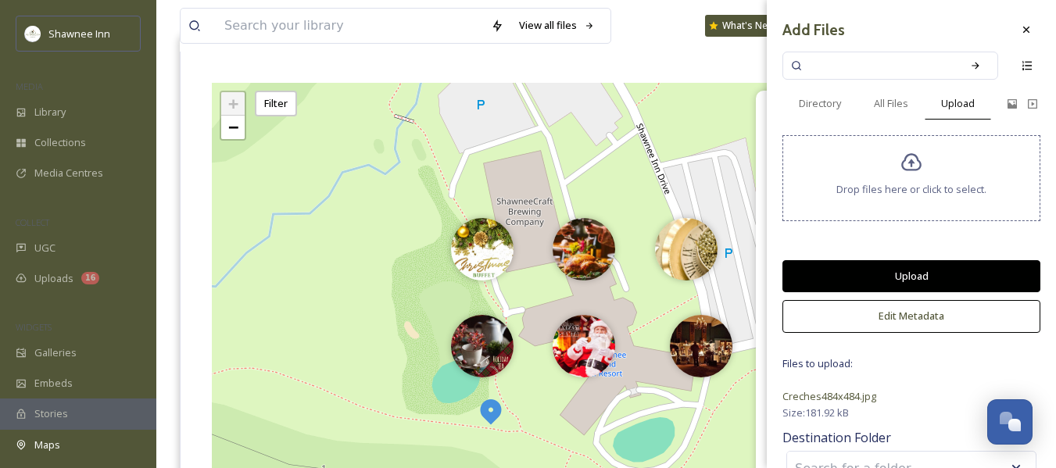
click at [883, 271] on button "Upload" at bounding box center [912, 276] width 258 height 32
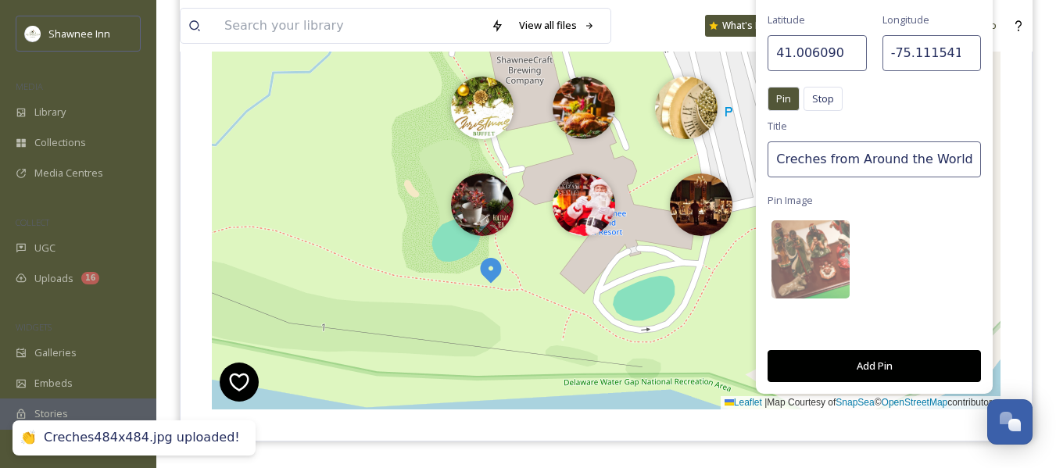
scroll to position [391, 0]
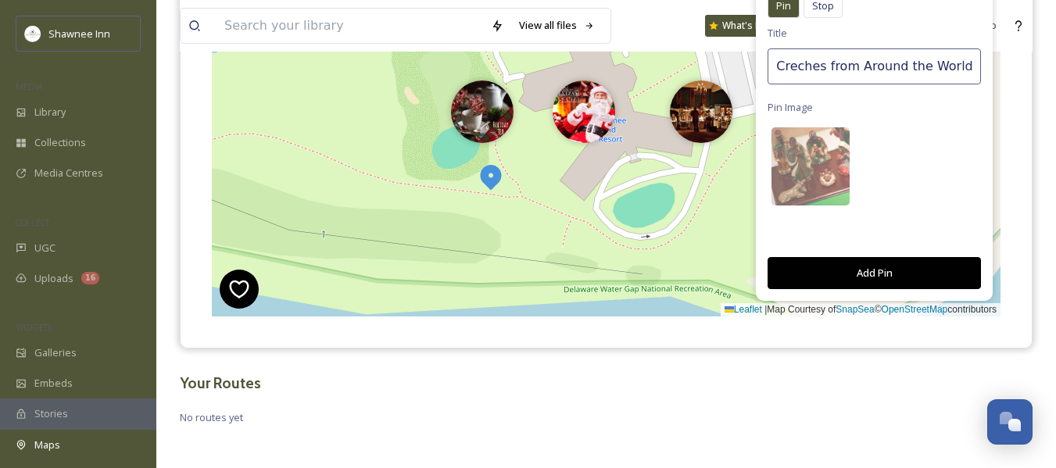
click at [881, 271] on button "Add Pin" at bounding box center [874, 273] width 213 height 32
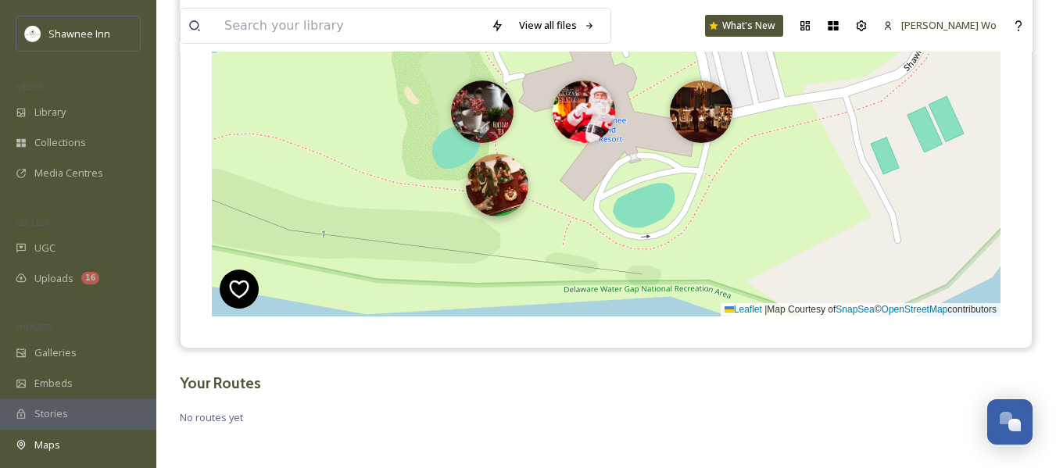
click at [503, 190] on img at bounding box center [497, 185] width 63 height 63
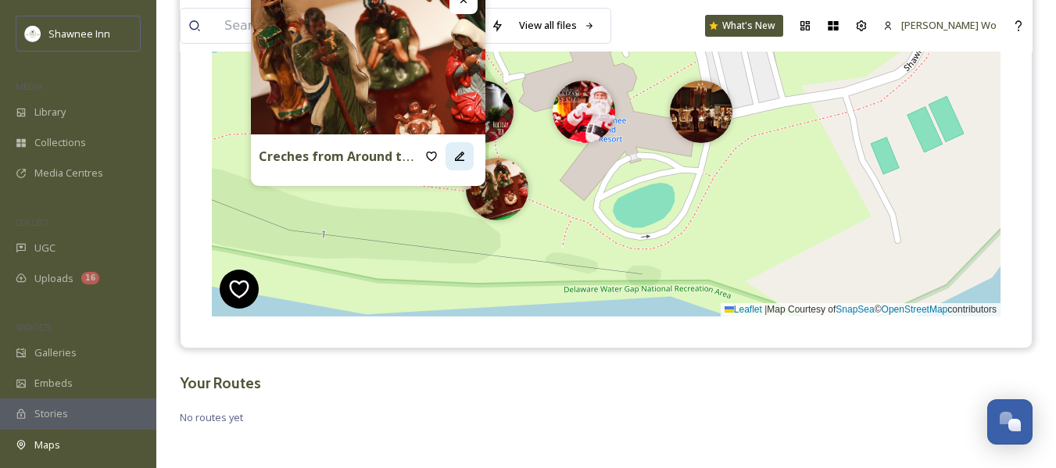
click at [464, 153] on icon at bounding box center [460, 156] width 13 height 13
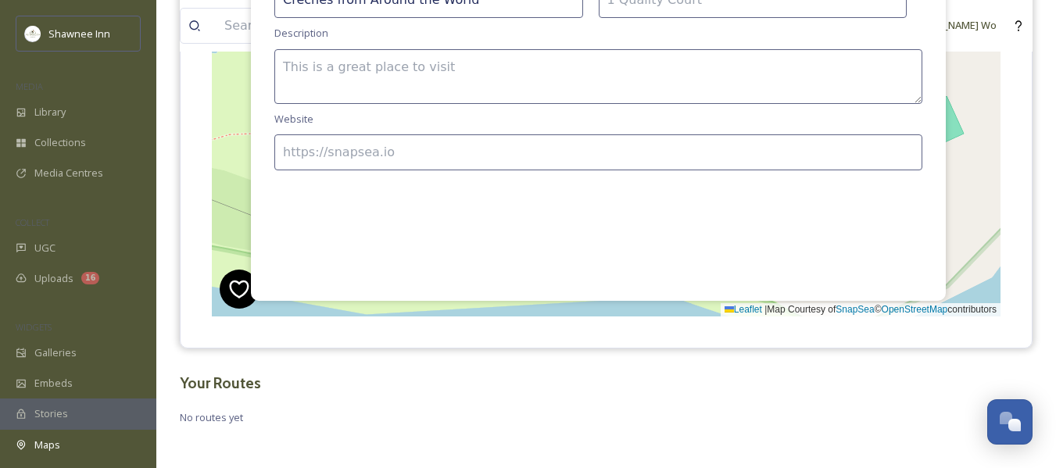
click at [421, 60] on textarea at bounding box center [598, 76] width 648 height 55
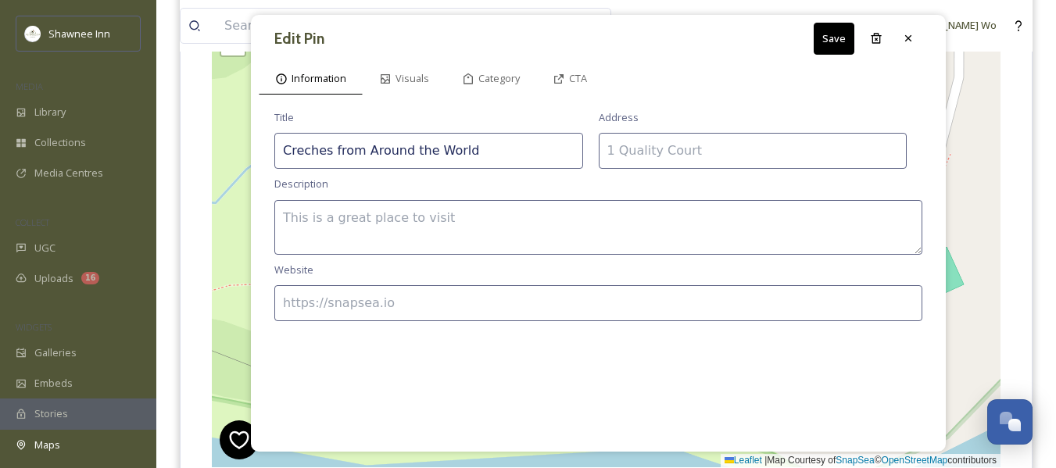
scroll to position [235, 0]
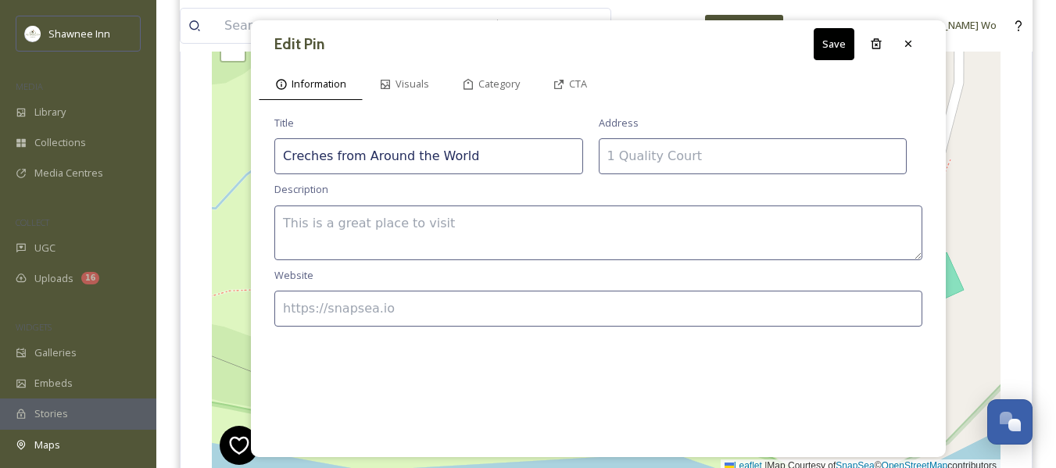
paste textarea "November 28, 2024–January 2, 2025 9:00 am–5:00 pm, Pearsall Room Over 100 small…"
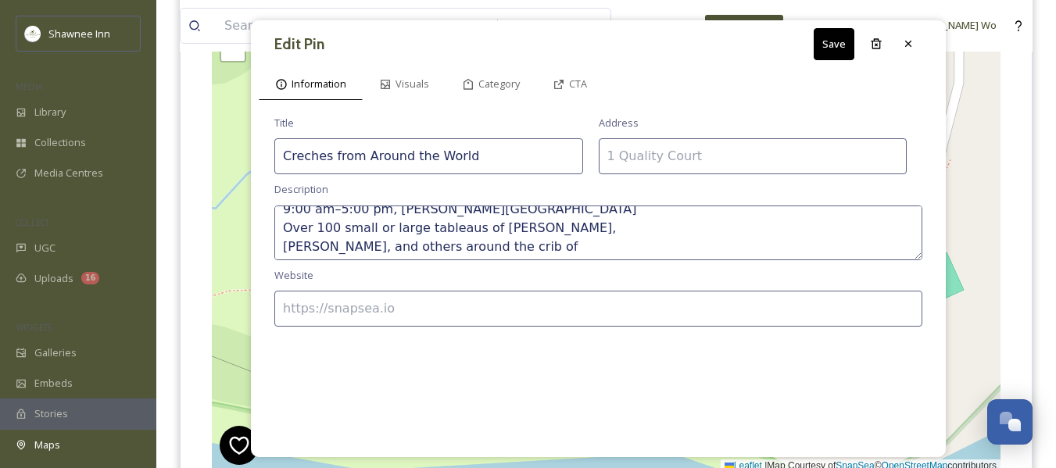
scroll to position [0, 0]
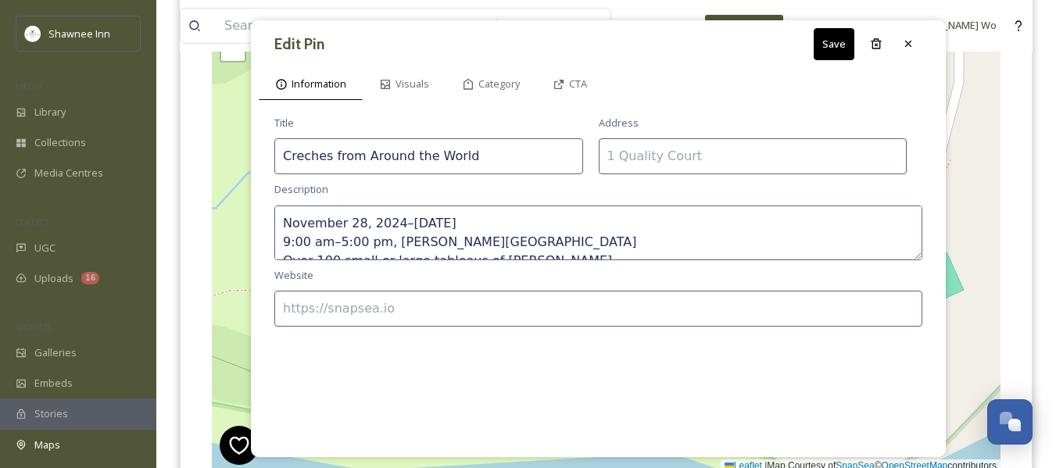
click at [356, 223] on textarea "November 28, 2024–January 2, 2025 9:00 am–5:00 pm, Pearsall Room Over 100 small…" at bounding box center [598, 233] width 648 height 55
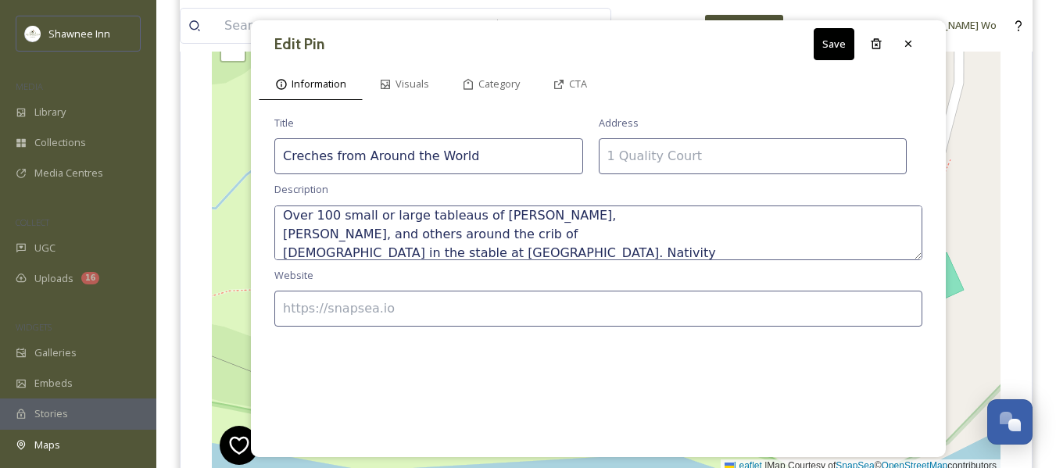
scroll to position [8, 0]
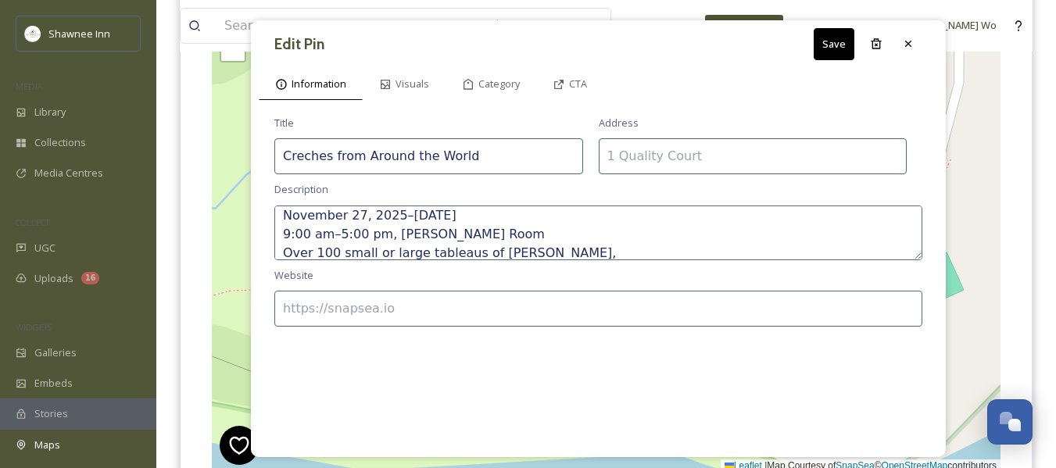
paste textarea "ativity Scene Display at The Shawnee Inn & Golf Resort From November 27, 2025, …"
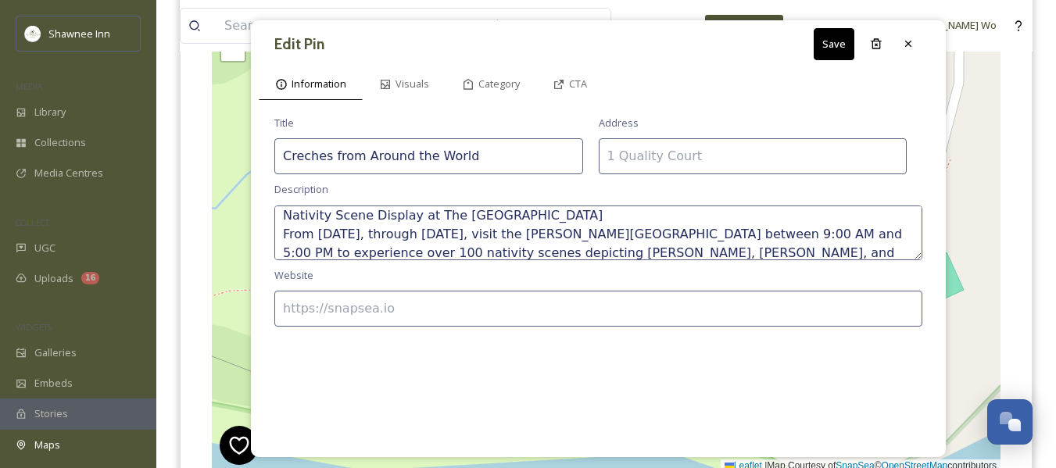
scroll to position [47, 0]
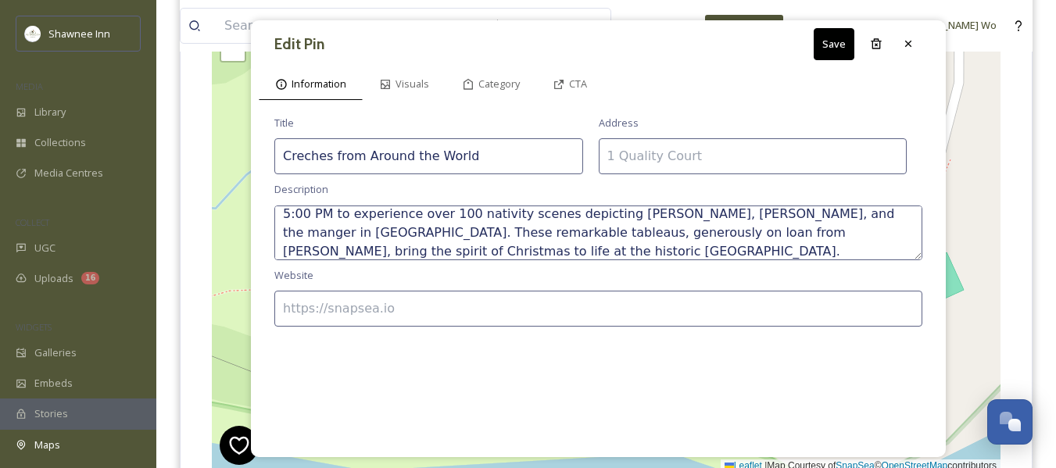
type textarea "Nativity Scene Display at The [GEOGRAPHIC_DATA] From [DATE], through [DATE], vi…"
click at [661, 154] on input at bounding box center [753, 156] width 309 height 36
type input "[STREET_ADDRESS][US_STATE]"
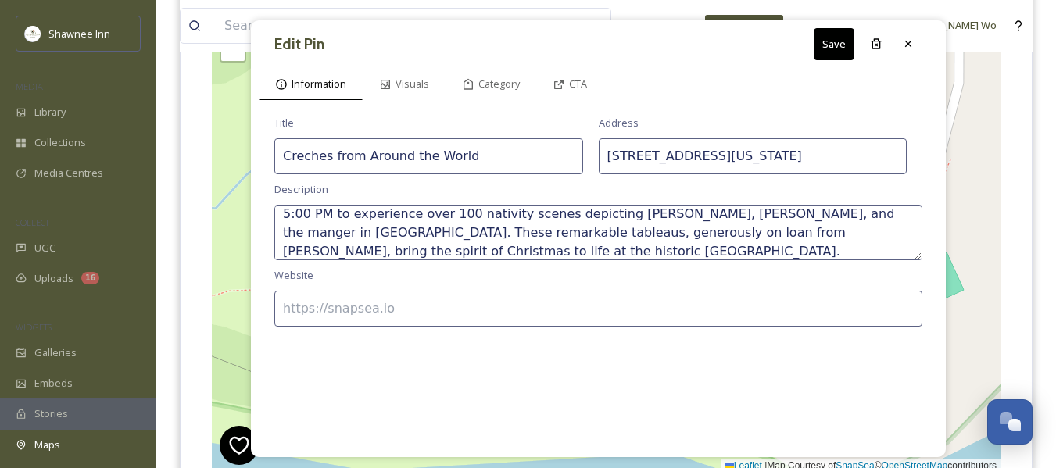
click at [536, 310] on input at bounding box center [598, 309] width 648 height 36
type input "https://www.ShawneeInn.com"
click at [579, 82] on span "CTA" at bounding box center [578, 84] width 18 height 15
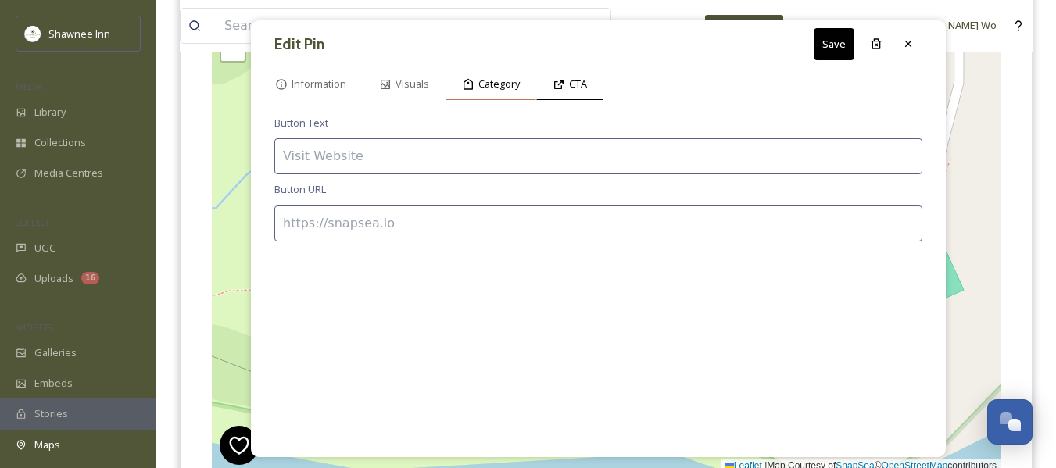
click at [500, 83] on span "Category" at bounding box center [499, 84] width 41 height 15
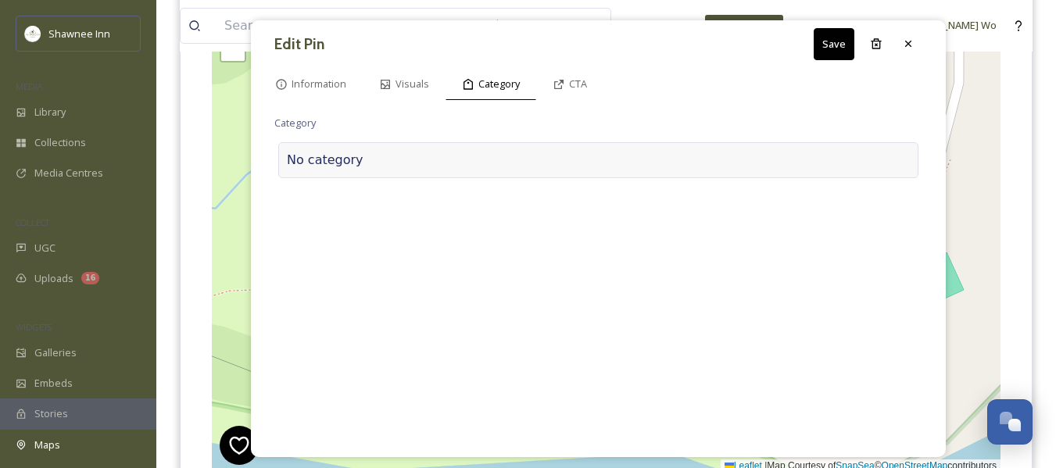
click at [403, 151] on div at bounding box center [637, 160] width 547 height 19
click at [403, 151] on input at bounding box center [430, 156] width 313 height 36
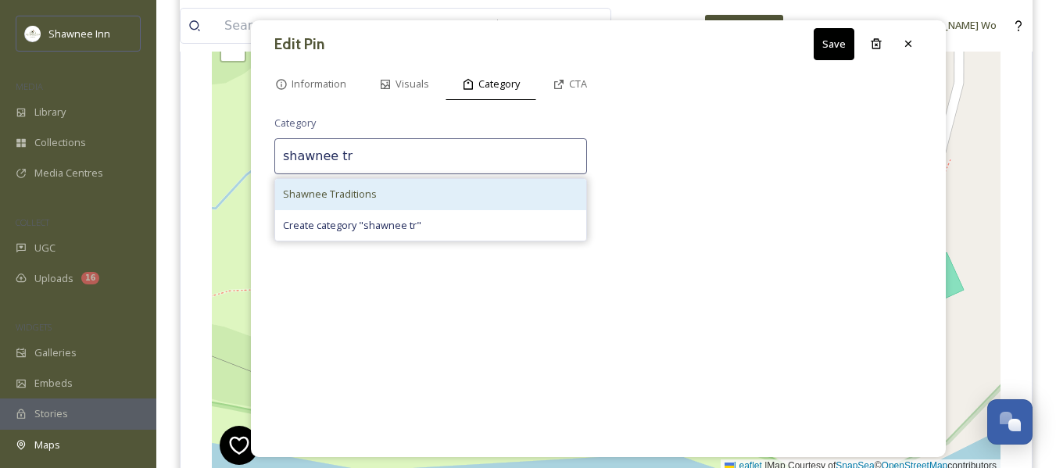
type input "shawnee tr"
click at [376, 199] on div "Shawnee Traditions" at bounding box center [430, 194] width 311 height 30
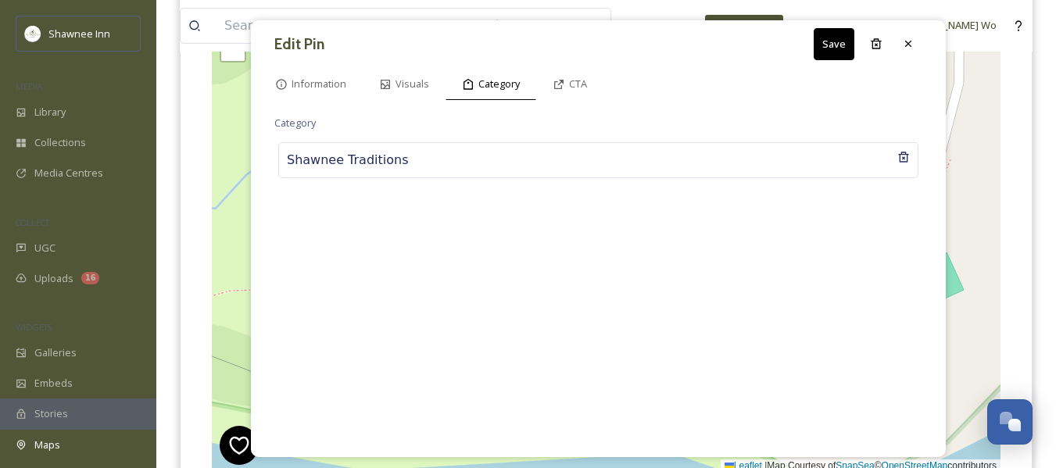
click at [842, 40] on button "Save" at bounding box center [834, 44] width 41 height 32
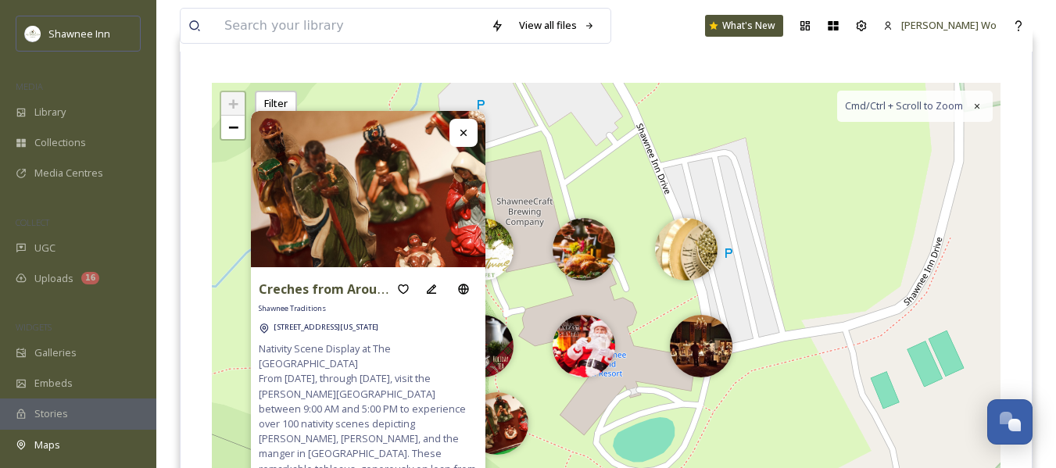
click at [703, 433] on div "+ − Leaflet | Map Courtesy of SnapSea © OpenStreetMap contributors Cmd/Ctrl + S…" at bounding box center [606, 317] width 789 height 468
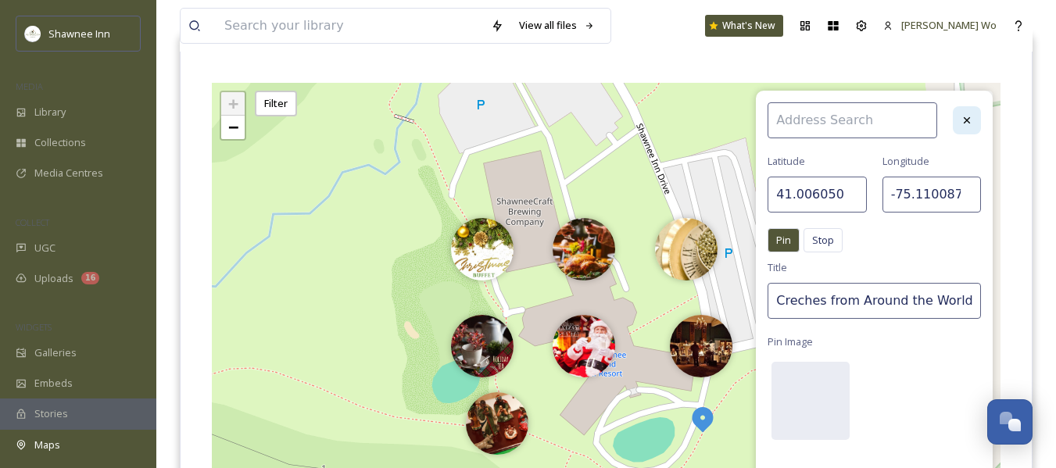
click at [970, 121] on icon at bounding box center [967, 120] width 13 height 13
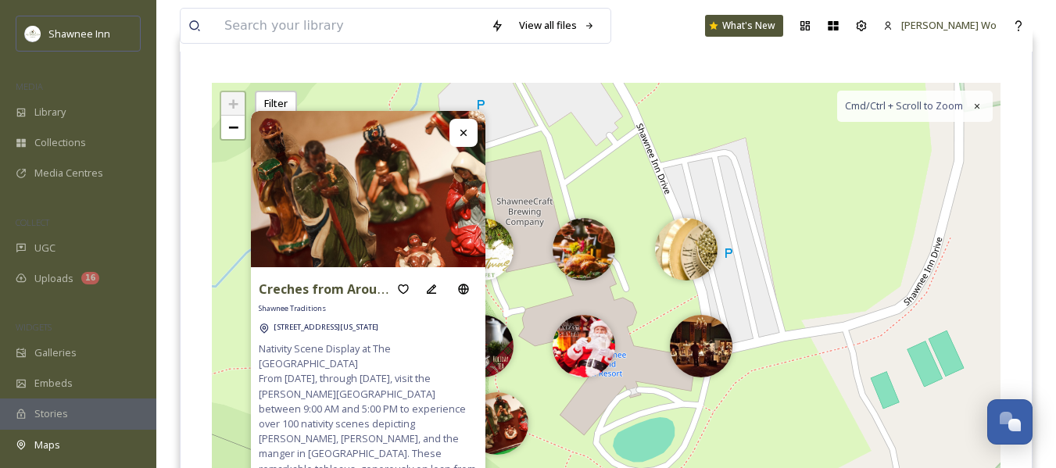
click at [471, 138] on div at bounding box center [464, 133] width 28 height 28
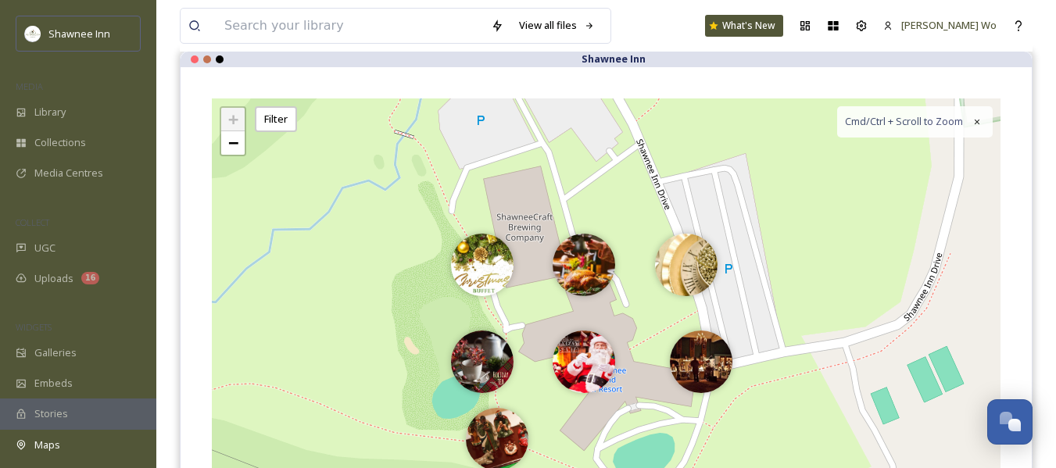
scroll to position [235, 0]
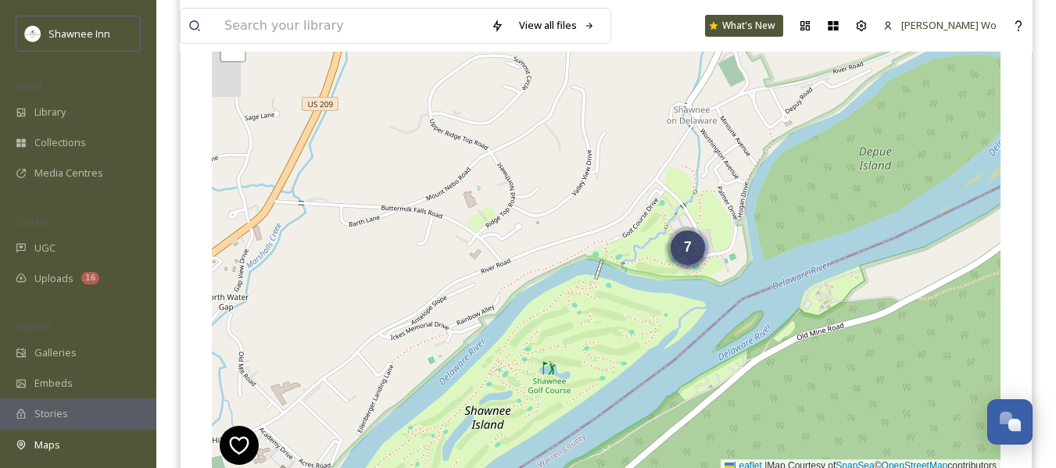
click at [682, 246] on div "7" at bounding box center [688, 248] width 34 height 34
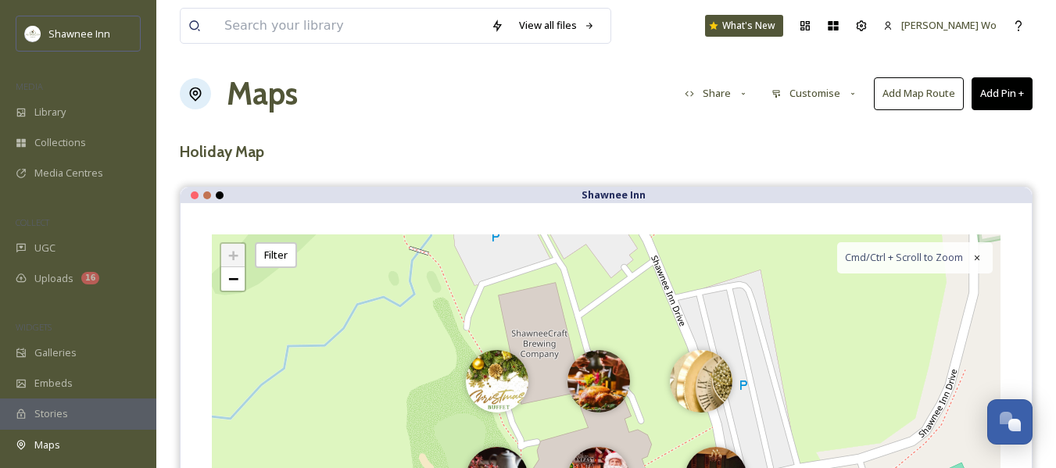
scroll to position [0, 0]
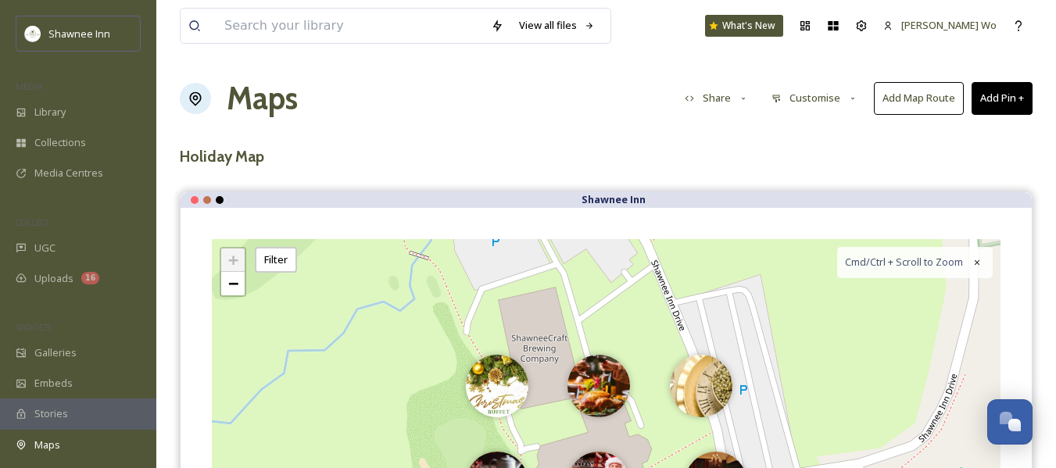
click at [200, 100] on icon at bounding box center [196, 99] width 12 height 14
click at [267, 95] on h1 "Maps" at bounding box center [262, 98] width 71 height 47
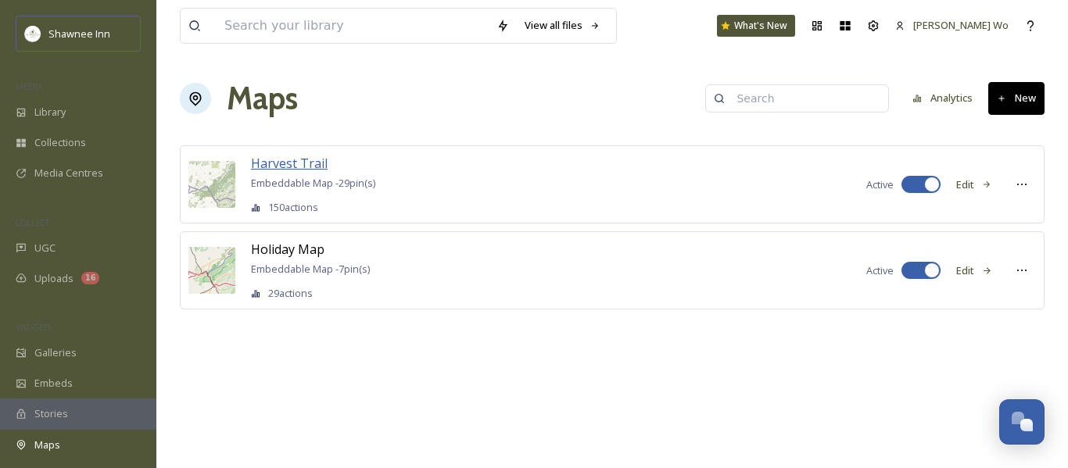
click at [282, 163] on span "Harvest Trail" at bounding box center [289, 163] width 77 height 17
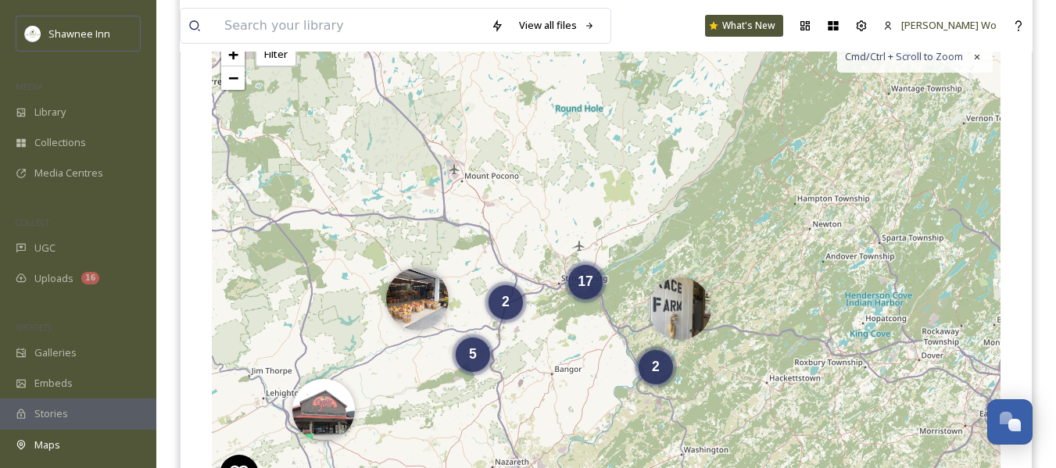
scroll to position [235, 0]
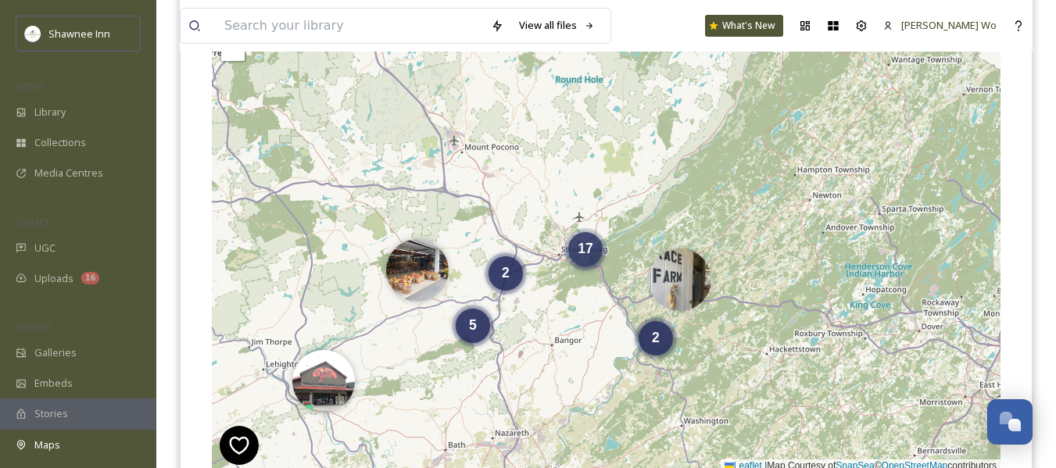
click at [586, 253] on span "17" at bounding box center [586, 249] width 16 height 16
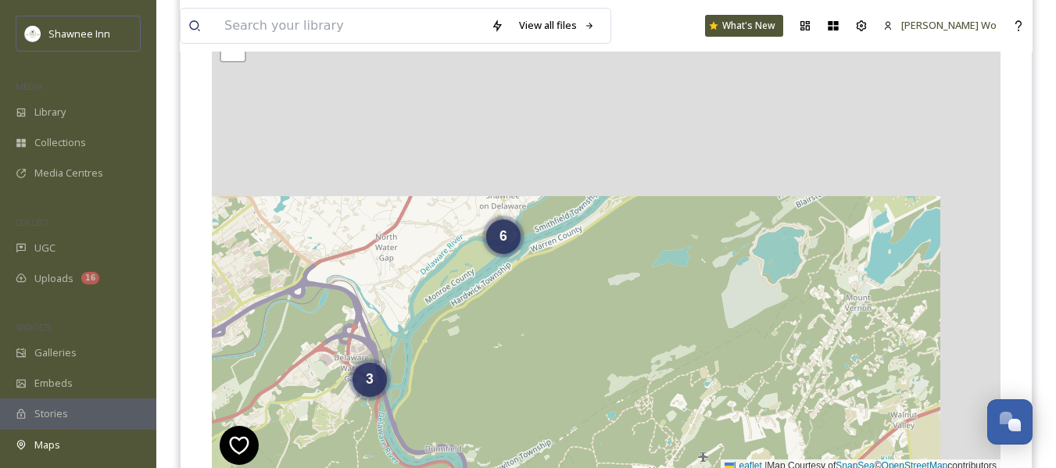
drag, startPoint x: 525, startPoint y: 120, endPoint x: 293, endPoint y: 337, distance: 317.6
click at [293, 337] on div "2 6 3 6 + − Leaflet | Map Courtesy of SnapSea © OpenStreetMap contributors Cmd/…" at bounding box center [606, 239] width 789 height 468
click at [508, 240] on div "6" at bounding box center [503, 233] width 34 height 34
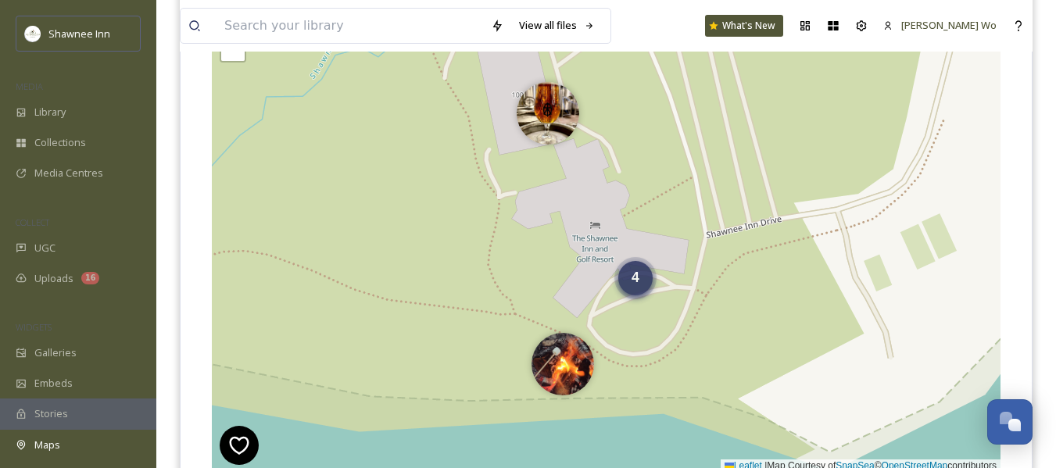
click at [637, 286] on div "4" at bounding box center [636, 278] width 34 height 34
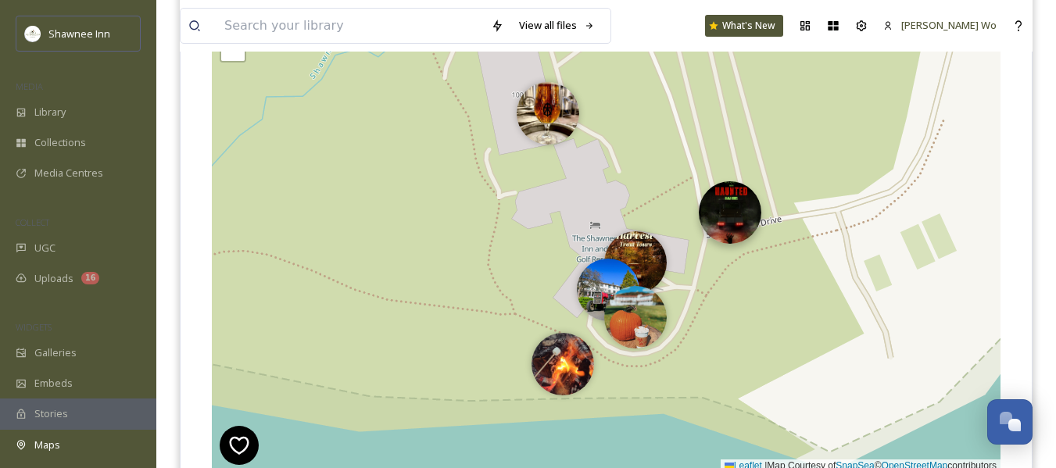
drag, startPoint x: 664, startPoint y: 277, endPoint x: 731, endPoint y: 203, distance: 99.6
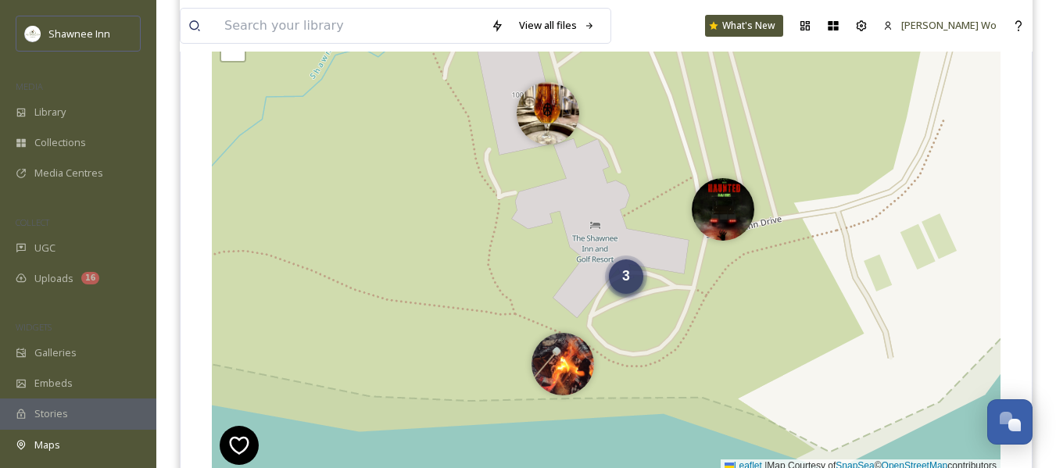
click at [623, 275] on span "3" at bounding box center [626, 276] width 8 height 16
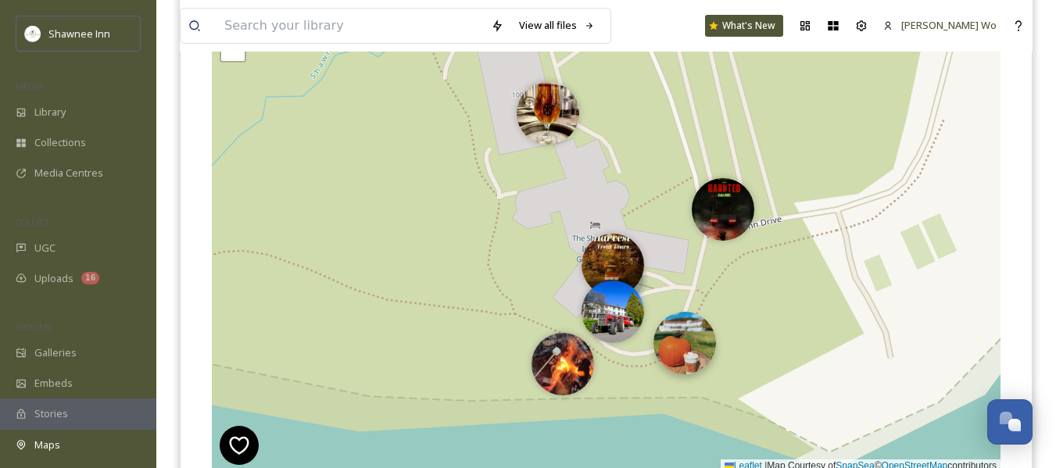
drag, startPoint x: 652, startPoint y: 279, endPoint x: 683, endPoint y: 338, distance: 66.5
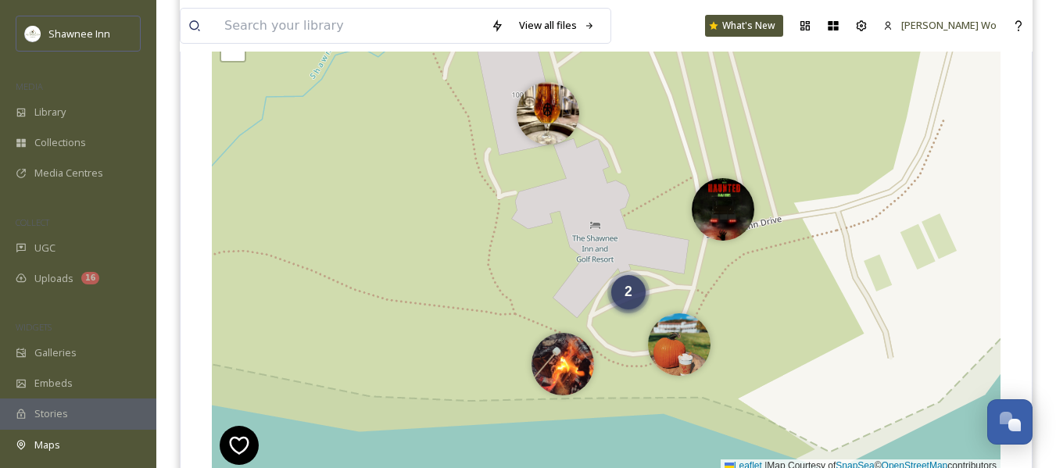
click at [620, 289] on div "2" at bounding box center [629, 292] width 34 height 34
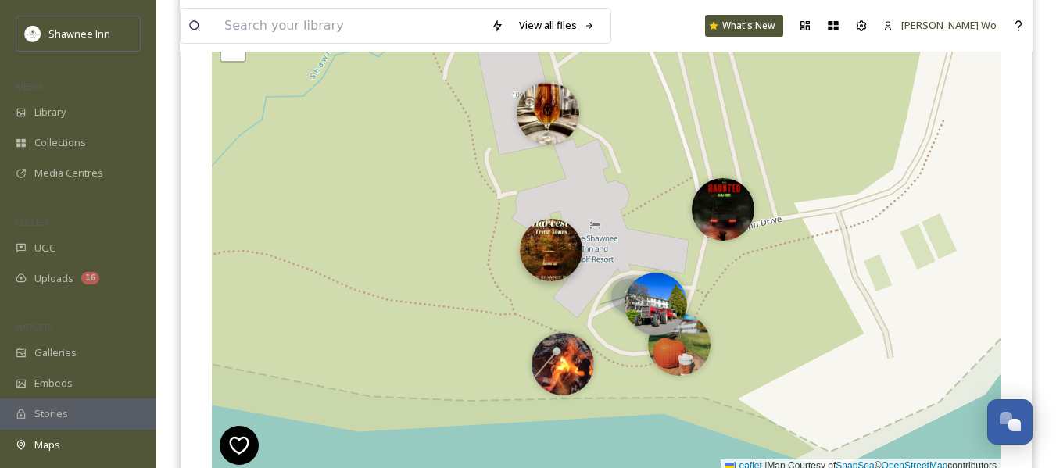
drag, startPoint x: 605, startPoint y: 303, endPoint x: 555, endPoint y: 253, distance: 70.8
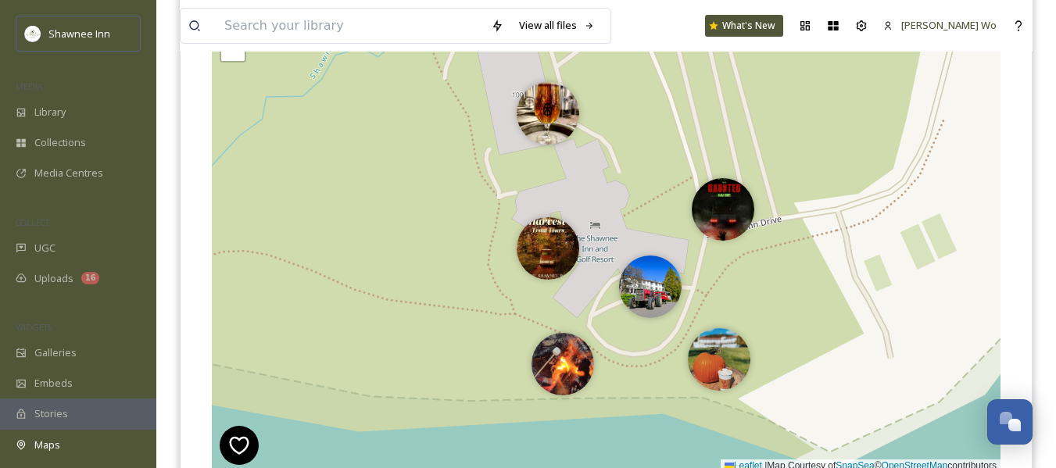
drag, startPoint x: 682, startPoint y: 336, endPoint x: 722, endPoint y: 351, distance: 42.6
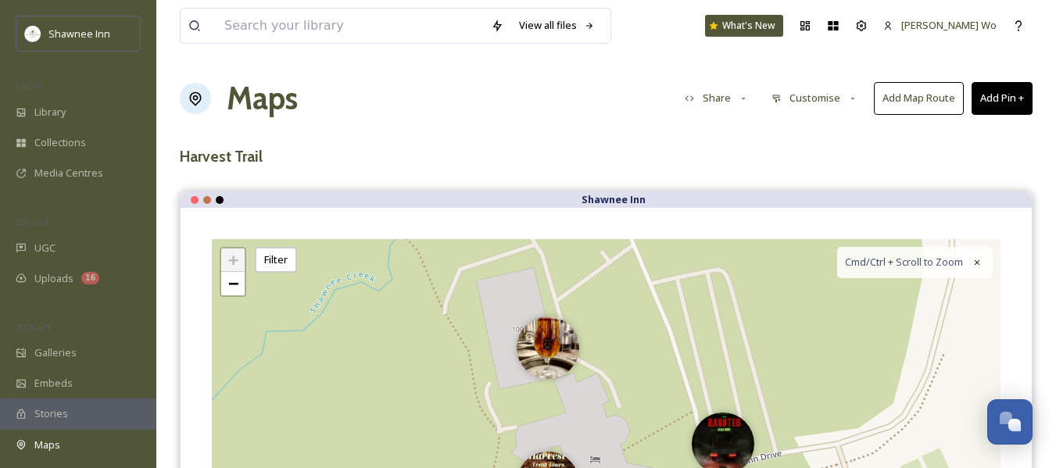
click at [278, 92] on h1 "Maps" at bounding box center [262, 98] width 71 height 47
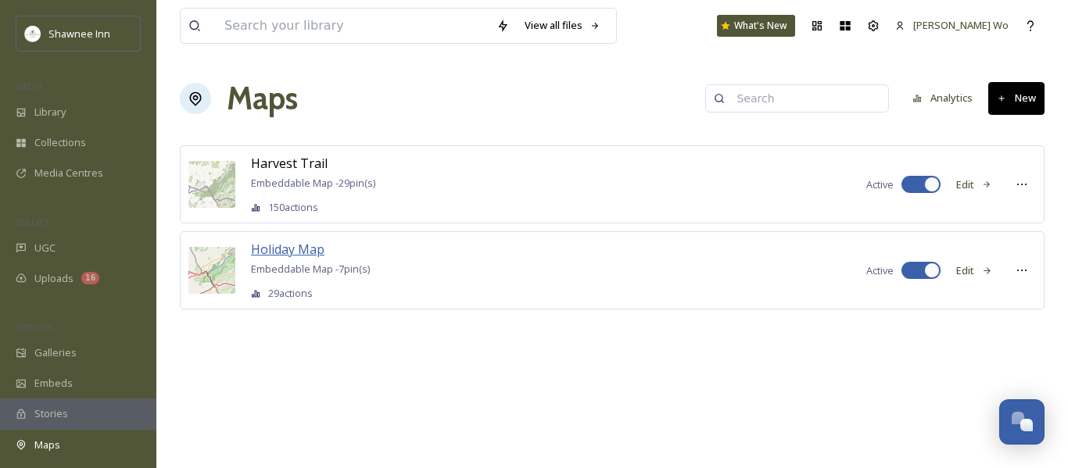
click at [273, 252] on span "Holiday Map" at bounding box center [288, 249] width 74 height 17
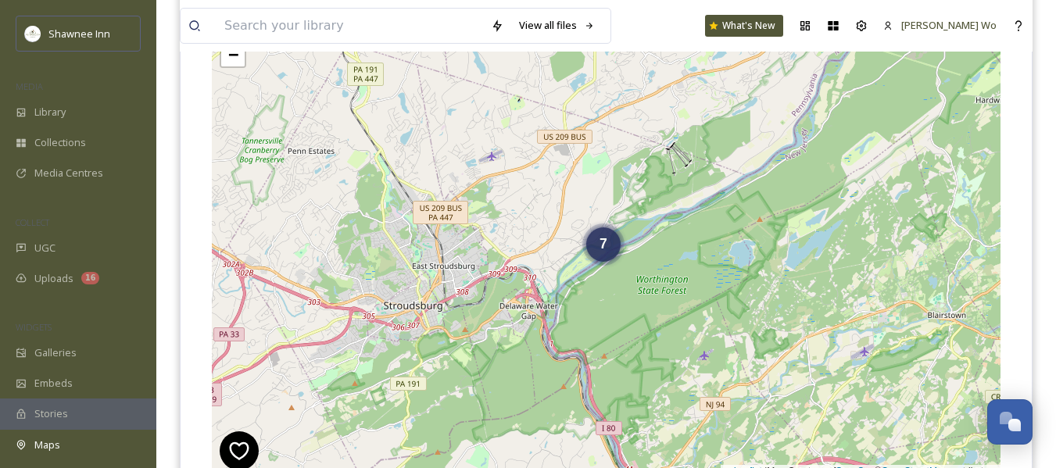
scroll to position [235, 0]
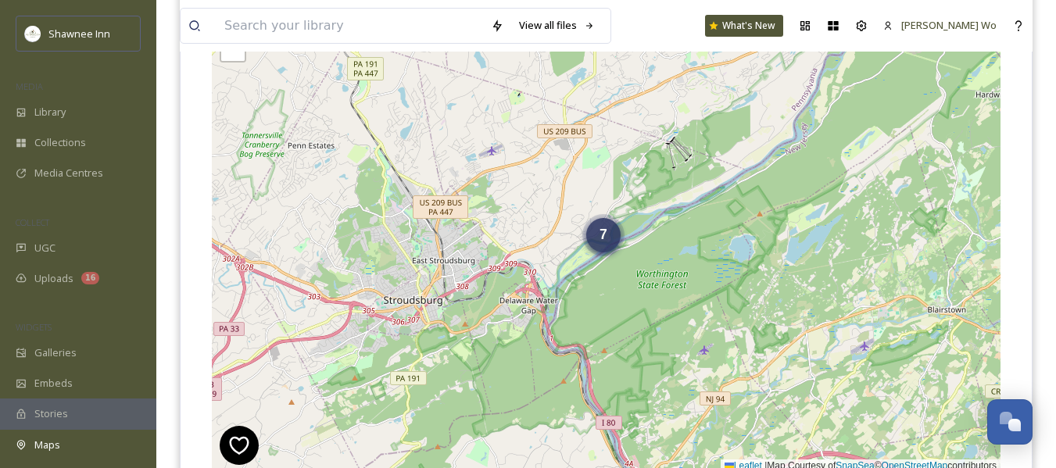
click at [601, 246] on div "7" at bounding box center [603, 235] width 34 height 34
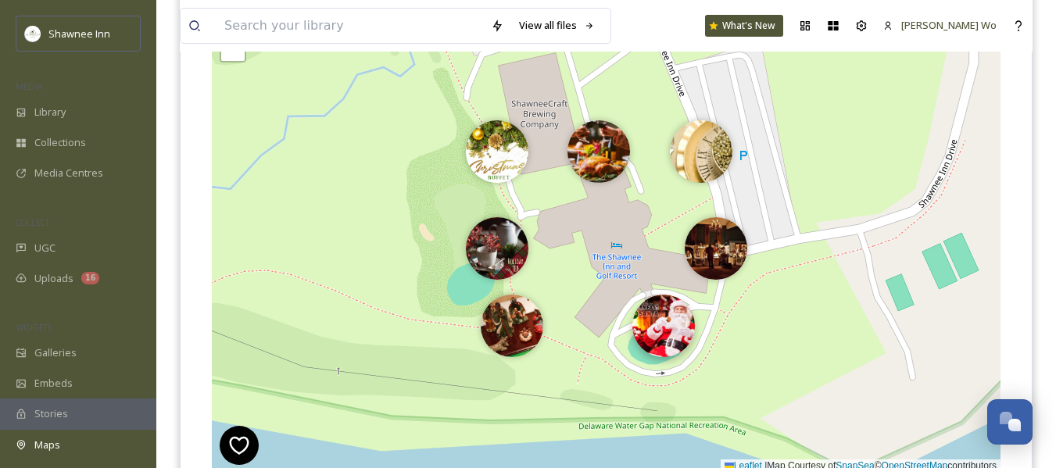
drag, startPoint x: 603, startPoint y: 249, endPoint x: 668, endPoint y: 331, distance: 104.1
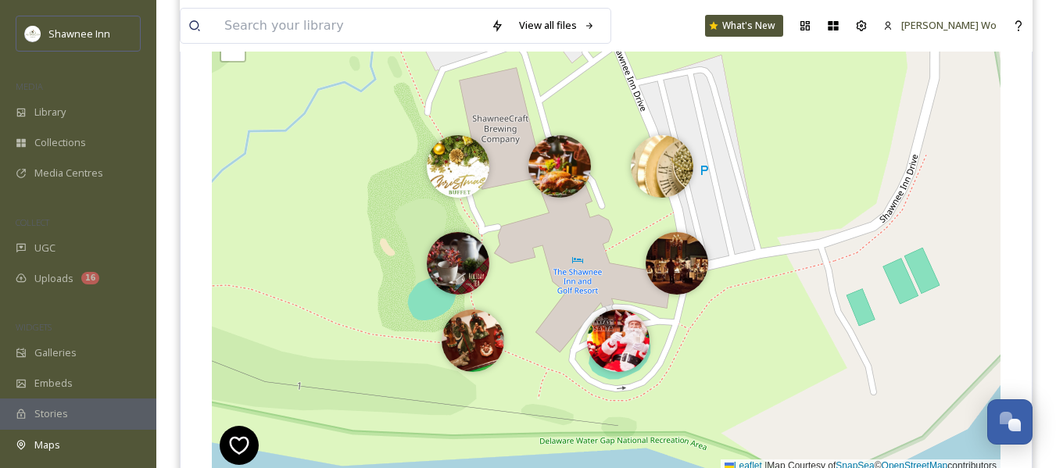
drag, startPoint x: 618, startPoint y: 263, endPoint x: 579, endPoint y: 278, distance: 41.8
click at [579, 278] on div "+ − Leaflet | Map Courtesy of SnapSea © OpenStreetMap contributors Cmd/Ctrl + S…" at bounding box center [606, 239] width 789 height 468
click at [661, 167] on img at bounding box center [662, 162] width 63 height 63
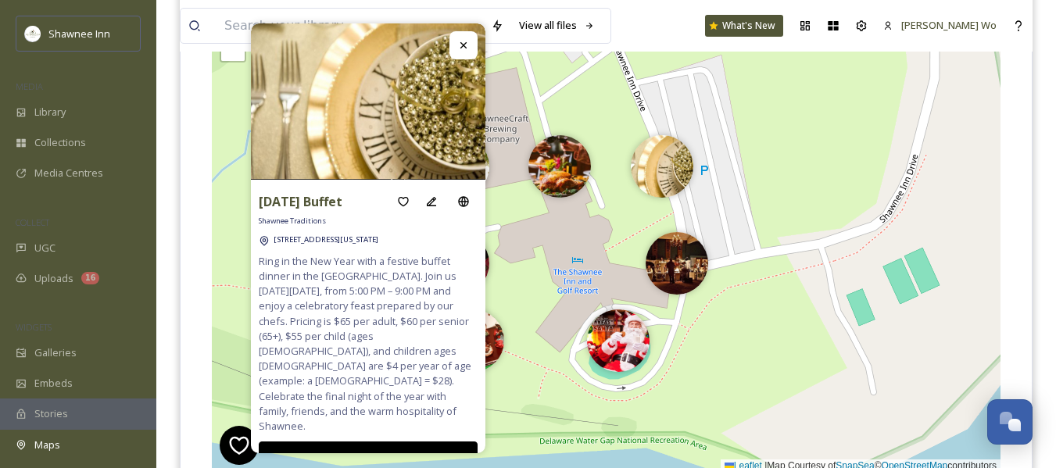
click at [468, 49] on icon at bounding box center [463, 45] width 13 height 13
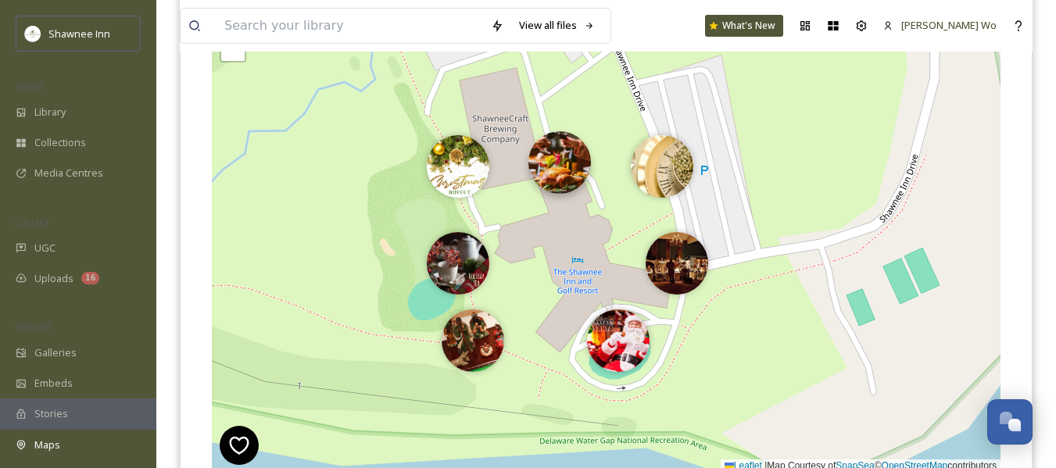
click at [561, 173] on img at bounding box center [560, 162] width 63 height 63
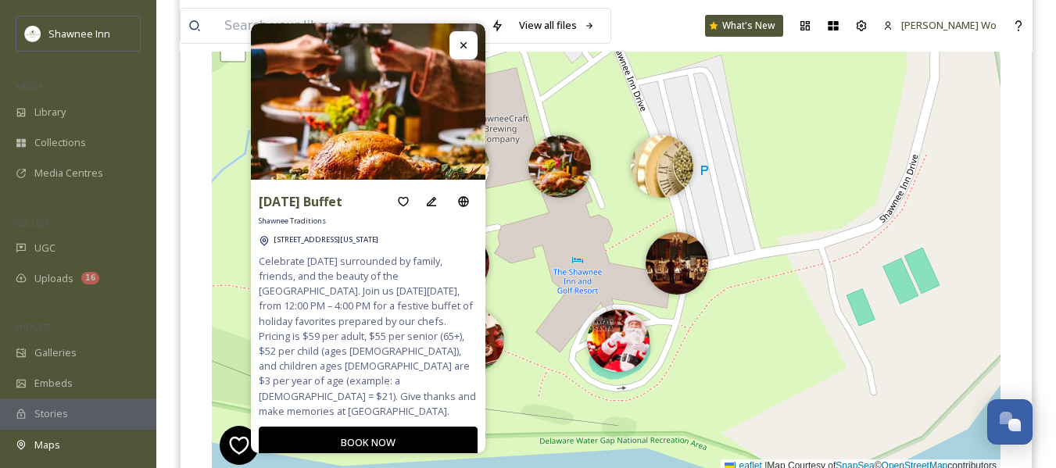
drag, startPoint x: 467, startPoint y: 37, endPoint x: 464, endPoint y: 54, distance: 17.5
click at [467, 38] on div at bounding box center [464, 45] width 28 height 28
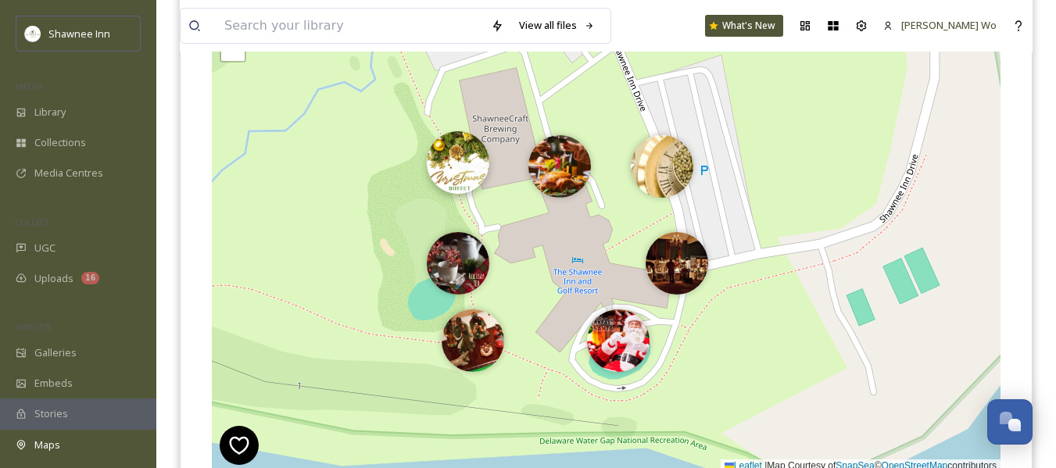
click at [461, 168] on img at bounding box center [458, 162] width 63 height 63
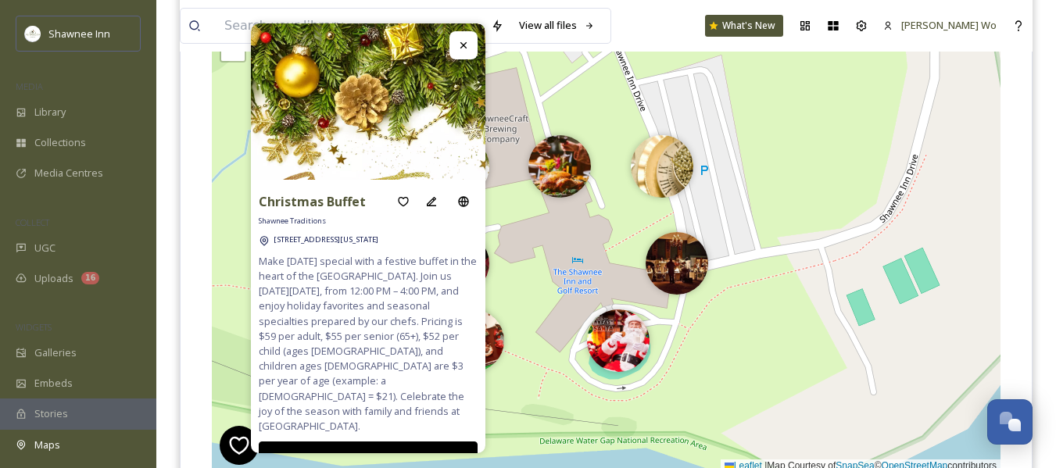
click at [468, 47] on icon at bounding box center [463, 45] width 13 height 13
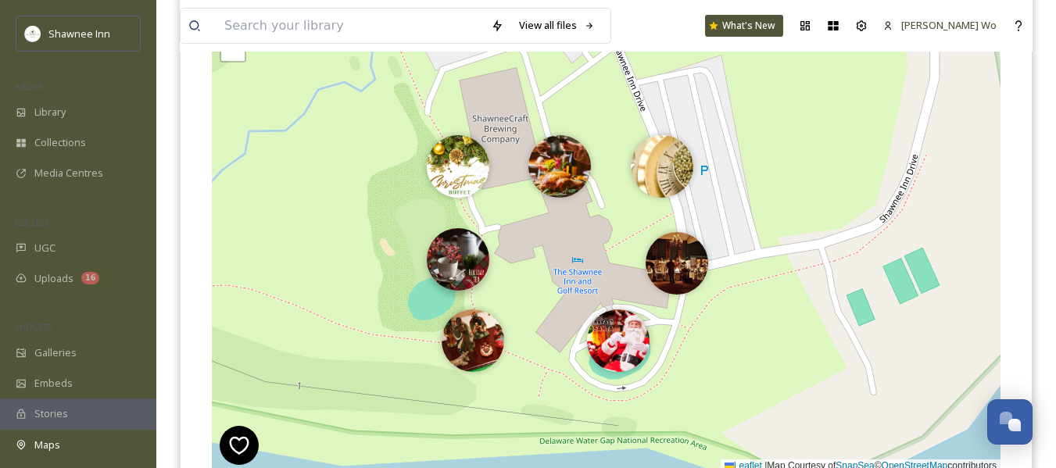
click at [466, 271] on img at bounding box center [458, 259] width 63 height 63
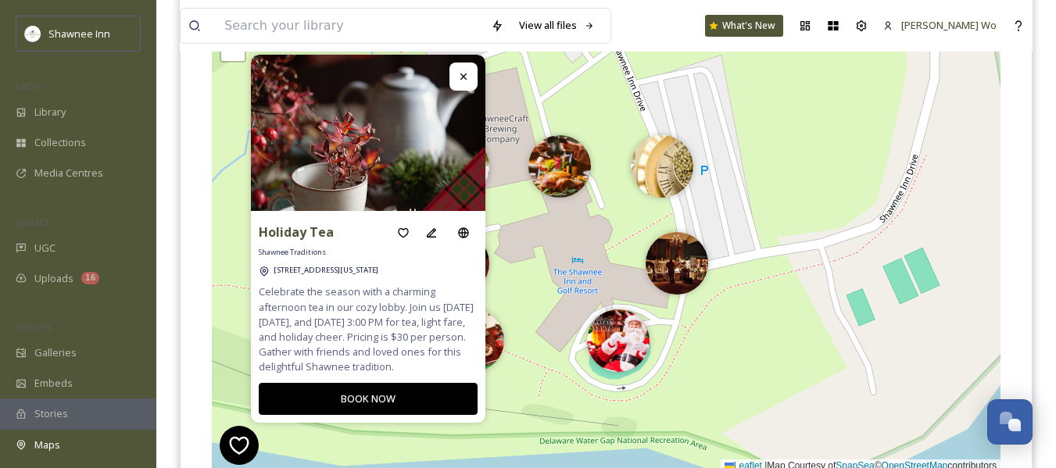
click at [459, 70] on icon at bounding box center [463, 76] width 13 height 13
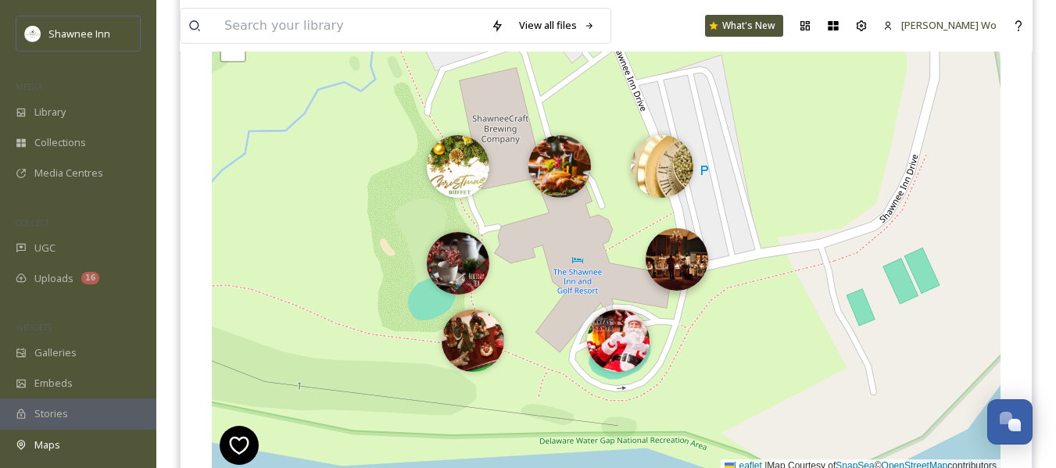
click at [667, 271] on img at bounding box center [677, 259] width 63 height 63
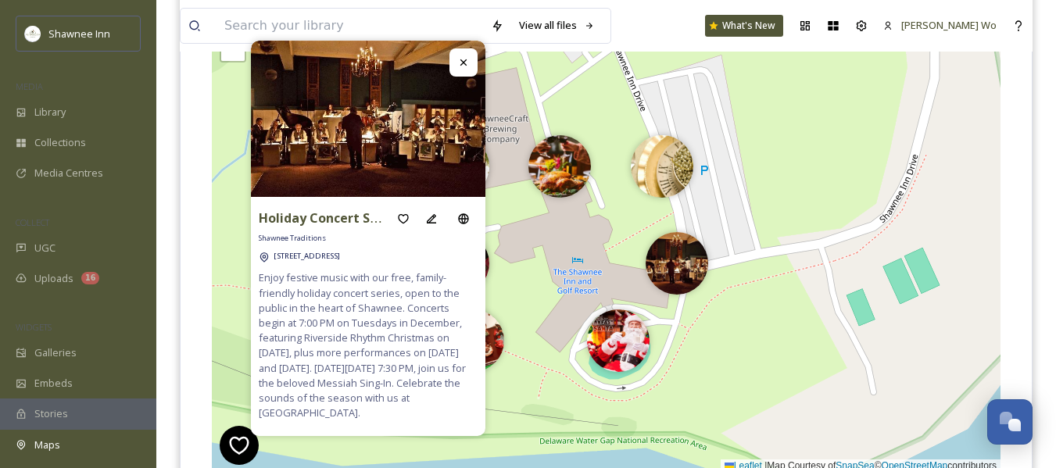
drag, startPoint x: 464, startPoint y: 59, endPoint x: 461, endPoint y: 106, distance: 46.2
click at [464, 60] on icon at bounding box center [463, 62] width 13 height 13
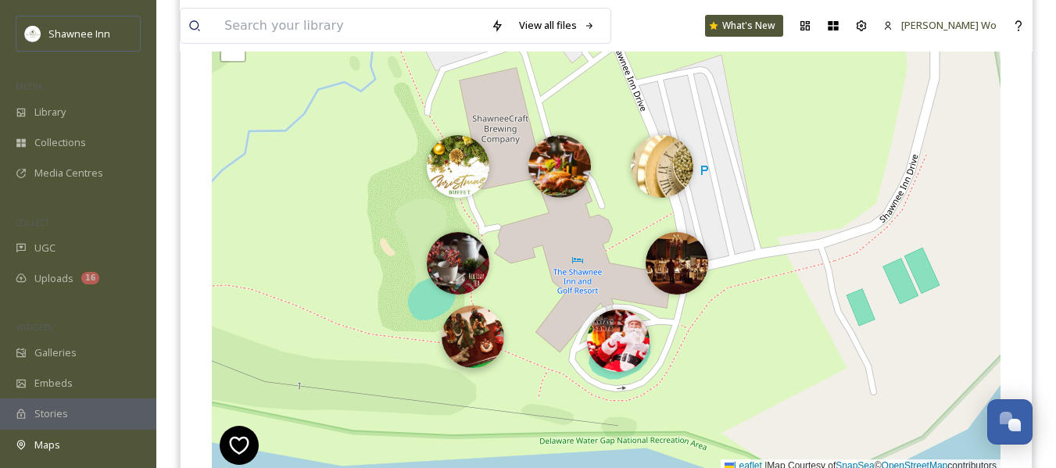
click at [476, 337] on img at bounding box center [473, 337] width 63 height 63
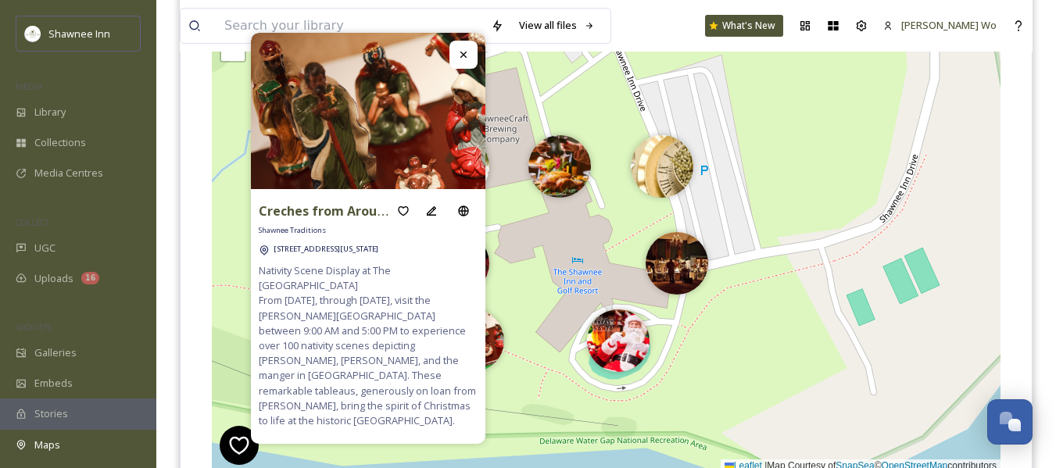
click at [462, 69] on div at bounding box center [464, 55] width 28 height 28
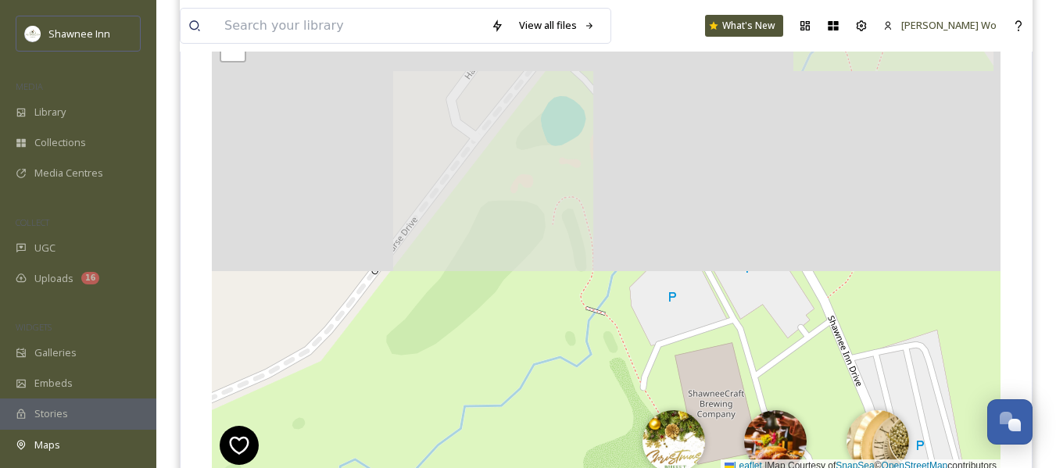
drag, startPoint x: 423, startPoint y: 95, endPoint x: 657, endPoint y: 414, distance: 394.9
click at [657, 414] on div "+ − Leaflet | Map Courtesy of SnapSea © OpenStreetMap contributors Cmd/Ctrl + S…" at bounding box center [606, 239] width 789 height 468
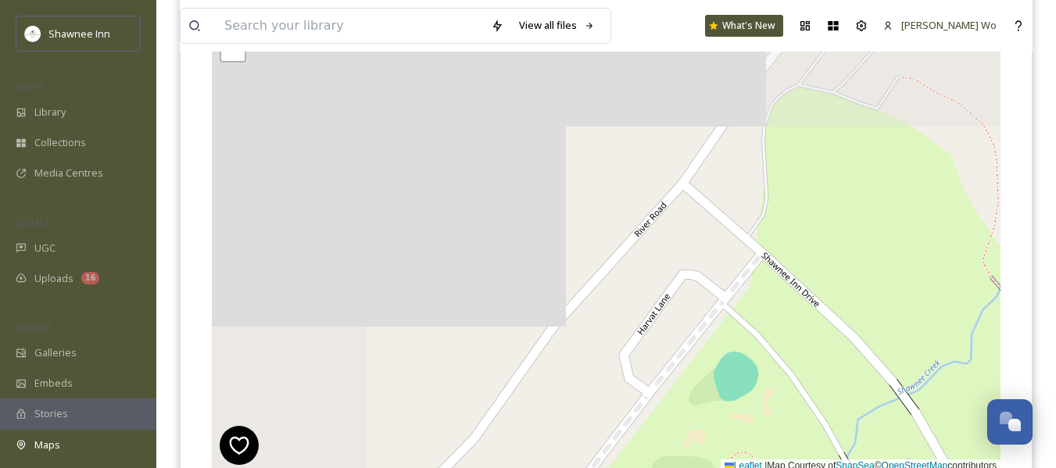
drag, startPoint x: 669, startPoint y: 143, endPoint x: 824, endPoint y: 356, distance: 263.1
click at [824, 356] on div "+ − Leaflet | Map Courtesy of SnapSea © OpenStreetMap contributors Cmd/Ctrl + S…" at bounding box center [606, 239] width 789 height 468
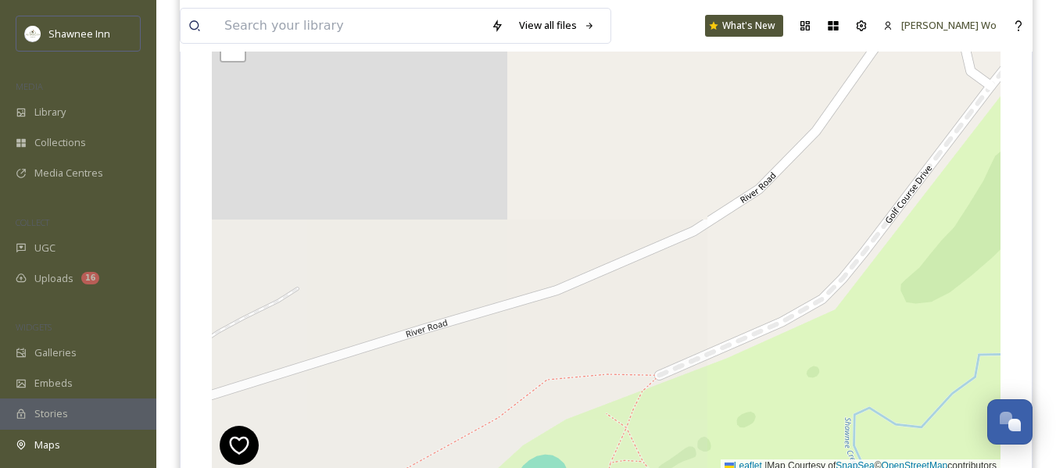
drag, startPoint x: 484, startPoint y: 410, endPoint x: 826, endPoint y: 102, distance: 459.6
click at [826, 102] on div "+ − Leaflet | Map Courtesy of SnapSea © OpenStreetMap contributors Cmd/Ctrl + S…" at bounding box center [606, 239] width 789 height 468
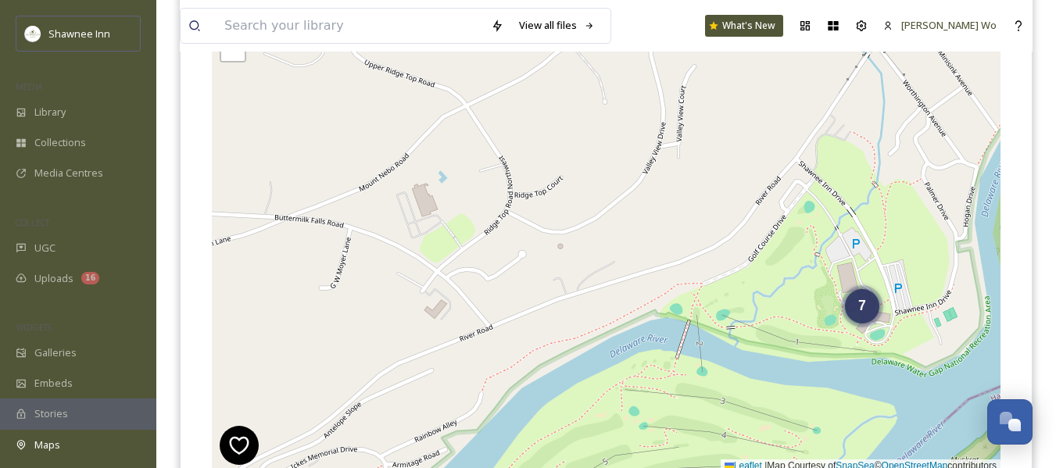
drag, startPoint x: 365, startPoint y: 304, endPoint x: 558, endPoint y: 291, distance: 192.8
click at [558, 291] on div "7 + − Leaflet | Map Courtesy of SnapSea © OpenStreetMap contributors Cmd/Ctrl +…" at bounding box center [606, 239] width 789 height 468
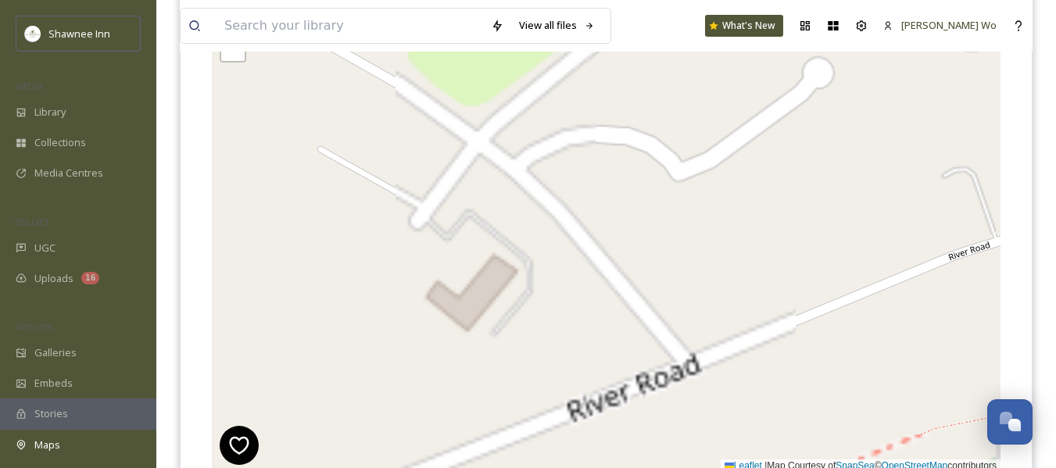
drag, startPoint x: 413, startPoint y: 384, endPoint x: 486, endPoint y: 311, distance: 102.8
click at [486, 311] on div "+ − Leaflet | Map Courtesy of SnapSea © OpenStreetMap contributors Cmd/Ctrl + S…" at bounding box center [606, 239] width 789 height 468
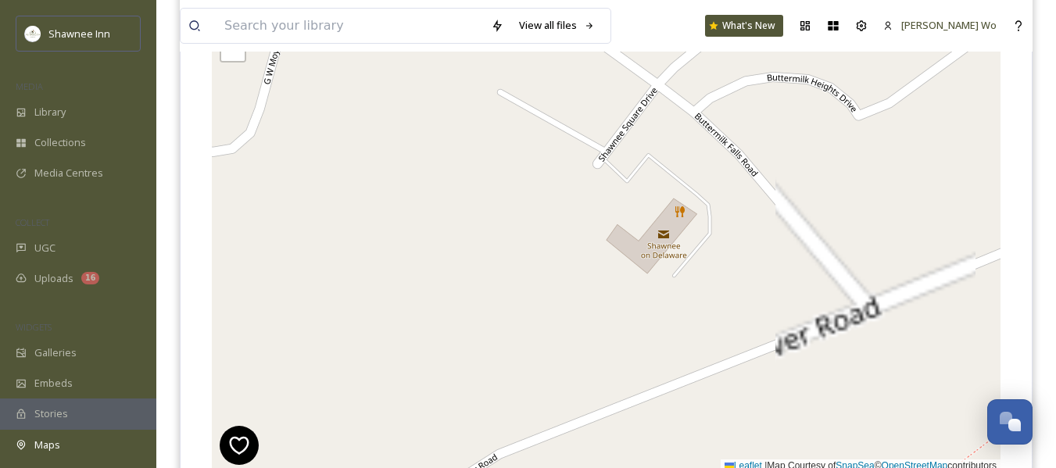
drag, startPoint x: 484, startPoint y: 311, endPoint x: 624, endPoint y: 292, distance: 141.2
click at [624, 292] on div "+ − Leaflet | Map Courtesy of SnapSea © OpenStreetMap contributors Cmd/Ctrl + S…" at bounding box center [606, 239] width 789 height 468
click at [594, 203] on div "+ − Leaflet | Map Courtesy of SnapSea © OpenStreetMap contributors Cmd/Ctrl + S…" at bounding box center [606, 239] width 789 height 468
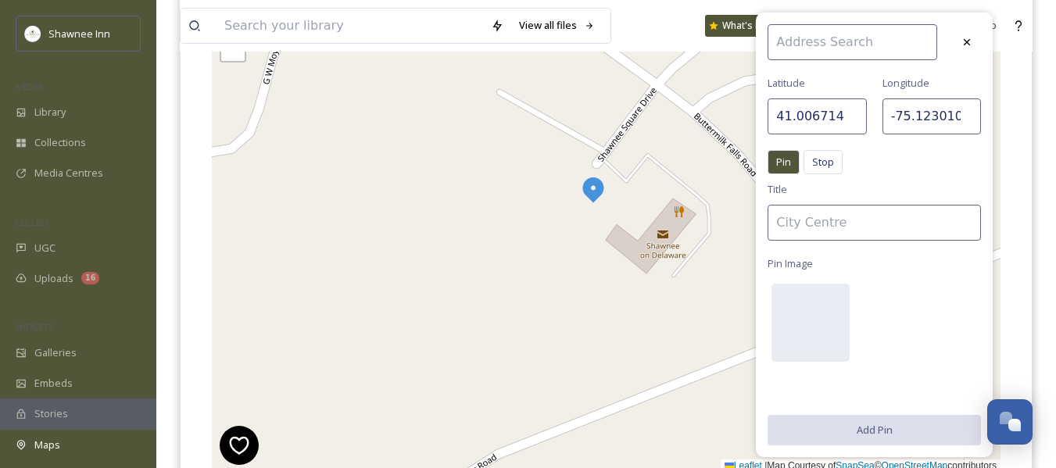
click at [803, 218] on input at bounding box center [874, 223] width 213 height 36
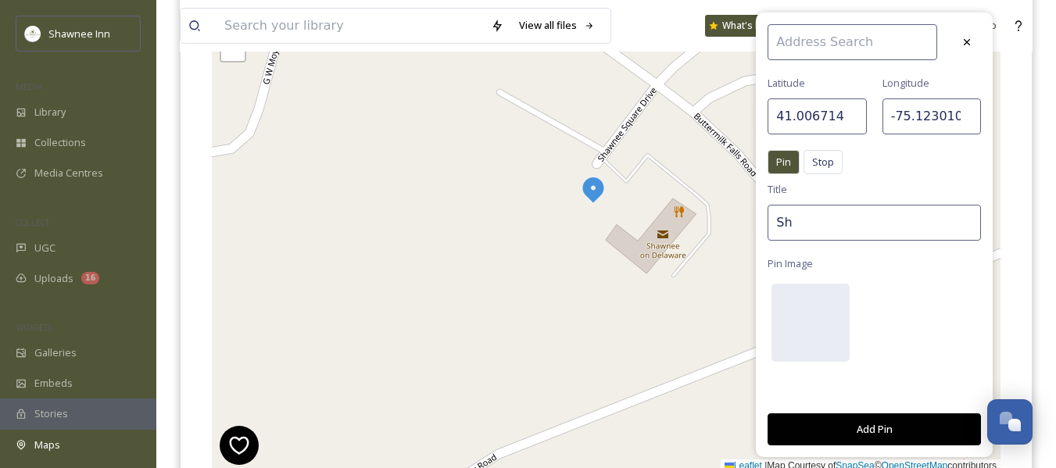
type input "S"
type input "Holiday Crafts Shawnee Art Shed"
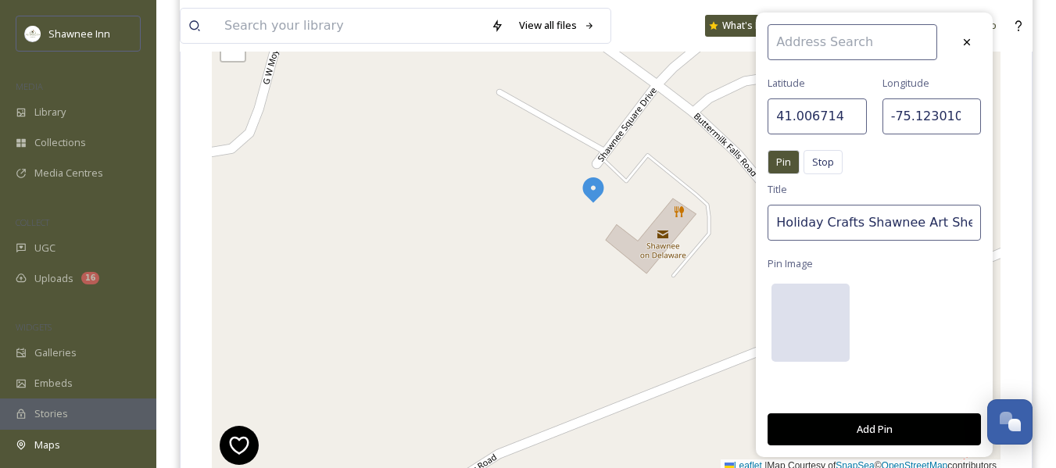
click at [807, 316] on div at bounding box center [811, 323] width 78 height 78
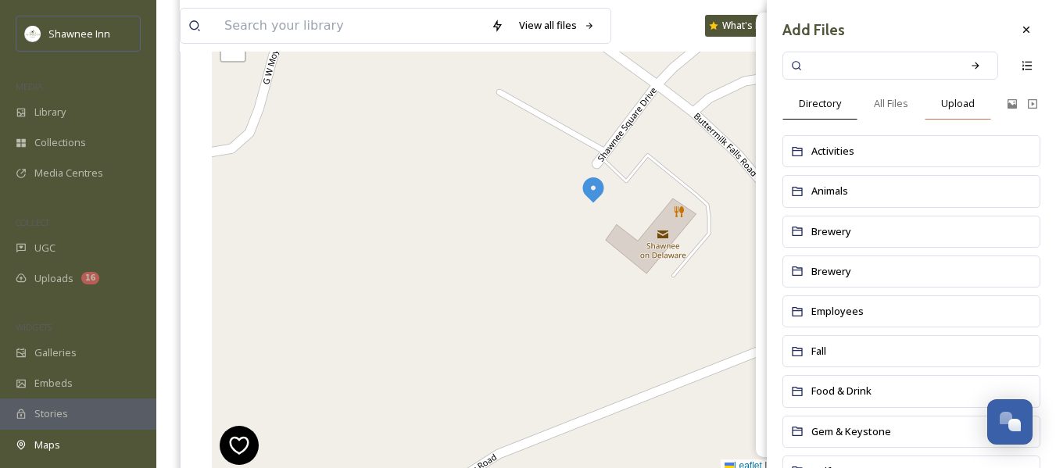
click at [954, 99] on span "Upload" at bounding box center [959, 103] width 34 height 15
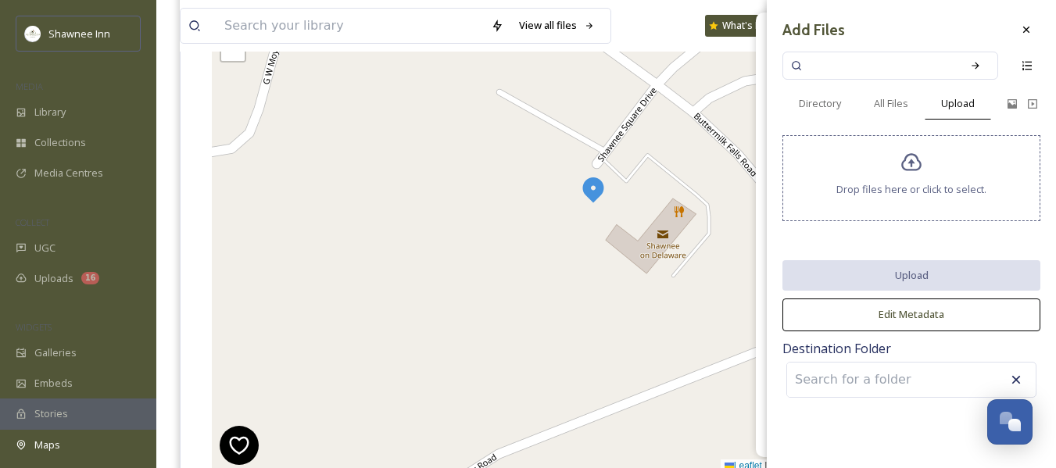
click at [888, 185] on span "Drop files here or click to select." at bounding box center [912, 189] width 150 height 15
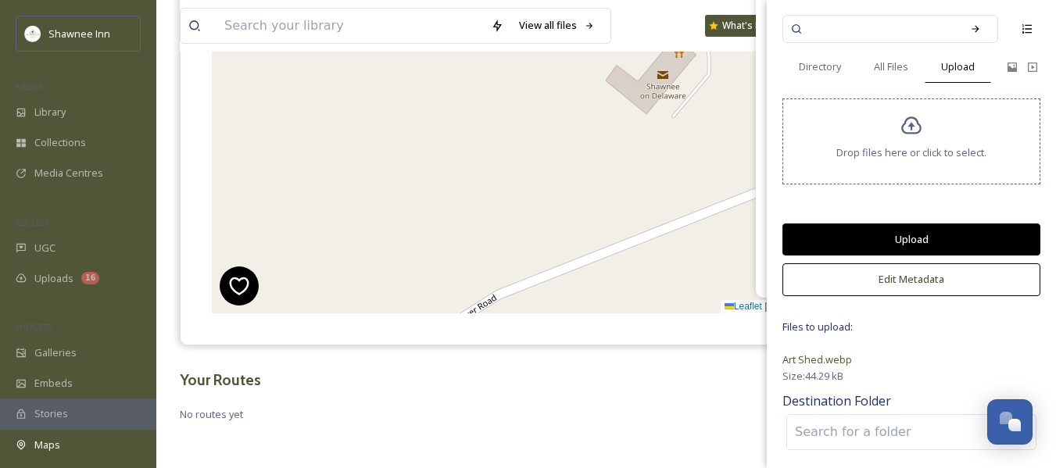
scroll to position [395, 0]
click at [902, 232] on button "Upload" at bounding box center [912, 240] width 258 height 32
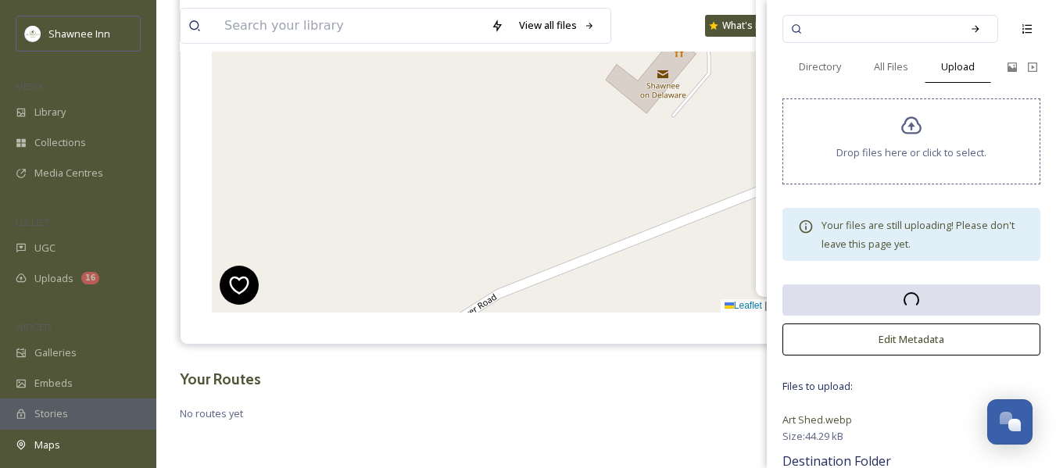
scroll to position [37, 0]
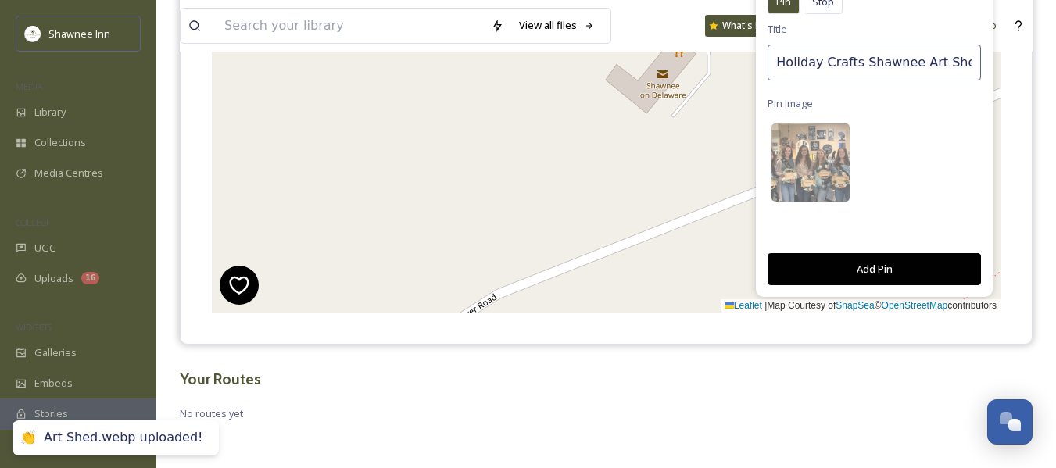
click at [876, 271] on button "Add Pin" at bounding box center [874, 269] width 213 height 32
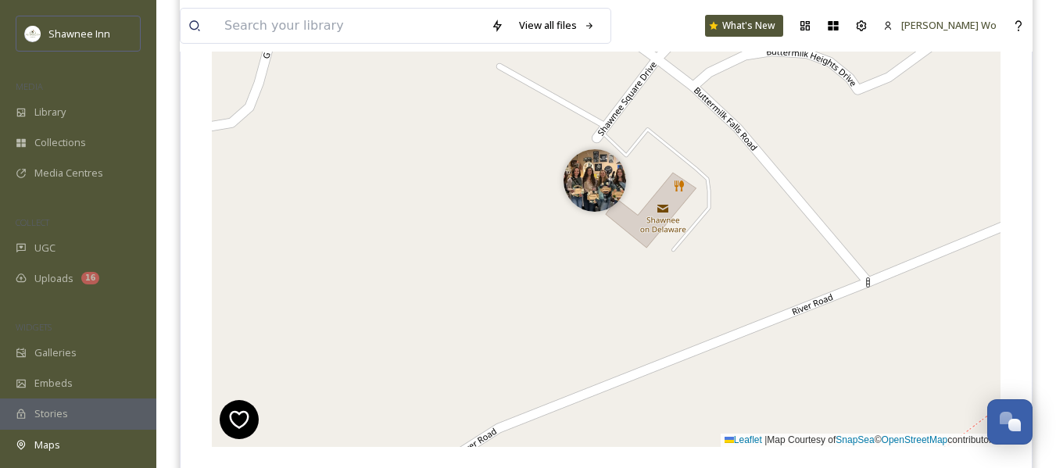
scroll to position [239, 0]
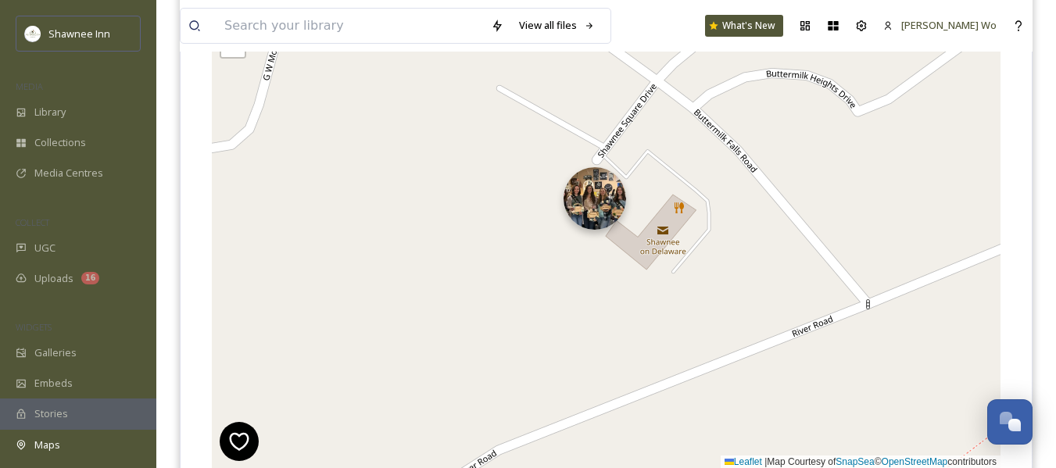
click at [583, 200] on img at bounding box center [595, 198] width 63 height 63
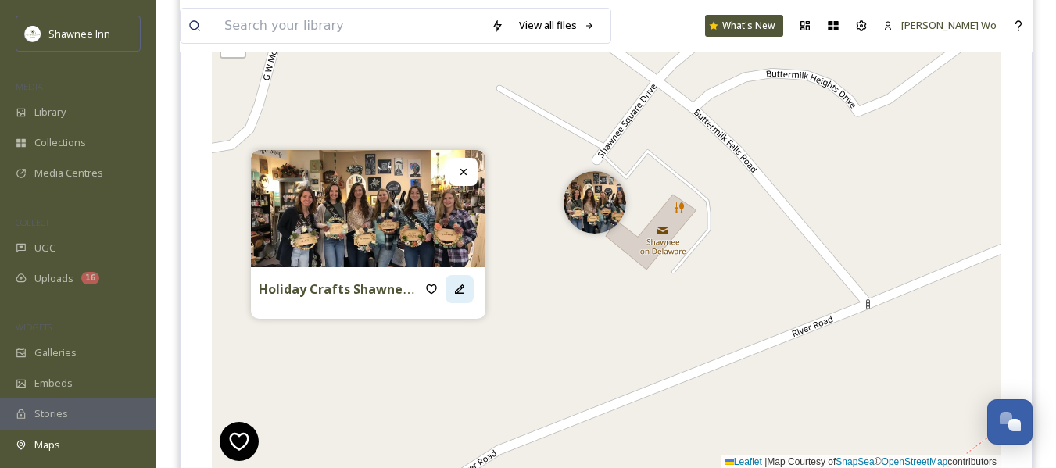
click at [466, 295] on div at bounding box center [460, 289] width 28 height 28
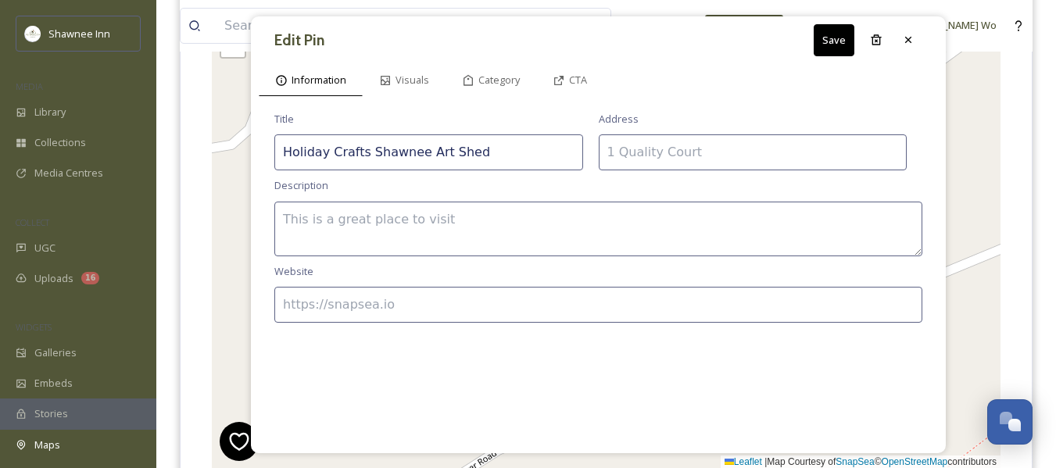
click at [662, 151] on input at bounding box center [753, 153] width 309 height 36
paste input "[STREET_ADDRESS][PERSON_NAME][US_STATE]"
type input "[STREET_ADDRESS][PERSON_NAME][US_STATE]"
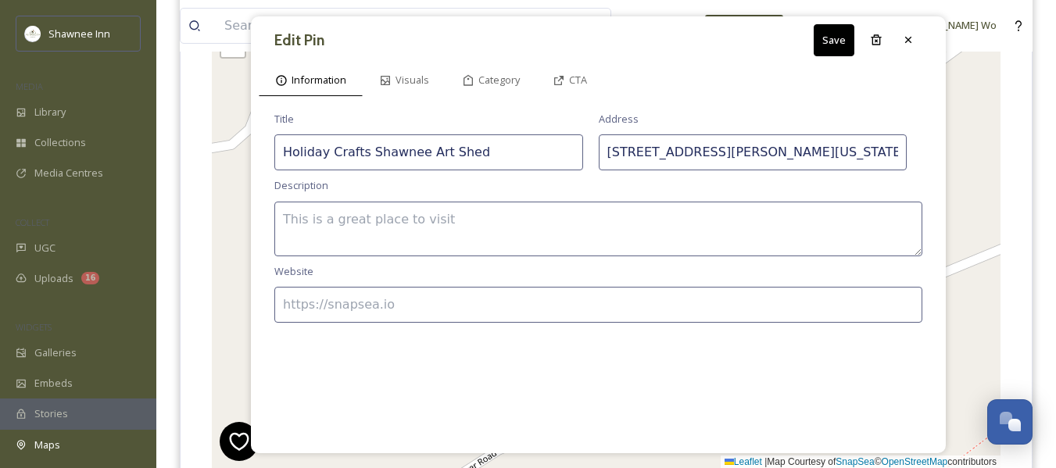
click at [462, 213] on textarea at bounding box center [598, 229] width 648 height 55
paste textarea "Located at [STREET_ADDRESS][US_STATE], The Shawnee Art Shed transforms into a f…"
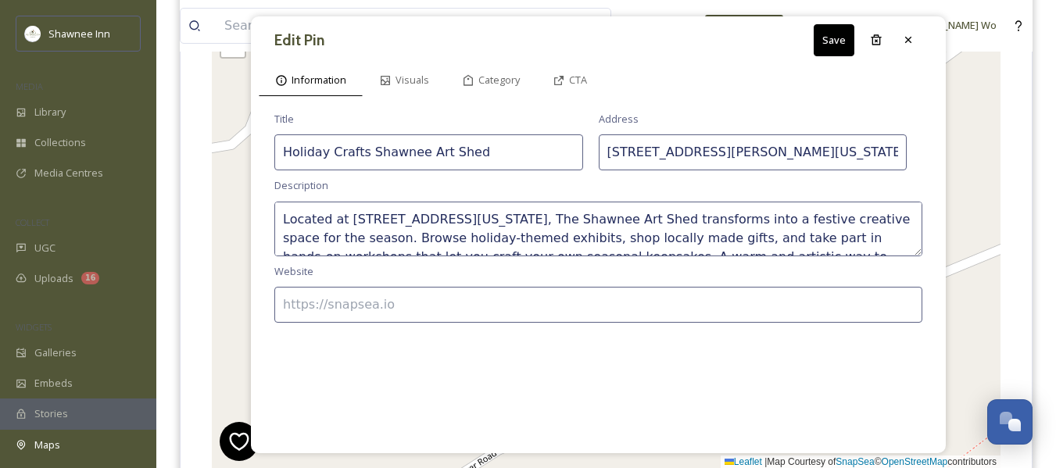
scroll to position [28, 0]
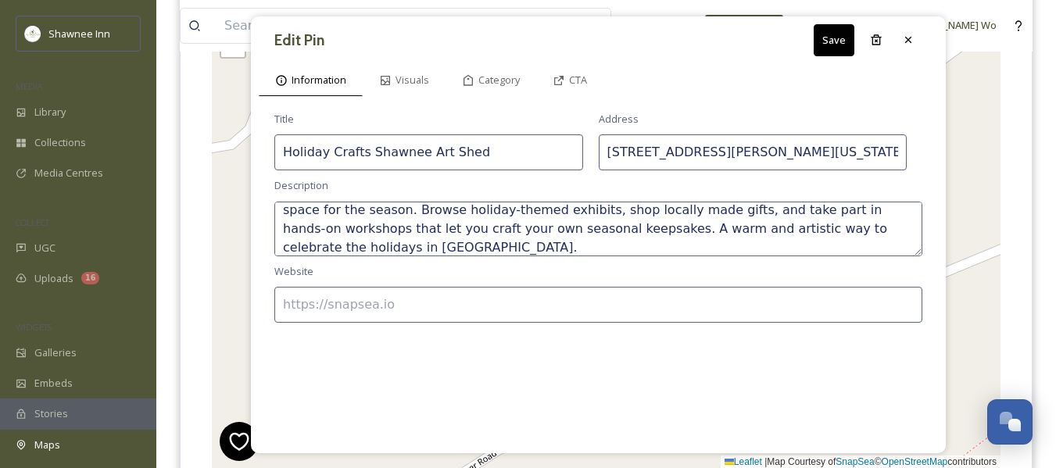
type textarea "Located at [STREET_ADDRESS][US_STATE], The Shawnee Art Shed transforms into a f…"
click at [625, 301] on input at bounding box center [598, 305] width 648 height 36
paste input "https://www.shawneeartshed.com/"
type input "https://www.shawneeartshed.com/"
click at [562, 79] on icon at bounding box center [558, 80] width 9 height 9
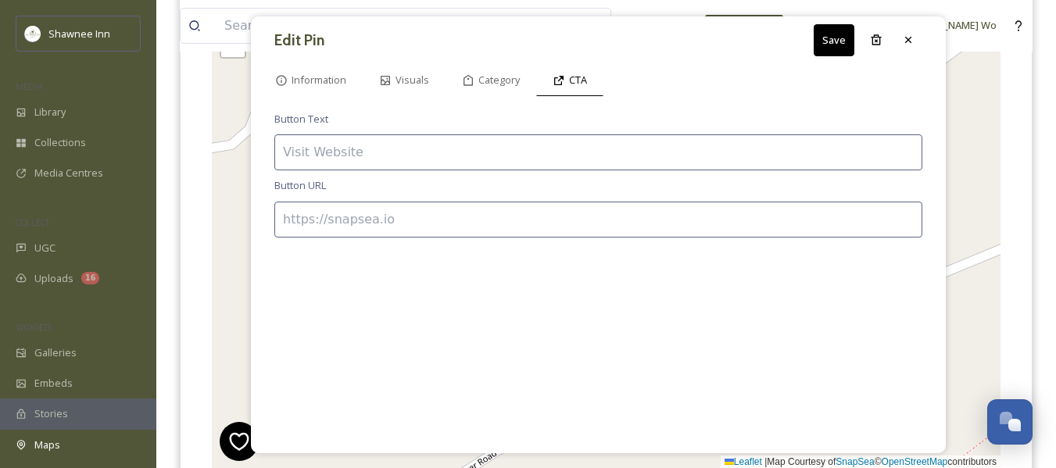
click at [422, 218] on input at bounding box center [598, 220] width 648 height 36
type input "https://"
click at [399, 157] on input at bounding box center [598, 153] width 648 height 36
type input "VISIT WEBSITE"
paste input "www.shawneeartshed.com/"
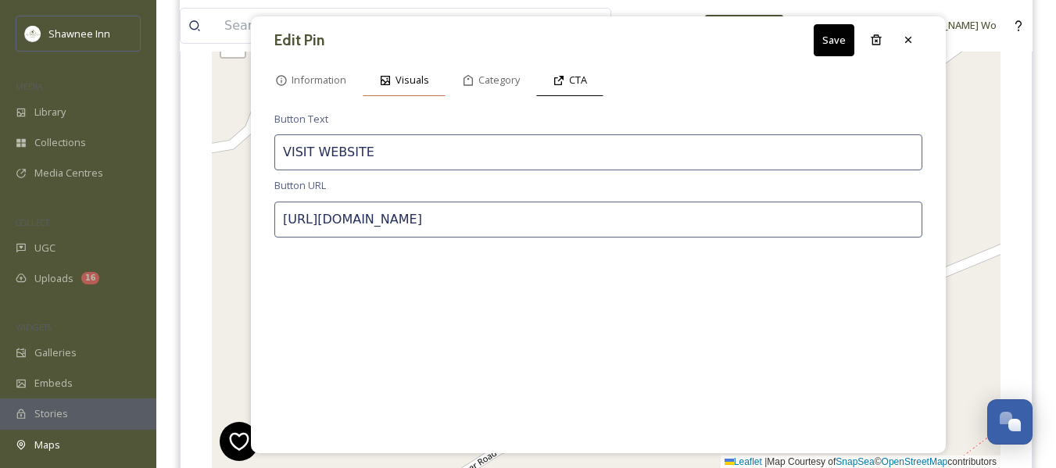
type input "https://www.shawneeartshed.com/"
click at [418, 74] on span "Visuals" at bounding box center [413, 80] width 34 height 15
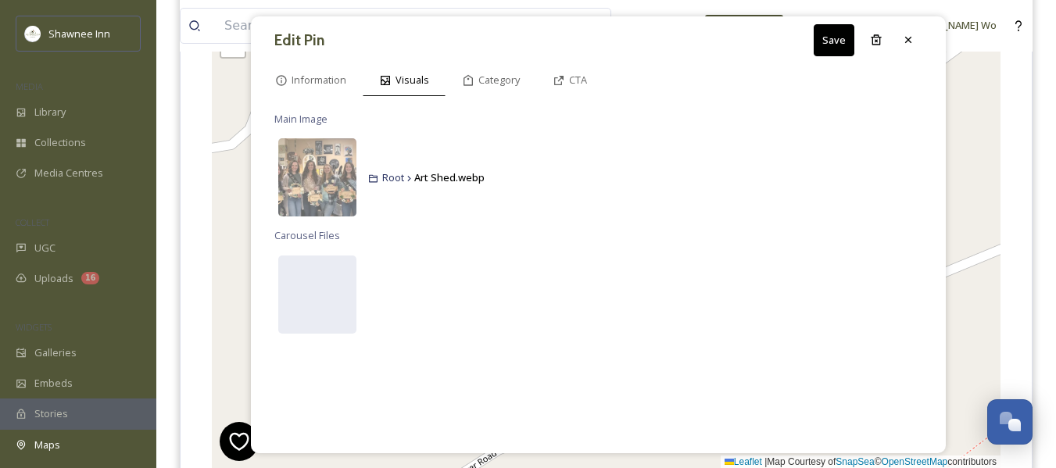
click at [830, 38] on button "Save" at bounding box center [834, 40] width 41 height 32
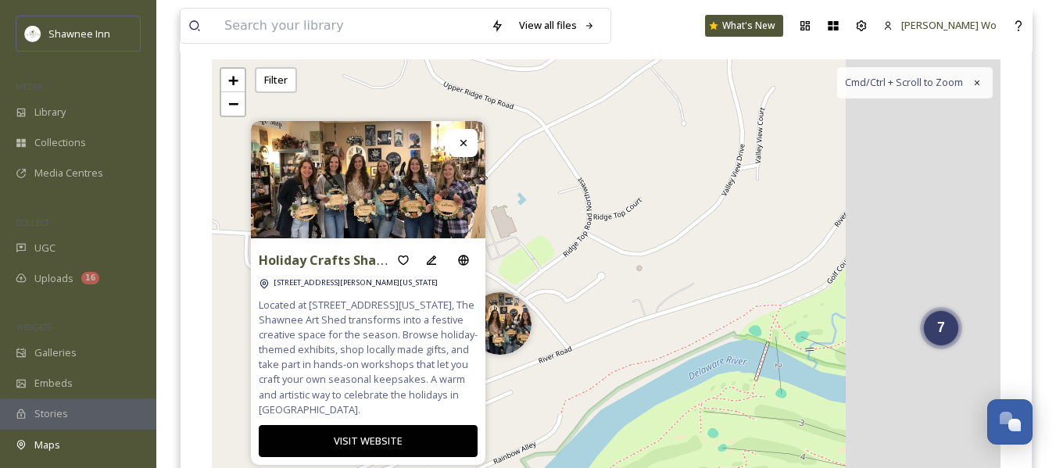
drag, startPoint x: 898, startPoint y: 333, endPoint x: 644, endPoint y: 310, distance: 254.4
click at [644, 310] on div "7 + − Leaflet | Map Courtesy of SnapSea © OpenStreetMap contributors Cmd/Ctrl +…" at bounding box center [606, 293] width 789 height 468
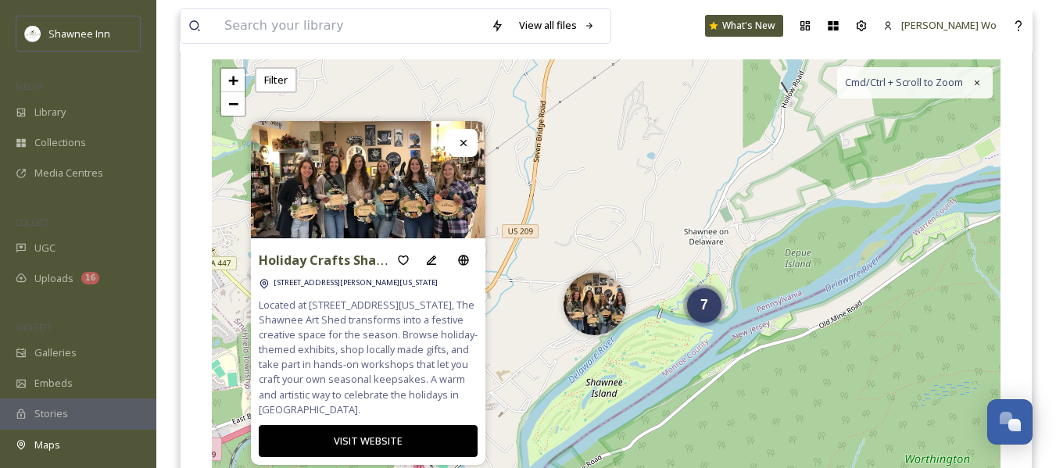
click at [467, 137] on icon at bounding box center [463, 143] width 13 height 13
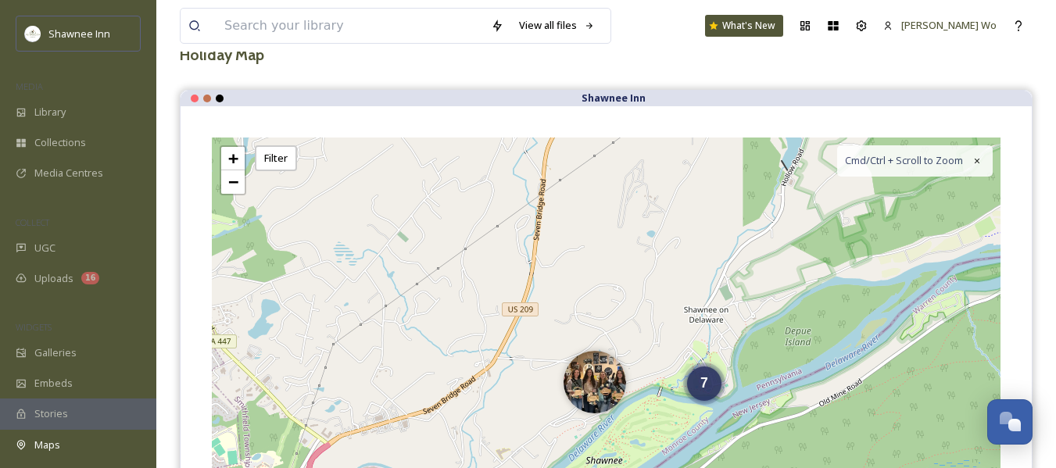
scroll to position [0, 0]
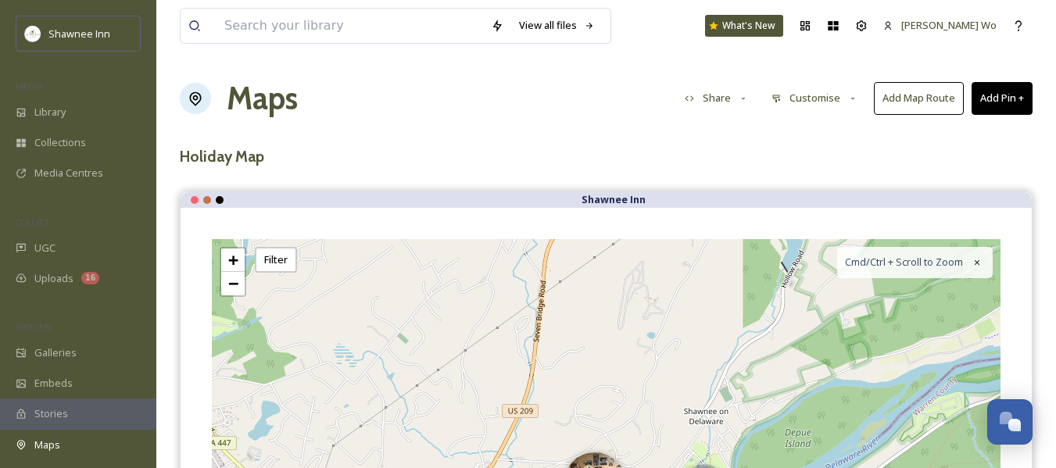
click at [712, 99] on button "Share" at bounding box center [717, 98] width 80 height 30
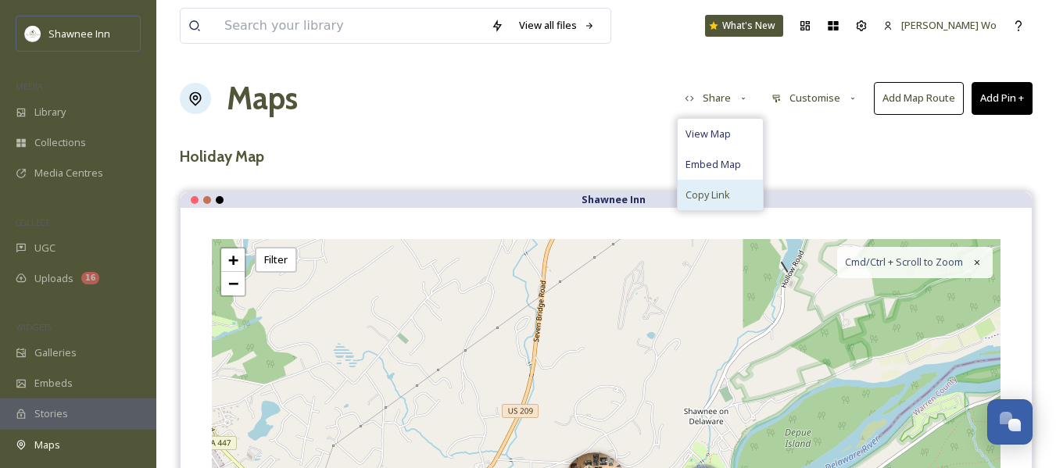
click at [706, 183] on div "Copy Link" at bounding box center [721, 195] width 86 height 30
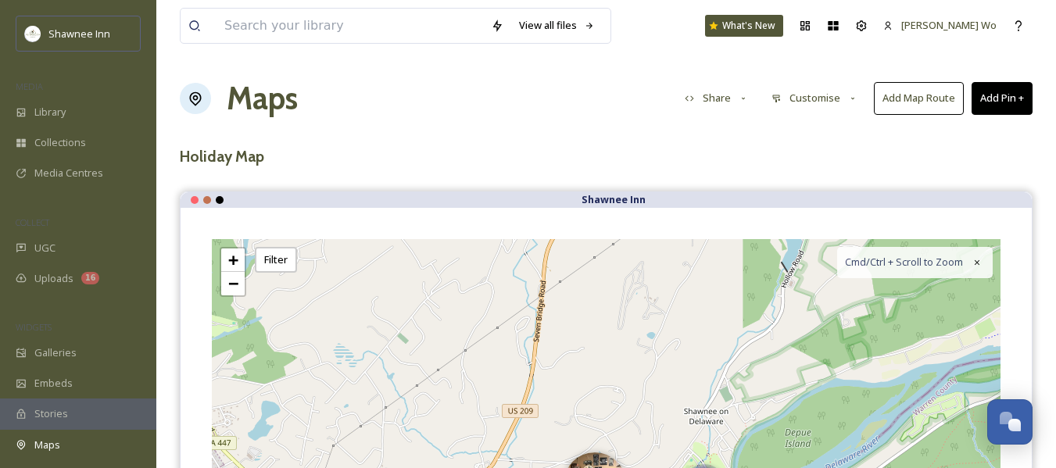
click at [730, 92] on button "Share" at bounding box center [717, 98] width 80 height 30
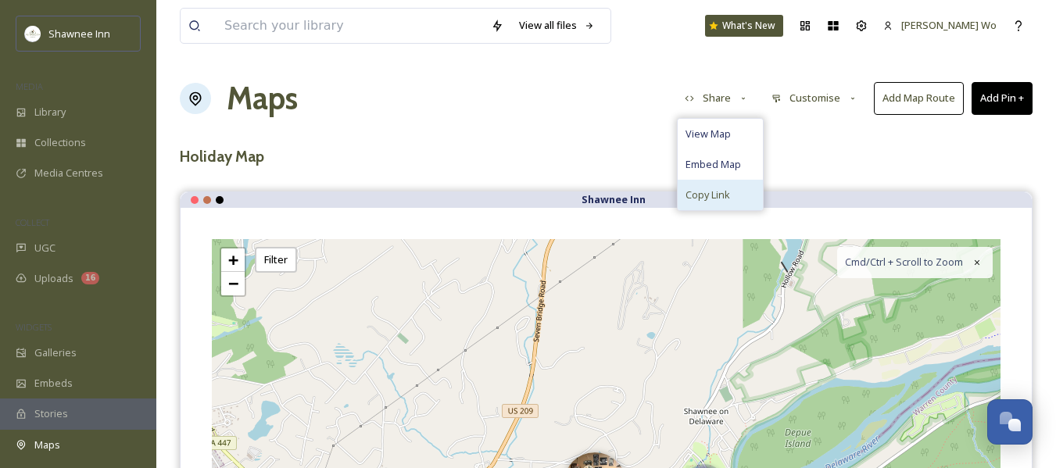
click at [710, 196] on span "Copy Link" at bounding box center [708, 195] width 45 height 15
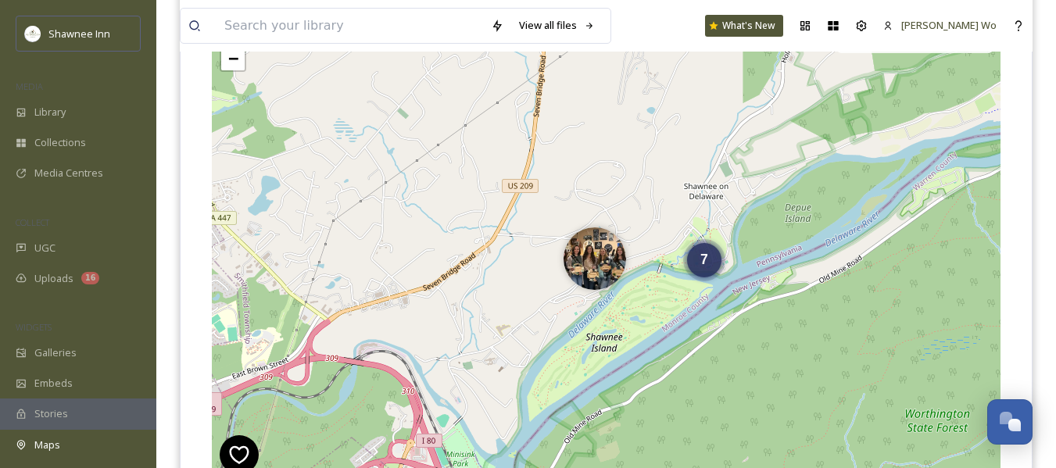
scroll to position [235, 0]
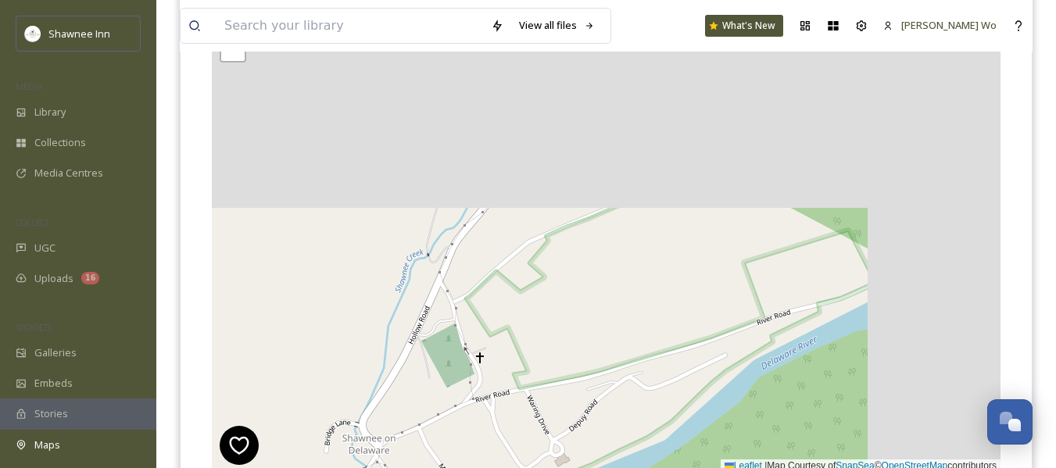
drag, startPoint x: 781, startPoint y: 126, endPoint x: 619, endPoint y: 389, distance: 309.7
click at [619, 389] on div "7 + − Leaflet | Map Courtesy of SnapSea © OpenStreetMap contributors Cmd/Ctrl +…" at bounding box center [606, 239] width 789 height 468
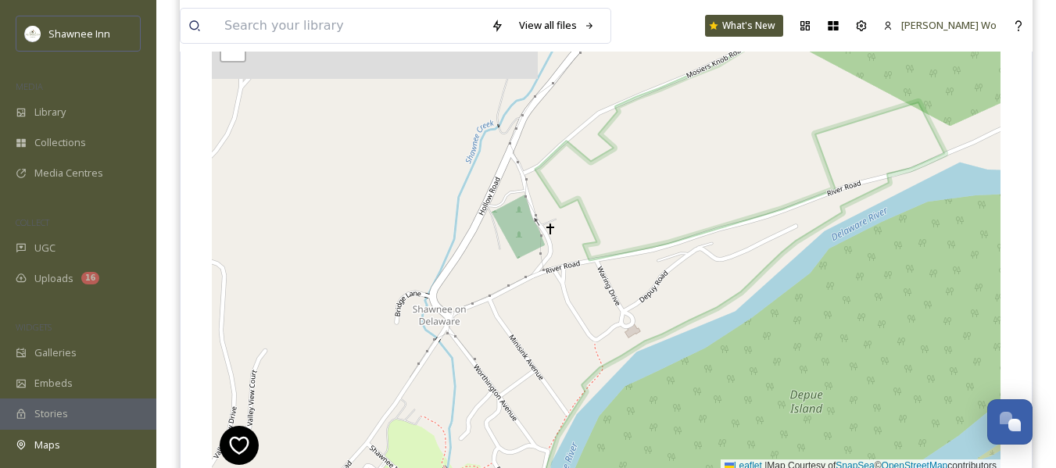
drag, startPoint x: 624, startPoint y: 346, endPoint x: 708, endPoint y: 206, distance: 163.5
click at [708, 206] on div "7 + − Leaflet | Map Courtesy of SnapSea © OpenStreetMap contributors Cmd/Ctrl +…" at bounding box center [606, 239] width 789 height 468
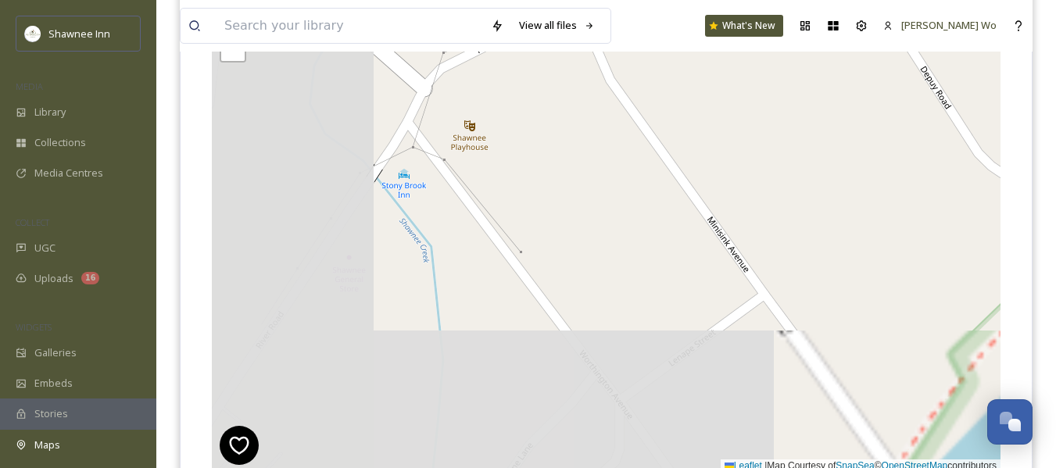
drag, startPoint x: 434, startPoint y: 329, endPoint x: 783, endPoint y: 97, distance: 419.0
click at [783, 97] on div "+ − Leaflet | Map Courtesy of SnapSea © OpenStreetMap contributors Cmd/Ctrl + S…" at bounding box center [606, 239] width 789 height 468
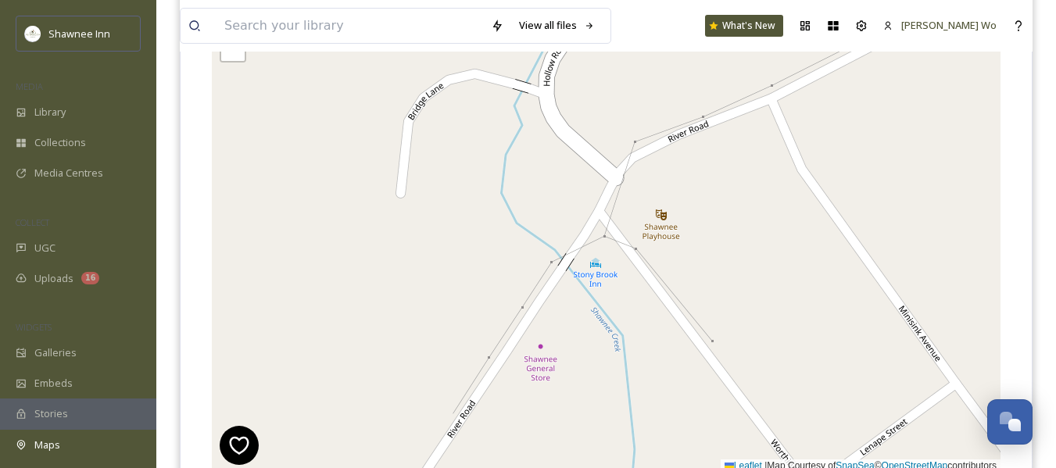
drag, startPoint x: 591, startPoint y: 174, endPoint x: 740, endPoint y: 281, distance: 183.2
click at [740, 281] on div "+ − Leaflet | Map Courtesy of SnapSea © OpenStreetMap contributors Cmd/Ctrl + S…" at bounding box center [606, 239] width 789 height 468
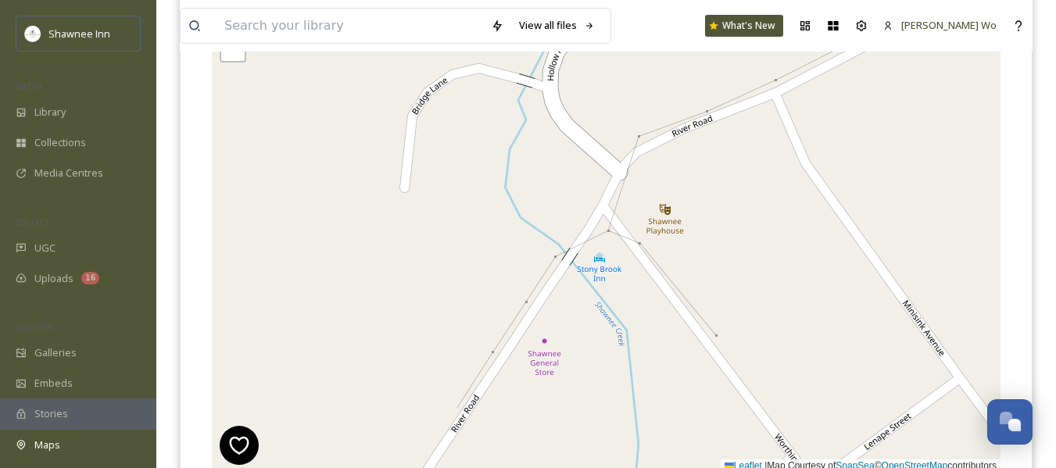
click at [637, 245] on div "+ − Leaflet | Map Courtesy of SnapSea © OpenStreetMap contributors Cmd/Ctrl + S…" at bounding box center [606, 239] width 789 height 468
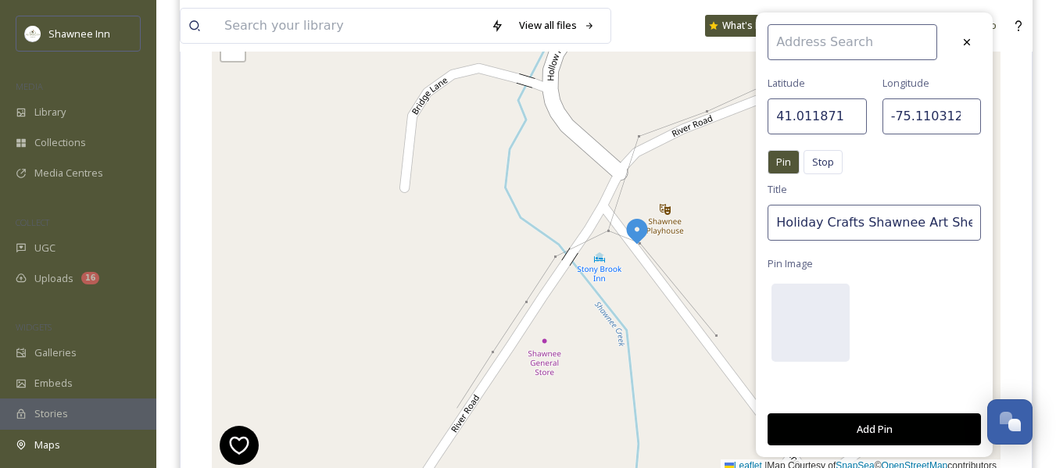
click at [823, 224] on input "Holiday Crafts Shawnee Art Shed" at bounding box center [874, 223] width 213 height 36
paste input "Shawnee Playhouse Christmas Spectacular"
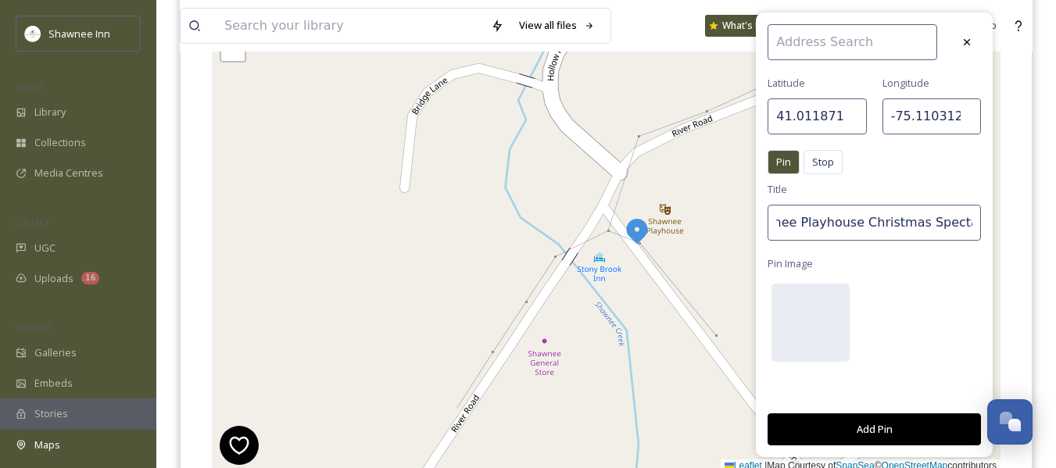
type input "Shawnee Playhouse Christmas Spectacular"
click at [799, 322] on div at bounding box center [811, 323] width 78 height 78
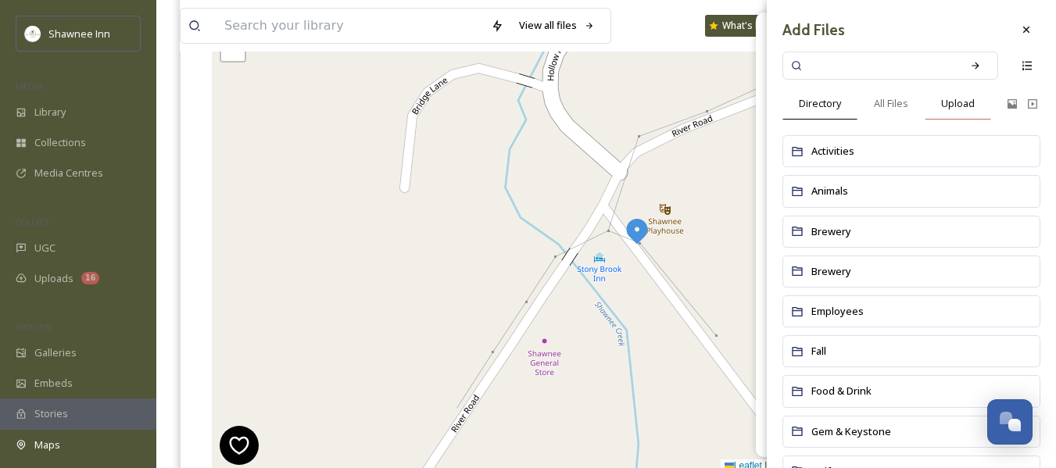
click at [946, 105] on span "Upload" at bounding box center [959, 103] width 34 height 15
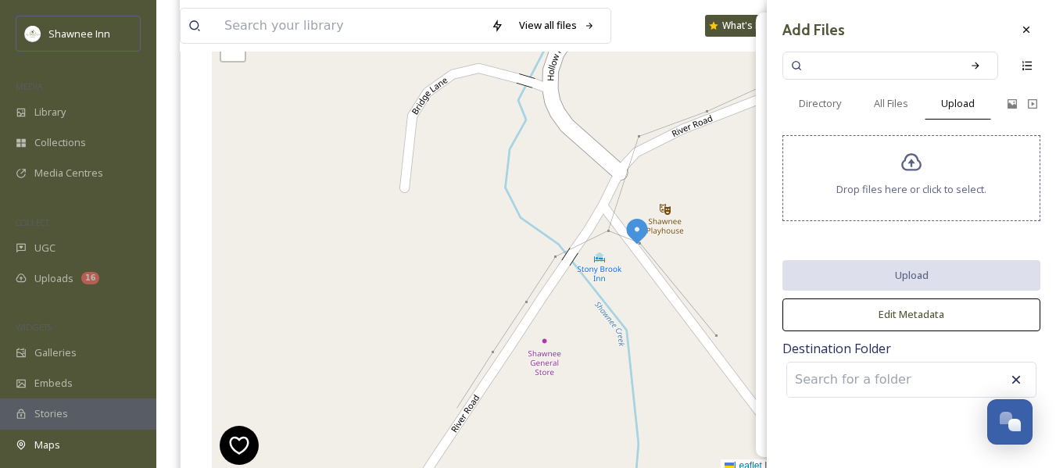
click at [911, 152] on icon at bounding box center [912, 163] width 23 height 23
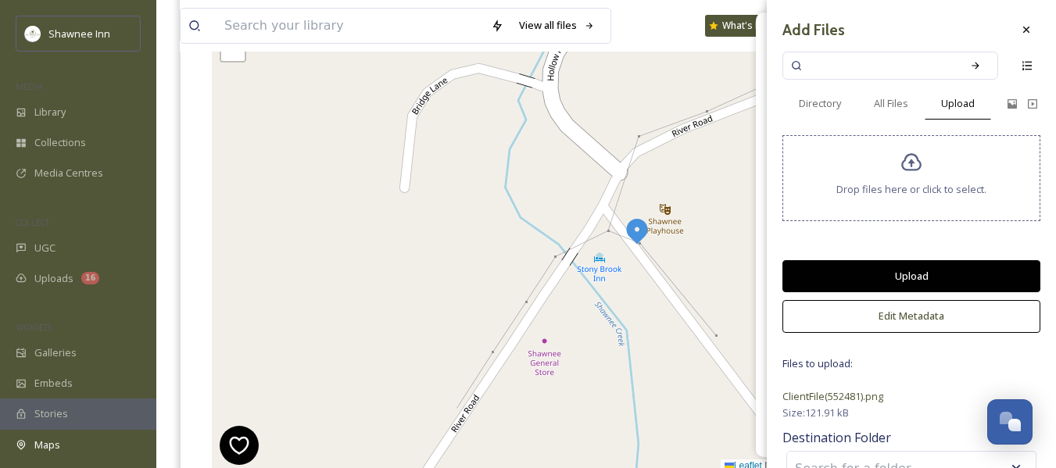
click at [909, 272] on button "Upload" at bounding box center [912, 276] width 258 height 32
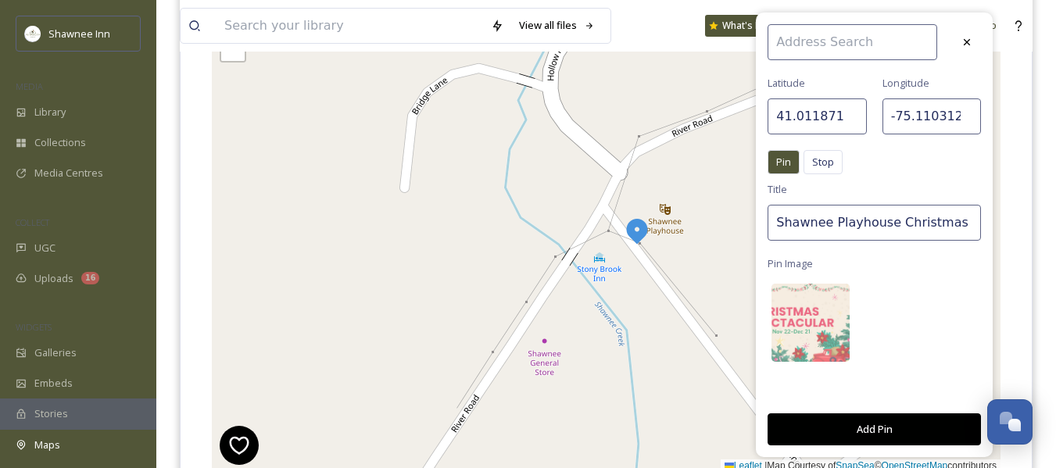
click at [888, 432] on button "Add Pin" at bounding box center [874, 430] width 213 height 32
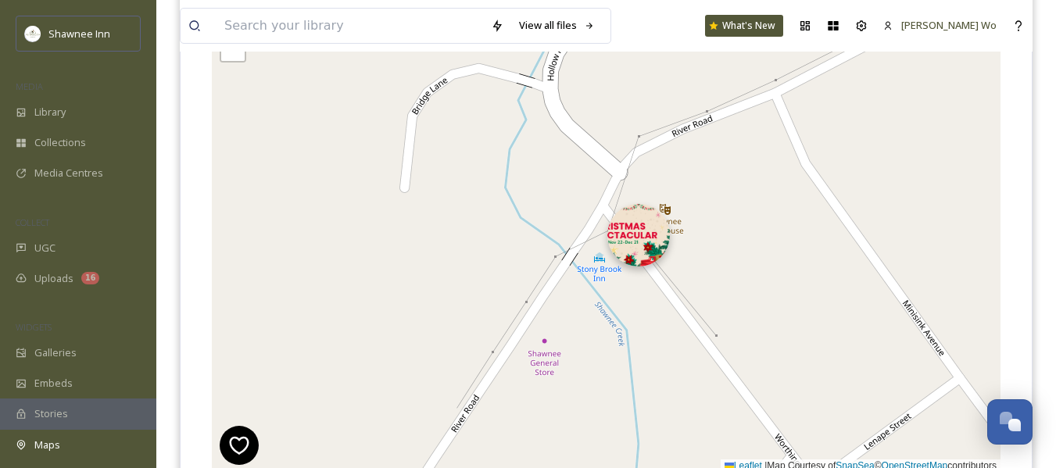
click at [645, 234] on img at bounding box center [639, 235] width 63 height 63
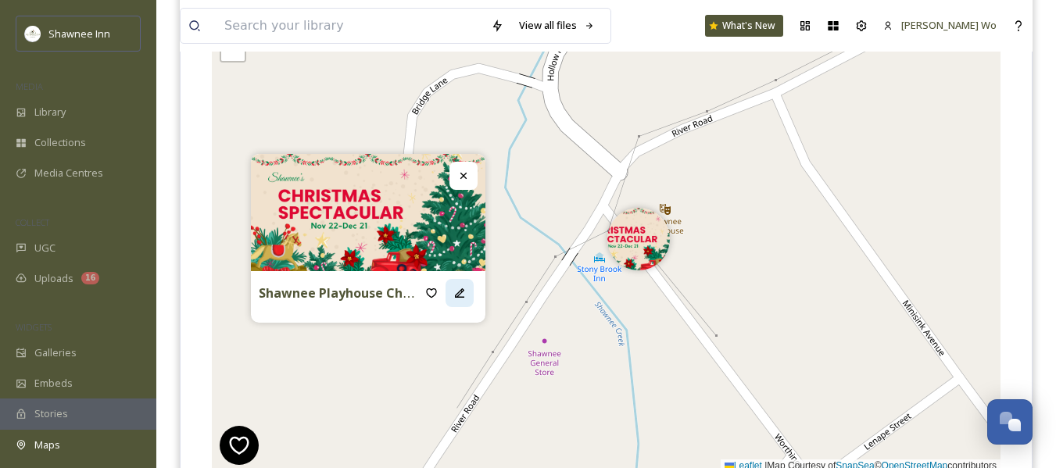
click at [461, 292] on icon at bounding box center [460, 293] width 13 height 13
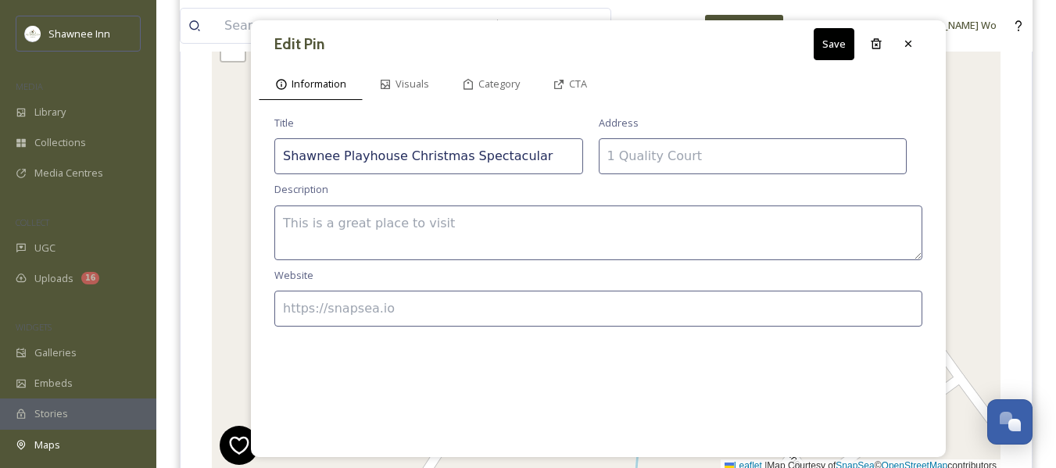
click at [475, 219] on textarea at bounding box center [598, 233] width 648 height 55
paste textarea "The magic of the holidays comes alive at the historic Shawnee Playhouse! The Ch…"
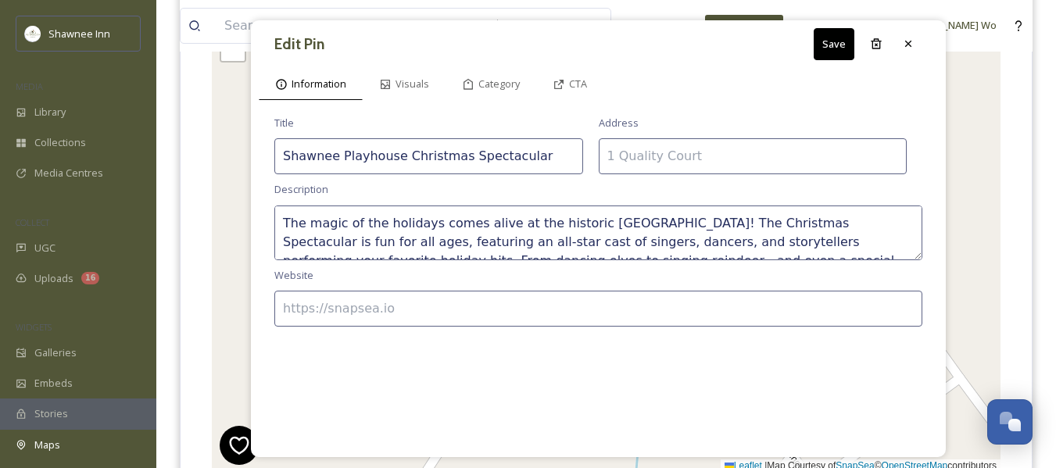
scroll to position [28, 0]
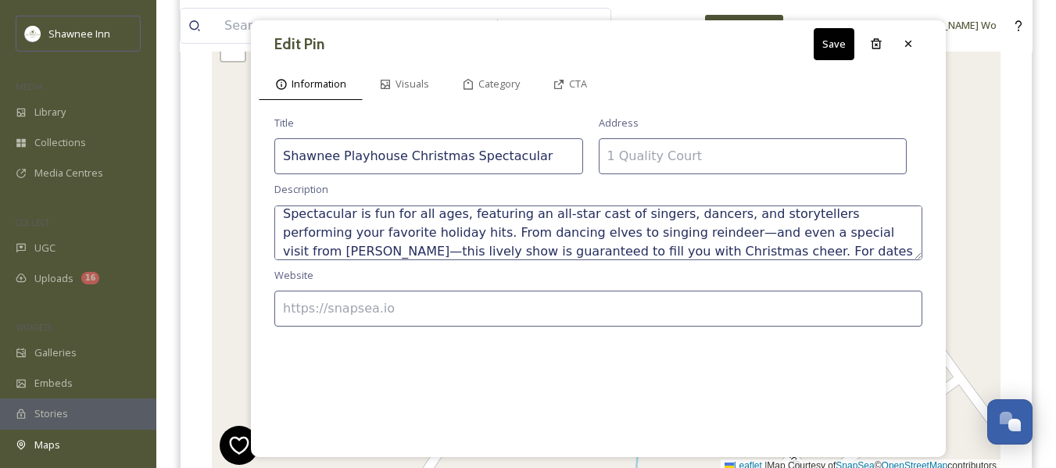
type textarea "The magic of the holidays comes alive at the historic Shawnee Playhouse! The Ch…"
click at [424, 308] on input at bounding box center [598, 309] width 648 height 36
click at [614, 306] on input at bounding box center [598, 309] width 648 height 36
paste input "https://www.shawneeplayhouse.org/"
click at [518, 316] on input "https://www.shawneeplayhouse.org/" at bounding box center [598, 309] width 648 height 36
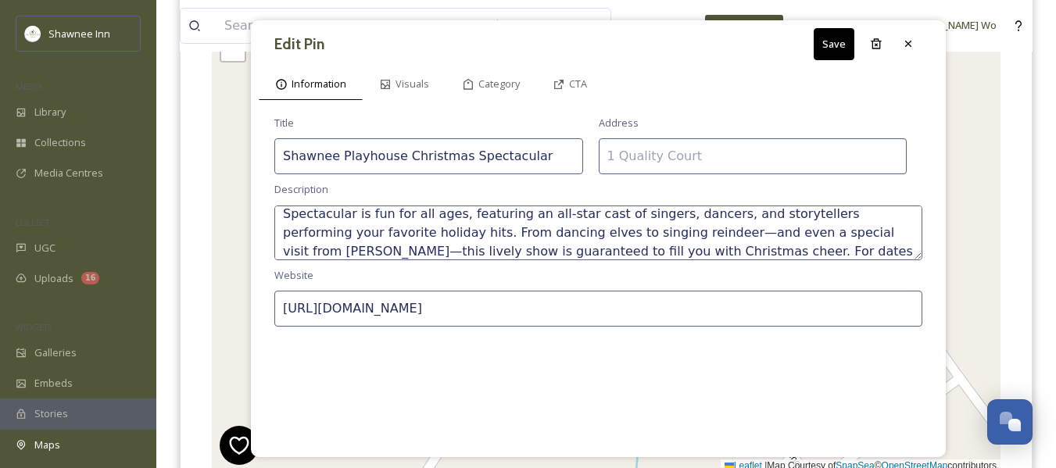
click at [518, 316] on input "https://www.shawneeplayhouse.org/" at bounding box center [598, 309] width 648 height 36
paste input "://www.theshawneeplayhouse.com"
type input "http://www.theshawneeplayhouse.com/"
click at [756, 150] on input at bounding box center [753, 156] width 309 height 36
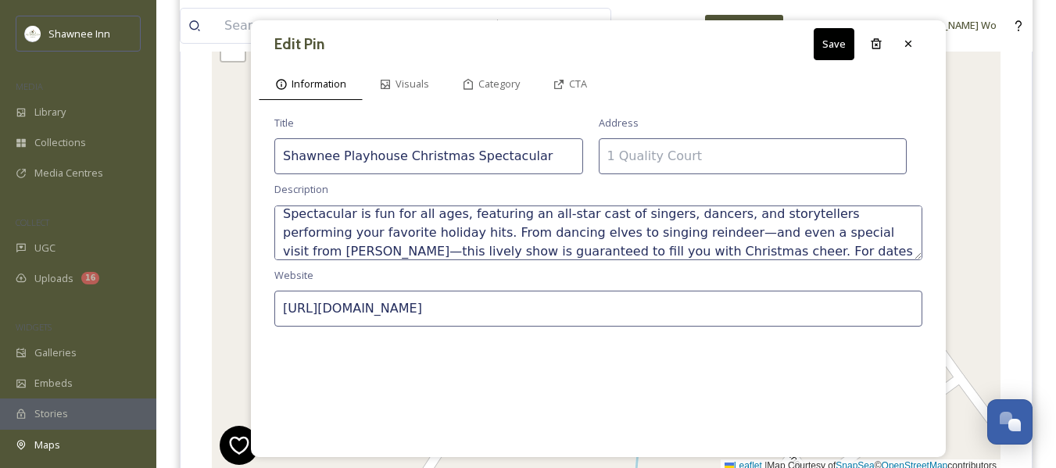
paste input "552 River Rd, Shawnee on Delaware, PA 18356"
type input "552 River Rd, Shawnee on Delaware, PA 18356"
click at [576, 83] on span "CTA" at bounding box center [578, 84] width 18 height 15
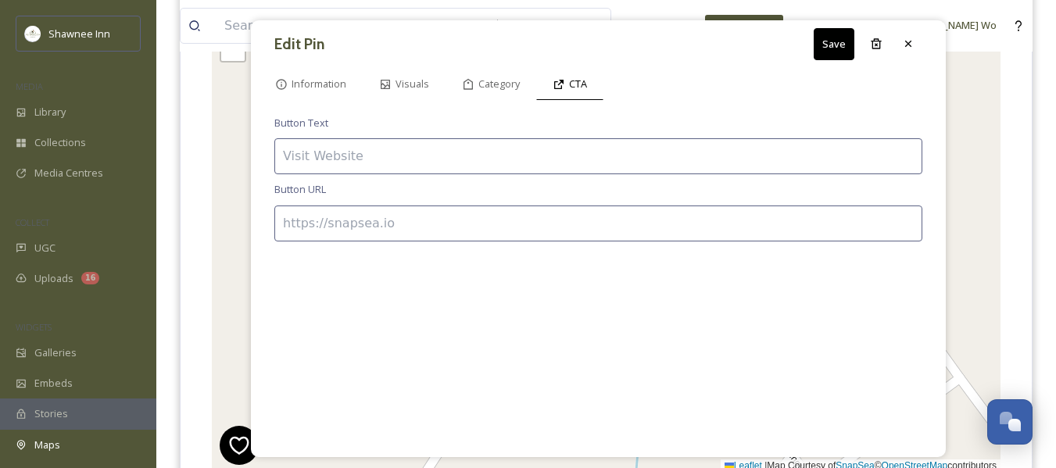
click at [486, 154] on input at bounding box center [598, 156] width 648 height 36
type input "BUY TICKETS"
click at [442, 240] on input at bounding box center [598, 224] width 648 height 36
paste input "https://www.shawneeplayhouse.org/copy-of-tickets"
type input "https://www.shawneeplayhouse.org/copy-of-tickets"
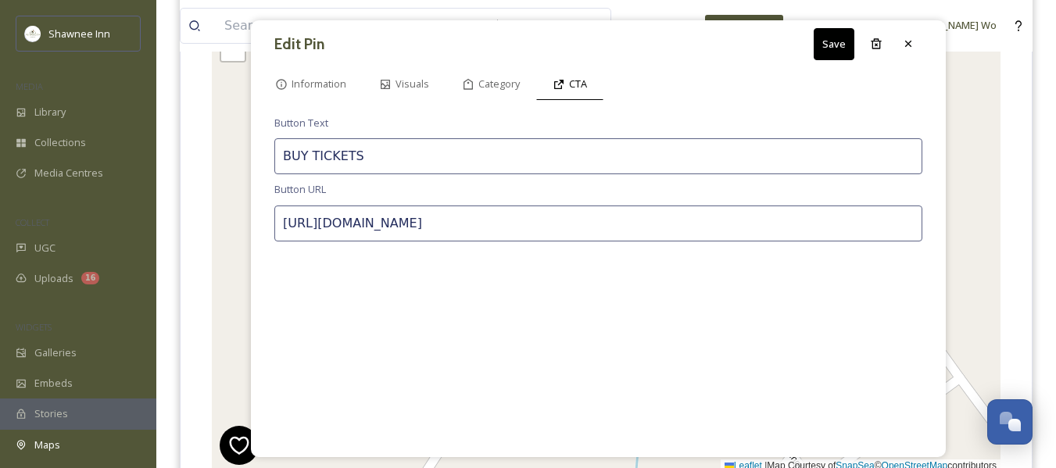
click at [834, 44] on button "Save" at bounding box center [834, 44] width 41 height 32
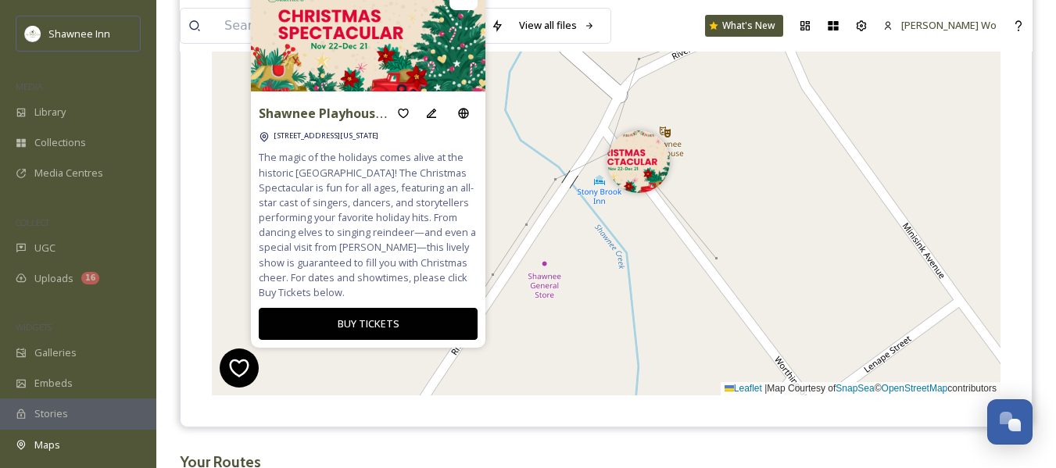
scroll to position [332, 0]
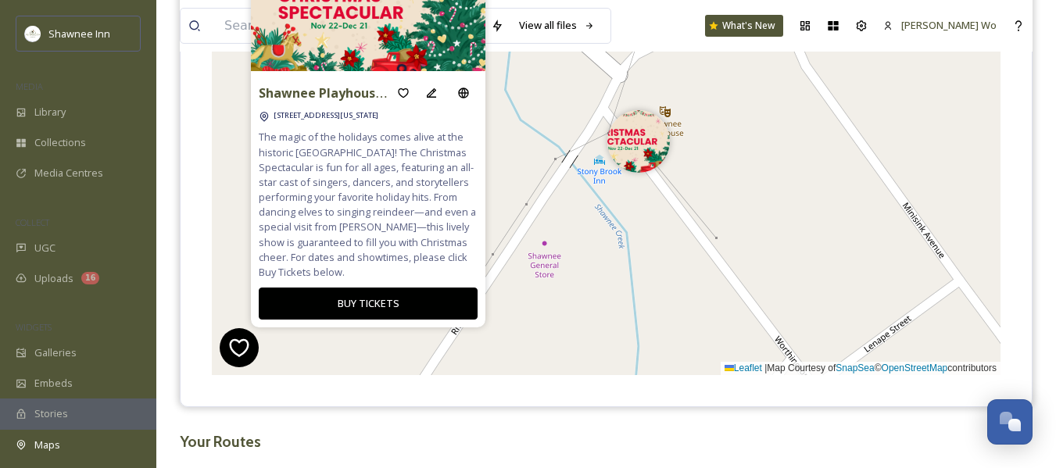
click at [712, 126] on div "+ − Leaflet | Map Courtesy of SnapSea © OpenStreetMap contributors Cmd/Ctrl + S…" at bounding box center [606, 141] width 789 height 468
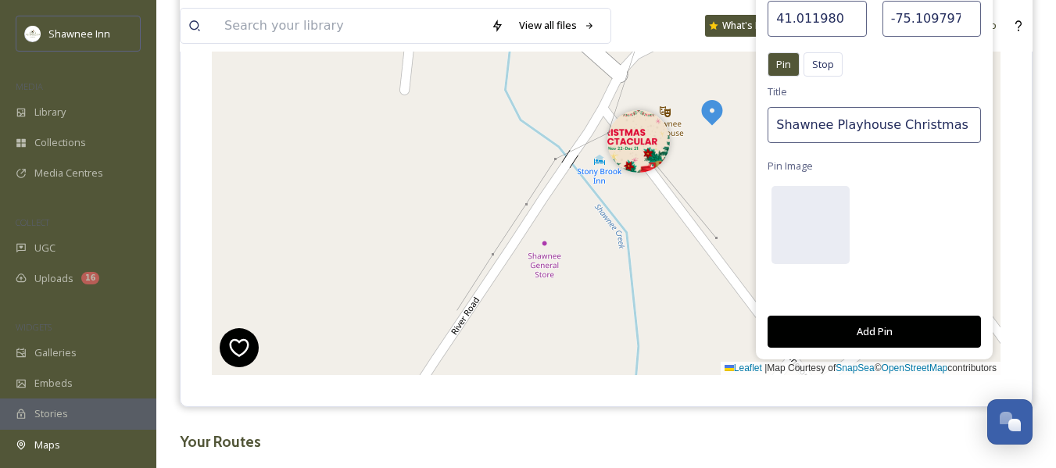
click at [872, 128] on input "Shawnee Playhouse Christmas Spectacular" at bounding box center [874, 125] width 213 height 36
paste input "Winnie the Pooh’s Christmas Carol at the Shawnee Playhouse"
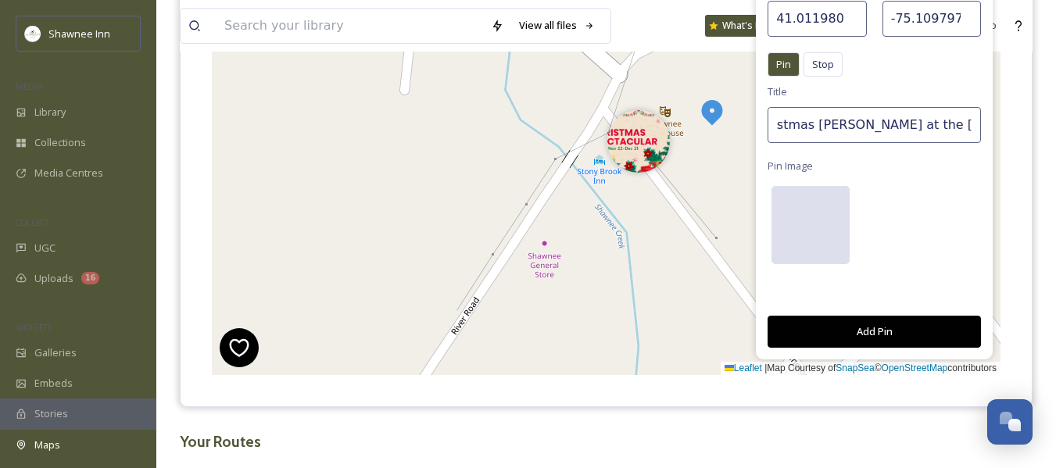
type input "Winnie the Pooh’s Christmas Carol at the Shawnee Playhouse"
click at [805, 214] on div at bounding box center [811, 225] width 78 height 78
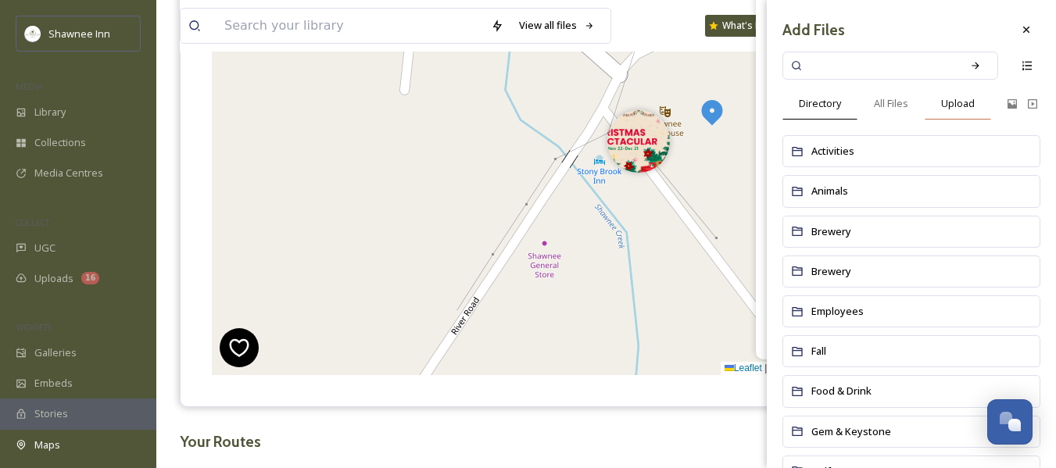
click at [961, 102] on span "Upload" at bounding box center [959, 103] width 34 height 15
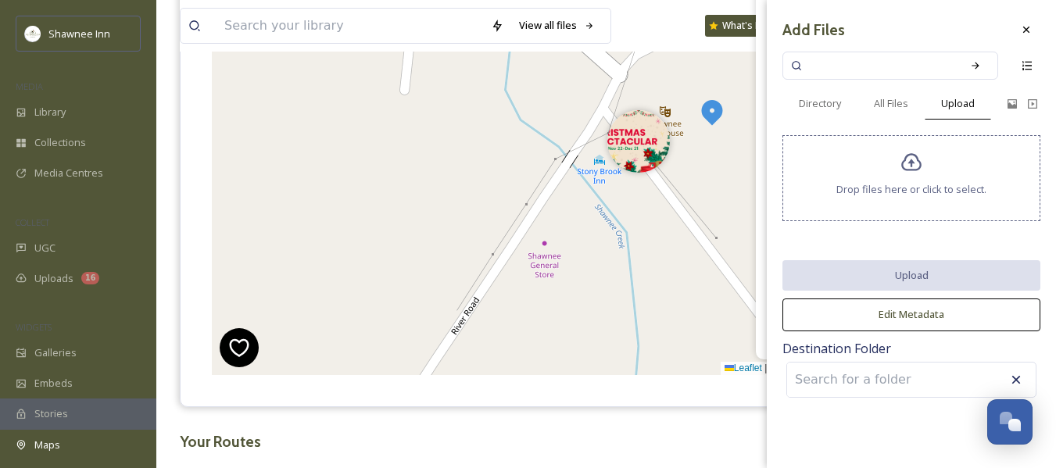
click at [897, 173] on div "Drop files here or click to select." at bounding box center [912, 178] width 258 height 86
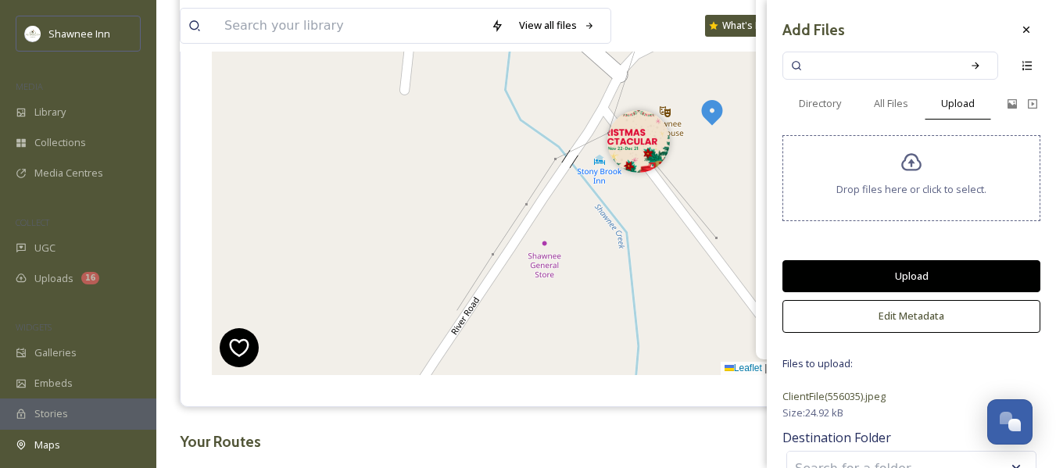
click at [869, 276] on button "Upload" at bounding box center [912, 276] width 258 height 32
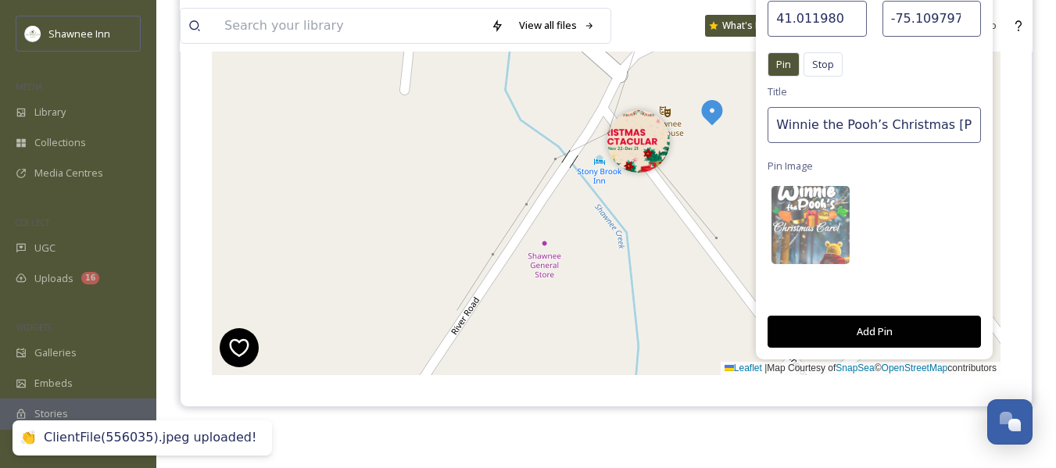
click at [867, 335] on button "Add Pin" at bounding box center [874, 332] width 213 height 32
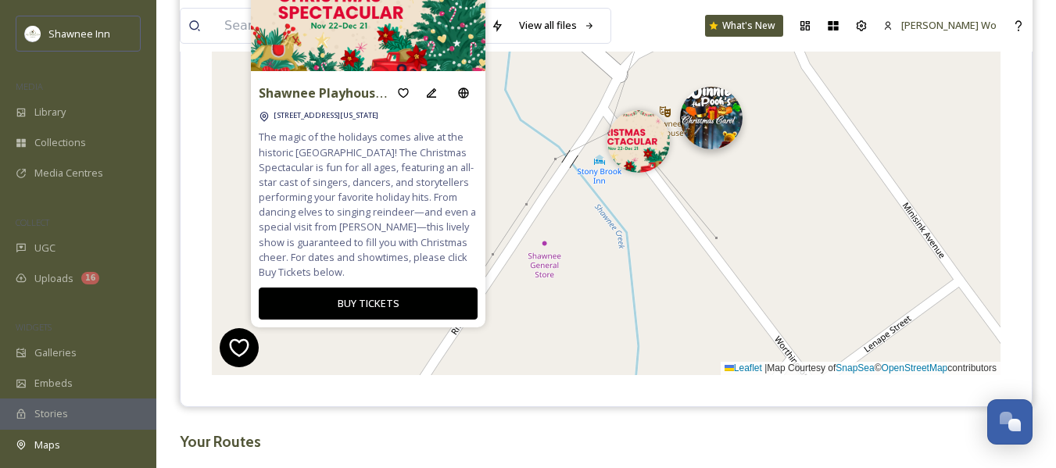
click at [706, 131] on img at bounding box center [711, 118] width 63 height 63
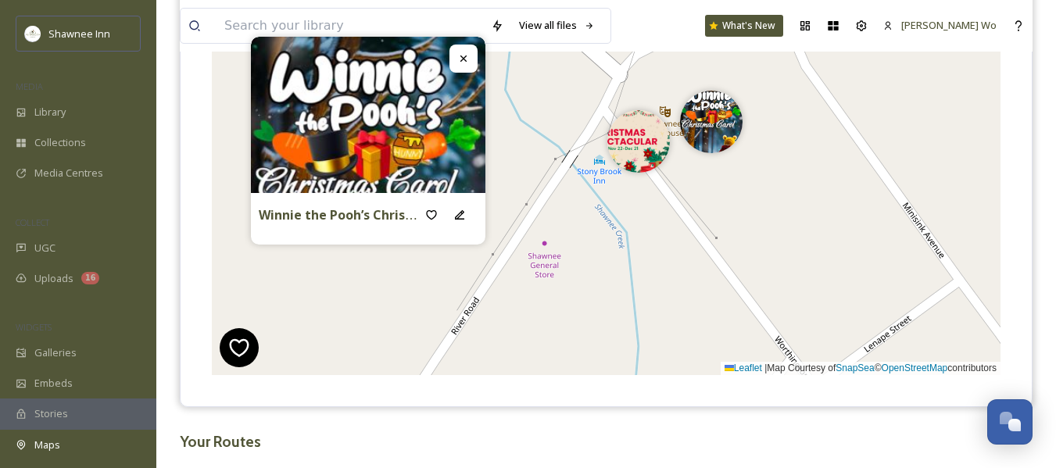
scroll to position [395, 0]
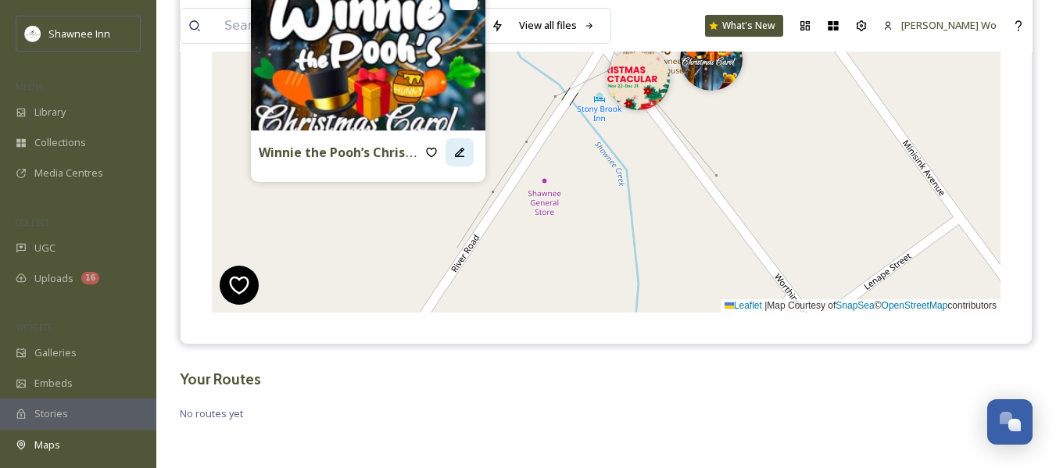
click at [464, 152] on icon at bounding box center [460, 152] width 13 height 13
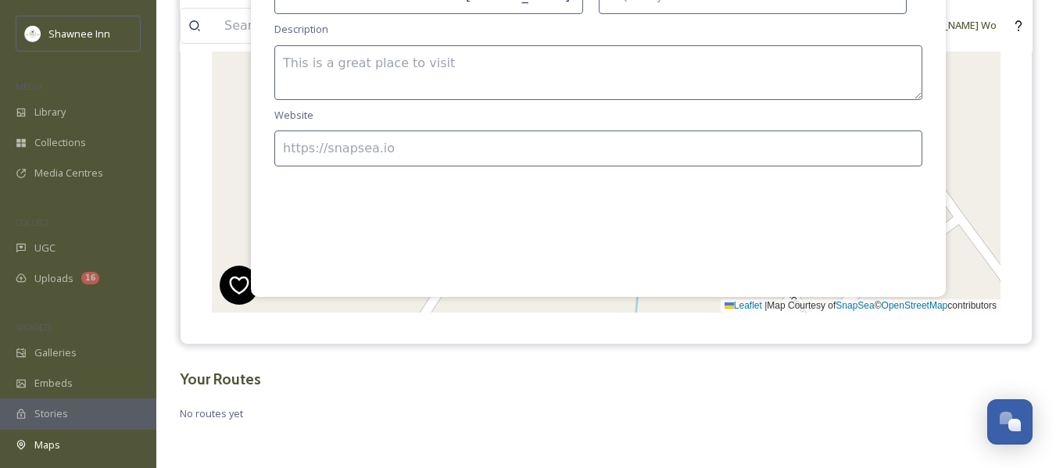
click at [500, 65] on textarea at bounding box center [598, 72] width 648 height 55
paste textarea "Join Winnie the Pooh and friends as they bring the timeless tale of A Christmas…"
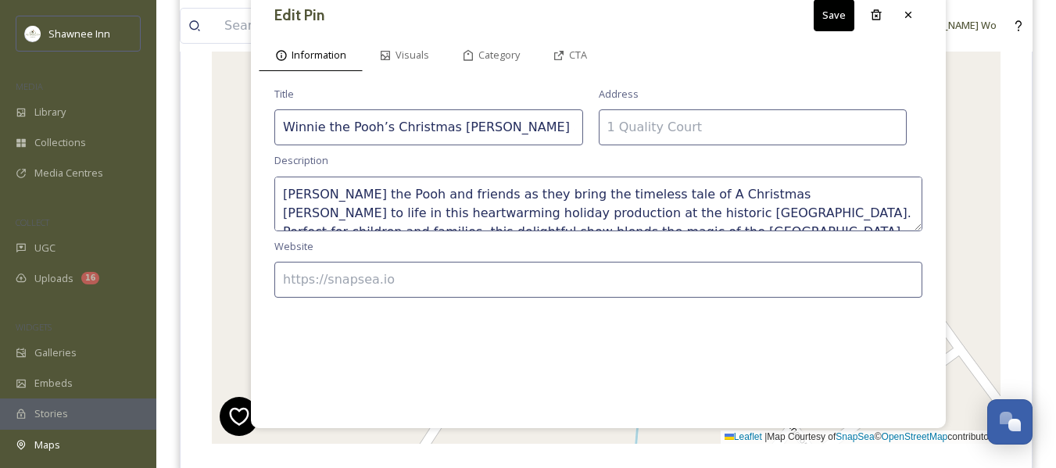
scroll to position [239, 0]
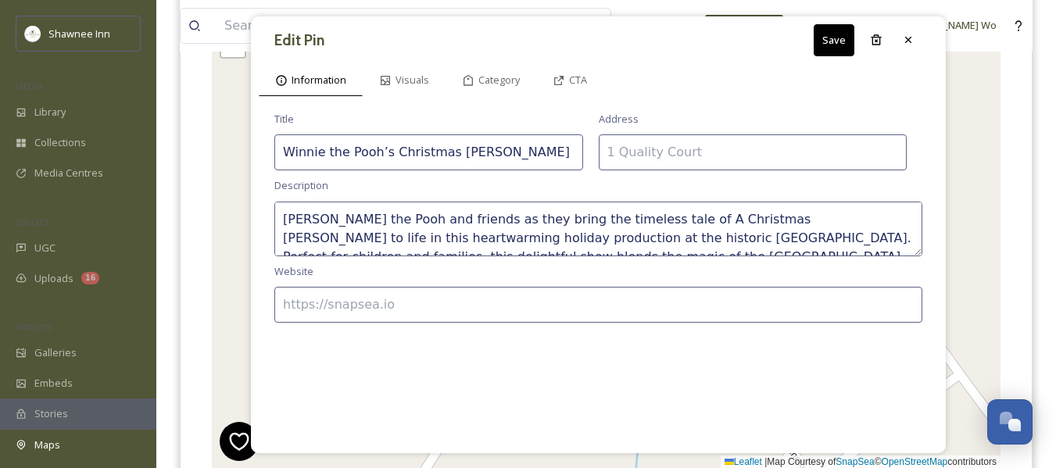
type textarea "Join Winnie the Pooh and friends as they bring the timeless tale of A Christmas…"
click at [640, 156] on input at bounding box center [753, 153] width 309 height 36
paste input "552 River Rd, Shawnee on Delaware, PA 18356"
type input "552 River Rd, Shawnee on Delaware, PA 18356"
click at [499, 299] on input at bounding box center [598, 305] width 648 height 36
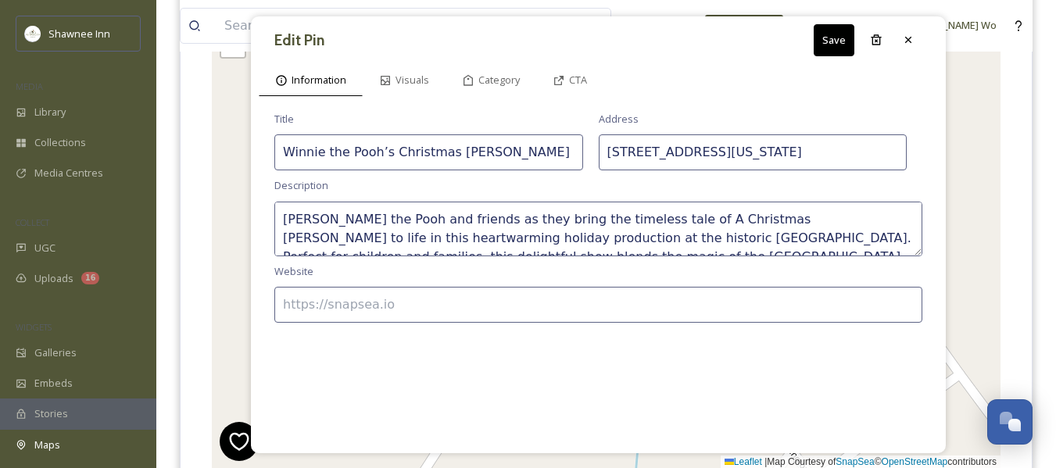
paste input "http://www.theshawneeplayhouse.com/"
type input "http://www.theshawneeplayhouse.com/"
click at [584, 74] on span "CTA" at bounding box center [578, 80] width 18 height 15
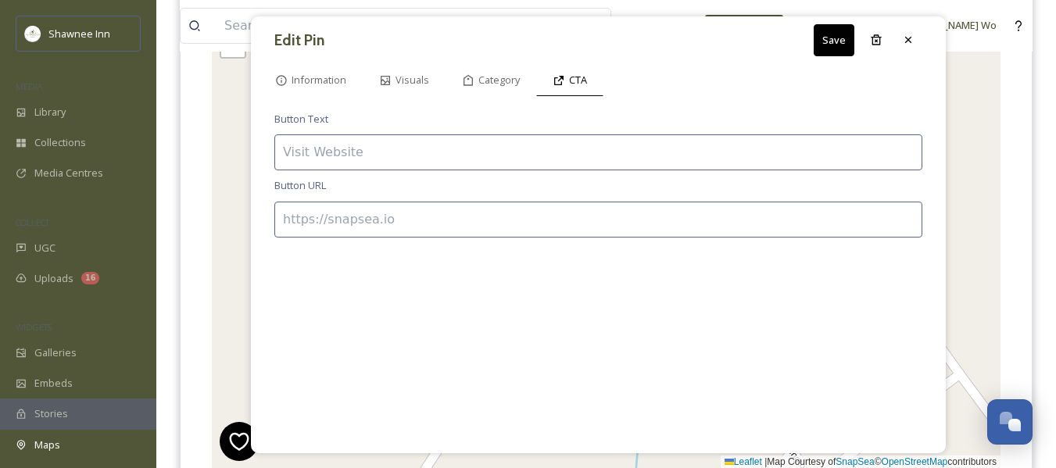
click at [442, 156] on input at bounding box center [598, 153] width 648 height 36
type input "BUY TICKETS"
click at [434, 210] on input at bounding box center [598, 220] width 648 height 36
paste input "https://www.shawneeplayhouse.org/tickets"
type input "https://www.shawneeplayhouse.org/tickets"
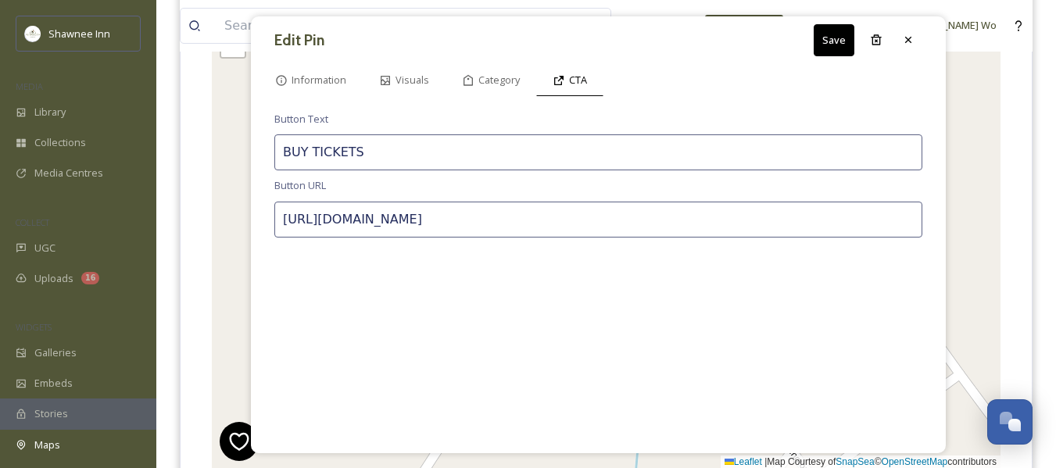
click at [823, 37] on button "Save" at bounding box center [834, 40] width 41 height 32
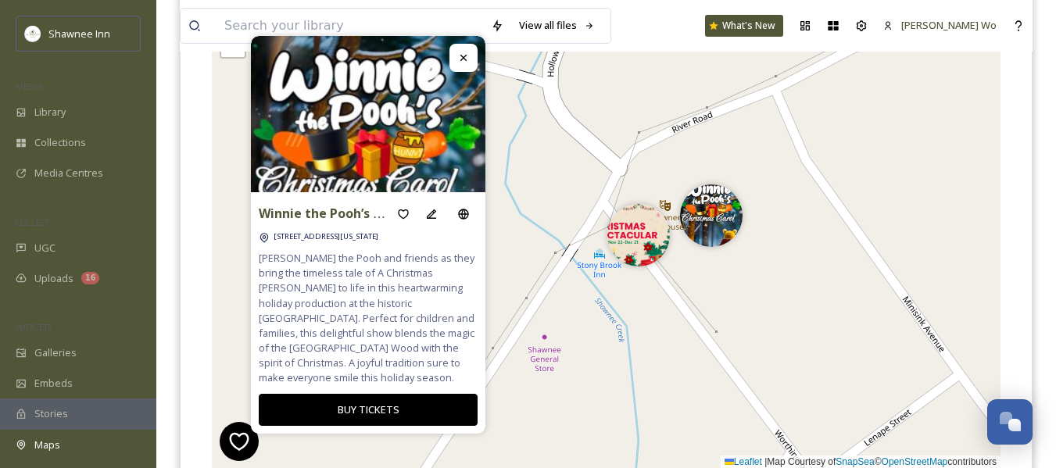
scroll to position [160, 0]
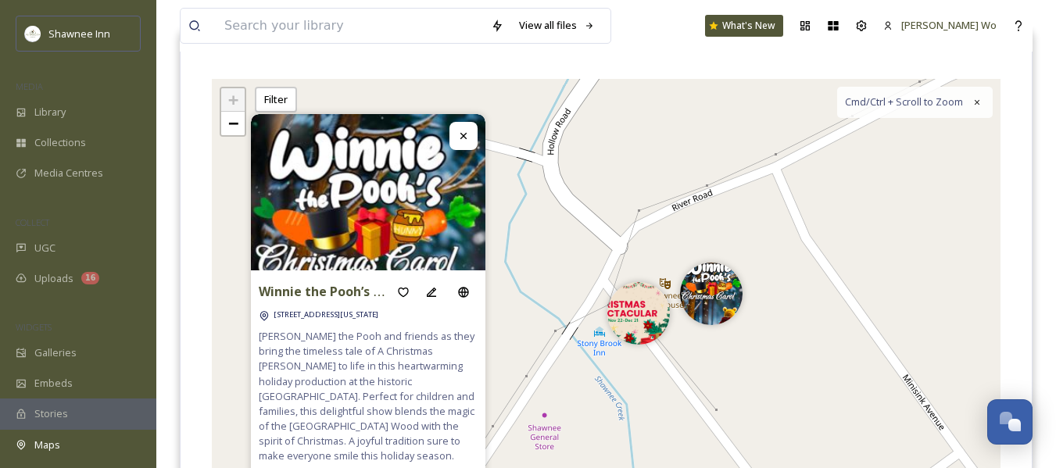
click at [466, 135] on icon at bounding box center [463, 136] width 13 height 13
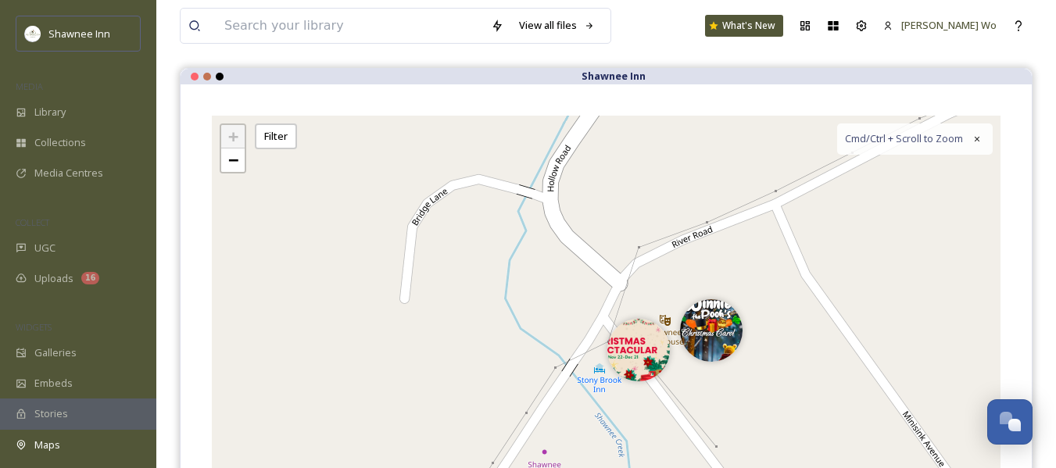
scroll to position [0, 0]
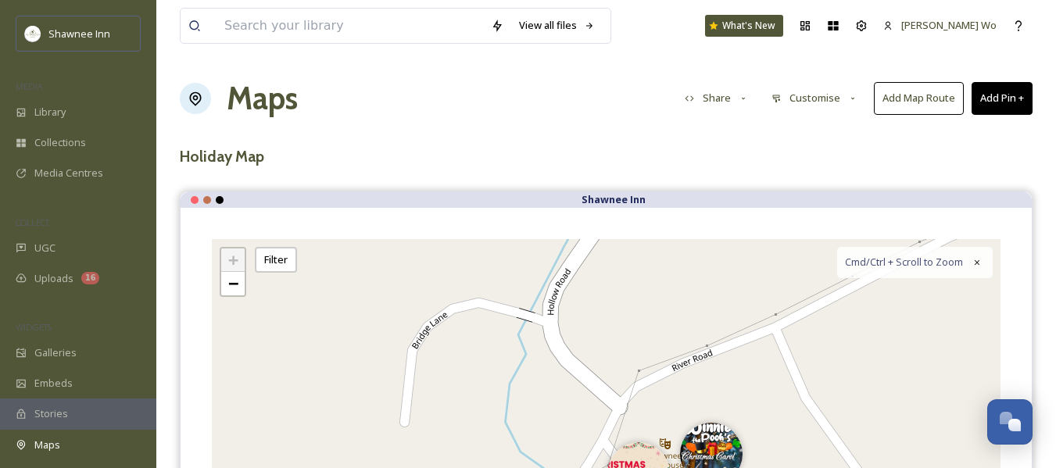
click at [739, 99] on icon at bounding box center [744, 99] width 10 height 10
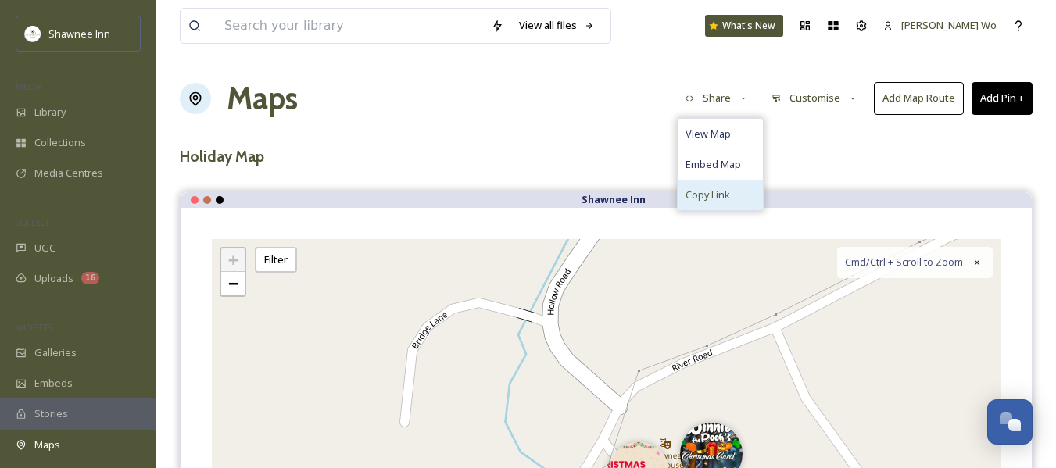
click at [702, 191] on span "Copy Link" at bounding box center [708, 195] width 45 height 15
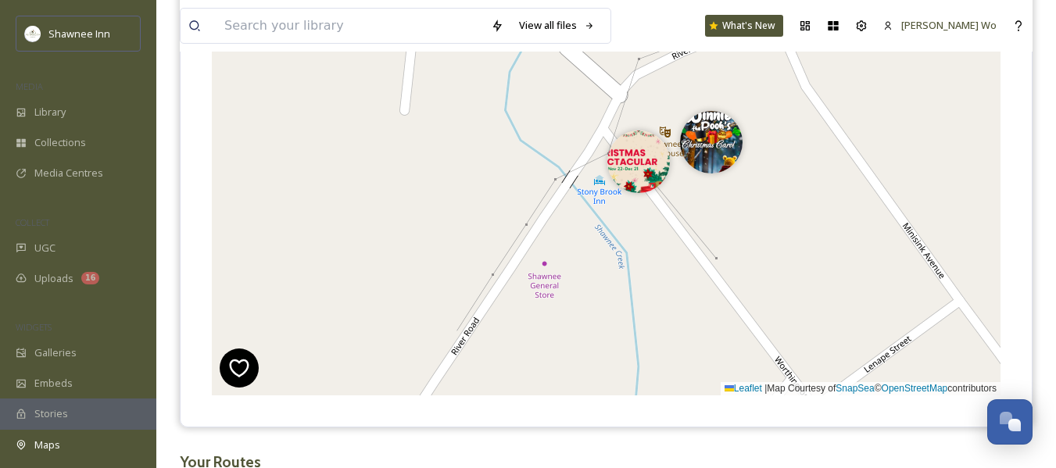
scroll to position [313, 0]
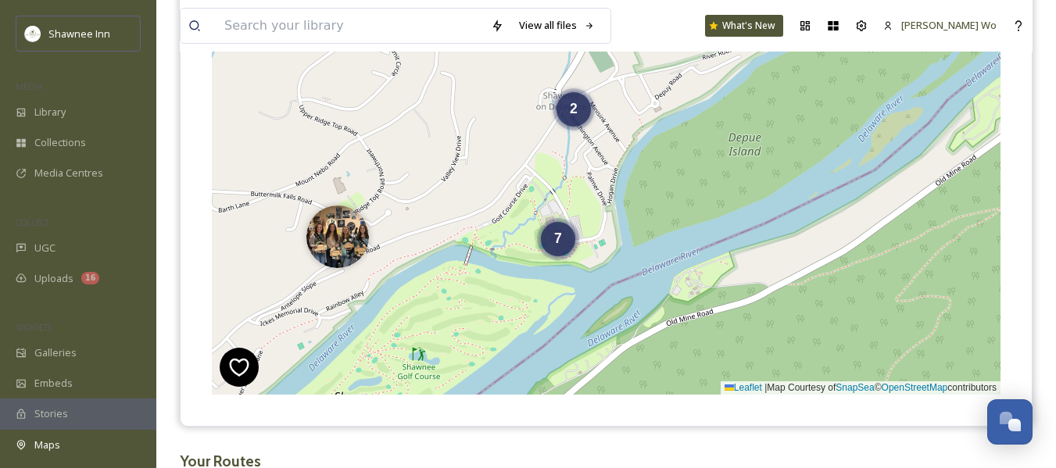
drag, startPoint x: 450, startPoint y: 189, endPoint x: 486, endPoint y: 170, distance: 40.6
click at [486, 170] on div "2 7 + − Leaflet | Map Courtesy of SnapSea © OpenStreetMap contributors Cmd/Ctrl…" at bounding box center [606, 160] width 789 height 468
click at [561, 243] on div "7" at bounding box center [558, 235] width 34 height 34
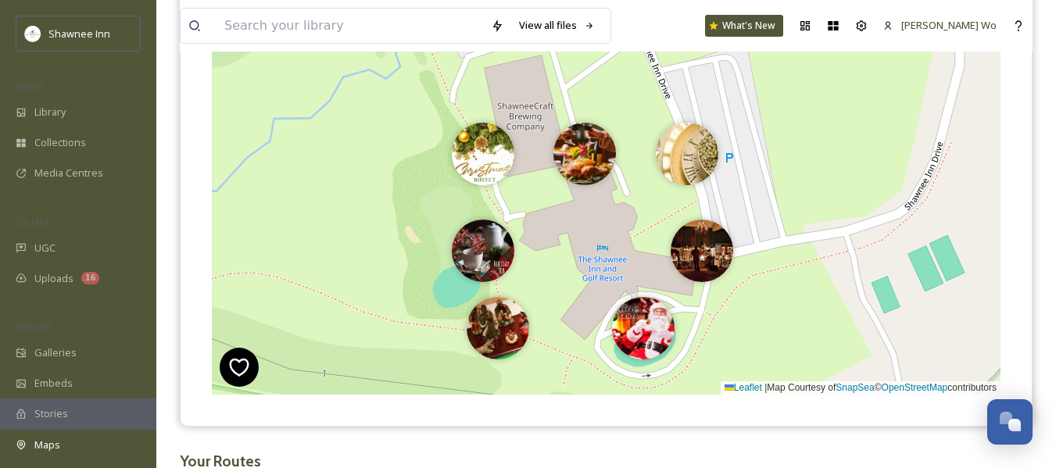
drag, startPoint x: 597, startPoint y: 184, endPoint x: 583, endPoint y: 264, distance: 81.8
click at [583, 264] on div "+ − Leaflet | Map Courtesy of SnapSea © OpenStreetMap contributors Cmd/Ctrl + S…" at bounding box center [606, 160] width 789 height 468
click at [584, 149] on img at bounding box center [585, 150] width 63 height 63
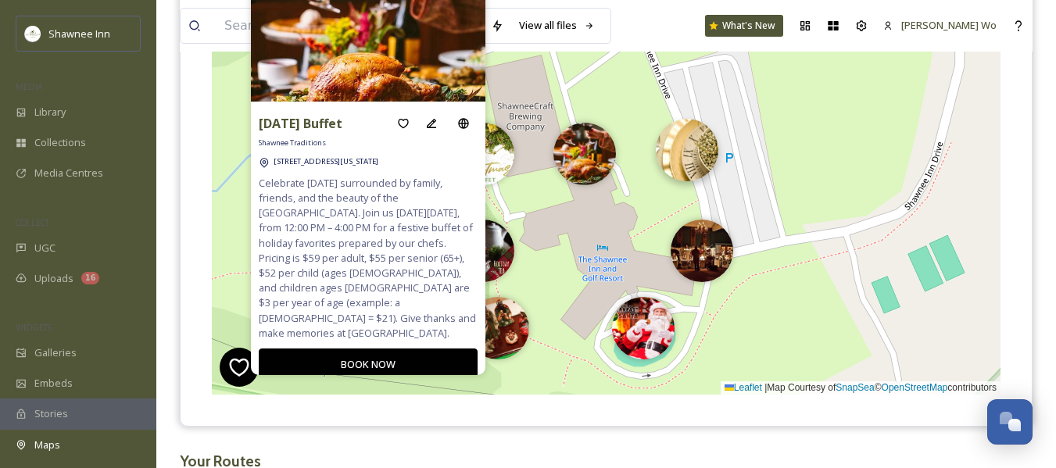
click at [690, 159] on img at bounding box center [687, 150] width 63 height 63
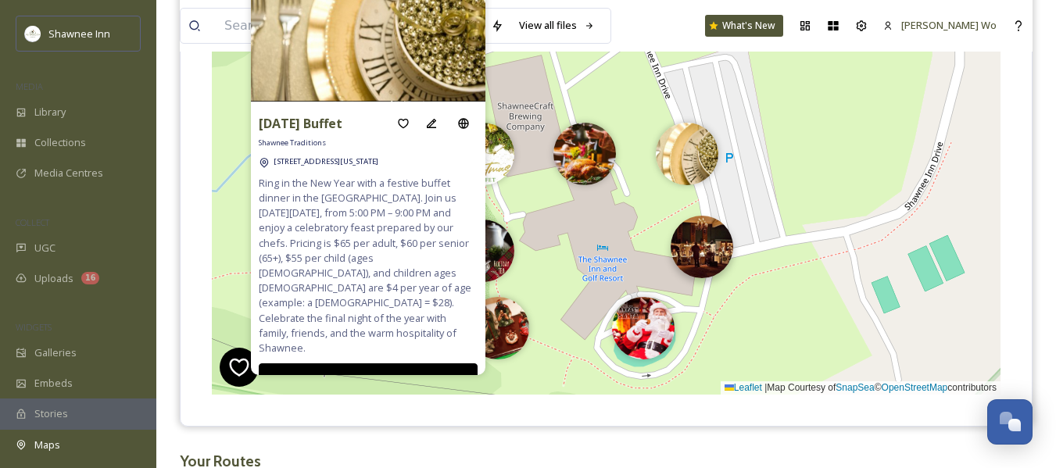
click at [700, 260] on img at bounding box center [702, 247] width 63 height 63
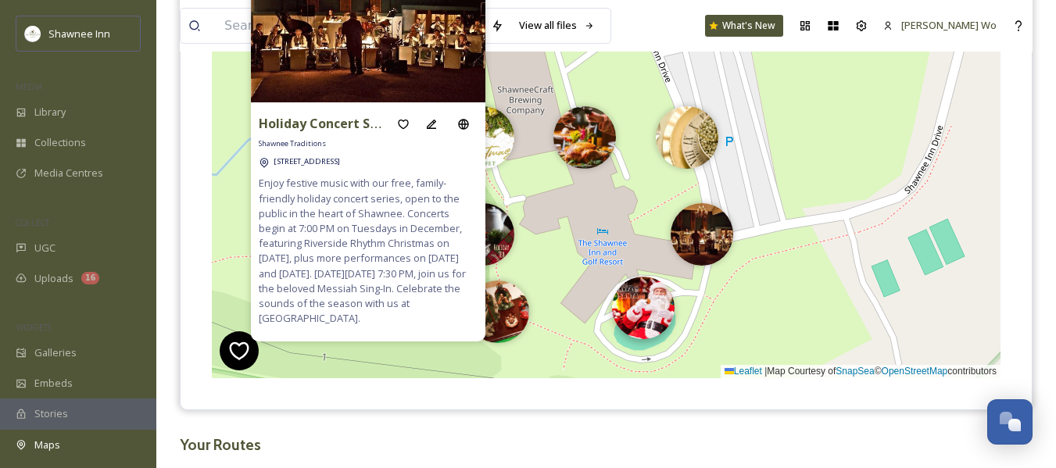
click at [640, 328] on img at bounding box center [643, 308] width 63 height 63
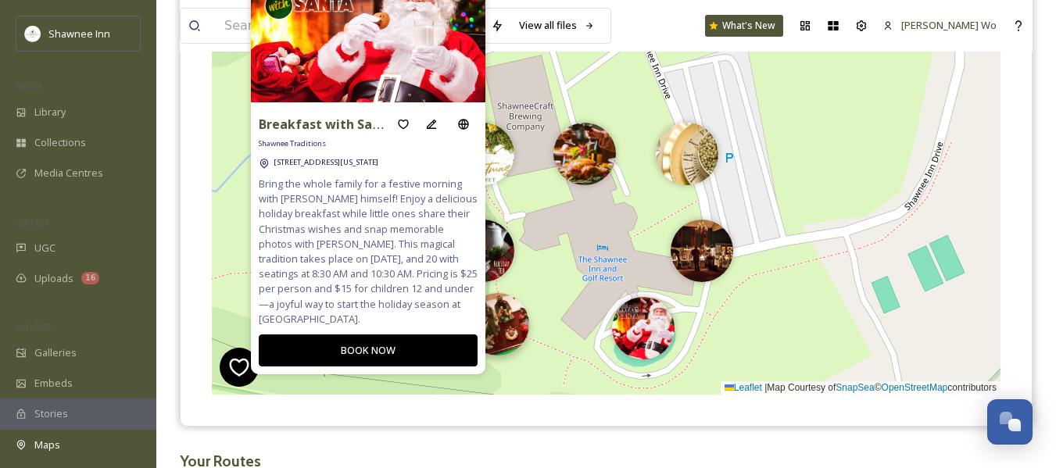
click at [515, 326] on img at bounding box center [498, 324] width 63 height 63
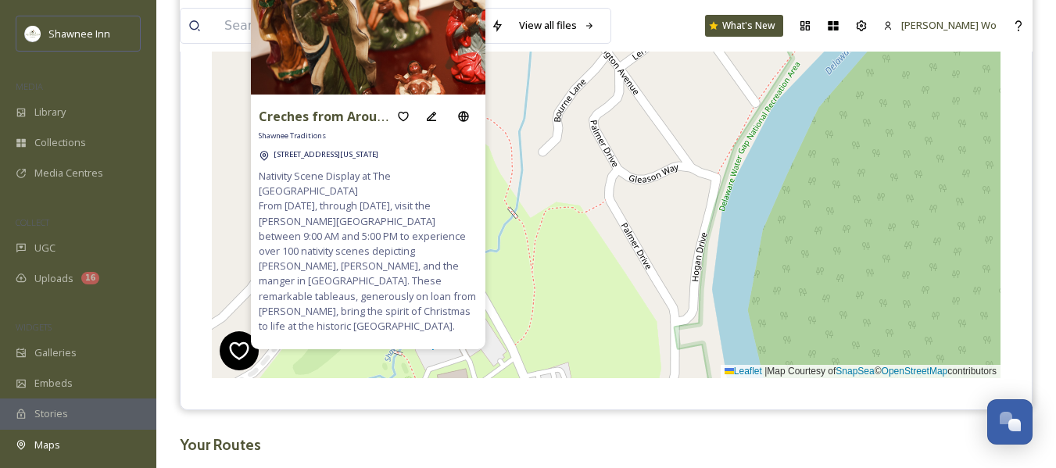
drag, startPoint x: 781, startPoint y: 92, endPoint x: 712, endPoint y: 385, distance: 300.4
click at [712, 385] on div "Creches from Around the World Shawnee Traditions 100 Shawnee Inn Drive, Shawnee…" at bounding box center [607, 144] width 852 height 531
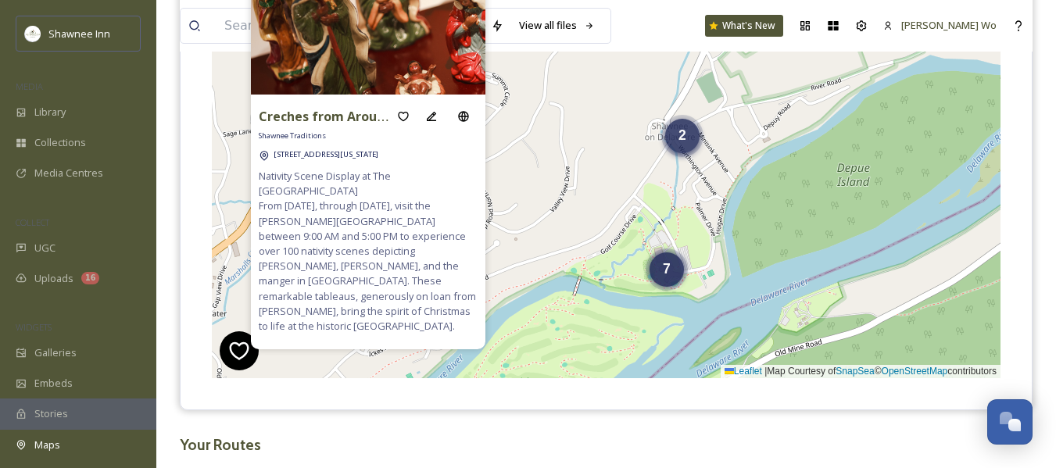
click at [692, 130] on div "2" at bounding box center [682, 136] width 34 height 34
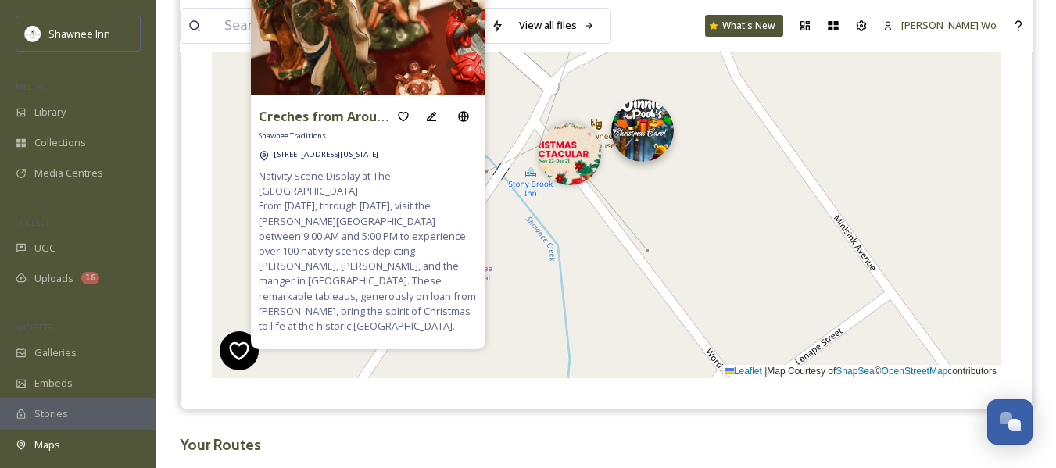
click at [656, 117] on img at bounding box center [643, 130] width 63 height 63
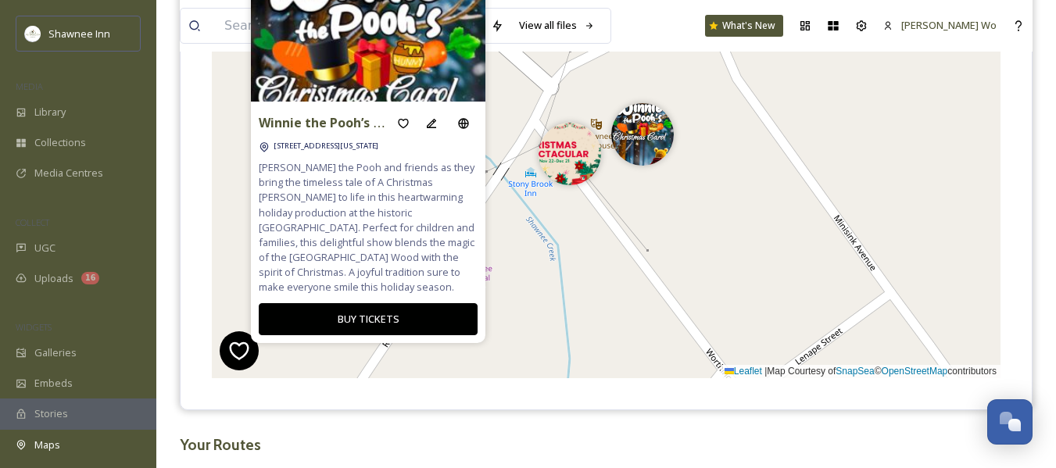
scroll to position [328, 0]
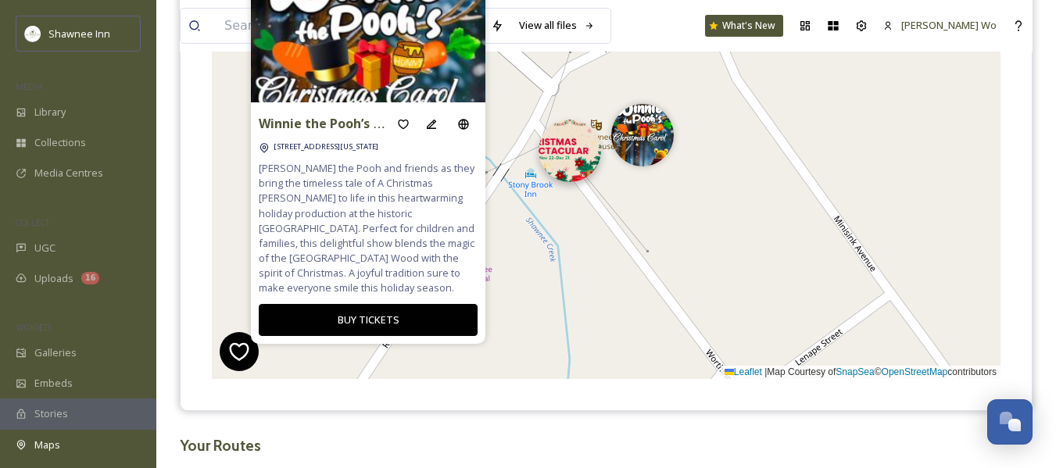
click at [568, 146] on img at bounding box center [570, 151] width 63 height 63
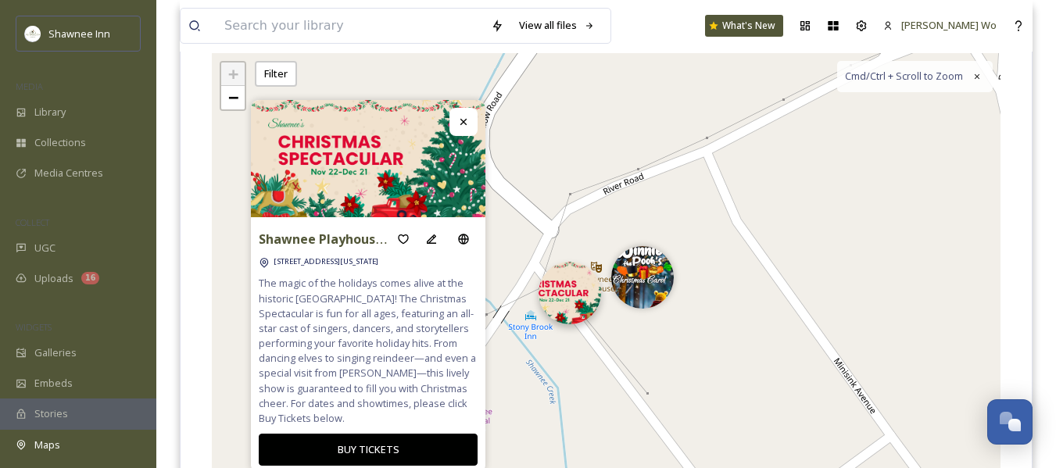
scroll to position [184, 0]
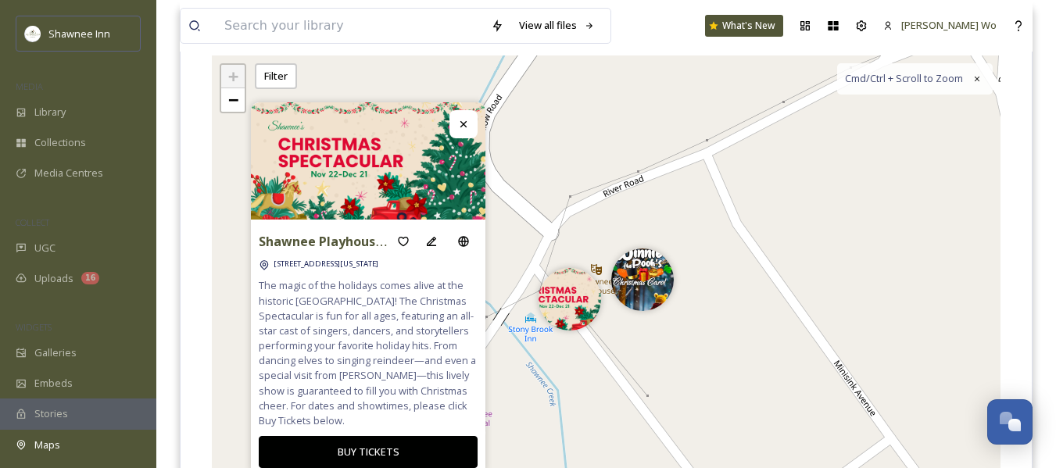
click at [471, 124] on div at bounding box center [464, 124] width 28 height 28
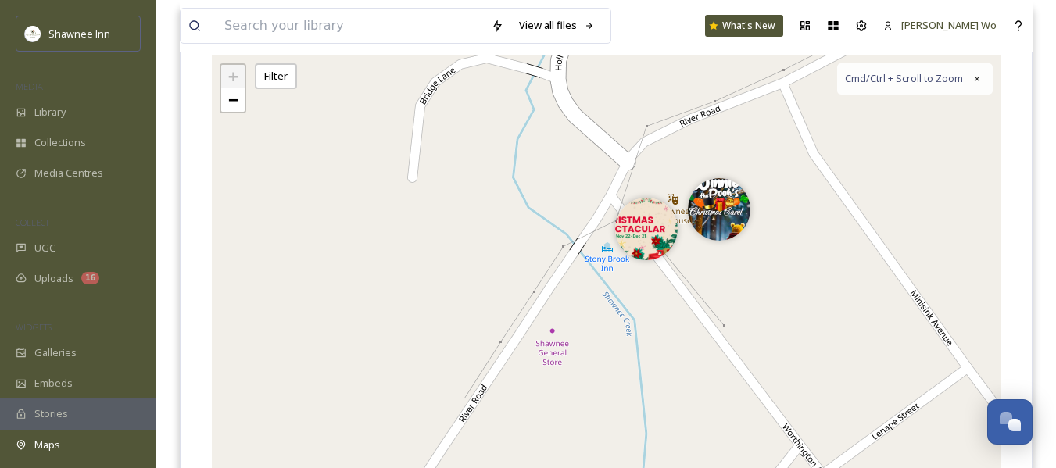
drag, startPoint x: 404, startPoint y: 336, endPoint x: 628, endPoint y: 106, distance: 321.8
click at [628, 106] on div "+ − Leaflet | Map Courtesy of SnapSea © OpenStreetMap contributors Cmd/Ctrl + S…" at bounding box center [606, 290] width 789 height 468
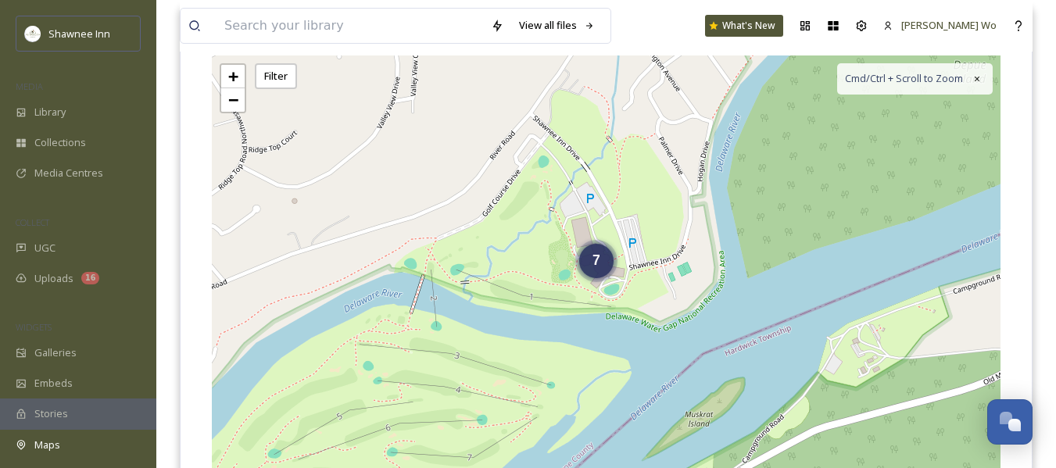
drag, startPoint x: 583, startPoint y: 305, endPoint x: 555, endPoint y: 138, distance: 169.7
click at [555, 138] on div "2 7 + − Leaflet | Map Courtesy of SnapSea © OpenStreetMap contributors Cmd/Ctrl…" at bounding box center [606, 290] width 789 height 468
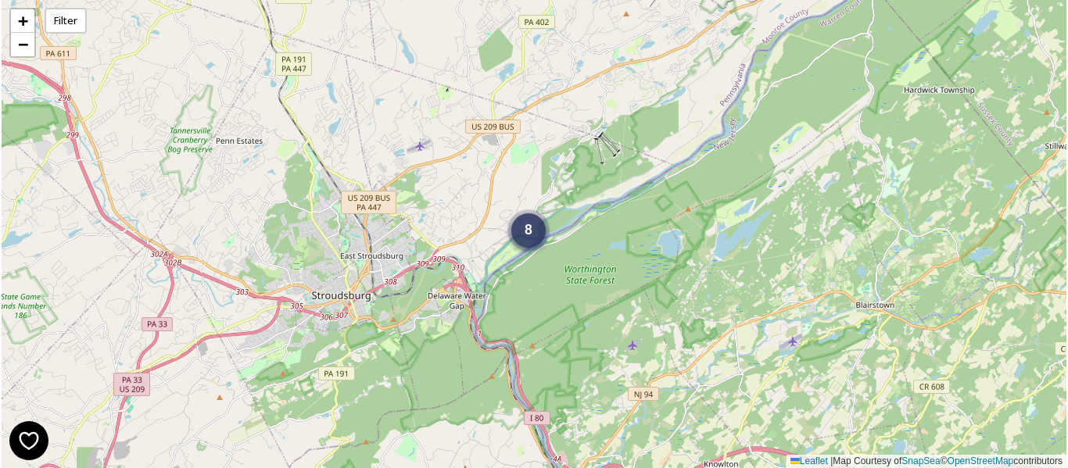
click at [528, 233] on span "8" at bounding box center [529, 230] width 8 height 16
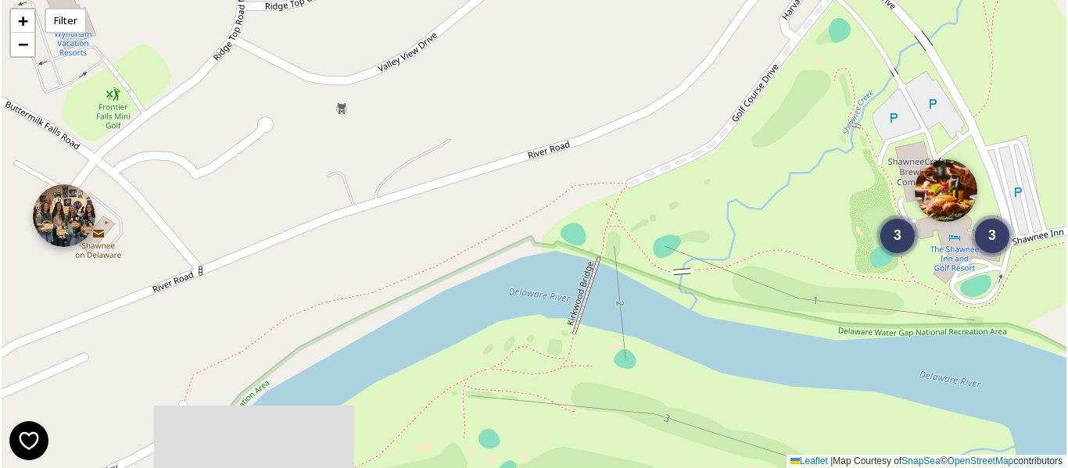
click at [74, 225] on img at bounding box center [64, 216] width 63 height 63
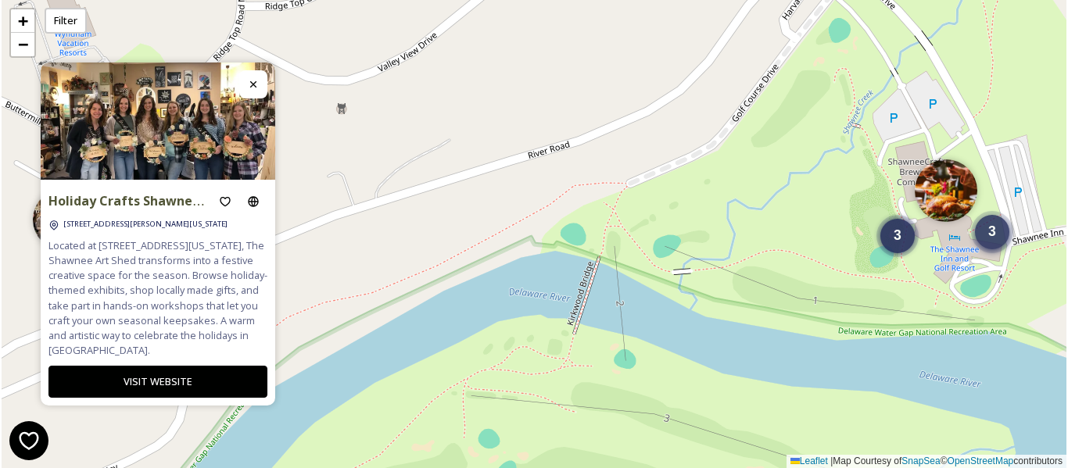
click at [1002, 243] on div "3" at bounding box center [992, 232] width 34 height 34
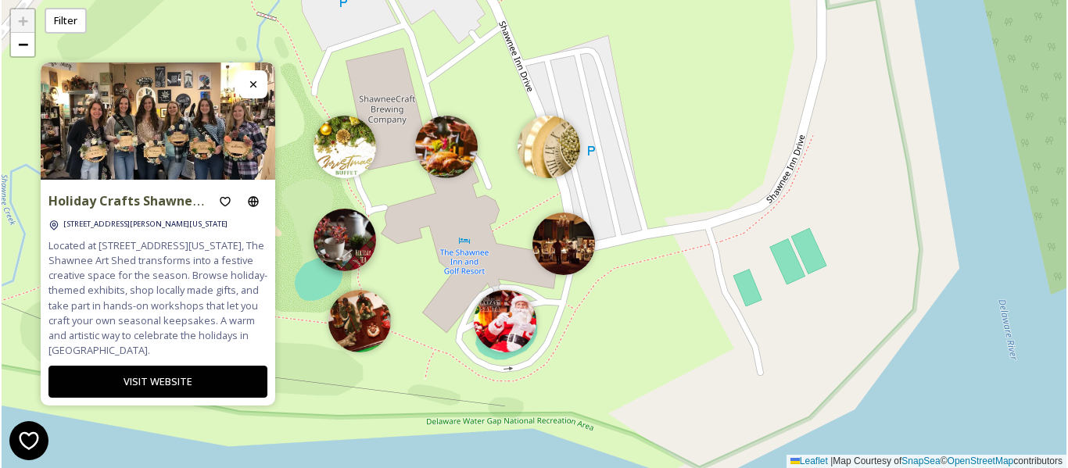
click at [344, 229] on img at bounding box center [345, 240] width 63 height 63
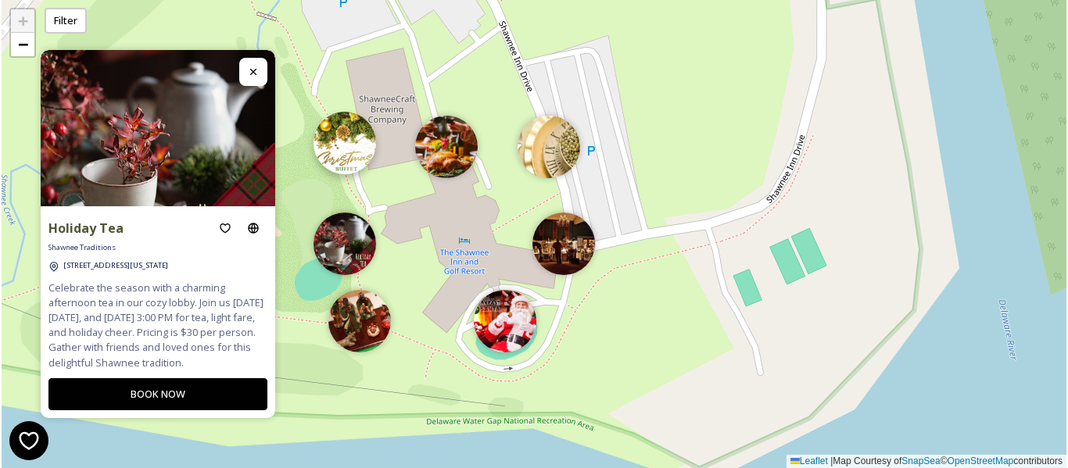
click at [365, 161] on img at bounding box center [345, 143] width 63 height 63
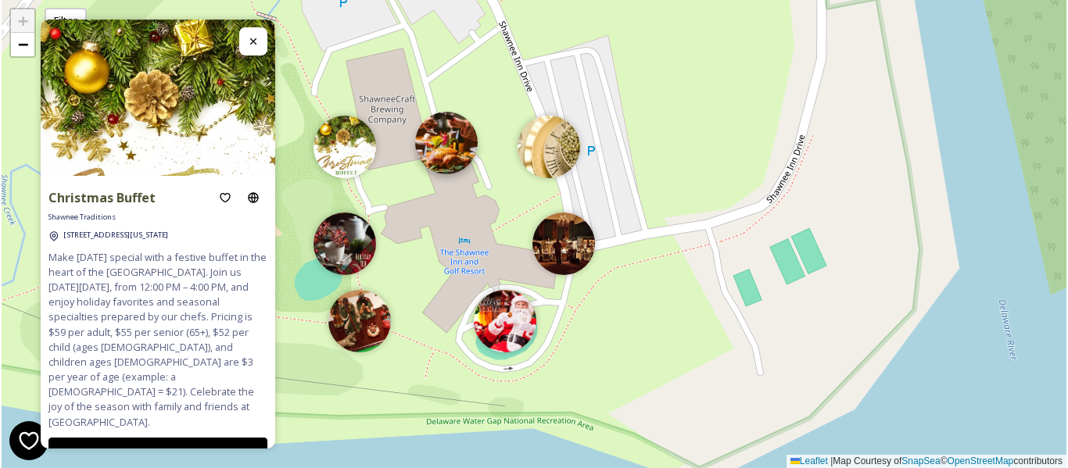
click at [438, 149] on img at bounding box center [446, 143] width 63 height 63
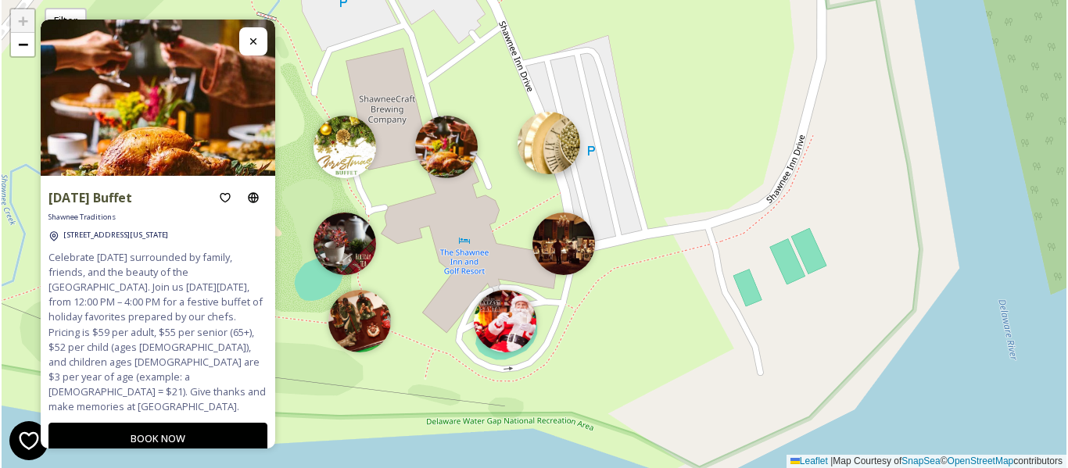
click at [546, 136] on img at bounding box center [549, 143] width 63 height 63
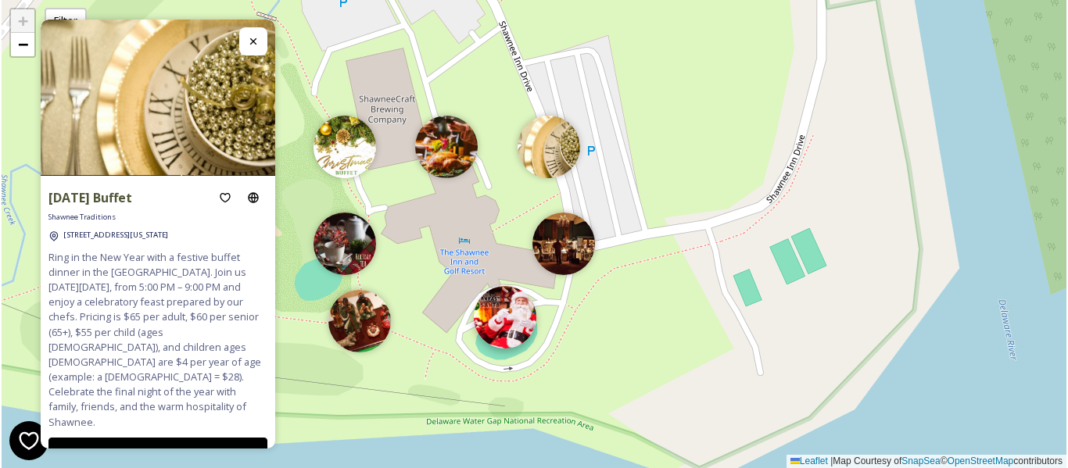
click at [519, 330] on img at bounding box center [505, 317] width 63 height 63
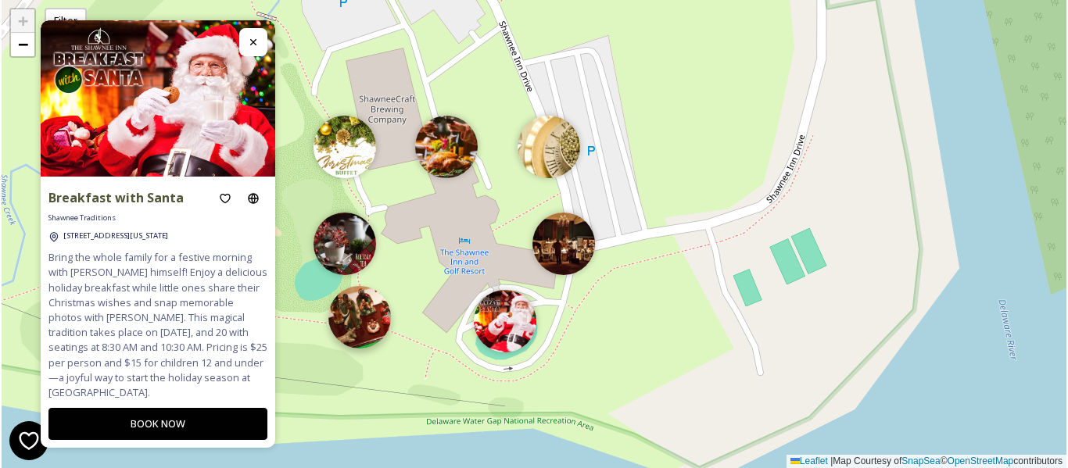
click at [362, 329] on img at bounding box center [359, 317] width 63 height 63
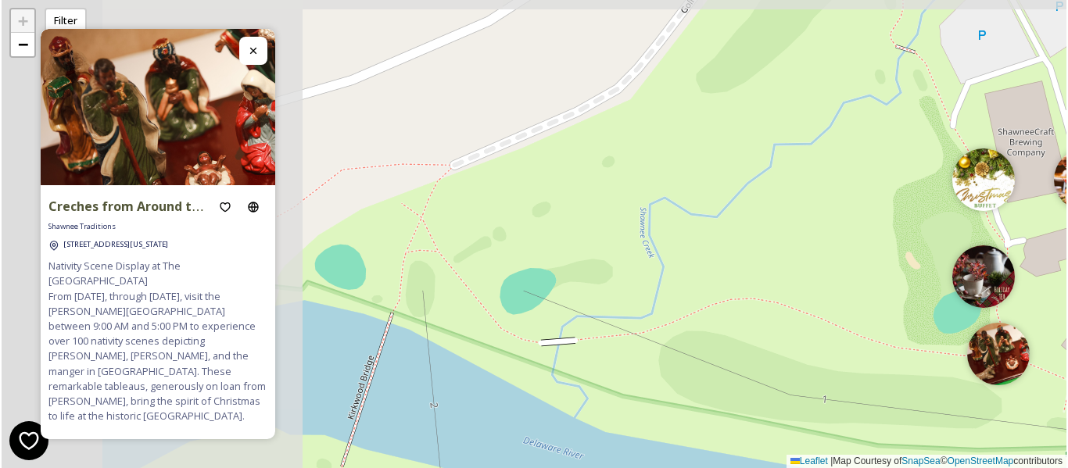
drag, startPoint x: 307, startPoint y: 372, endPoint x: 961, endPoint y: 397, distance: 655.0
click at [967, 400] on div "+ − Leaflet | Map Courtesy of SnapSea © OpenStreetMap contributors" at bounding box center [534, 234] width 1065 height 468
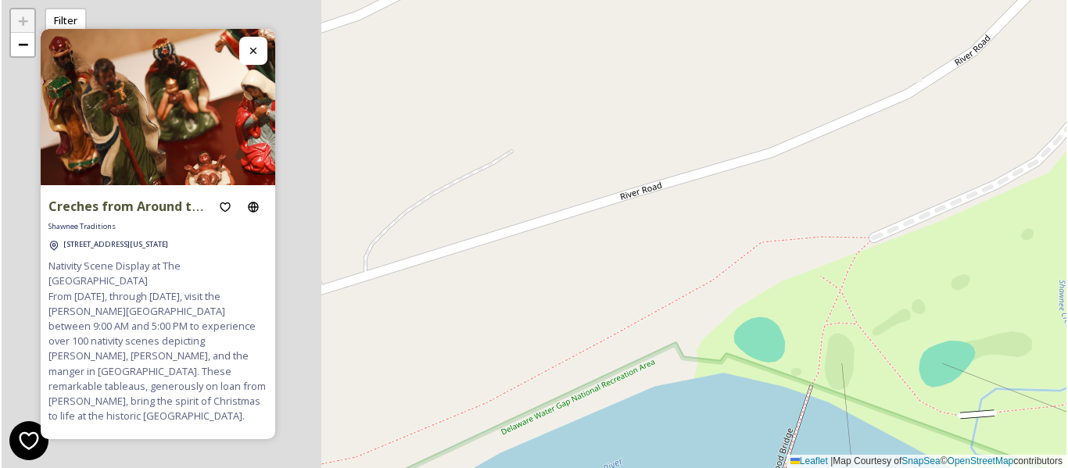
drag, startPoint x: 450, startPoint y: 220, endPoint x: 906, endPoint y: 260, distance: 457.7
click at [962, 272] on div "+ − Leaflet | Map Courtesy of SnapSea © OpenStreetMap contributors" at bounding box center [534, 234] width 1065 height 468
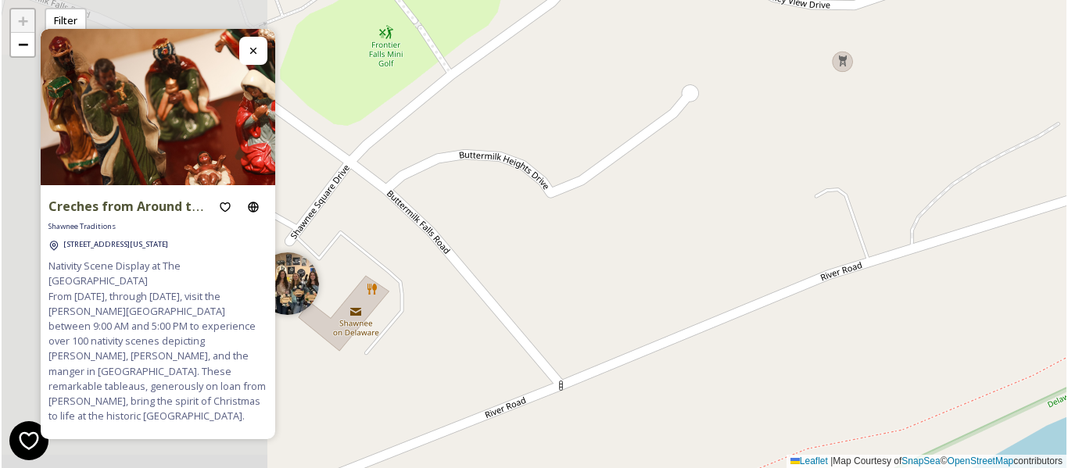
drag, startPoint x: 531, startPoint y: 164, endPoint x: 800, endPoint y: 165, distance: 269.0
click at [927, 160] on div "+ − Leaflet | Map Courtesy of SnapSea © OpenStreetMap contributors" at bounding box center [534, 234] width 1065 height 468
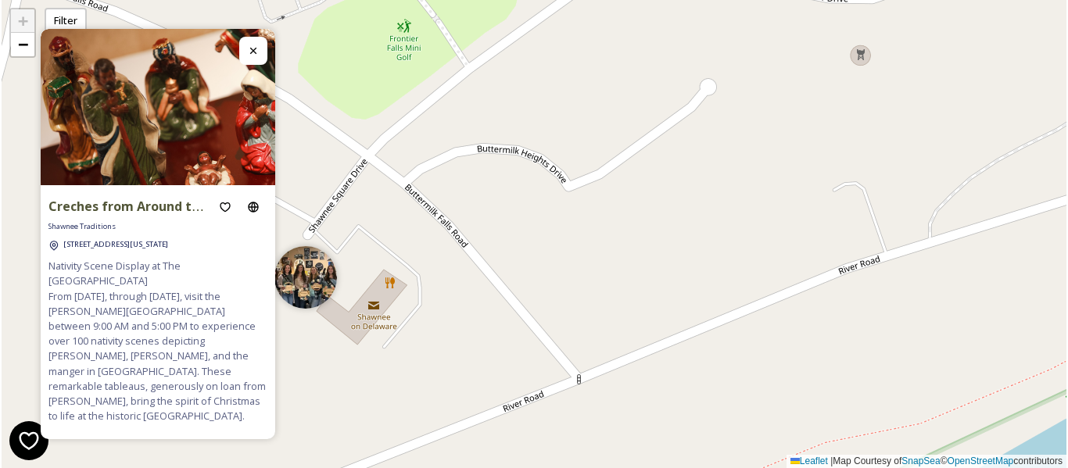
drag, startPoint x: 363, startPoint y: 202, endPoint x: 460, endPoint y: 174, distance: 100.8
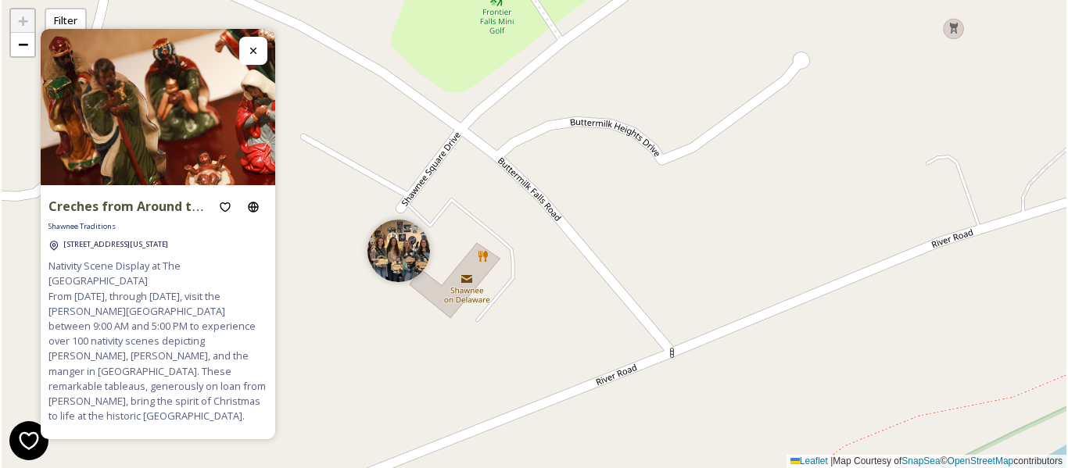
click at [460, 174] on div "+ − Leaflet | Map Courtesy of SnapSea © OpenStreetMap contributors" at bounding box center [534, 234] width 1065 height 468
click at [400, 242] on img at bounding box center [399, 247] width 63 height 63
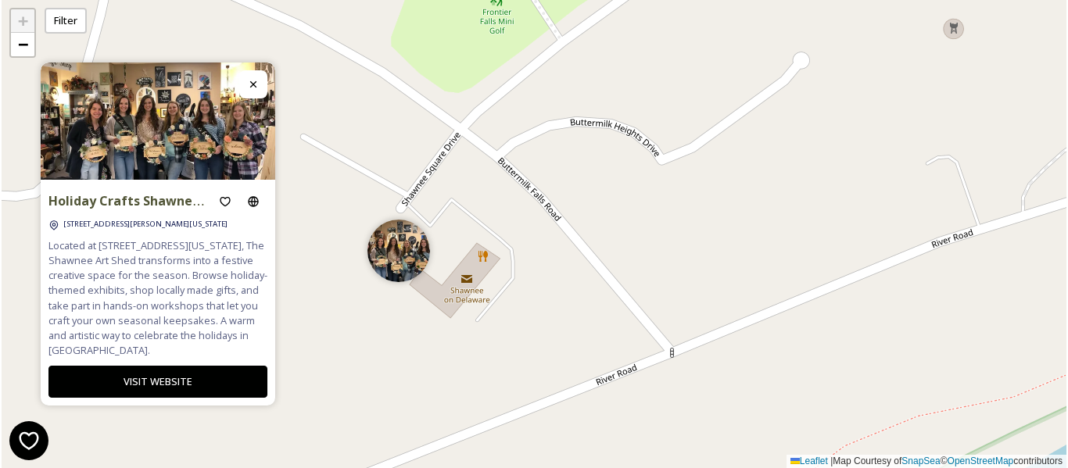
click at [149, 394] on button "VISIT WEBSITE" at bounding box center [157, 382] width 219 height 32
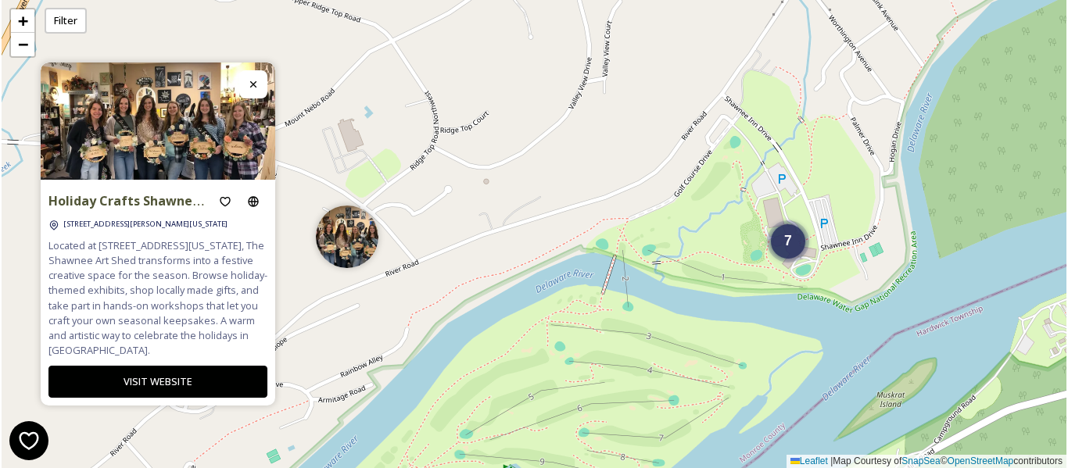
drag, startPoint x: 942, startPoint y: 206, endPoint x: 705, endPoint y: 223, distance: 238.3
click at [705, 223] on div "7 + − Leaflet | Map Courtesy of SnapSea © OpenStreetMap contributors" at bounding box center [534, 234] width 1065 height 468
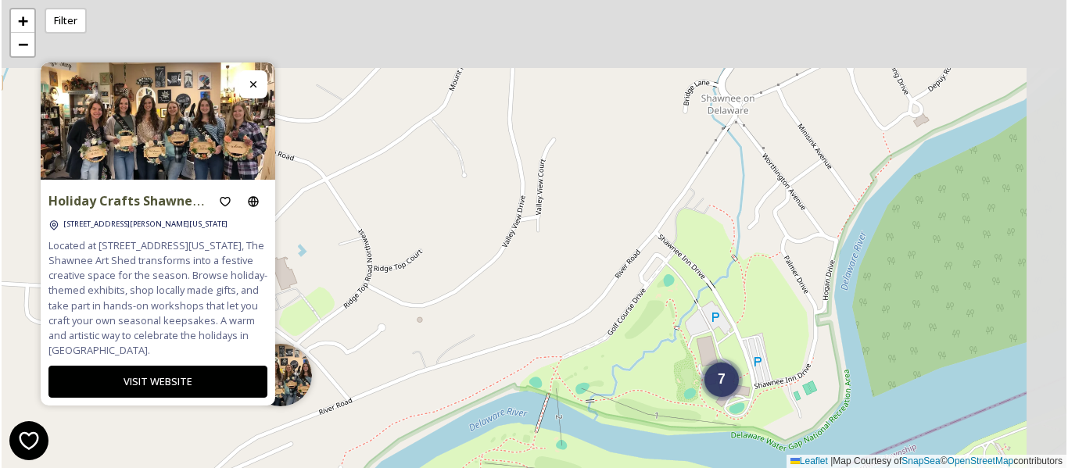
drag, startPoint x: 866, startPoint y: 71, endPoint x: 800, endPoint y: 210, distance: 153.5
click at [800, 210] on div "7 + − Leaflet | Map Courtesy of SnapSea © OpenStreetMap contributors" at bounding box center [534, 234] width 1065 height 468
